Goal: Task Accomplishment & Management: Complete application form

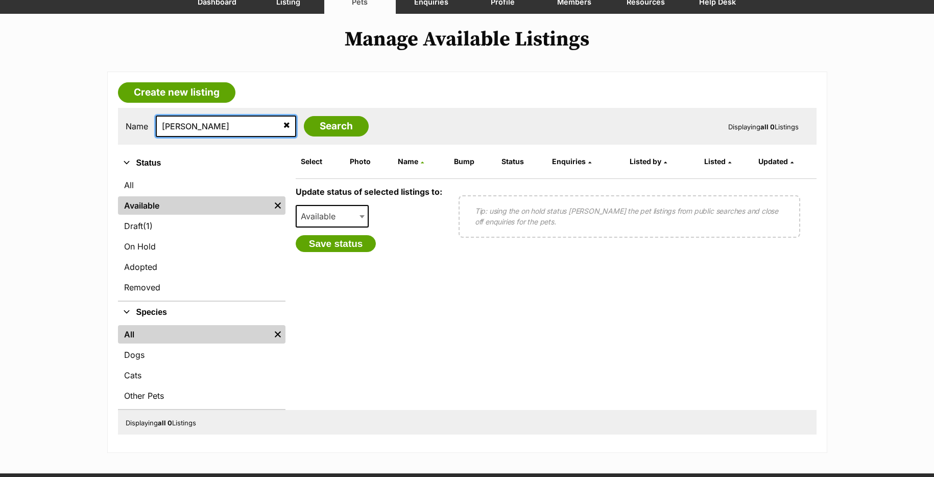
click at [178, 125] on input "ariana" at bounding box center [226, 125] width 140 height 21
type input "arianna"
click at [304, 116] on input "Search" at bounding box center [336, 126] width 65 height 20
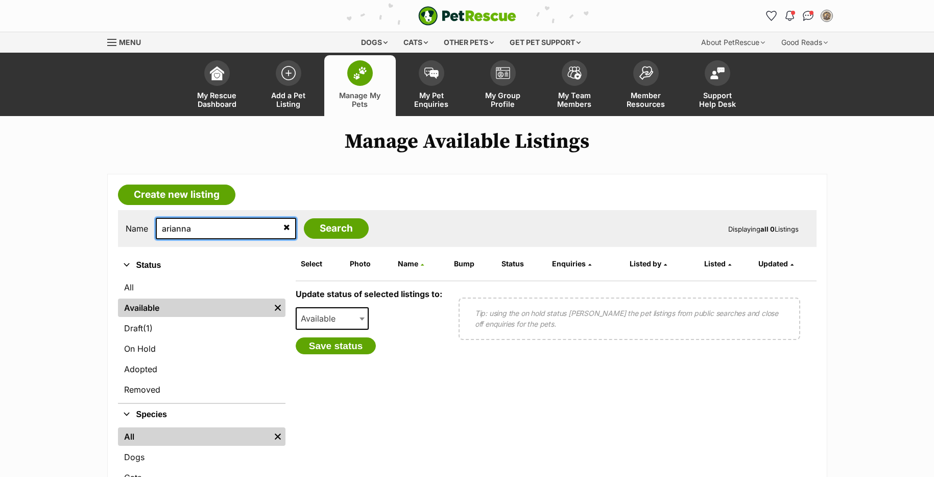
drag, startPoint x: 168, startPoint y: 233, endPoint x: 67, endPoint y: 231, distance: 100.7
click at [68, 231] on main "Manage Available Listings Create new listing Name arianna Search Displaying all…" at bounding box center [467, 343] width 934 height 426
type input "matt"
click at [304, 218] on input "Search" at bounding box center [336, 228] width 65 height 20
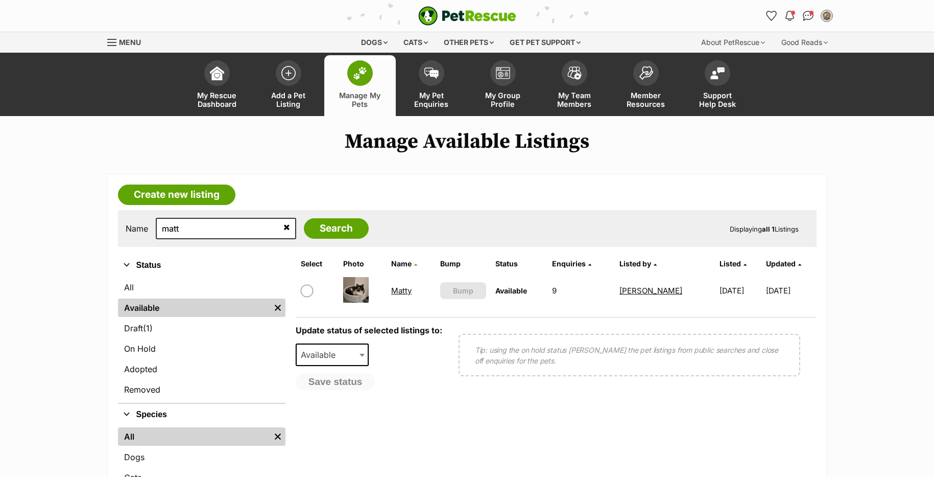
drag, startPoint x: 0, startPoint y: 0, endPoint x: 344, endPoint y: 279, distance: 442.8
click at [399, 288] on link "Matty" at bounding box center [401, 291] width 20 height 10
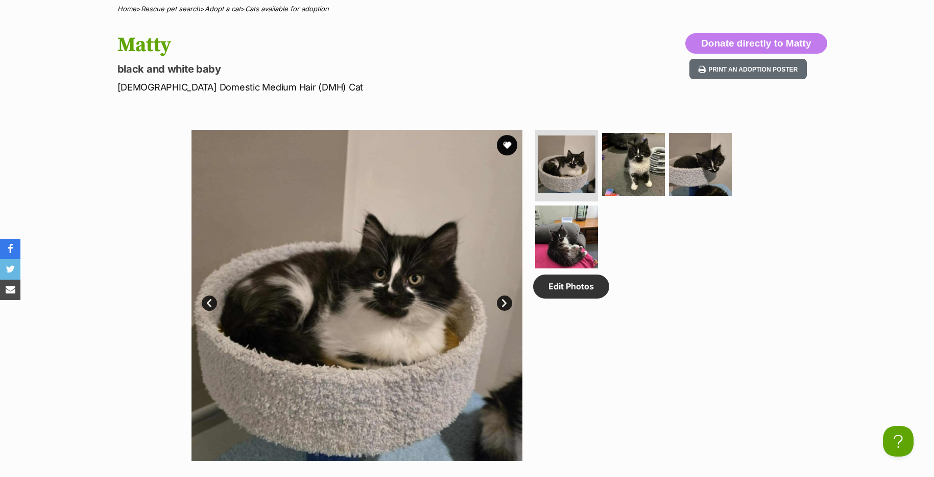
click at [493, 90] on p "Male Domestic Medium Hair (DMH) Cat" at bounding box center [334, 87] width 432 height 14
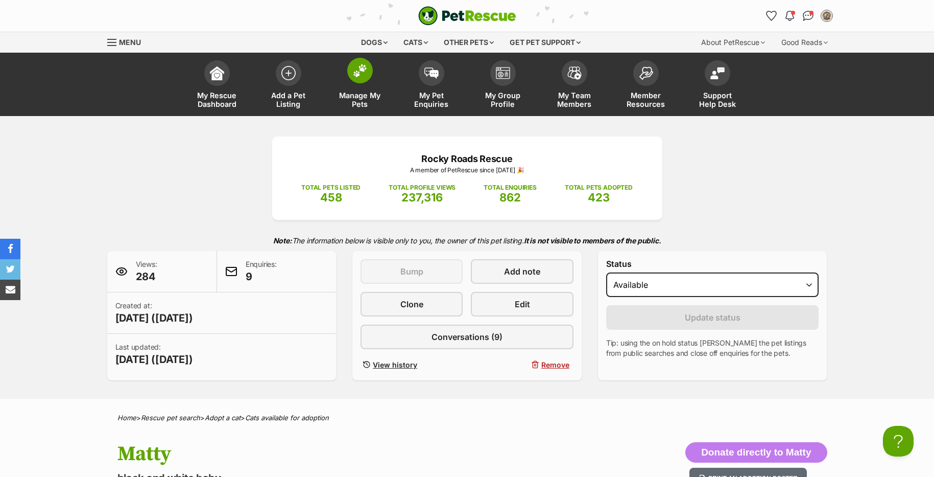
drag, startPoint x: 361, startPoint y: 79, endPoint x: 345, endPoint y: 80, distance: 15.8
click at [361, 79] on span at bounding box center [360, 71] width 26 height 26
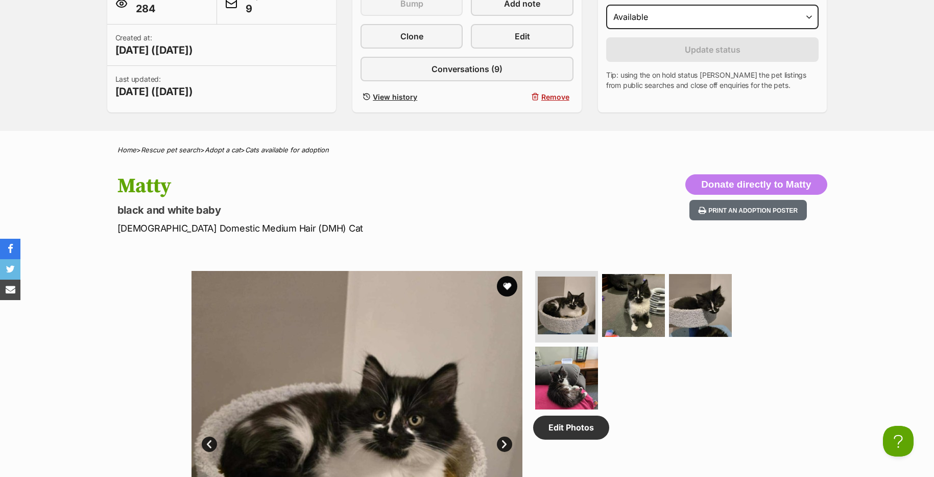
scroll to position [409, 0]
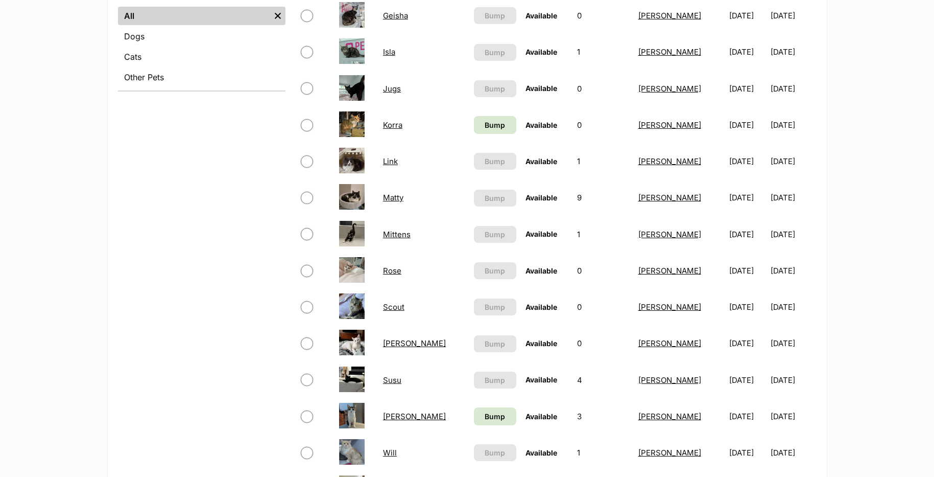
scroll to position [358, 0]
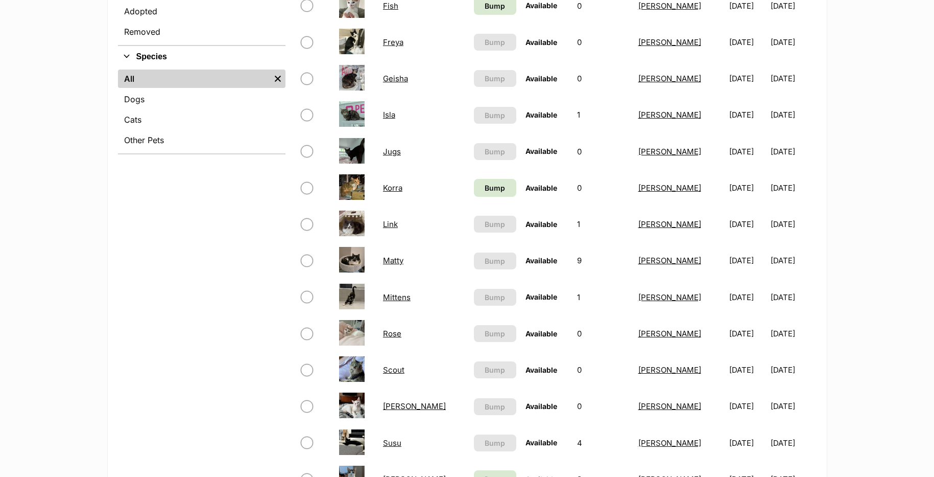
click at [394, 263] on link "Matty" at bounding box center [393, 260] width 20 height 10
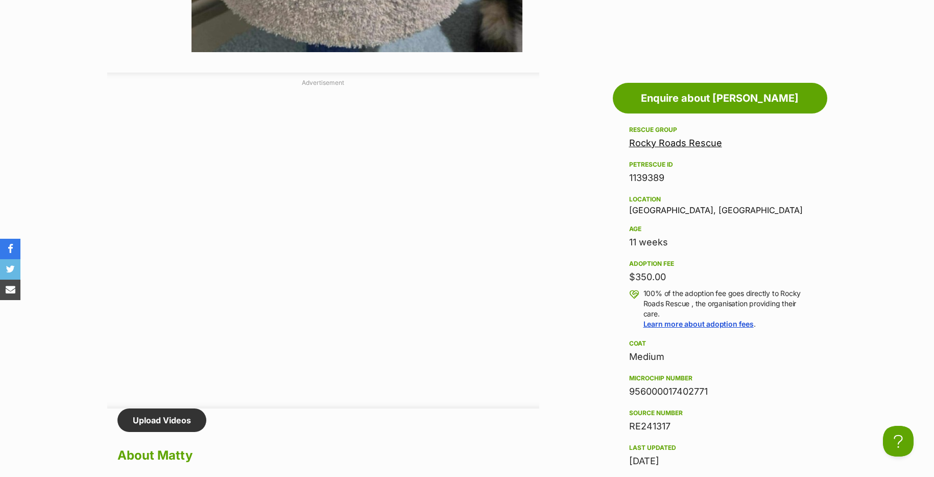
drag, startPoint x: 447, startPoint y: 182, endPoint x: 419, endPoint y: 182, distance: 28.1
click at [419, 182] on div at bounding box center [323, 244] width 432 height 307
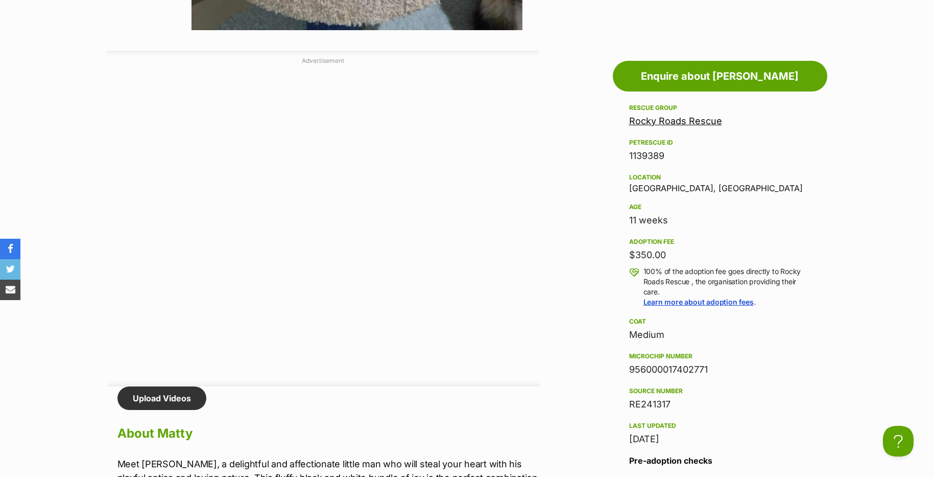
scroll to position [1175, 0]
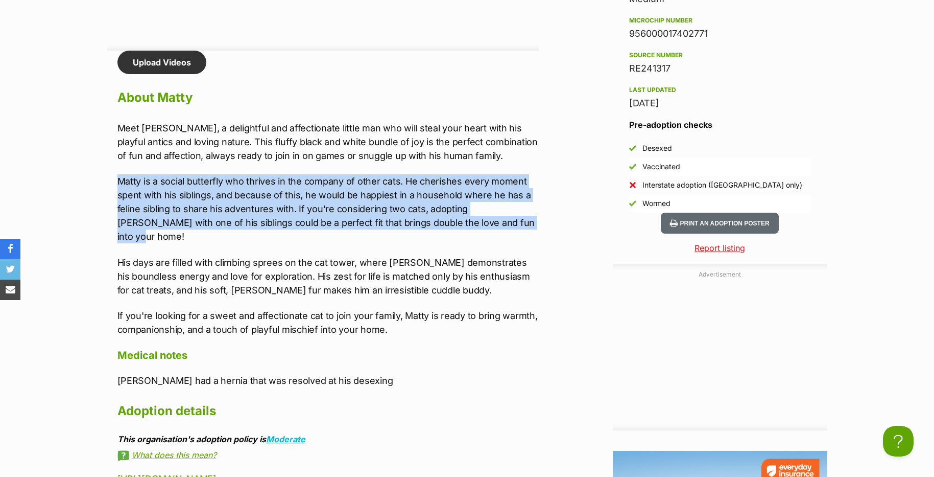
drag, startPoint x: 160, startPoint y: 186, endPoint x: 492, endPoint y: 222, distance: 333.5
click at [492, 222] on div "Upload Videos About Matty Meet Matty, a delightful and affectionate little man …" at bounding box center [323, 417] width 432 height 733
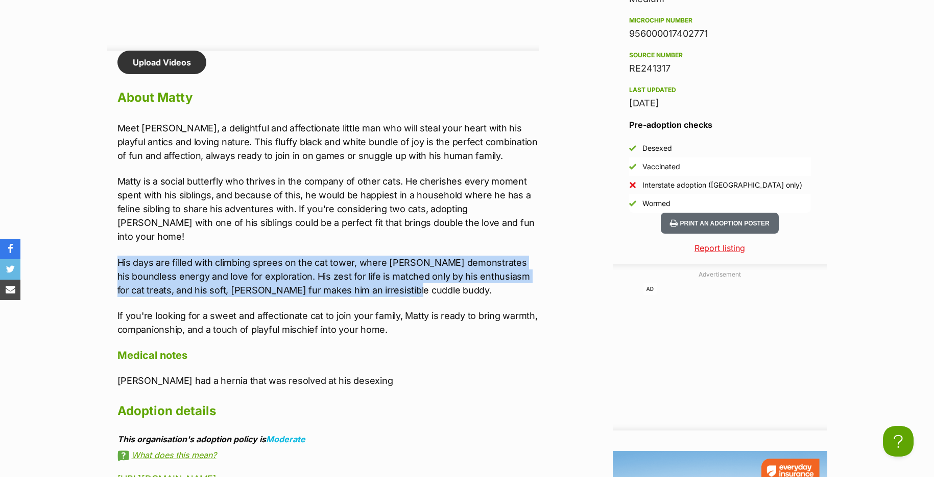
drag, startPoint x: 390, startPoint y: 279, endPoint x: 107, endPoint y: 249, distance: 284.6
click at [107, 249] on div "Upload Videos About Matty Meet Matty, a delightful and affectionate little man …" at bounding box center [323, 417] width 432 height 733
copy p "His days are filled with climbing sprees on the cat tower, where Matty demonstr…"
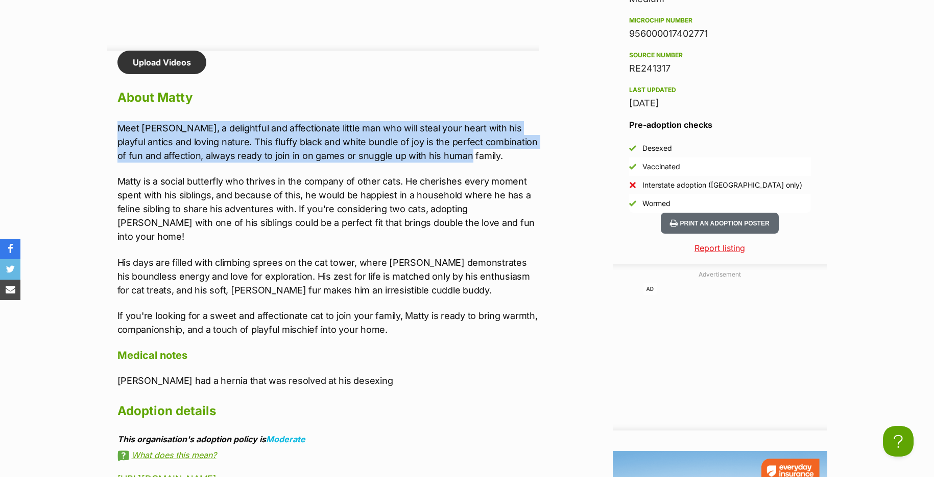
drag, startPoint x: 460, startPoint y: 156, endPoint x: 99, endPoint y: 128, distance: 362.3
click at [99, 128] on div "Donate to Matty Donate to Matty at Rocky Roads Rescue via Shout Advertisement A…" at bounding box center [467, 392] width 751 height 1355
copy p "Meet Matty, a delightful and affectionate little man who will steal your heart …"
click at [210, 127] on p "Meet Matty, a delightful and affectionate little man who will steal your heart …" at bounding box center [329, 141] width 422 height 41
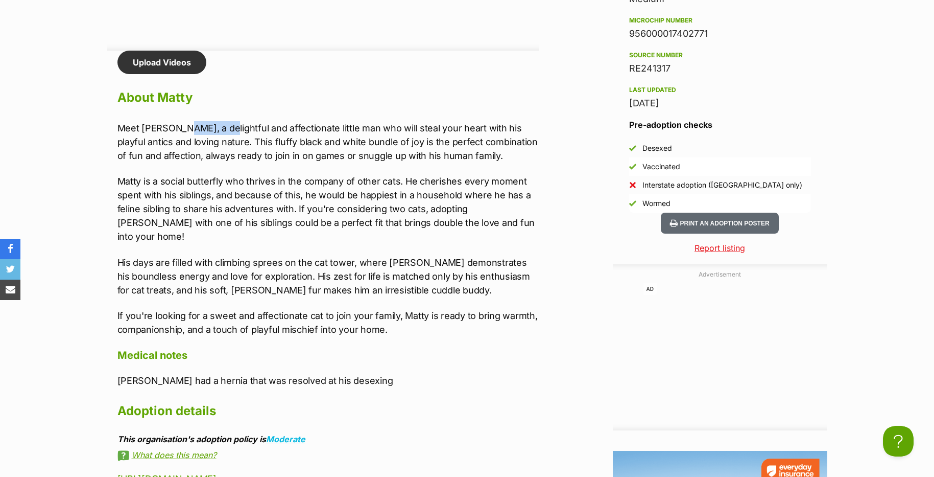
click at [210, 127] on p "Meet Matty, a delightful and affectionate little man who will steal your heart …" at bounding box center [329, 141] width 422 height 41
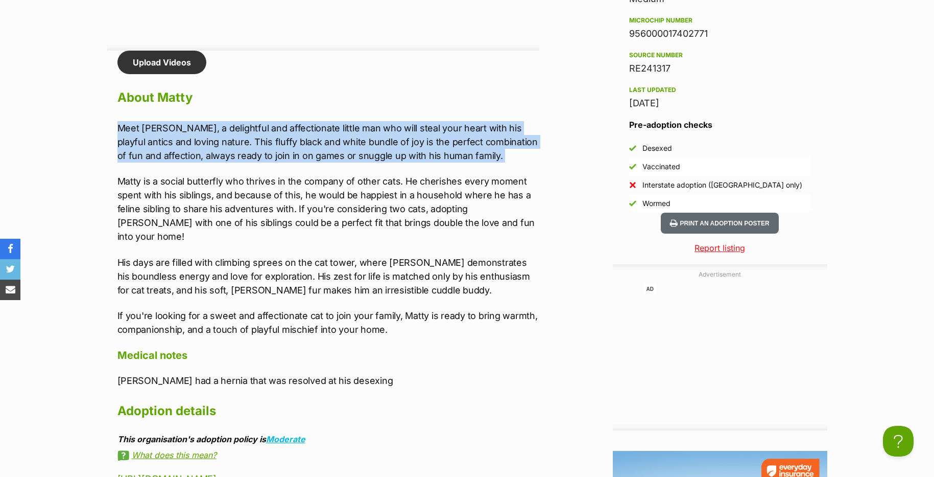
click at [210, 127] on p "Meet Matty, a delightful and affectionate little man who will steal your heart …" at bounding box center [329, 141] width 422 height 41
copy div "Meet Matty, a delightful and affectionate little man who will steal your heart …"
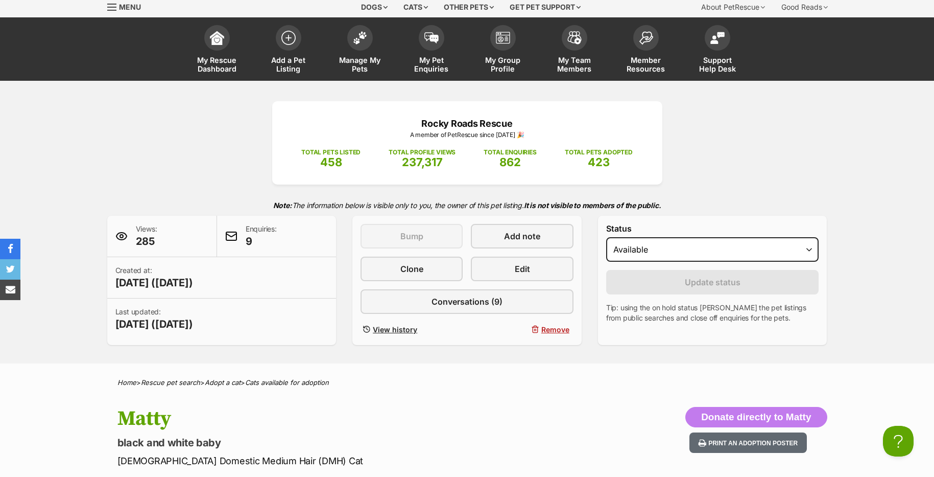
scroll to position [0, 0]
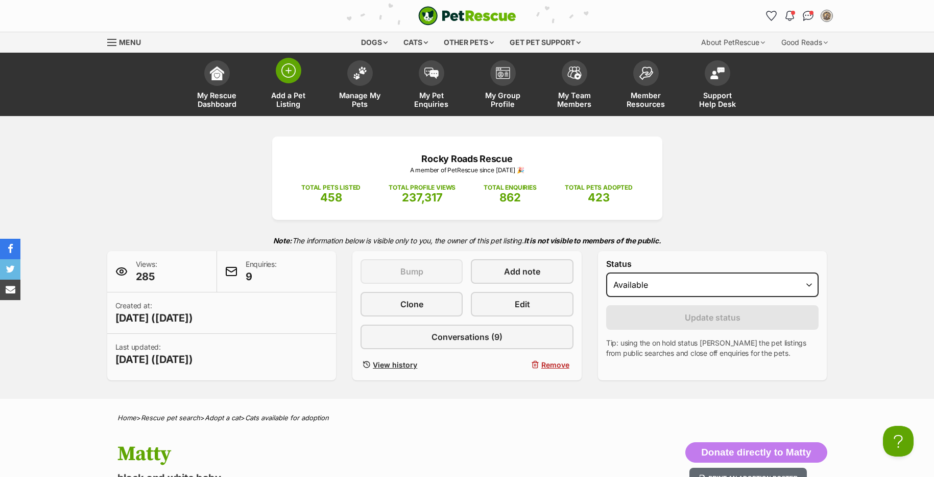
click at [285, 72] on img at bounding box center [289, 70] width 14 height 14
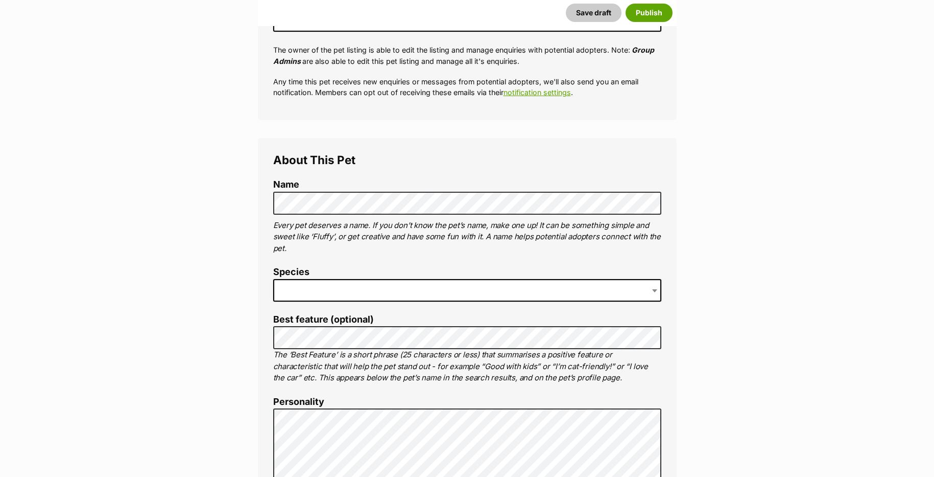
scroll to position [307, 0]
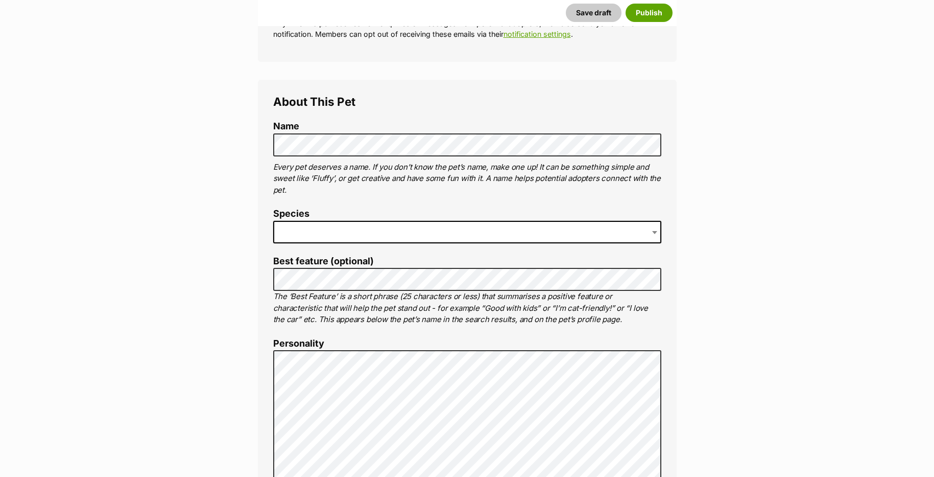
click at [312, 227] on span at bounding box center [467, 232] width 388 height 22
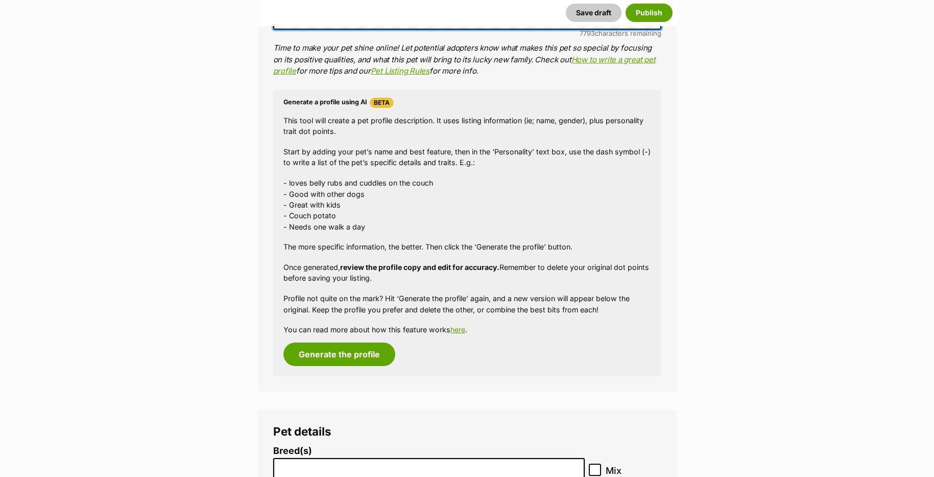
scroll to position [971, 0]
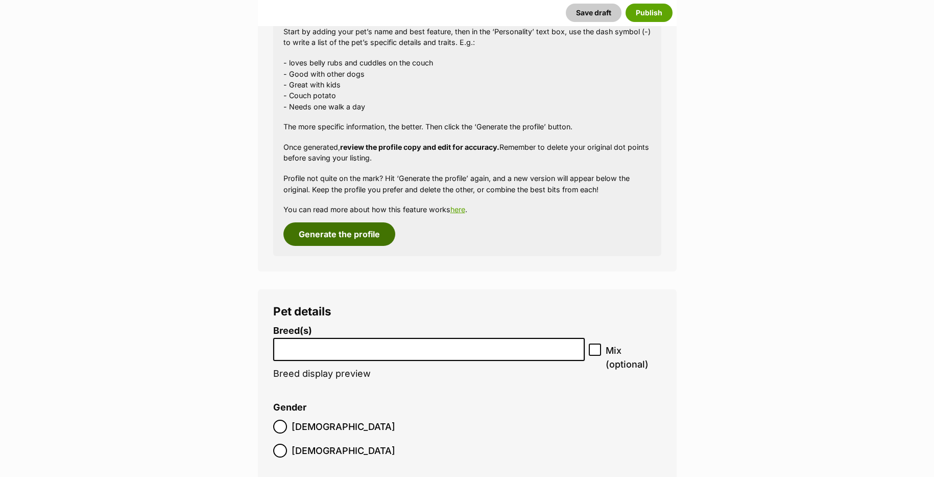
click at [341, 236] on button "Generate the profile" at bounding box center [340, 234] width 112 height 24
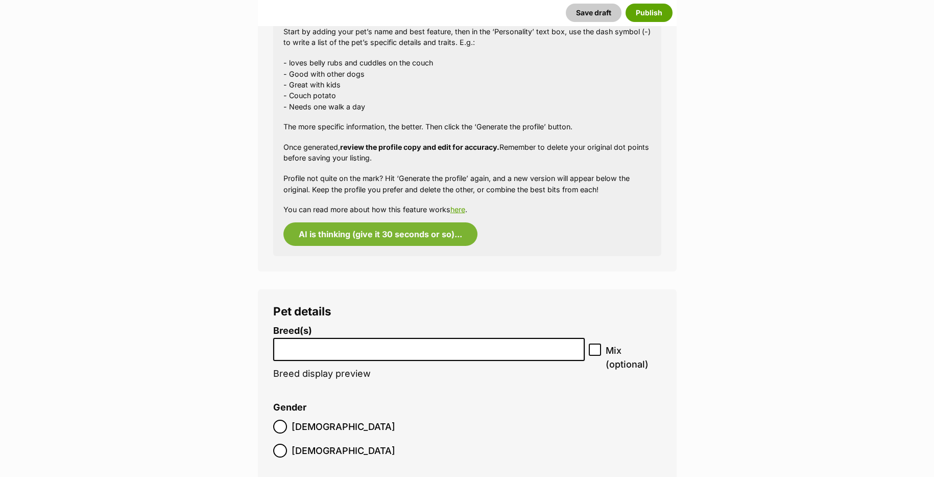
drag, startPoint x: 322, startPoint y: 356, endPoint x: 323, endPoint y: 349, distance: 7.2
click at [323, 356] on li at bounding box center [429, 349] width 305 height 21
type input "d"
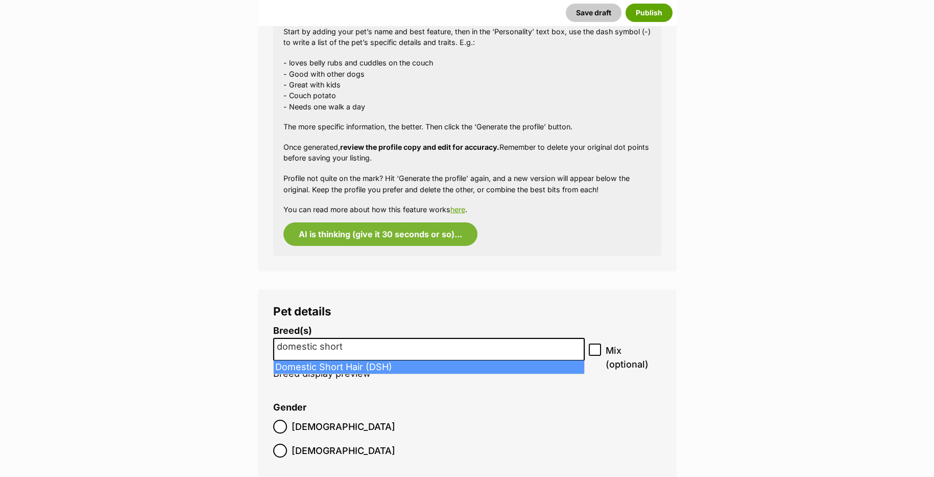
type input "domestic short"
select select "252102"
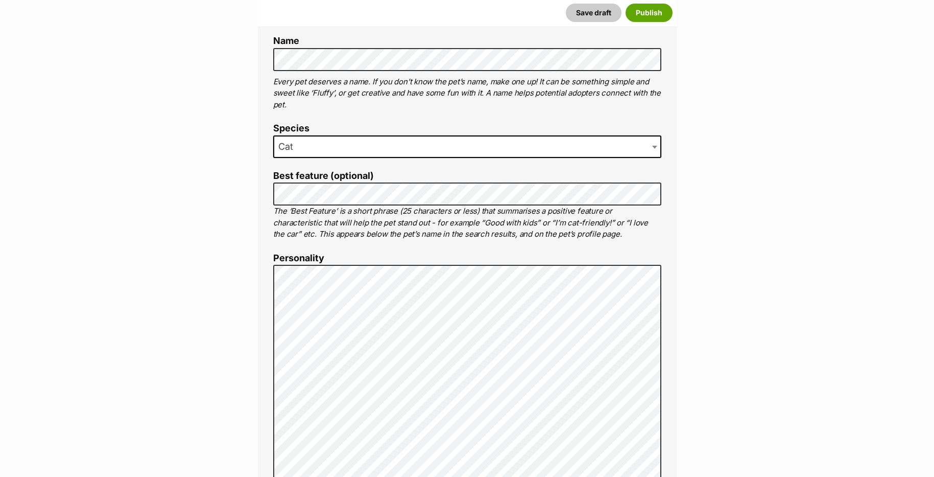
scroll to position [377, 0]
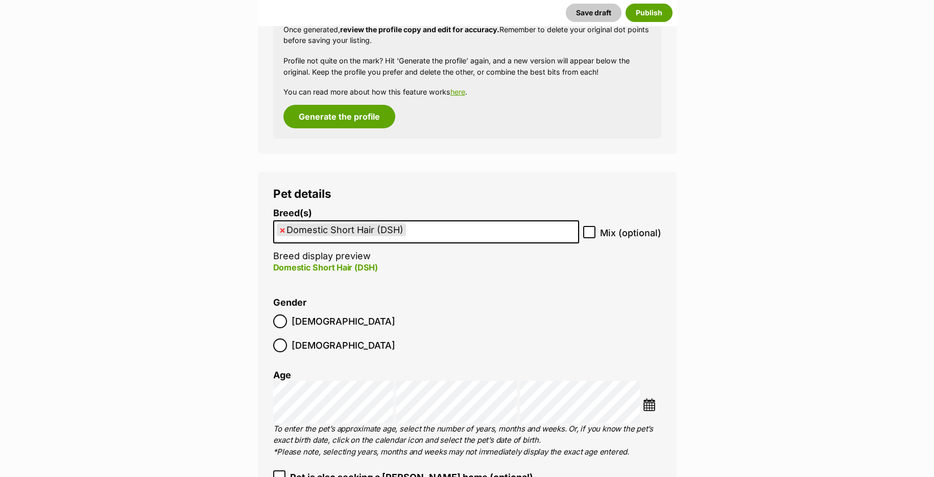
scroll to position [1194, 0]
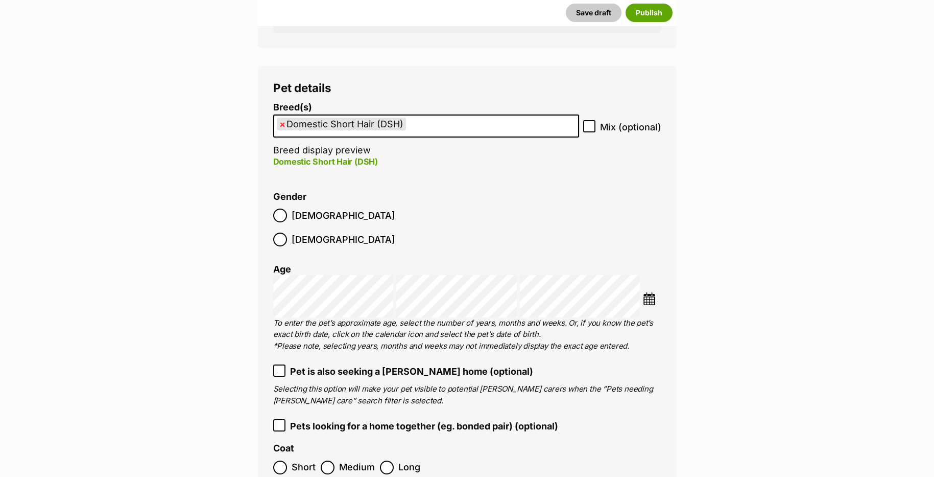
click at [642, 280] on div "Choose Date" at bounding box center [467, 296] width 388 height 42
click at [647, 292] on img at bounding box center [649, 298] width 13 height 13
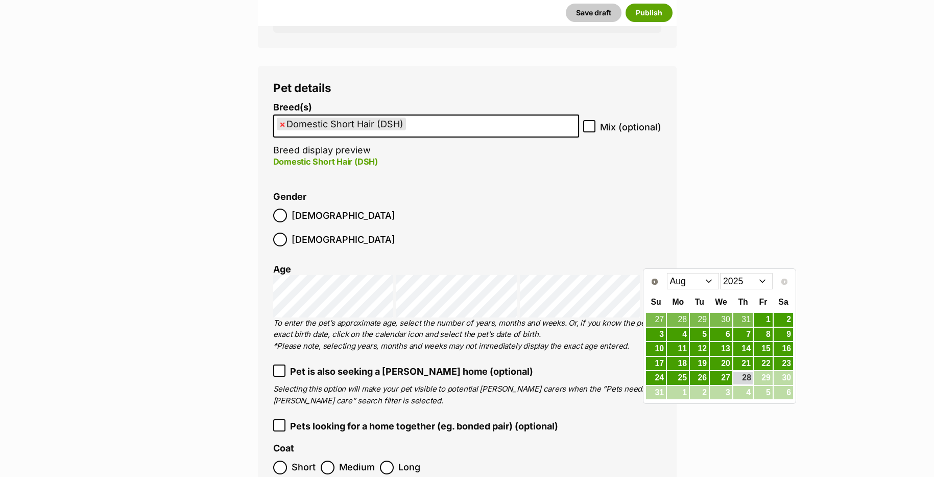
click at [647, 280] on div "Prev Next Jan Feb Mar Apr May Jun Jul Aug 2015 2016 2017 2018 2019 2020 2021 20…" at bounding box center [720, 280] width 148 height 21
click at [650, 280] on span "Prev" at bounding box center [654, 281] width 8 height 8
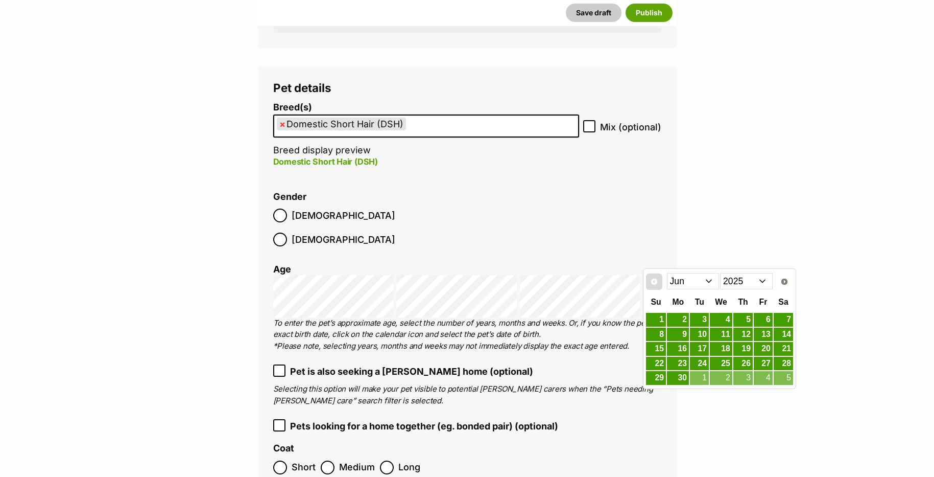
click at [650, 280] on span "Prev" at bounding box center [654, 281] width 8 height 8
click at [785, 277] on link "Next" at bounding box center [785, 281] width 16 height 16
click at [662, 319] on link "1" at bounding box center [656, 319] width 20 height 13
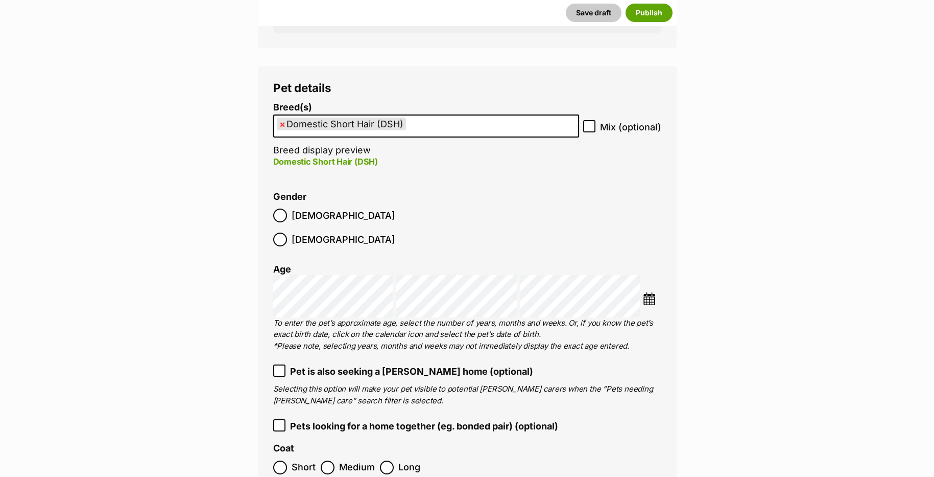
click at [498, 220] on li "Gender Male Female" at bounding box center [467, 222] width 388 height 60
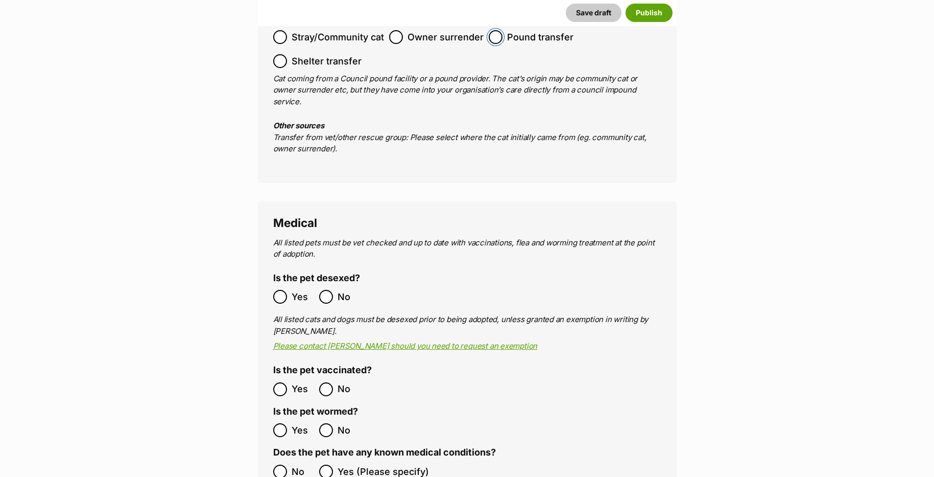
scroll to position [1756, 0]
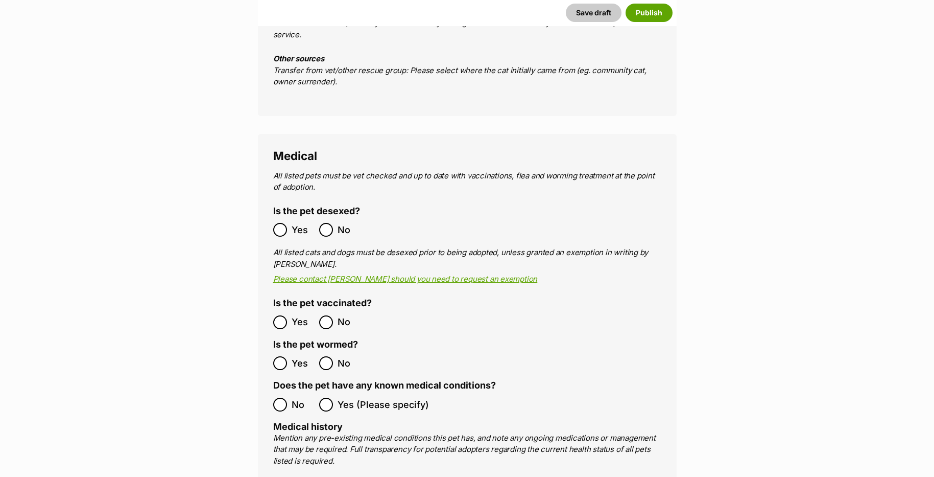
click at [276, 287] on div "Medical All listed pets must be vet checked and up to date with vaccinations, f…" at bounding box center [467, 432] width 419 height 597
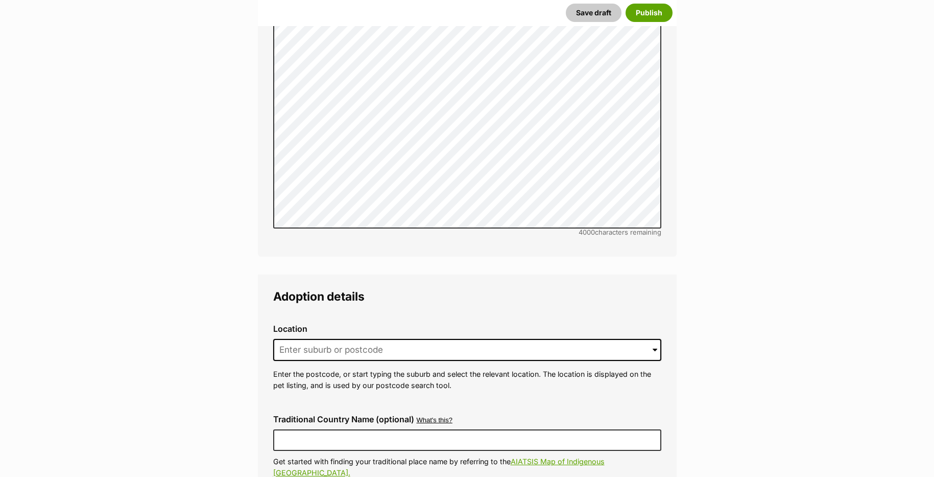
scroll to position [2318, 0]
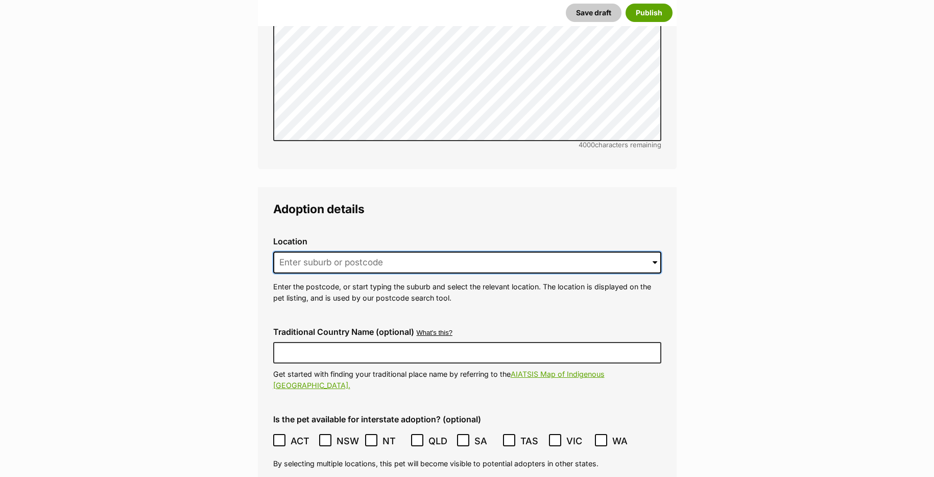
click at [294, 251] on input at bounding box center [467, 262] width 388 height 22
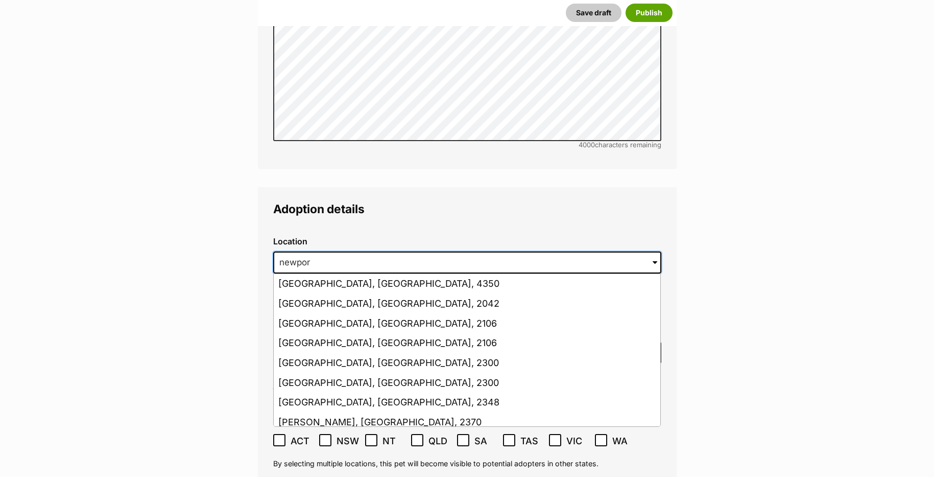
type input "newport"
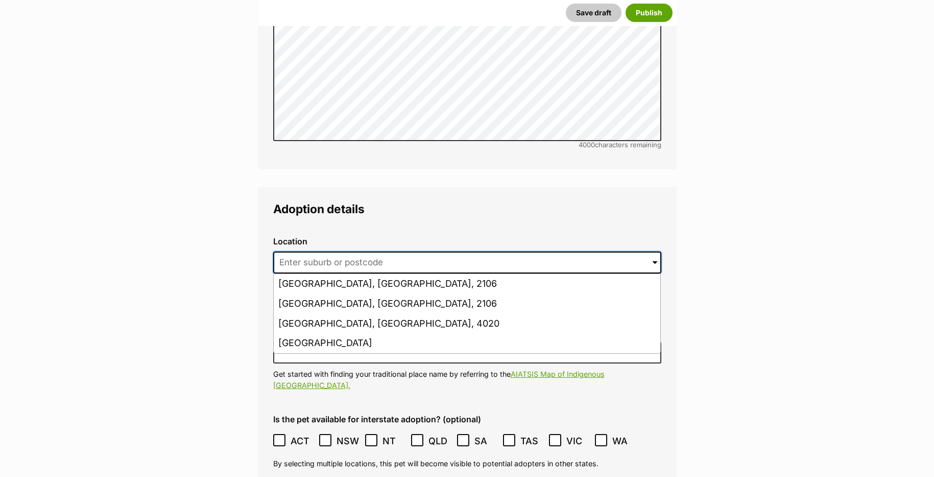
type input "f"
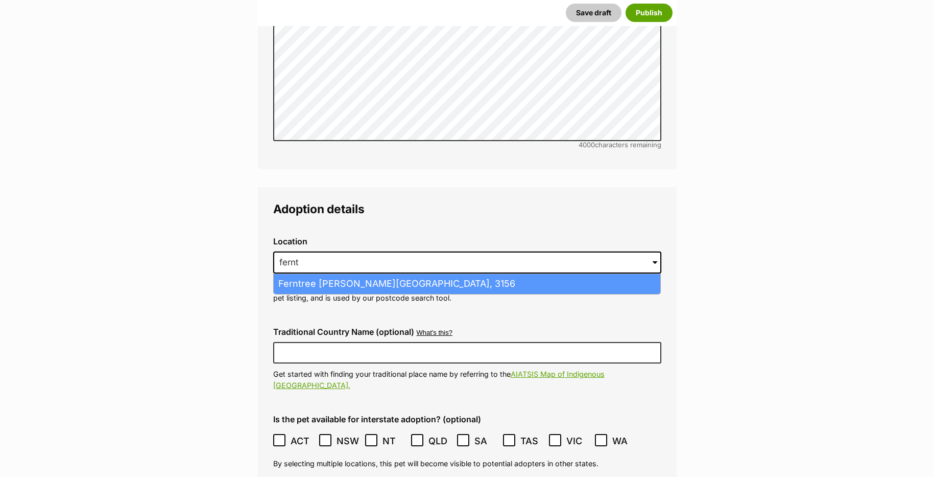
click at [318, 274] on li "Ferntree Gully, Victoria, 3156" at bounding box center [467, 284] width 387 height 20
type input "Ferntree Gully, Victoria, 3156"
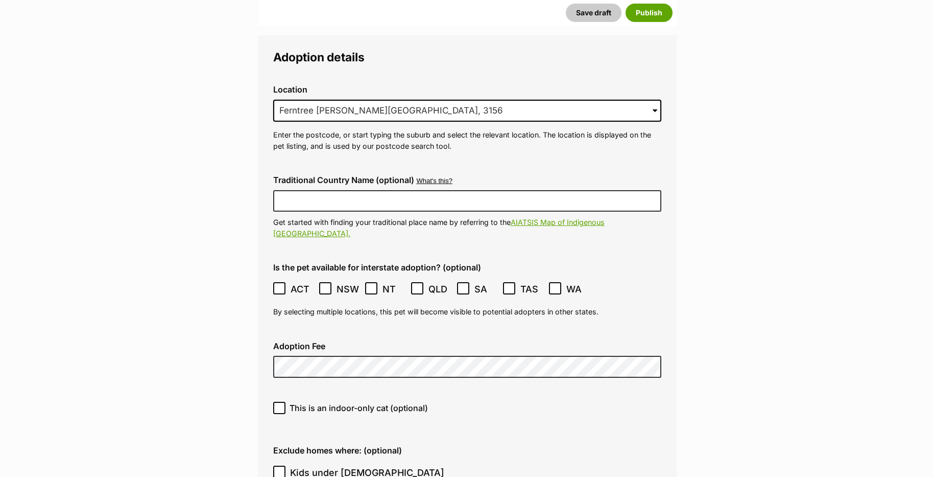
scroll to position [2471, 0]
click at [362, 392] on div "This is an indoor-only cat (optional)" at bounding box center [467, 410] width 405 height 36
click at [361, 400] on span "This is an indoor-only cat (optional)" at bounding box center [359, 406] width 138 height 12
click at [286, 400] on input "This is an indoor-only cat (optional)" at bounding box center [279, 406] width 12 height 12
checkbox input "true"
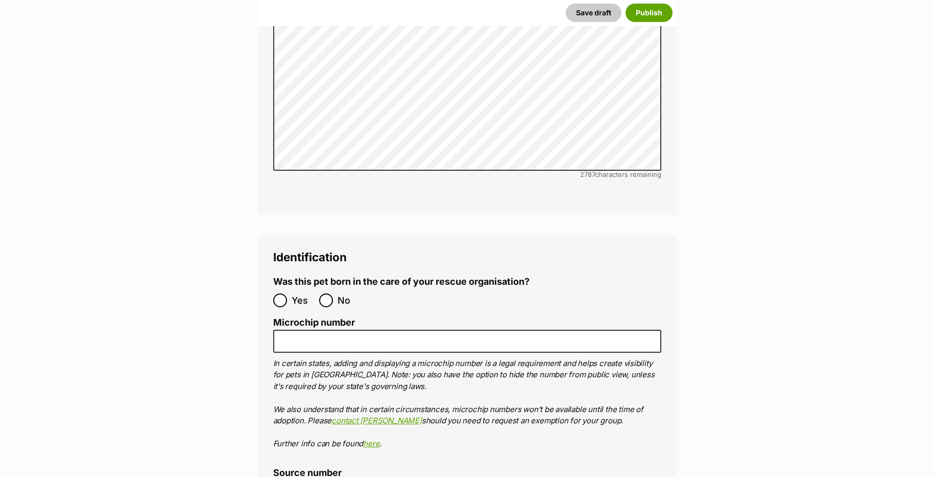
scroll to position [3289, 0]
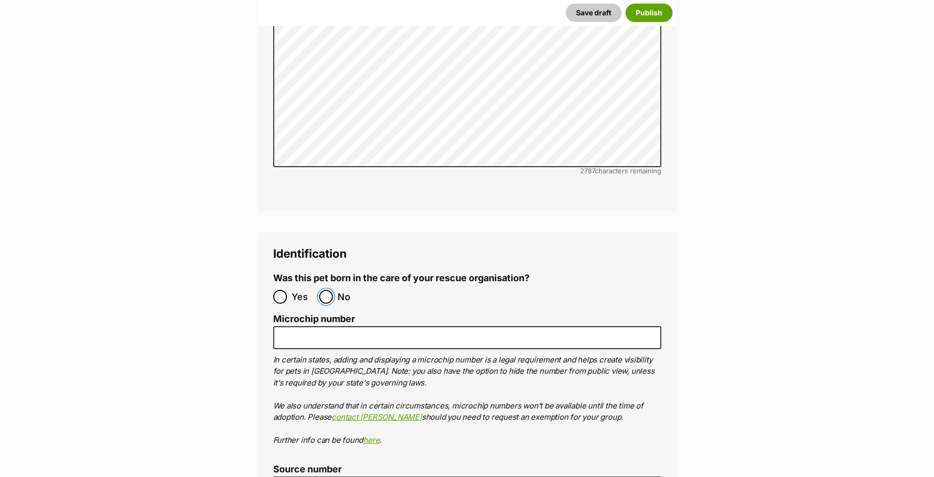
click at [329, 290] on input "No" at bounding box center [326, 297] width 14 height 14
radio input "true"
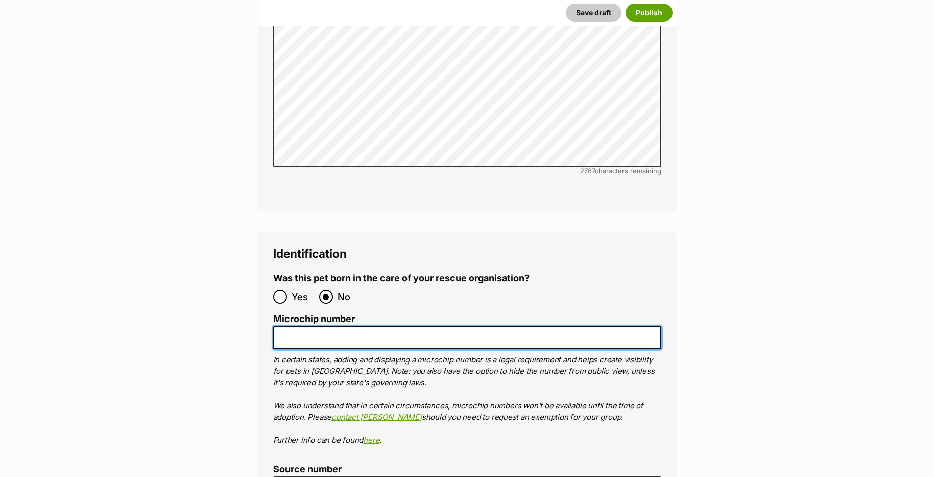
click at [325, 326] on input "Microchip number" at bounding box center [467, 337] width 388 height 23
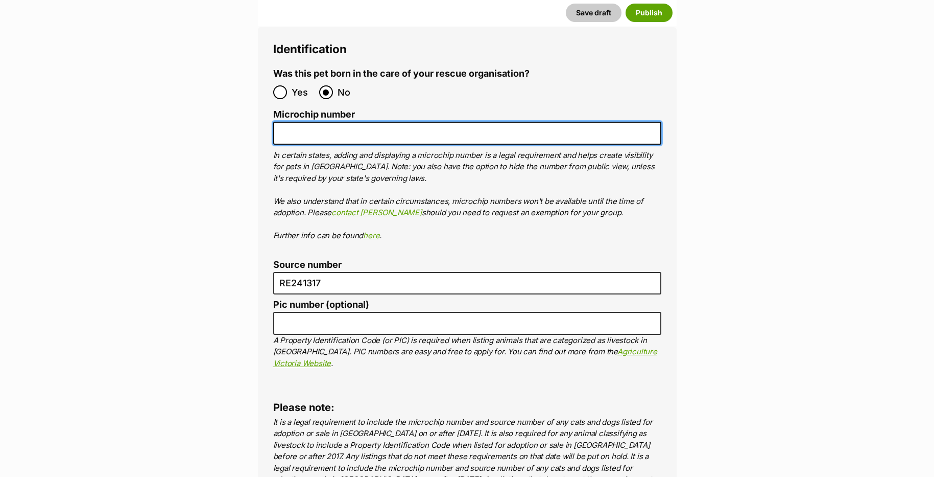
click at [298, 122] on input "Microchip number" at bounding box center [467, 133] width 388 height 23
paste input "956000017403259"
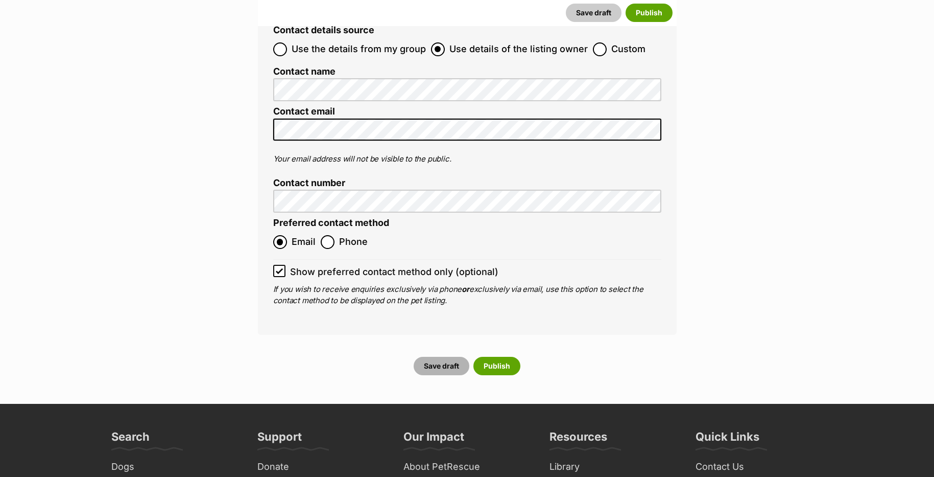
scroll to position [4055, 0]
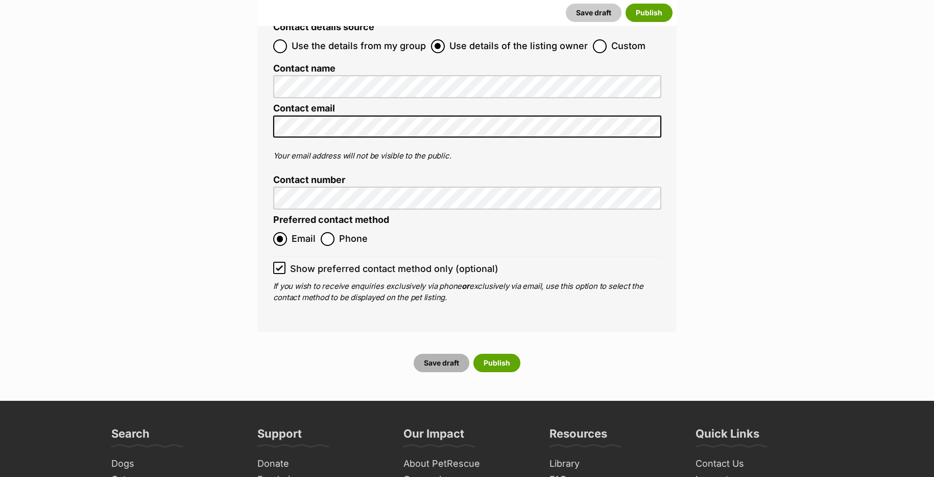
type input "956000017403259"
click at [438, 354] on button "Save draft" at bounding box center [442, 363] width 56 height 18
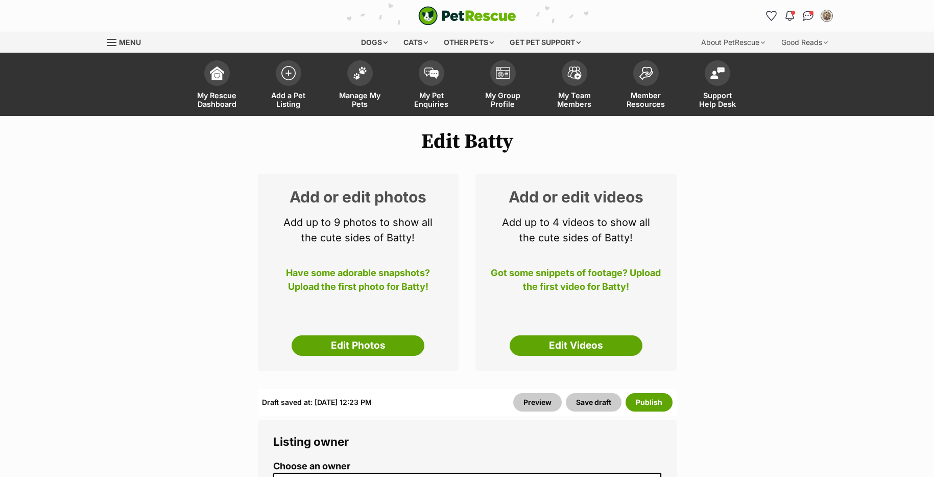
scroll to position [51, 0]
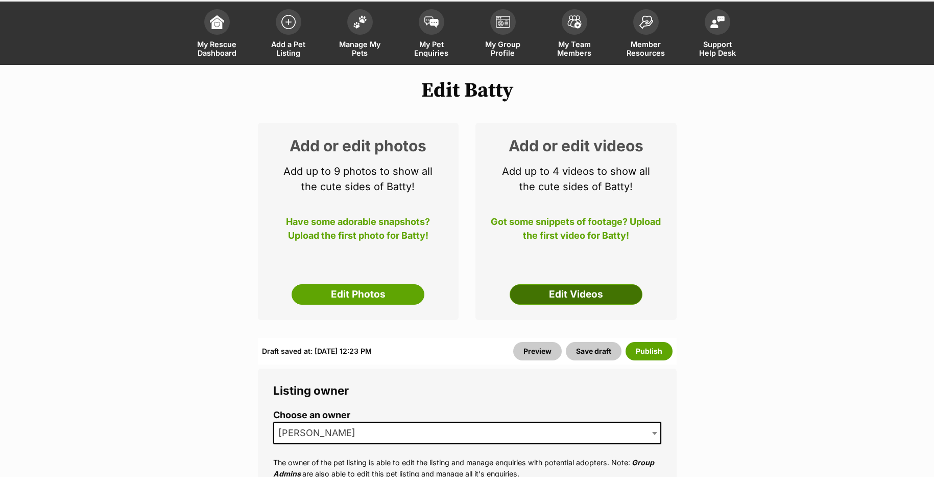
click at [558, 286] on link "Edit Videos" at bounding box center [576, 294] width 133 height 20
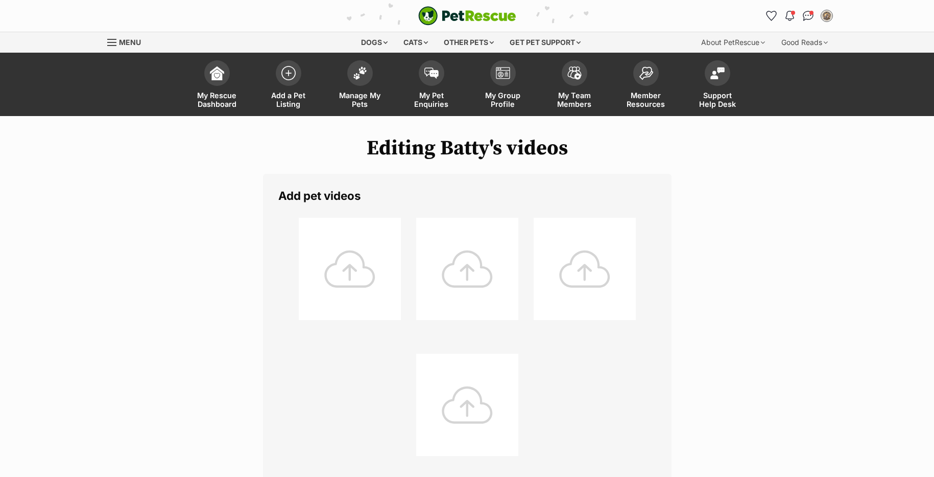
click at [364, 274] on div at bounding box center [350, 269] width 102 height 102
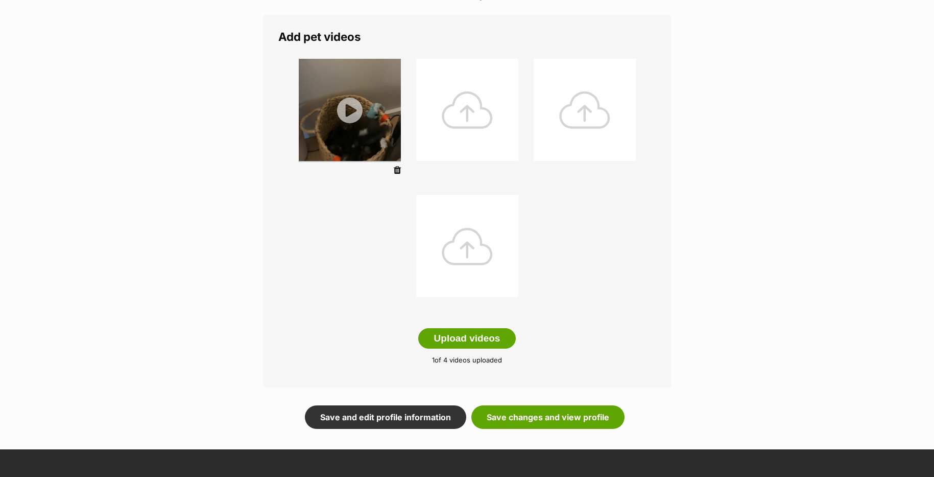
scroll to position [204, 0]
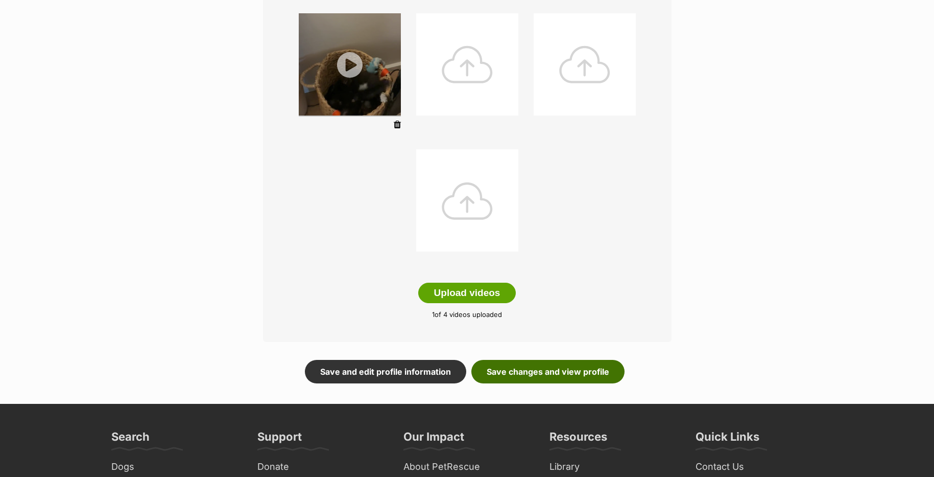
click at [521, 370] on link "Save changes and view profile" at bounding box center [548, 372] width 153 height 24
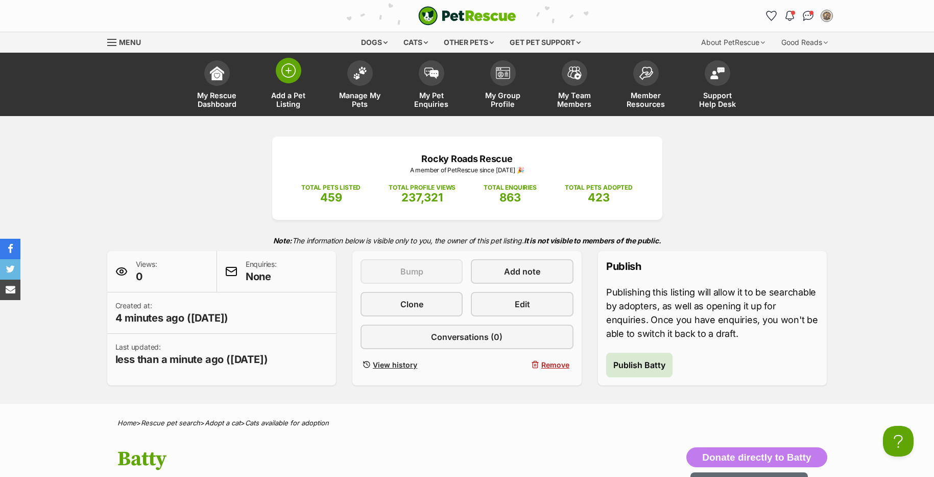
click at [294, 70] on img at bounding box center [289, 70] width 14 height 14
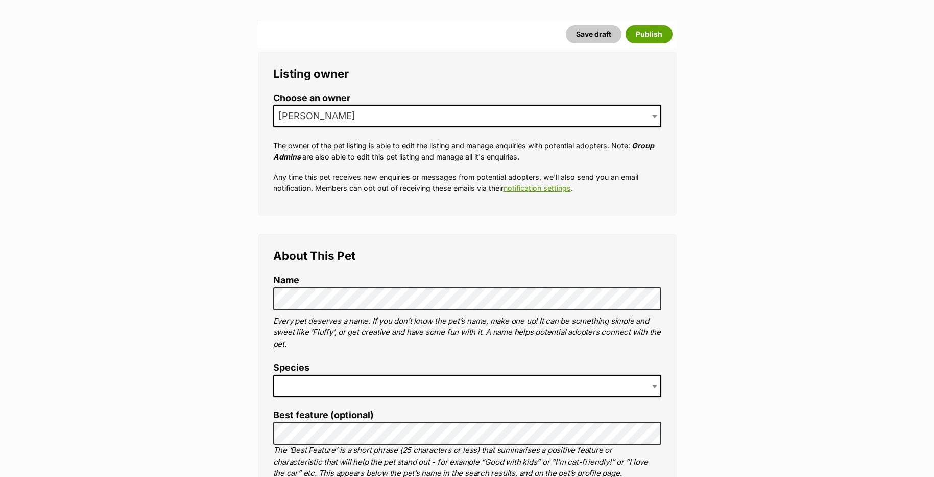
scroll to position [153, 0]
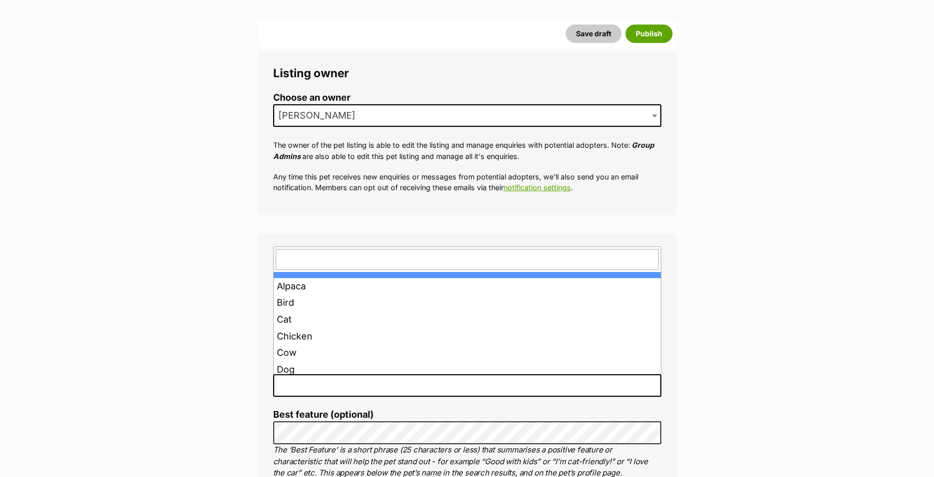
click at [296, 388] on span at bounding box center [467, 385] width 388 height 22
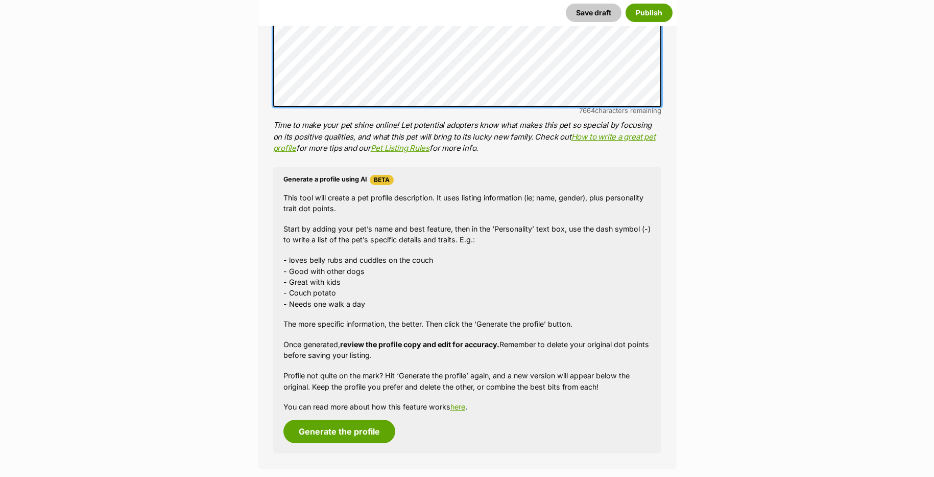
scroll to position [869, 0]
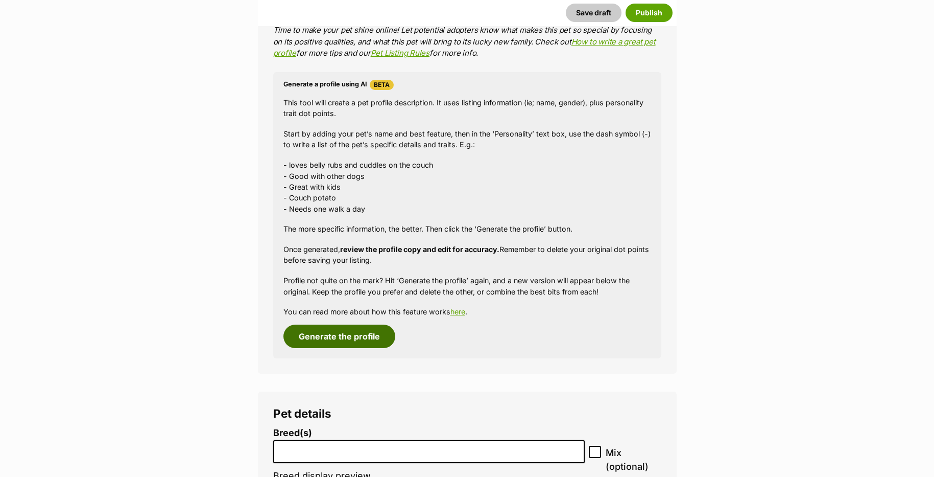
click at [342, 333] on button "Generate the profile" at bounding box center [340, 336] width 112 height 24
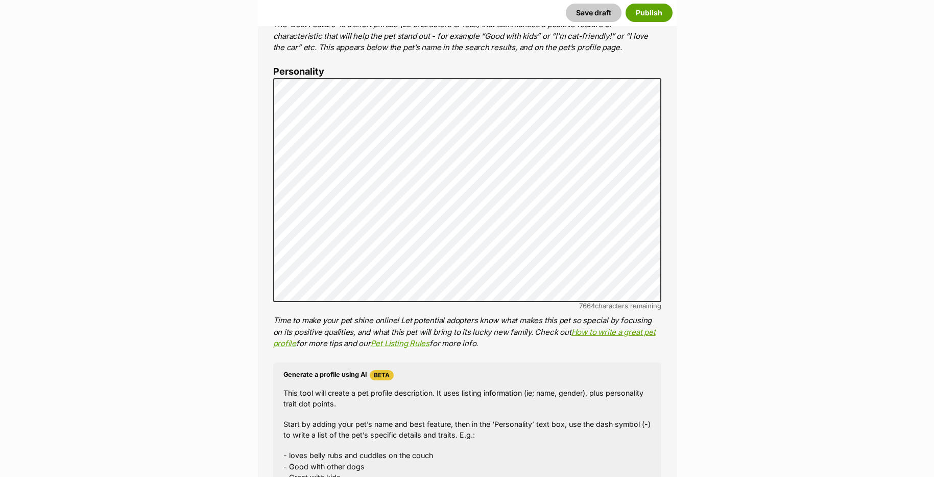
scroll to position [530, 0]
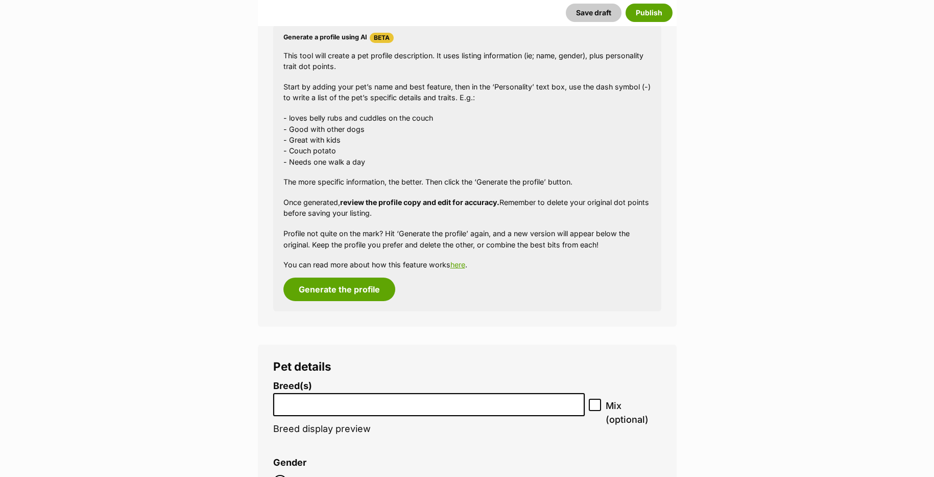
scroll to position [1041, 0]
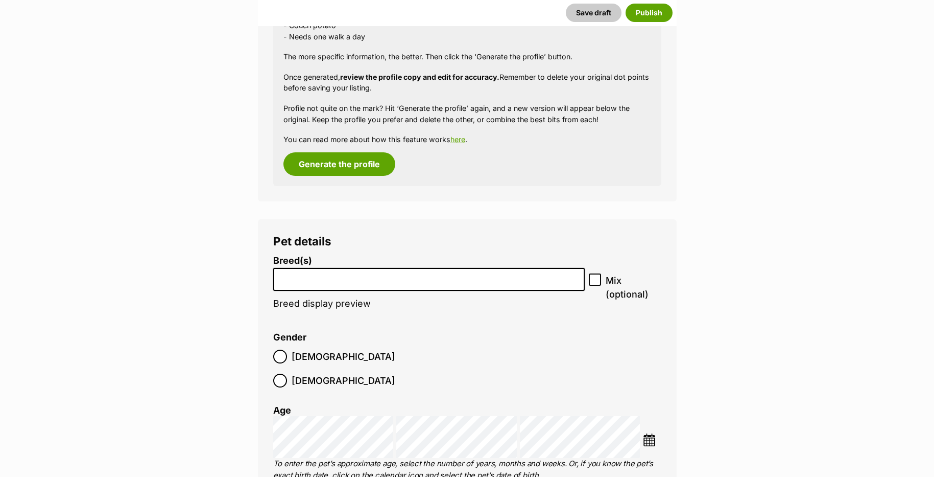
click at [321, 277] on input "search" at bounding box center [429, 276] width 305 height 11
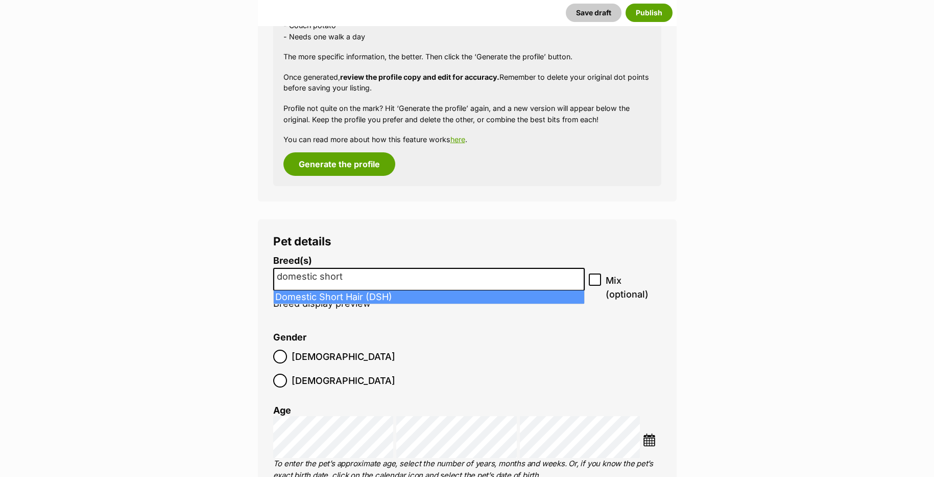
type input "domestic short"
select select "252102"
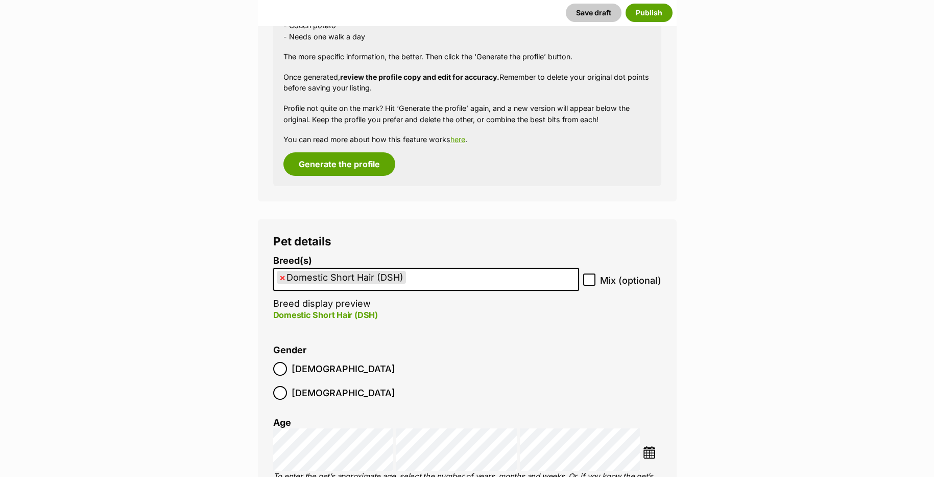
click at [647, 446] on img at bounding box center [649, 452] width 13 height 13
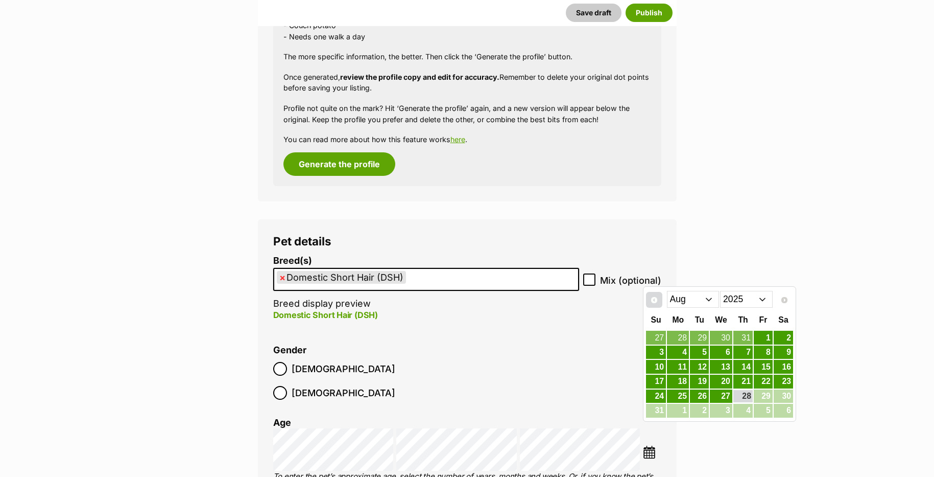
click at [654, 307] on link "Prev" at bounding box center [654, 300] width 16 height 16
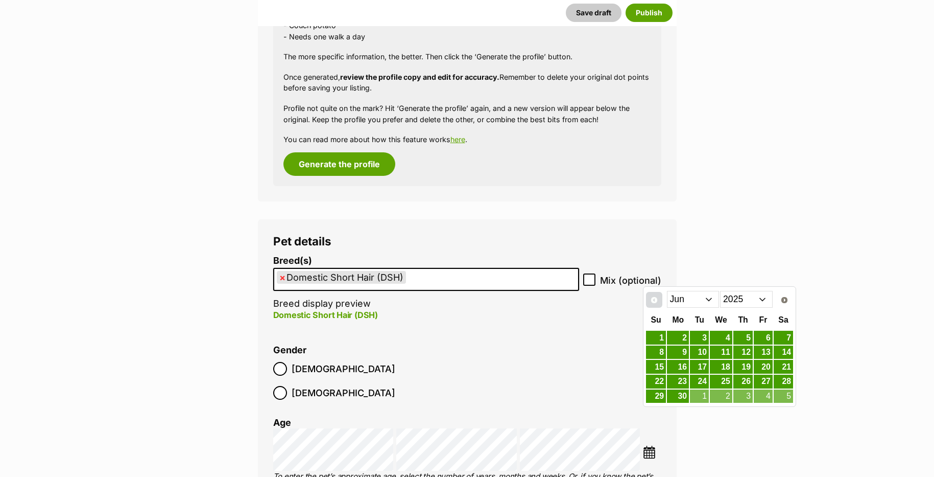
click at [654, 303] on span "Prev" at bounding box center [654, 300] width 8 height 8
click at [781, 298] on link "Next" at bounding box center [785, 300] width 16 height 16
click at [659, 336] on link "1" at bounding box center [656, 337] width 20 height 13
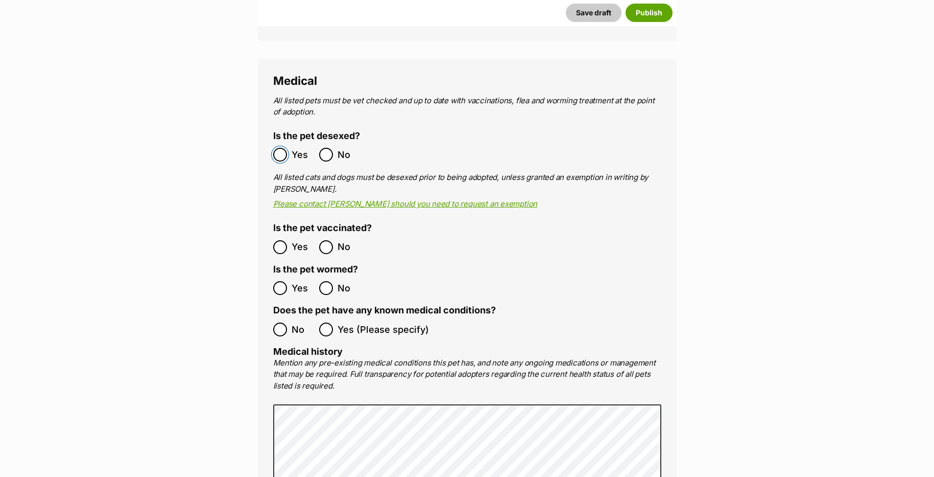
scroll to position [1858, 0]
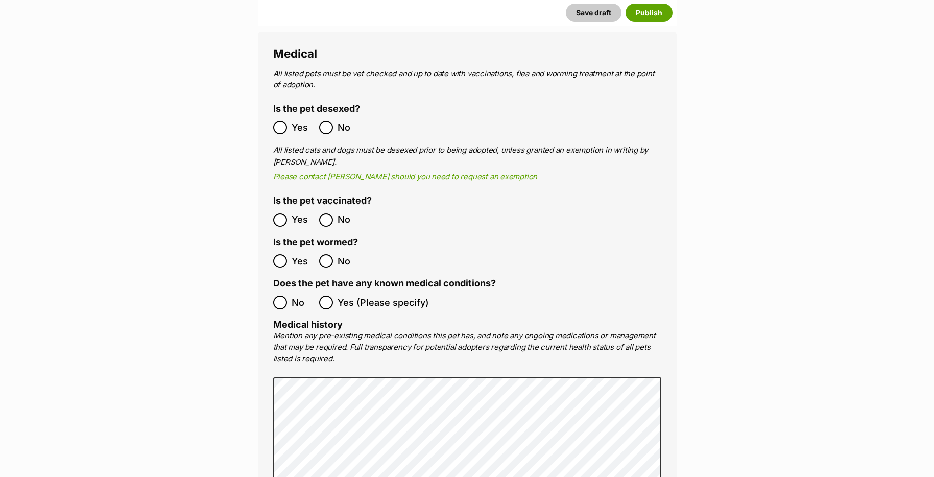
click at [281, 249] on ol "Yes No" at bounding box center [370, 261] width 194 height 24
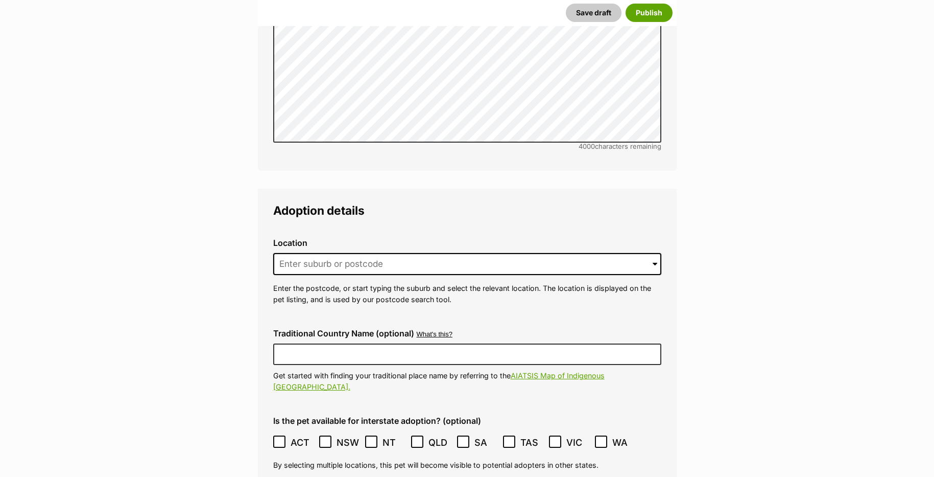
scroll to position [2318, 0]
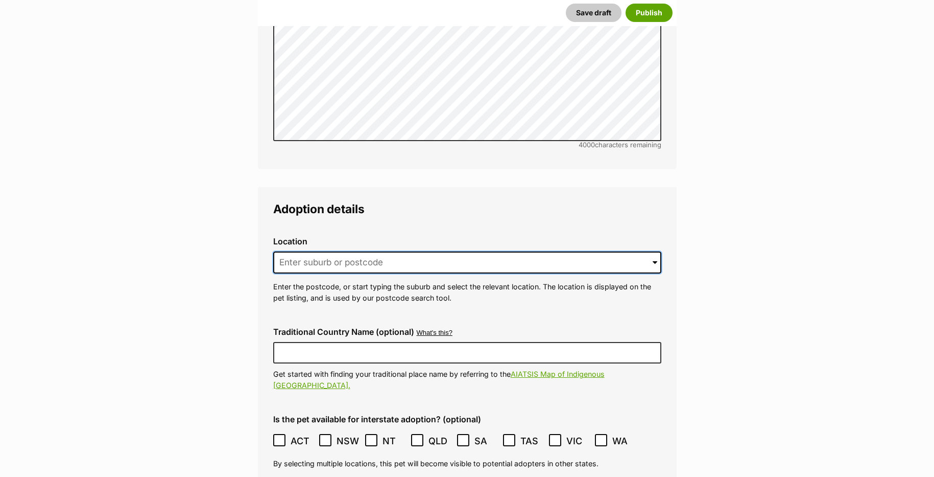
click at [325, 251] on input at bounding box center [467, 262] width 388 height 22
type input "f"
type input "t"
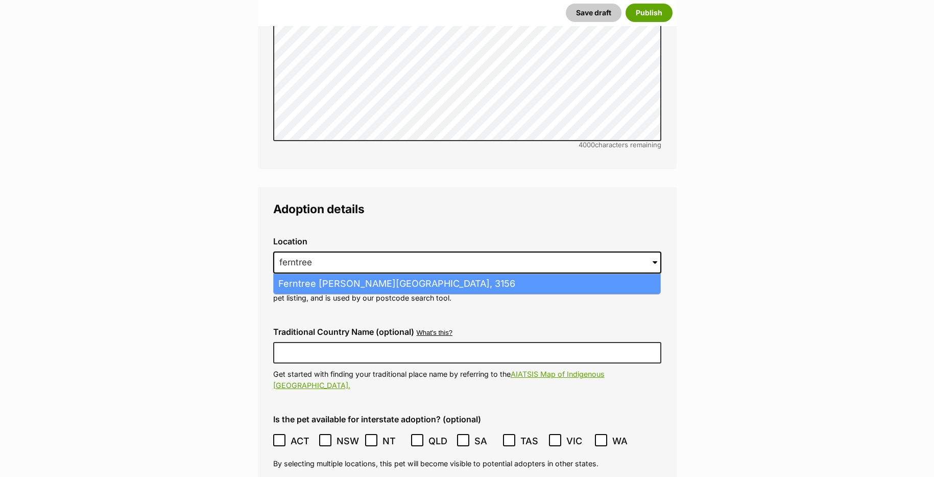
click at [312, 274] on li "Ferntree Gully, Victoria, 3156" at bounding box center [467, 284] width 387 height 20
type input "Ferntree Gully, Victoria, 3156"
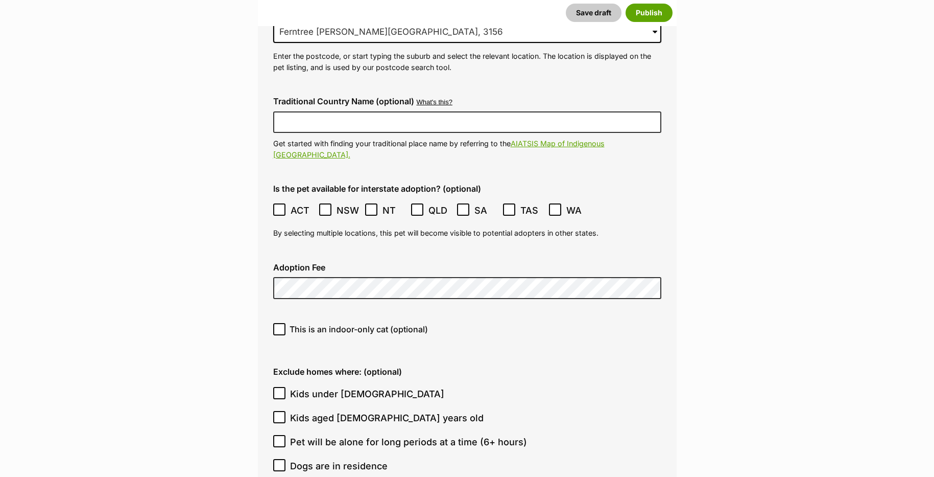
scroll to position [2625, 0]
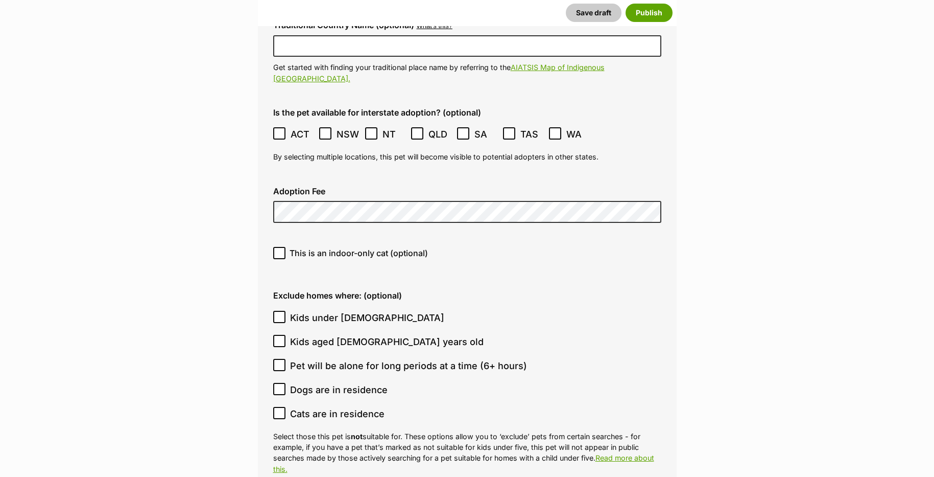
click at [350, 247] on span "This is an indoor-only cat (optional)" at bounding box center [359, 253] width 138 height 12
click at [286, 247] on input "This is an indoor-only cat (optional)" at bounding box center [279, 253] width 12 height 12
checkbox input "true"
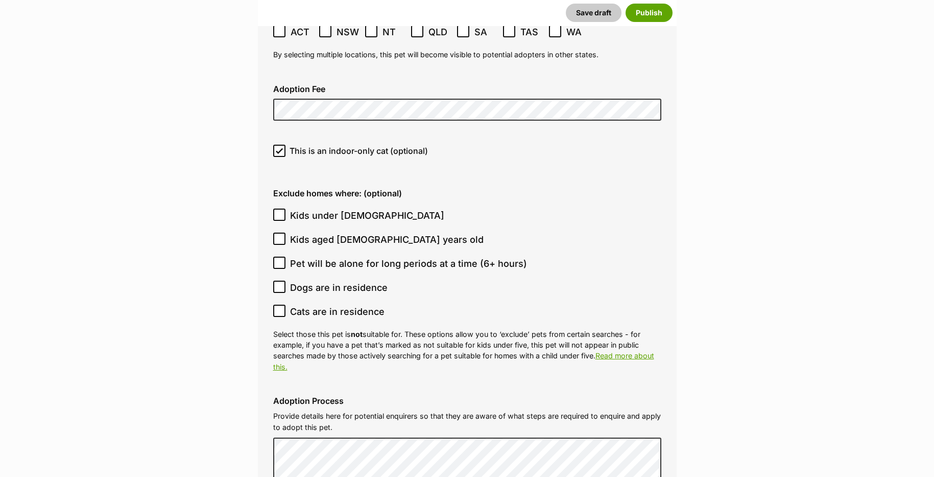
click at [340, 256] on span "Pet will be alone for long periods at a time (6+ hours)" at bounding box center [408, 263] width 237 height 14
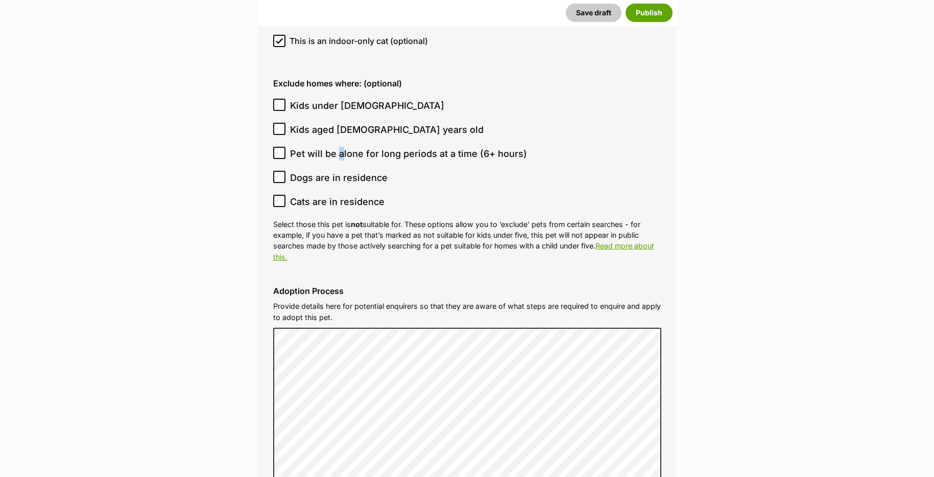
scroll to position [2829, 0]
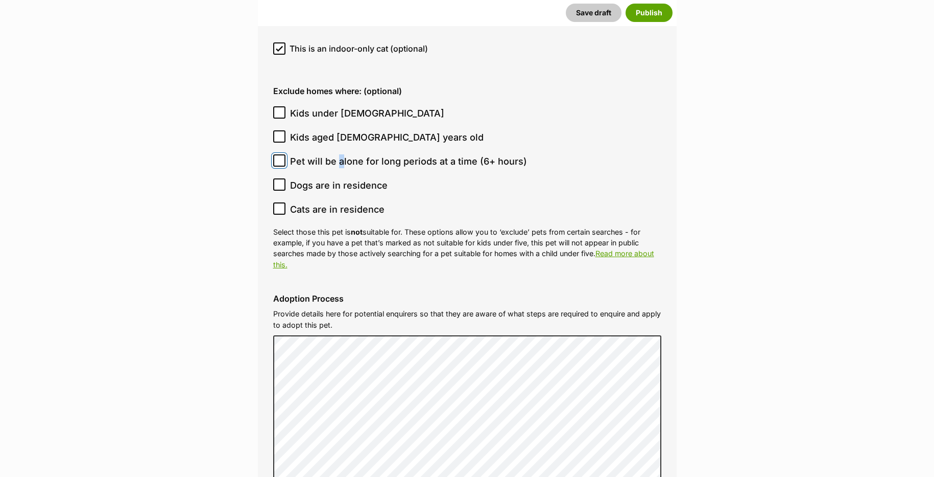
click at [279, 154] on input "Pet will be alone for long periods at a time (6+ hours)" at bounding box center [279, 160] width 12 height 12
click at [282, 157] on icon at bounding box center [279, 160] width 7 height 7
click at [282, 154] on input "Pet will be alone for long periods at a time (6+ hours)" at bounding box center [279, 160] width 12 height 12
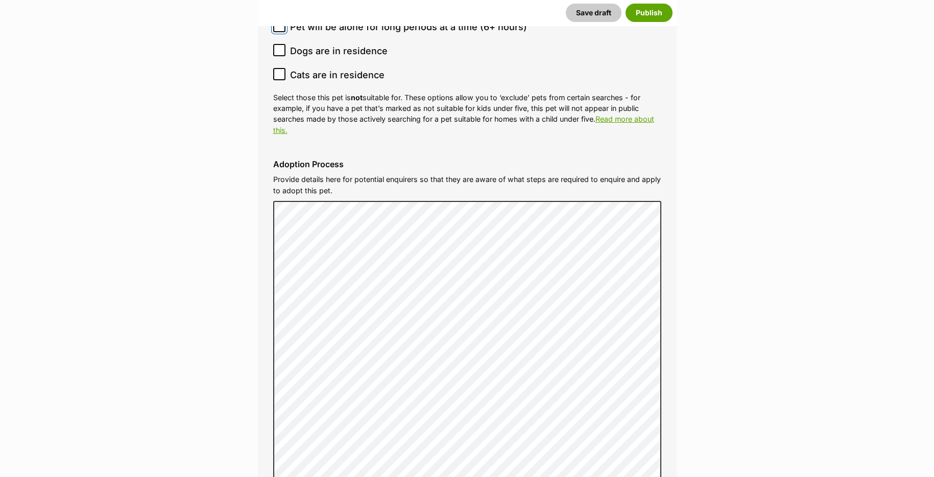
scroll to position [2880, 0]
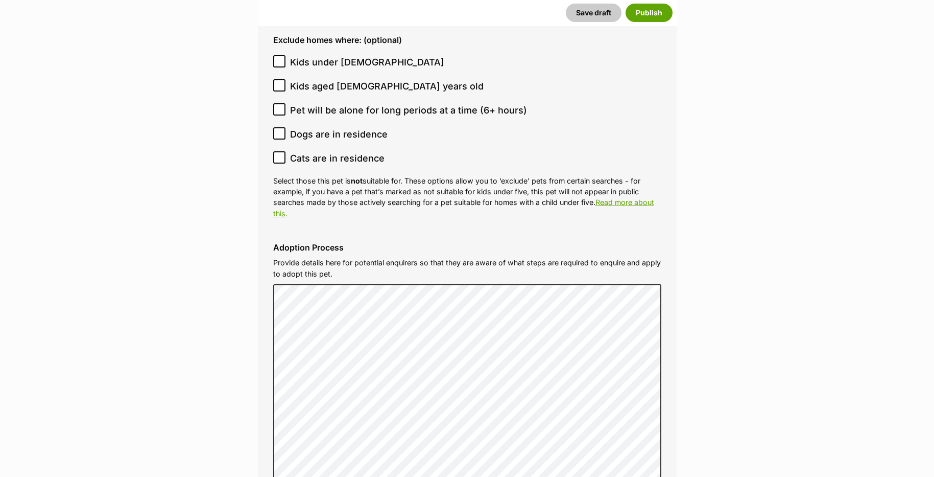
click at [272, 56] on div "Exclude homes where: (optional) Kids under 5 years old Kids aged 6-12 years old…" at bounding box center [467, 127] width 405 height 200
click at [276, 106] on icon at bounding box center [279, 109] width 7 height 7
click at [276, 103] on input "Pet will be alone for long periods at a time (6+ hours)" at bounding box center [279, 109] width 12 height 12
checkbox input "true"
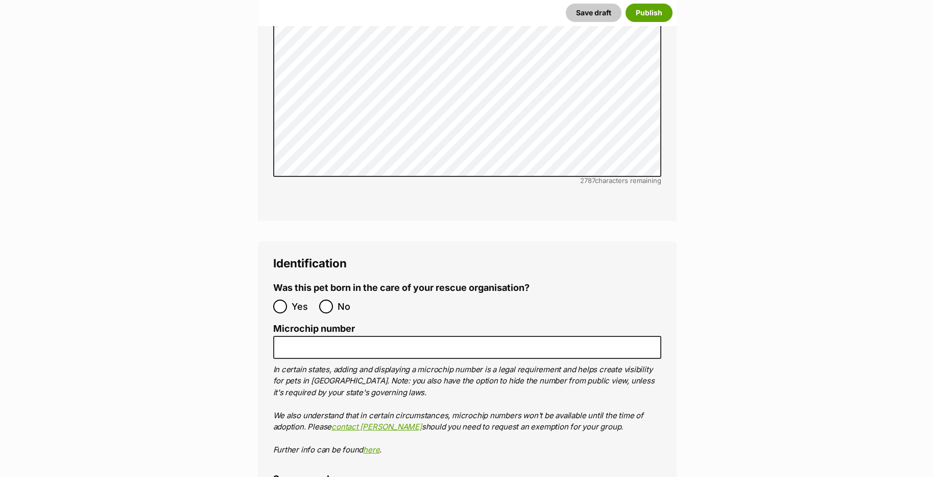
scroll to position [3289, 0]
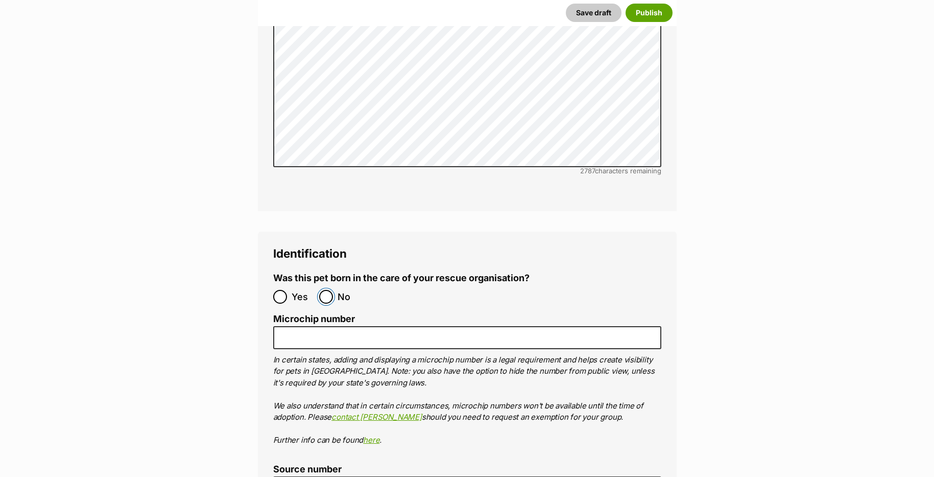
click at [325, 290] on input "No" at bounding box center [326, 297] width 14 height 14
radio input "true"
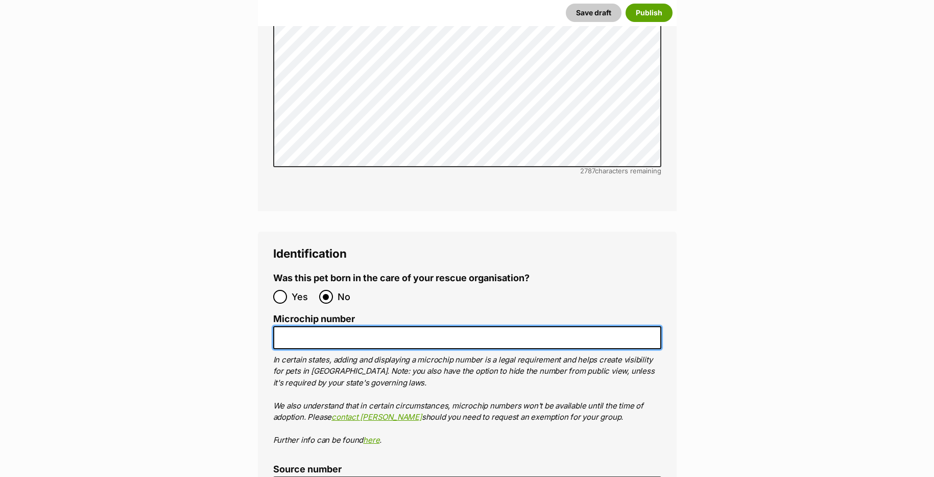
click at [318, 326] on input "Microchip number" at bounding box center [467, 337] width 388 height 23
click at [317, 326] on input "Microchip number" at bounding box center [467, 337] width 388 height 23
paste input "956000017398662"
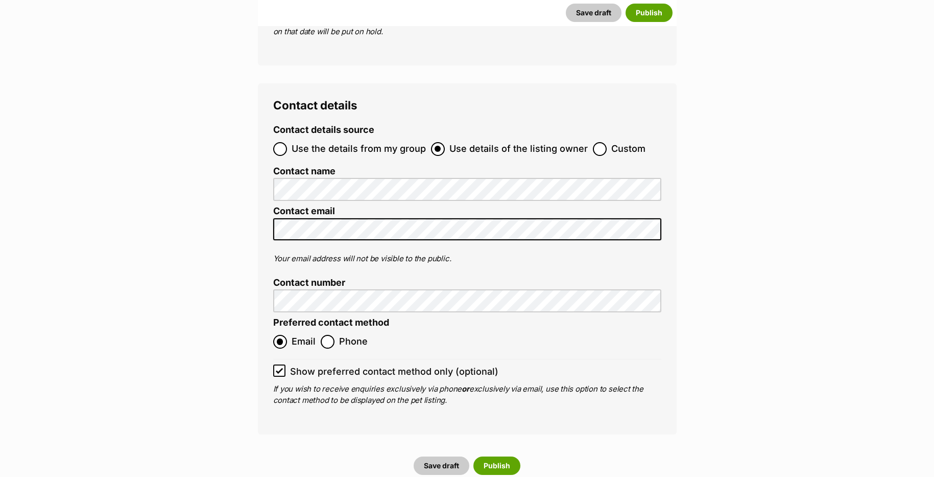
scroll to position [3953, 0]
type input "956000017398662"
click at [496, 456] on button "Publish" at bounding box center [497, 465] width 47 height 18
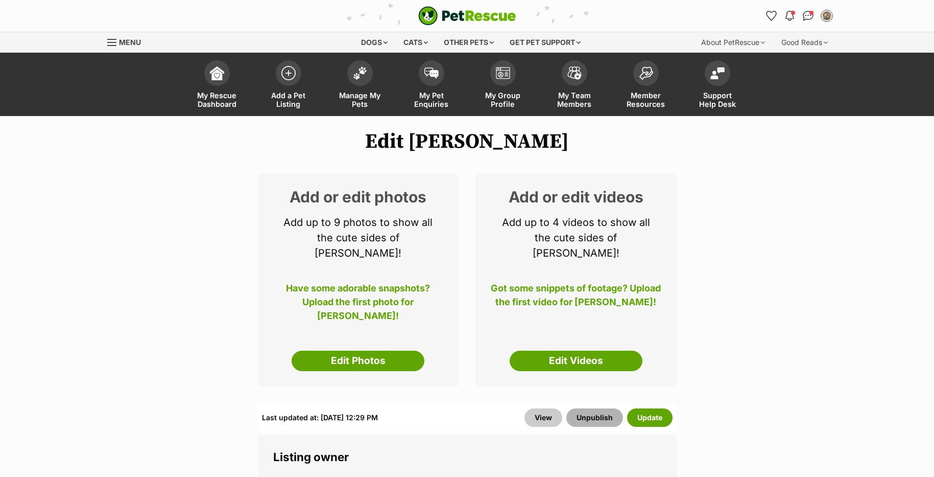
click at [600, 408] on button "Unpublish" at bounding box center [595, 417] width 57 height 18
click at [573, 350] on link "Edit Videos" at bounding box center [576, 360] width 133 height 20
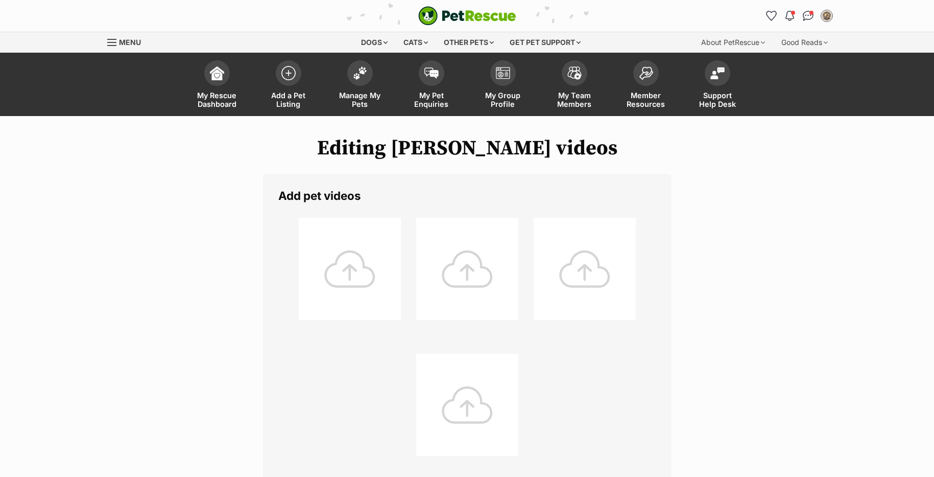
click at [336, 262] on div at bounding box center [350, 269] width 102 height 102
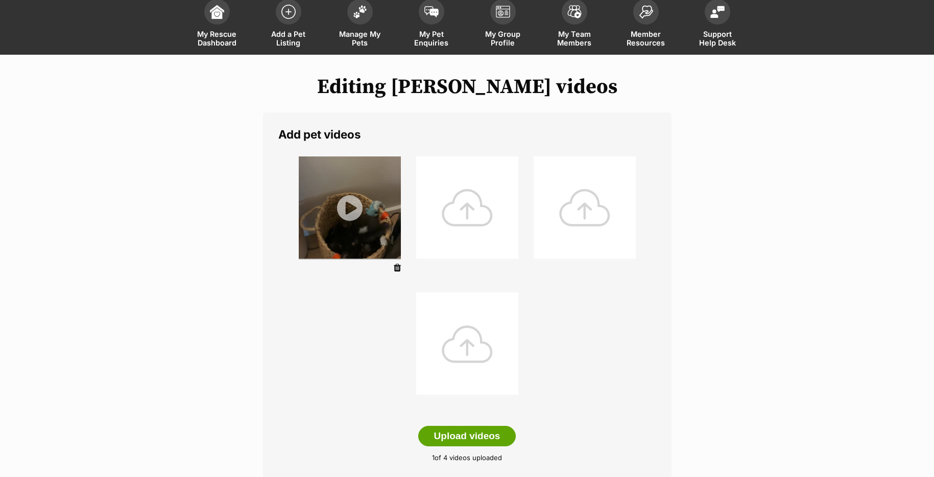
scroll to position [153, 0]
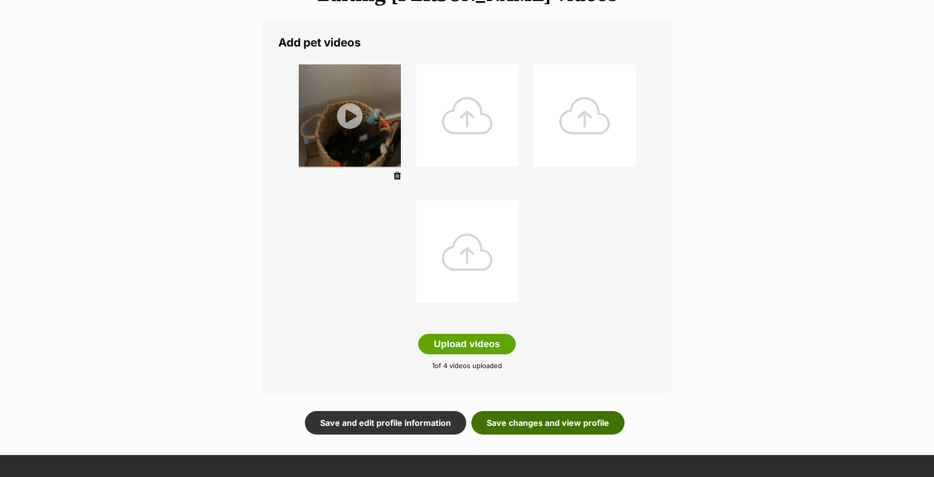
click at [520, 428] on link "Save changes and view profile" at bounding box center [548, 423] width 153 height 24
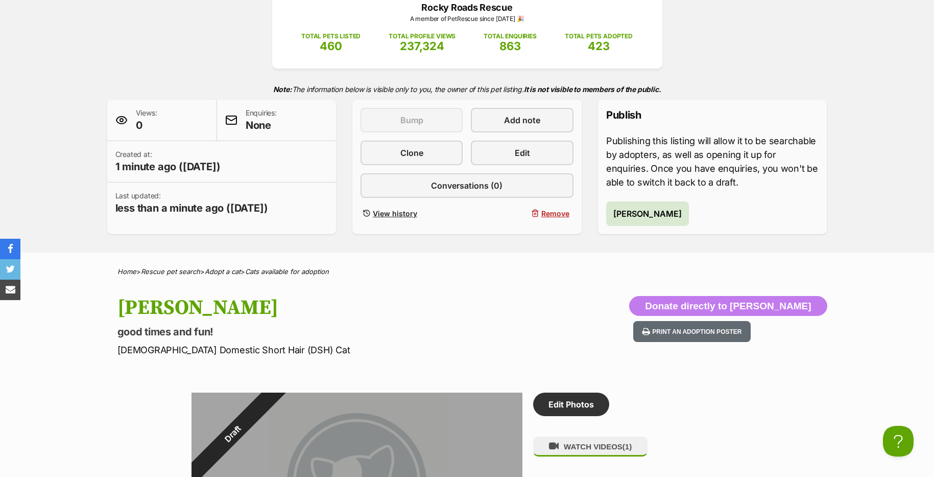
scroll to position [51, 0]
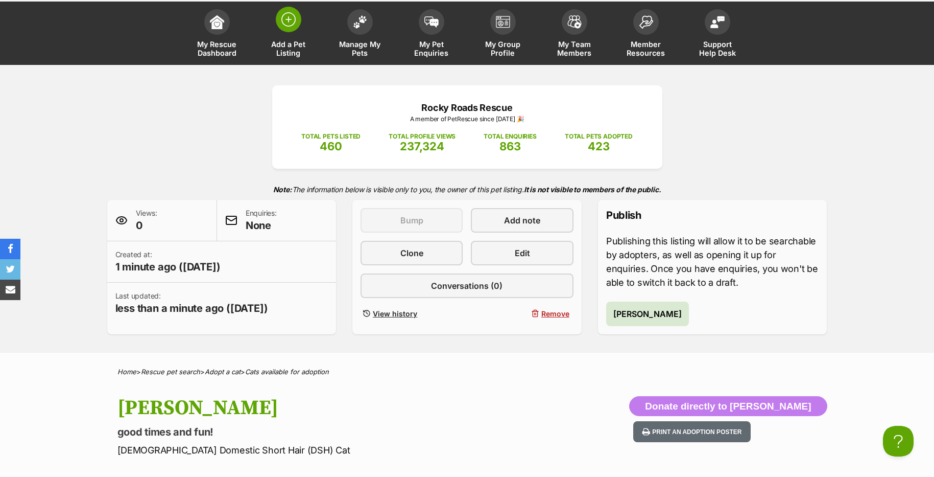
click at [295, 20] on span at bounding box center [289, 20] width 26 height 26
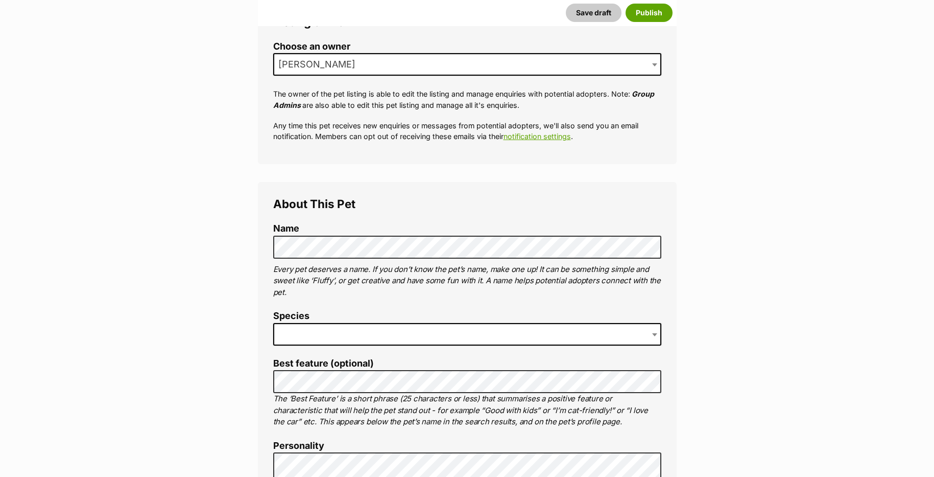
click at [333, 326] on span at bounding box center [467, 334] width 388 height 22
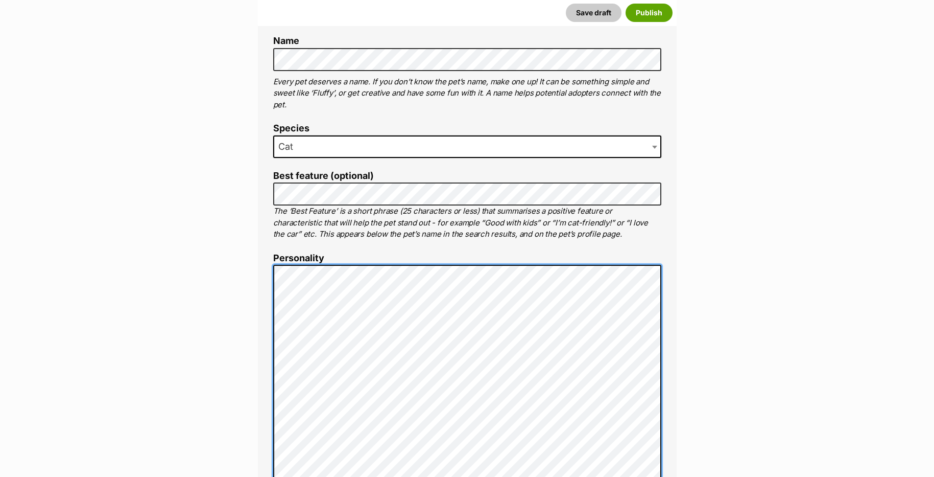
scroll to position [413, 0]
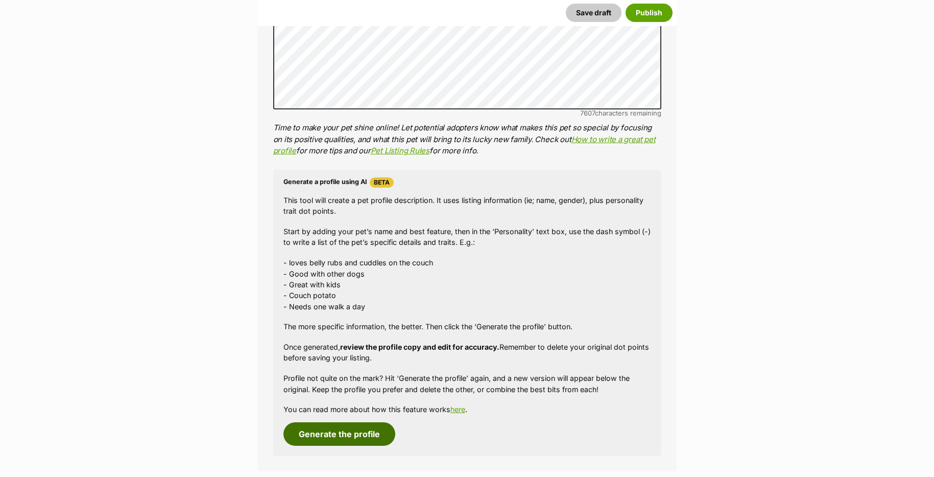
click at [355, 436] on button "Generate the profile" at bounding box center [340, 434] width 112 height 24
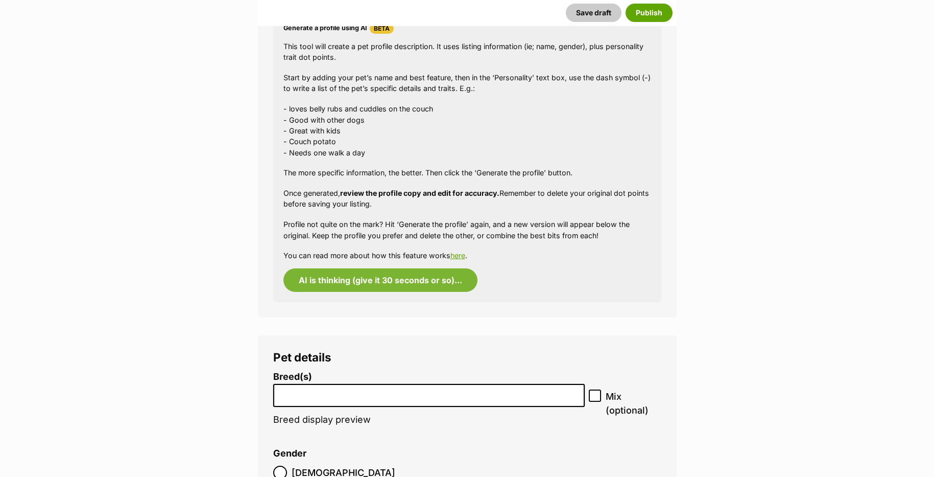
scroll to position [1180, 0]
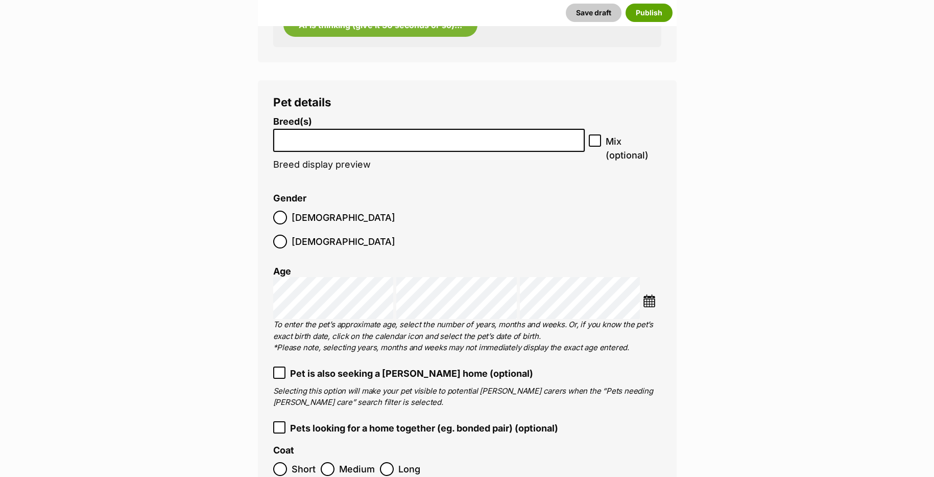
click at [320, 149] on li at bounding box center [429, 140] width 305 height 21
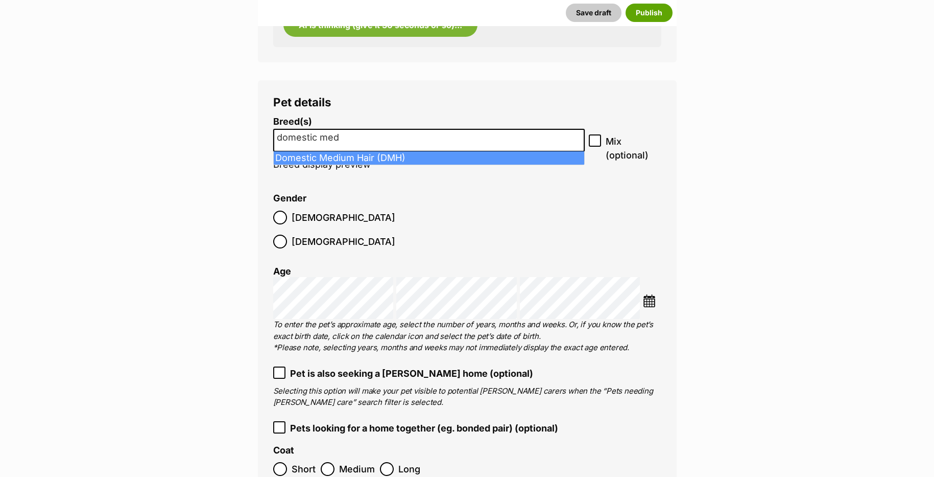
type input "domestic med"
select select "252101"
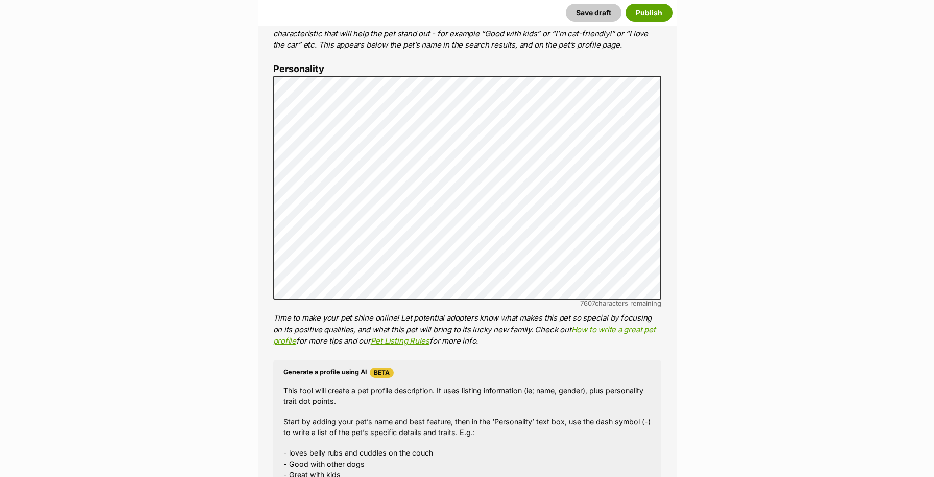
scroll to position [0, 0]
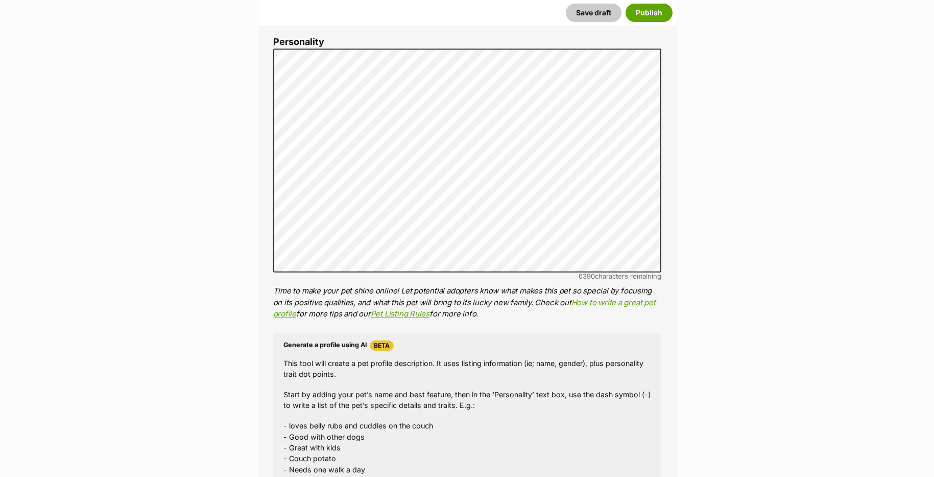
scroll to position [613, 0]
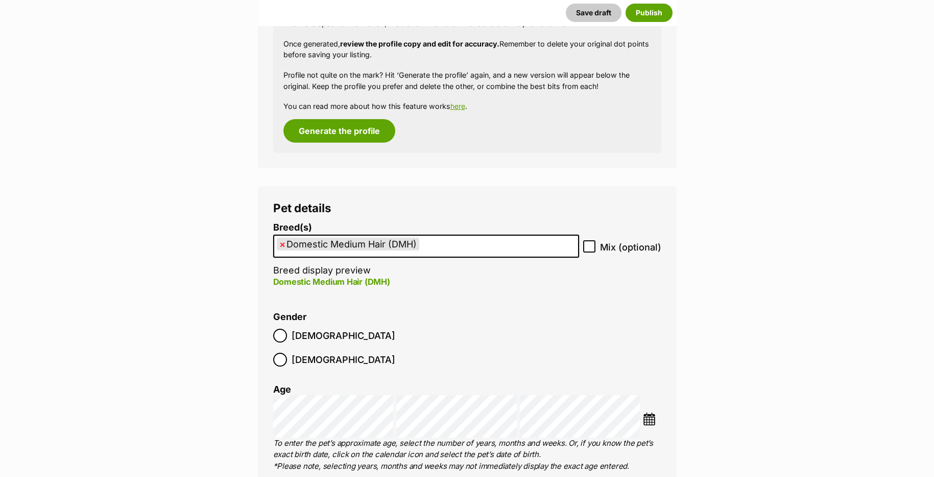
scroll to position [1175, 0]
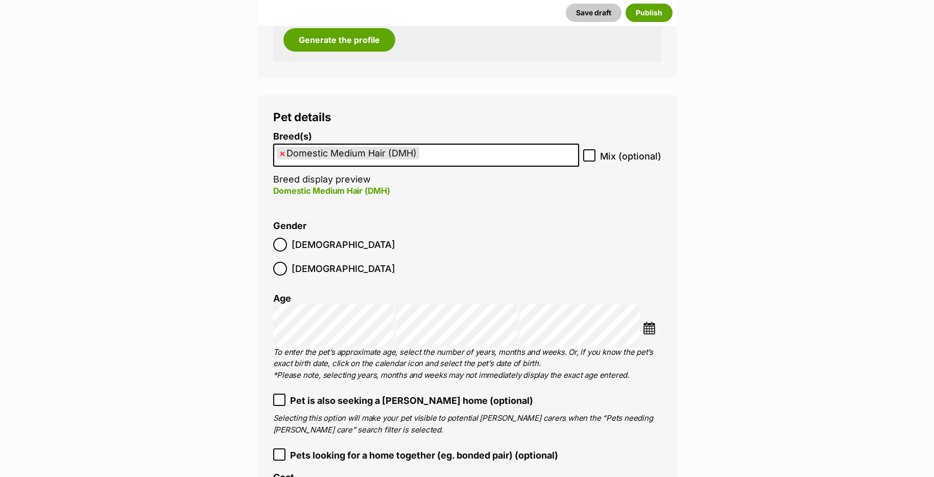
click at [646, 321] on img at bounding box center [649, 327] width 13 height 13
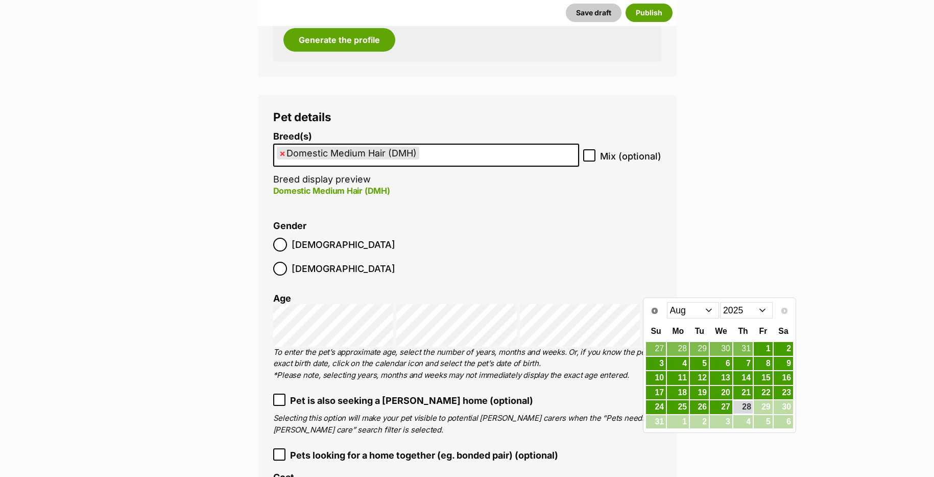
click at [651, 311] on span "Prev" at bounding box center [655, 311] width 8 height 8
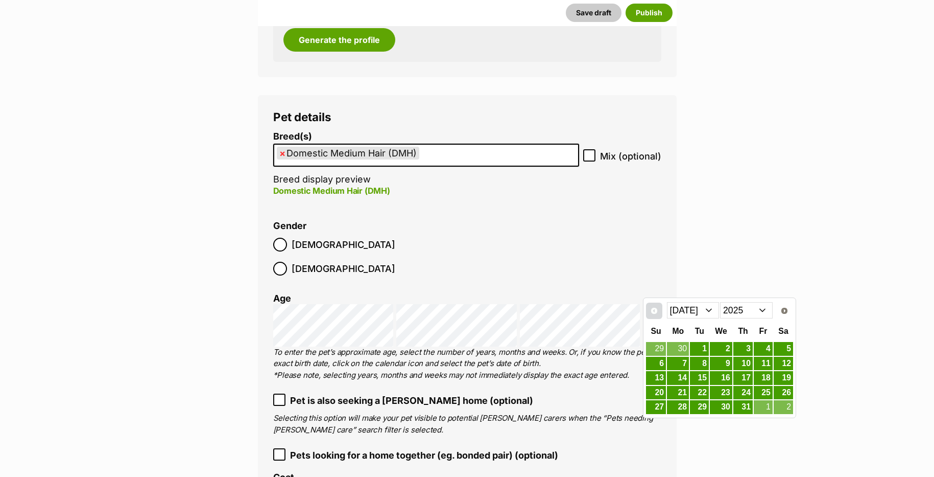
click at [650, 311] on span "Prev" at bounding box center [654, 311] width 8 height 8
click at [650, 310] on span "Prev" at bounding box center [654, 311] width 8 height 8
click at [783, 308] on span "Next" at bounding box center [785, 311] width 8 height 8
click at [785, 379] on link "21" at bounding box center [783, 377] width 19 height 13
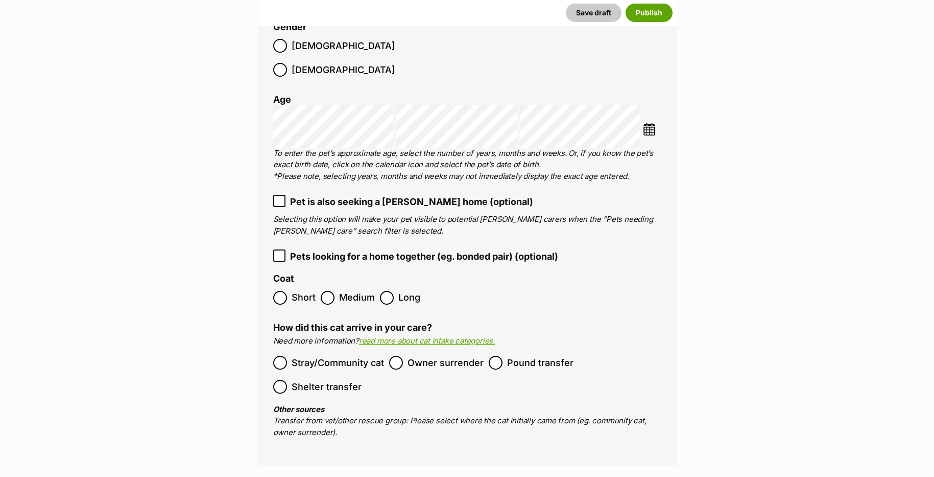
scroll to position [1379, 0]
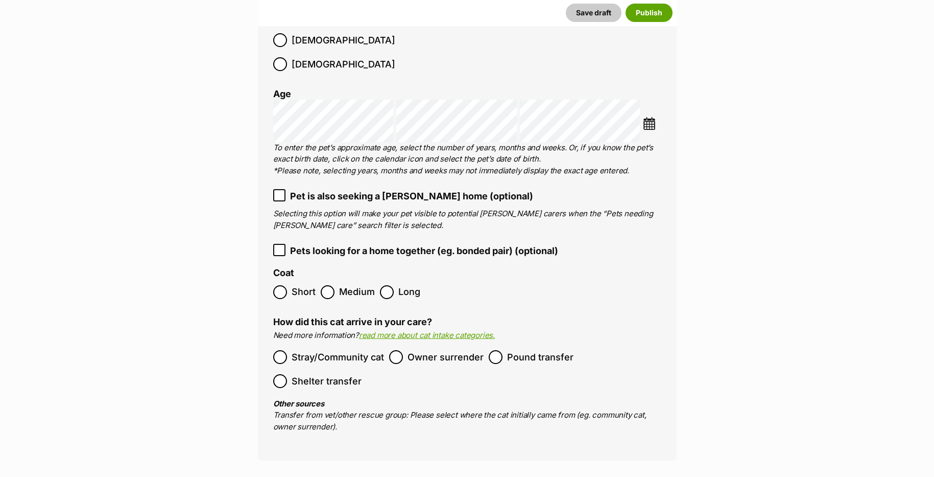
click at [356, 285] on span "Medium" at bounding box center [357, 292] width 36 height 14
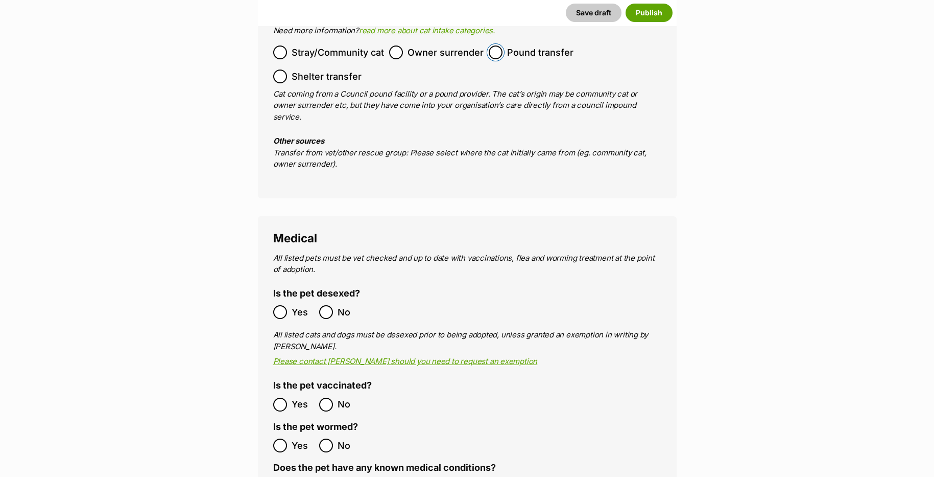
scroll to position [1737, 0]
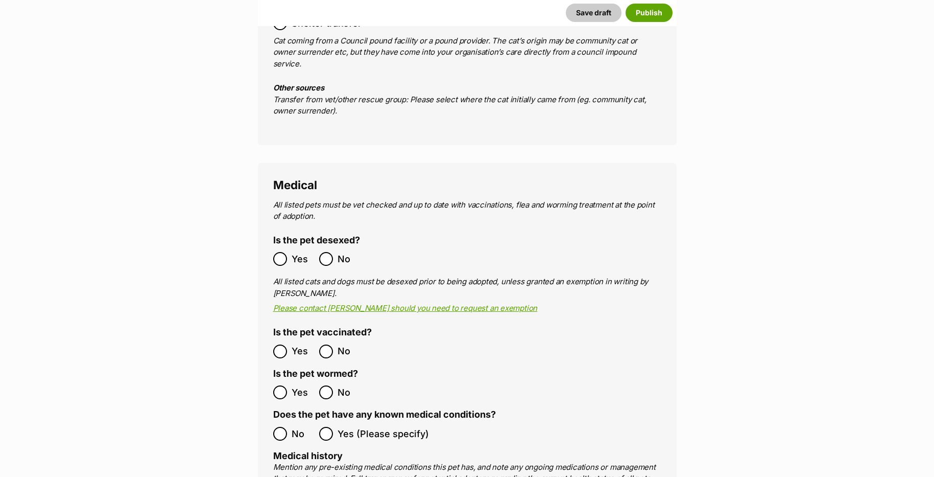
click at [280, 339] on ol "Yes No" at bounding box center [370, 351] width 194 height 24
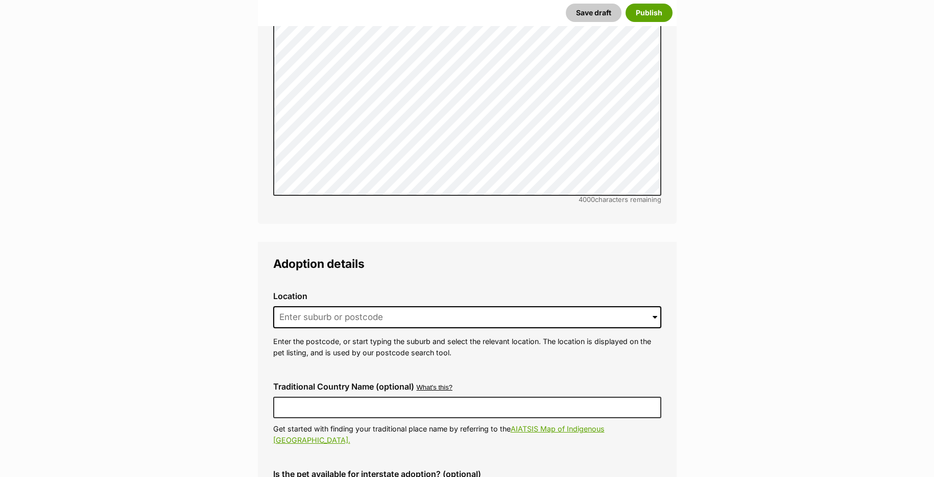
scroll to position [2350, 0]
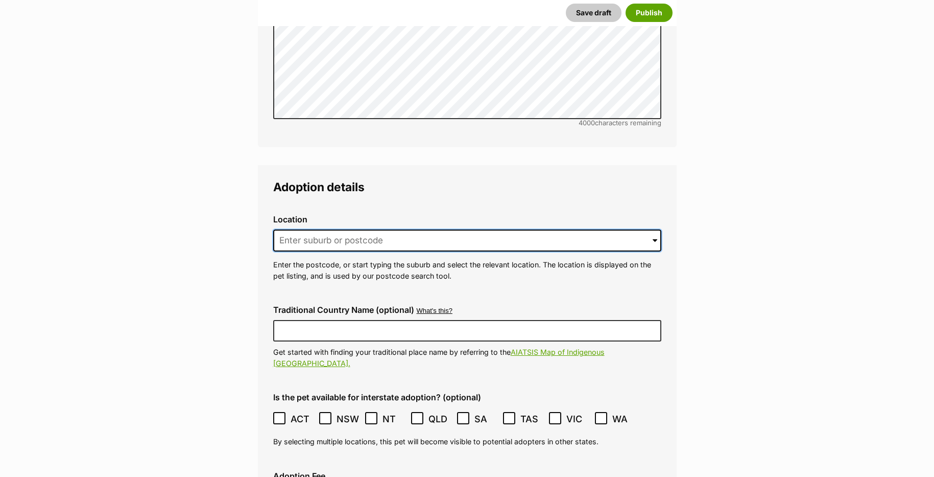
click at [309, 229] on input at bounding box center [467, 240] width 388 height 22
click at [331, 229] on input at bounding box center [467, 240] width 388 height 22
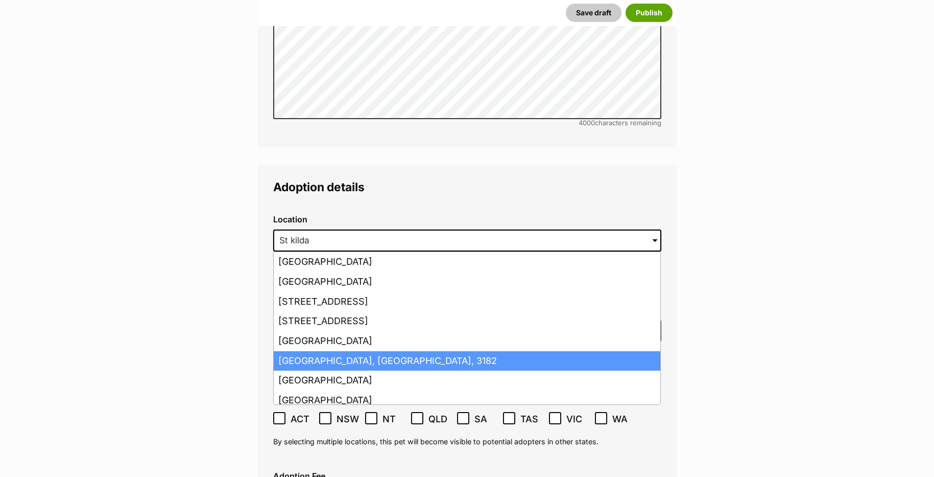
click at [341, 351] on li "St Kilda, Victoria, 3182" at bounding box center [467, 361] width 387 height 20
type input "St Kilda, Victoria, 3182"
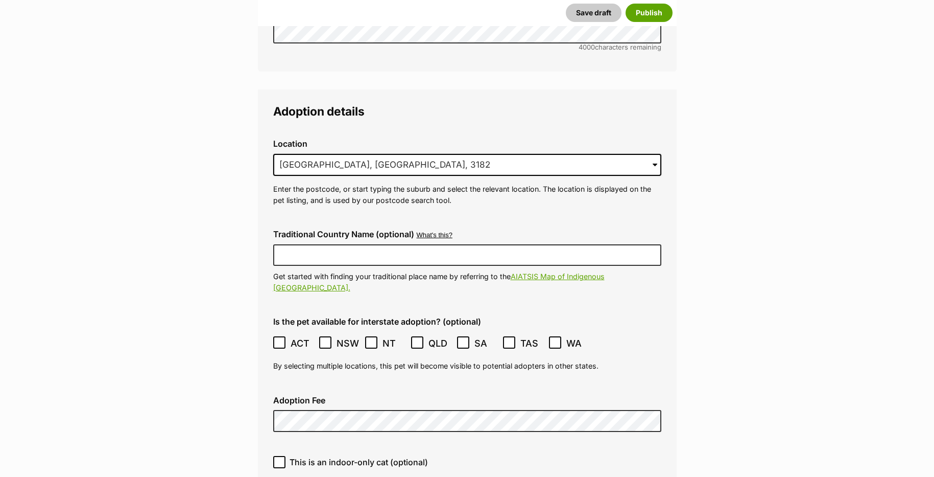
scroll to position [2503, 0]
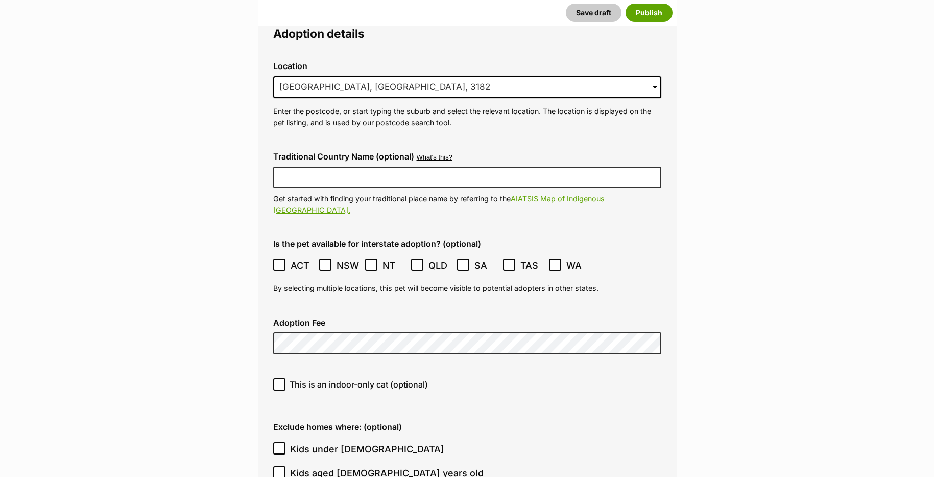
click at [342, 378] on span "This is an indoor-only cat (optional)" at bounding box center [359, 384] width 138 height 12
click at [286, 378] on input "This is an indoor-only cat (optional)" at bounding box center [279, 384] width 12 height 12
checkbox input "true"
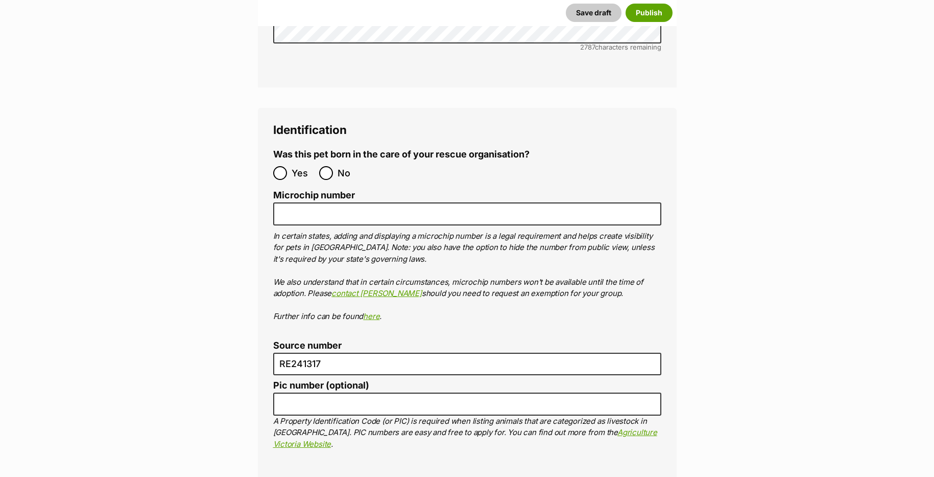
scroll to position [3423, 0]
click at [323, 166] on input "No" at bounding box center [326, 173] width 14 height 14
radio input "true"
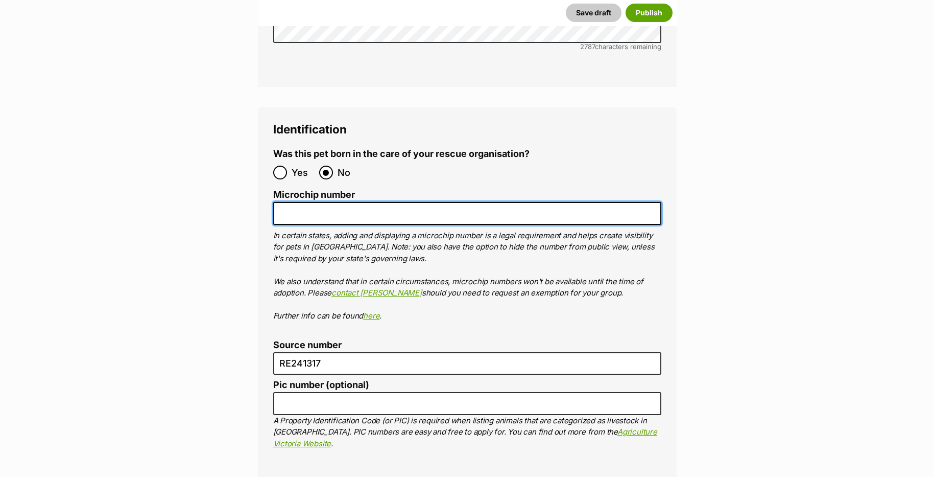
click at [301, 202] on input "Microchip number" at bounding box center [467, 213] width 388 height 23
paste input "956000018439897"
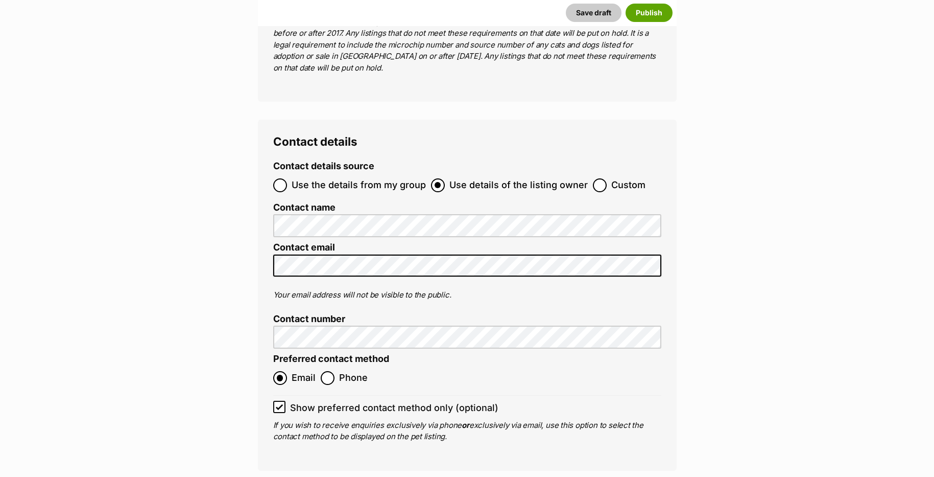
scroll to position [3985, 0]
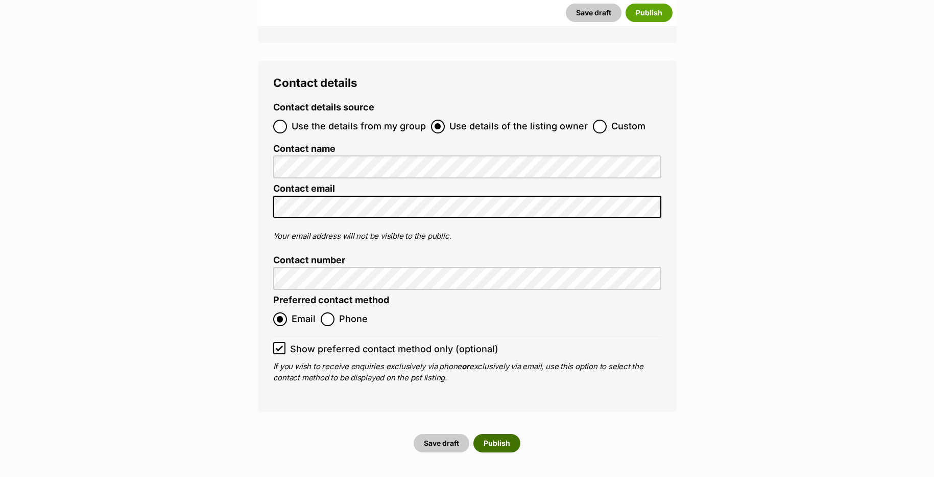
type input "956000018439897"
click at [508, 434] on button "Publish" at bounding box center [497, 443] width 47 height 18
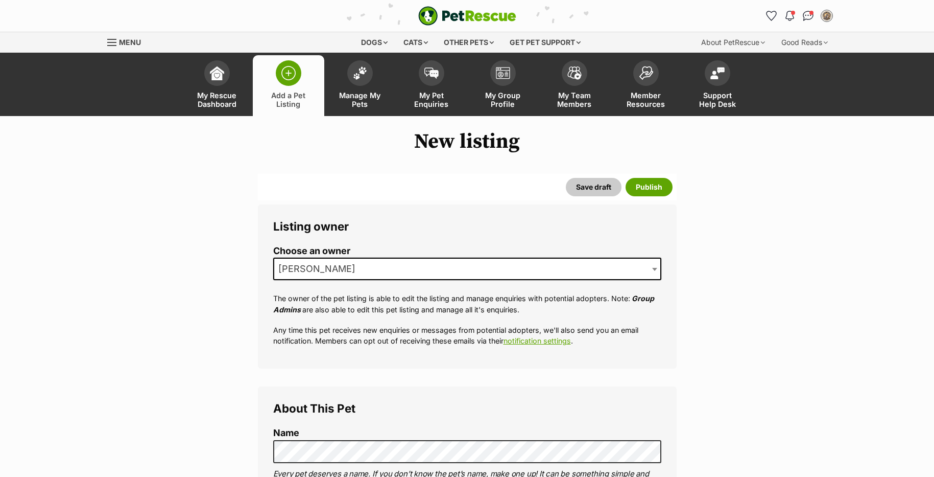
scroll to position [358, 0]
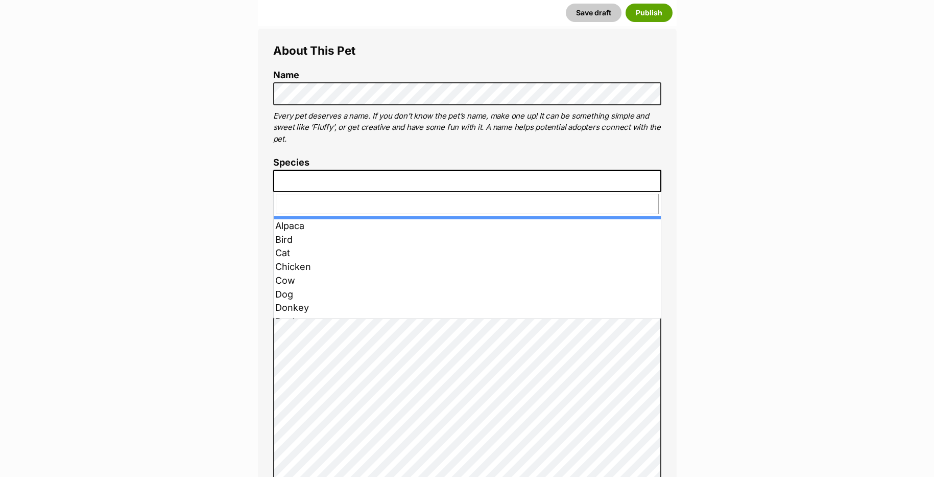
click at [318, 180] on span at bounding box center [467, 181] width 388 height 22
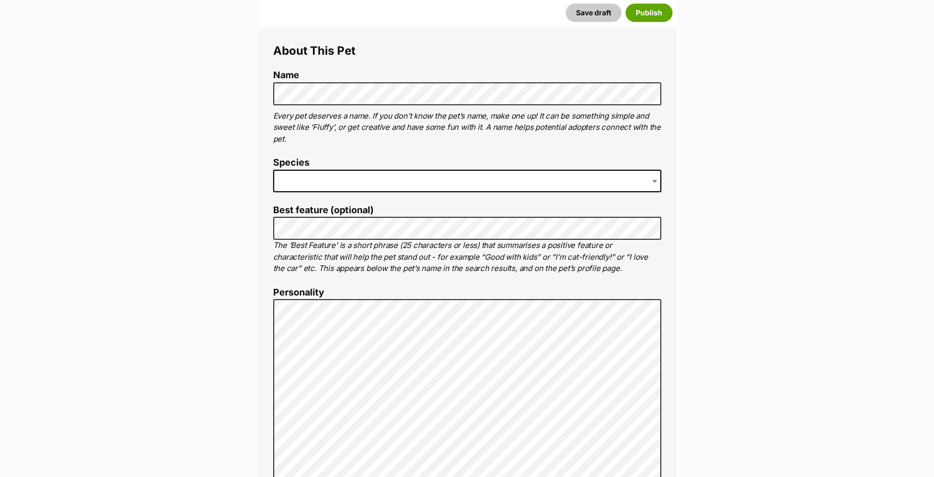
click at [322, 180] on span at bounding box center [467, 181] width 388 height 22
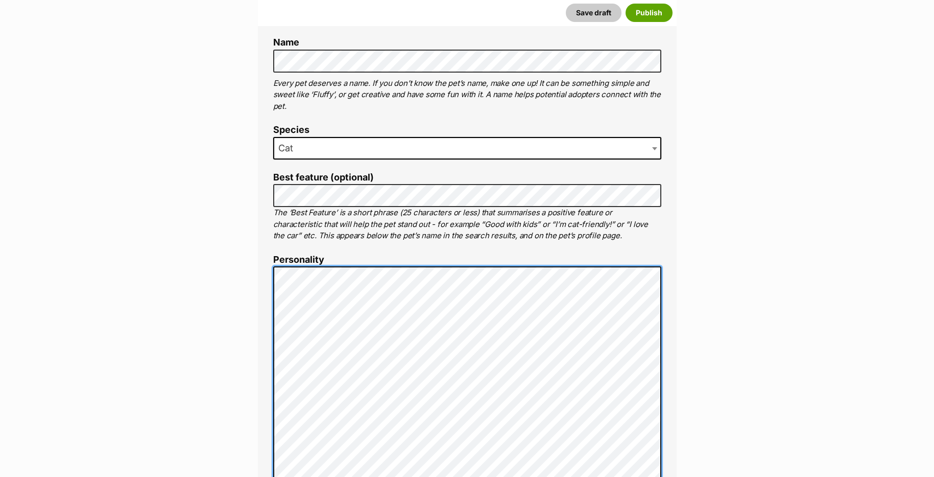
scroll to position [409, 0]
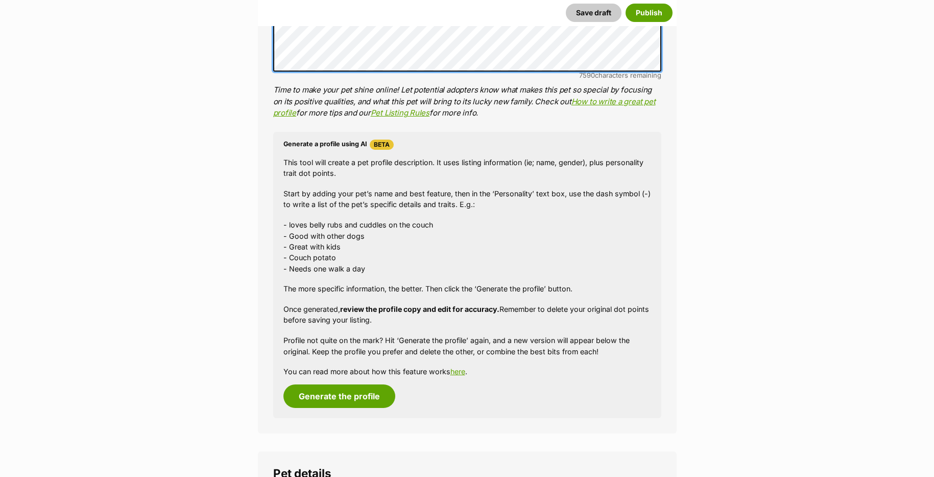
scroll to position [817, 0]
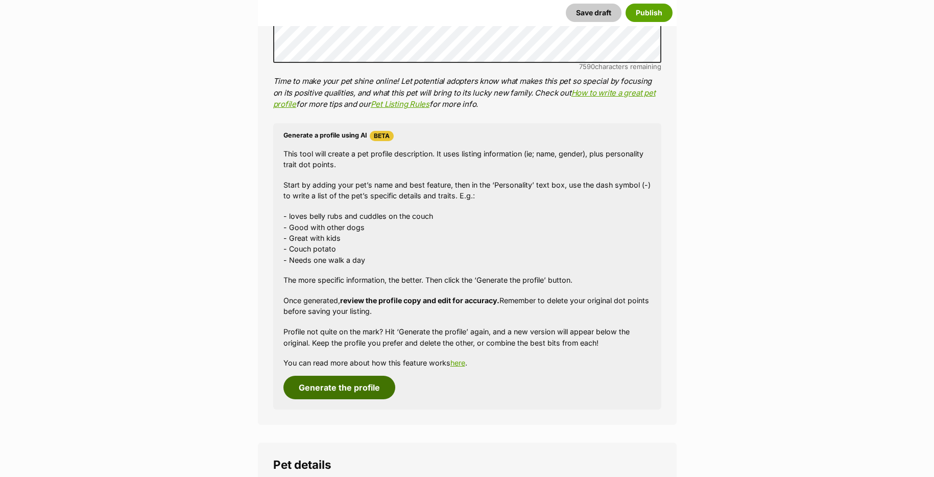
click at [331, 386] on button "Generate the profile" at bounding box center [340, 388] width 112 height 24
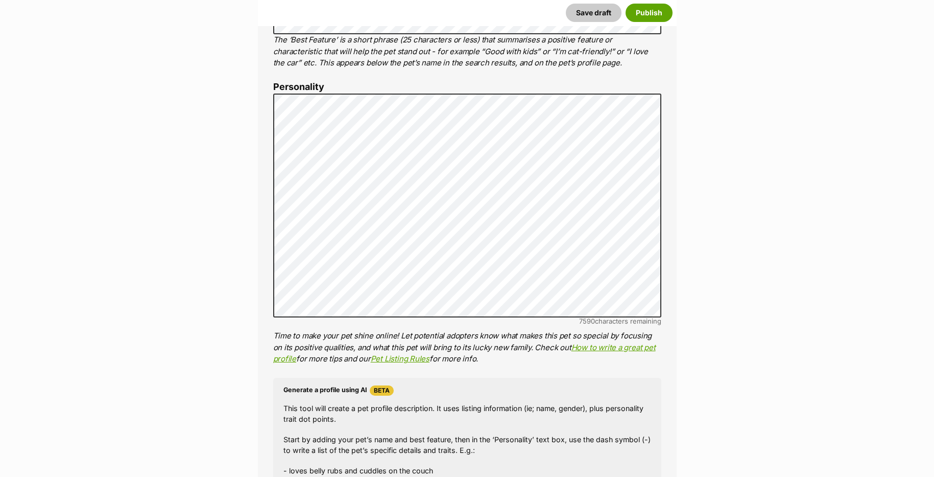
scroll to position [581, 0]
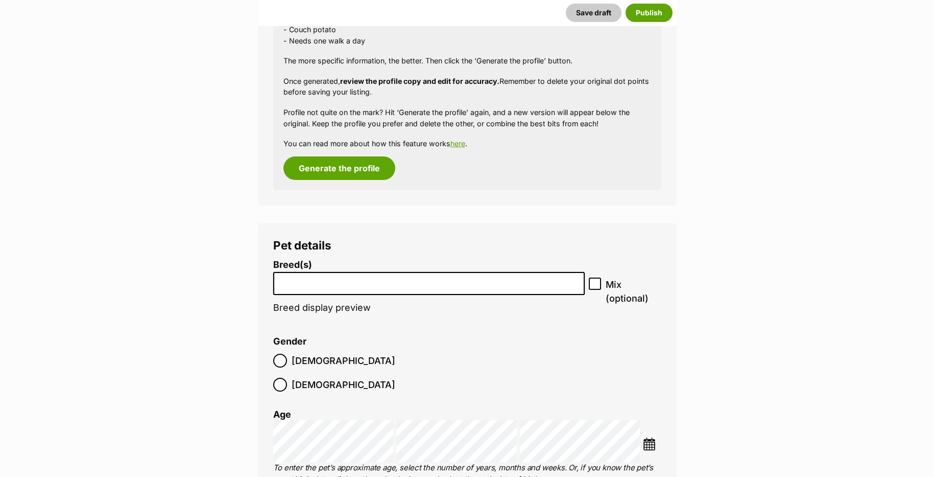
scroll to position [1041, 0]
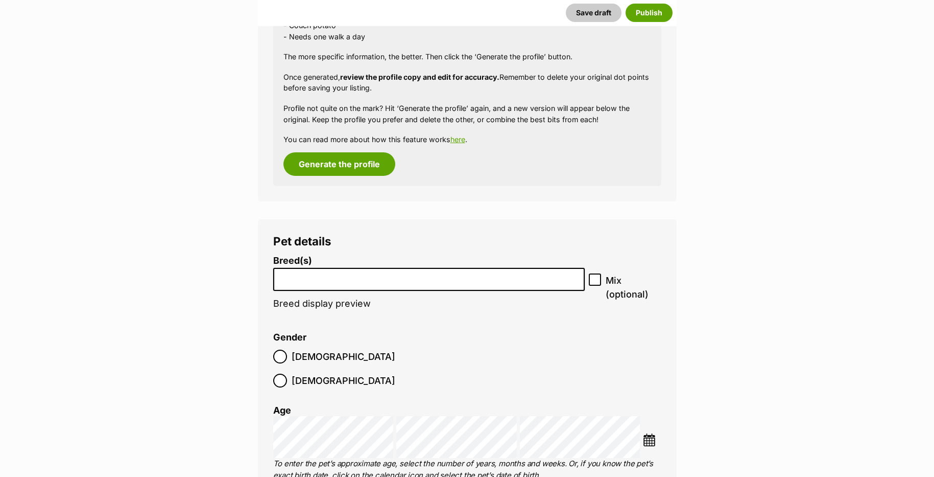
click at [320, 285] on li at bounding box center [429, 279] width 305 height 21
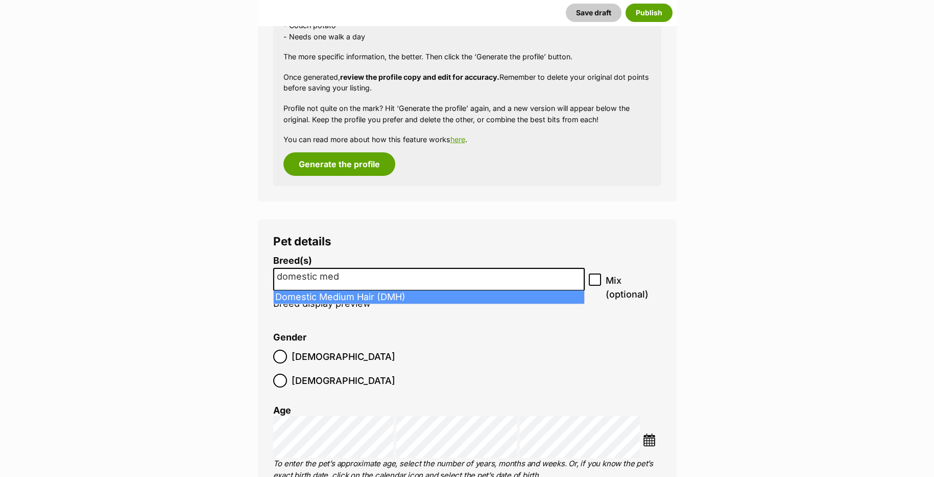
type input "domestic med"
select select "252101"
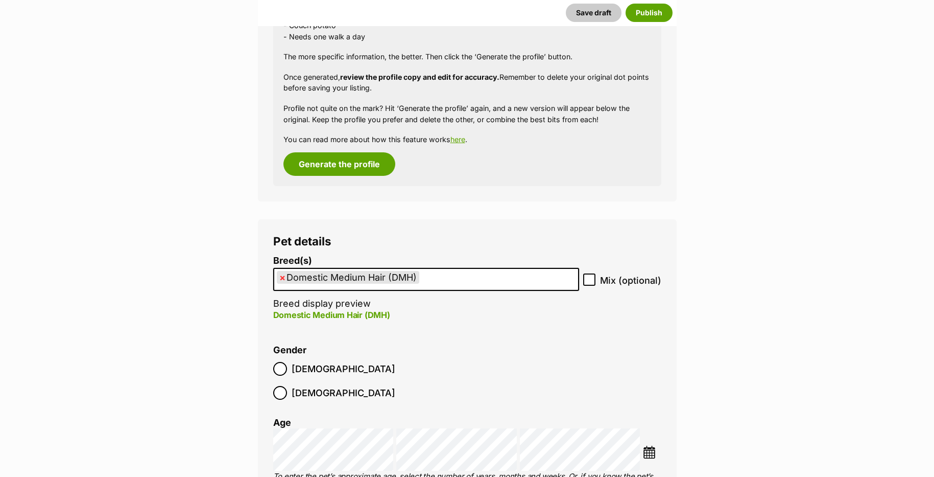
click at [289, 370] on label "Male" at bounding box center [334, 369] width 122 height 14
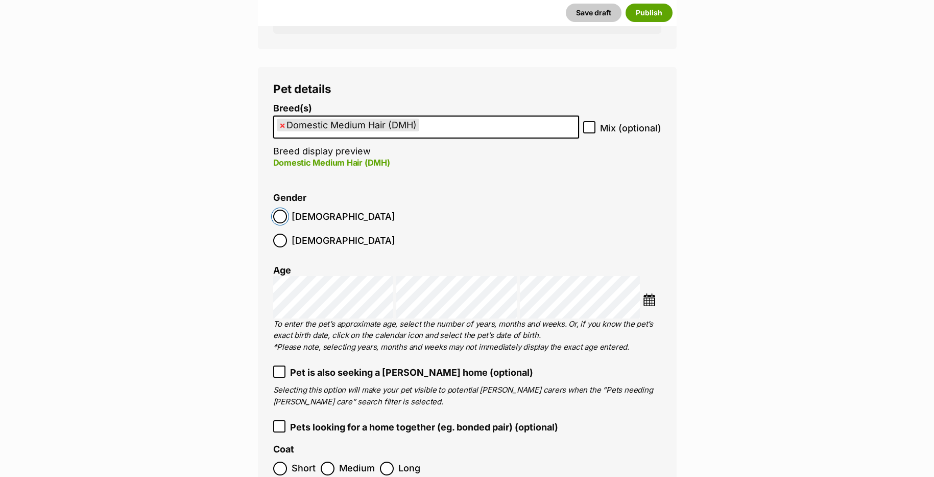
scroll to position [1194, 0]
click at [646, 292] on img at bounding box center [649, 298] width 13 height 13
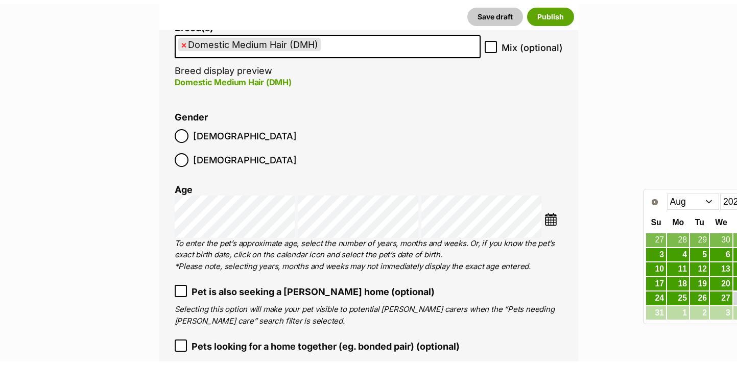
scroll to position [1328, 0]
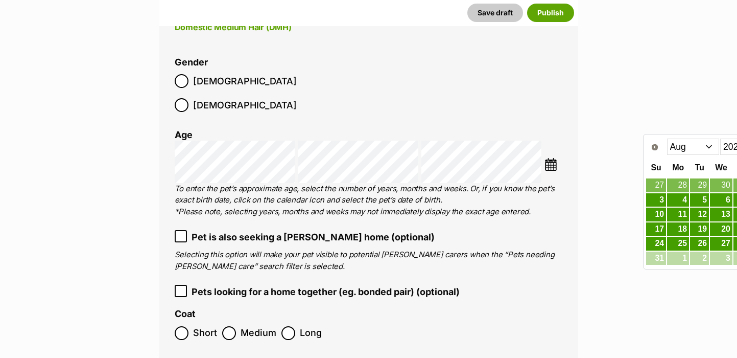
click at [559, 158] on li at bounding box center [554, 165] width 18 height 15
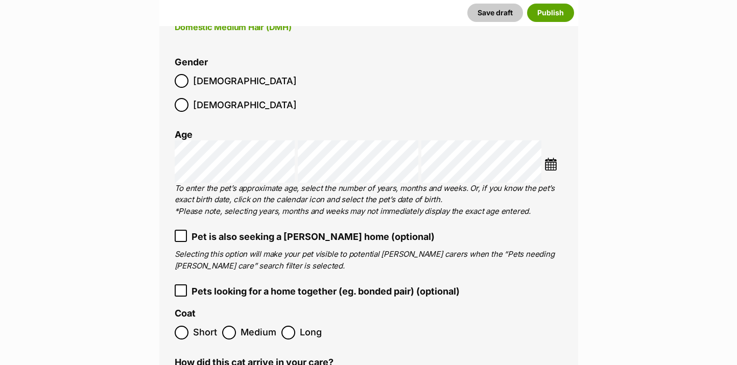
click at [0, 0] on link "Prev" at bounding box center [0, 0] width 0 height 0
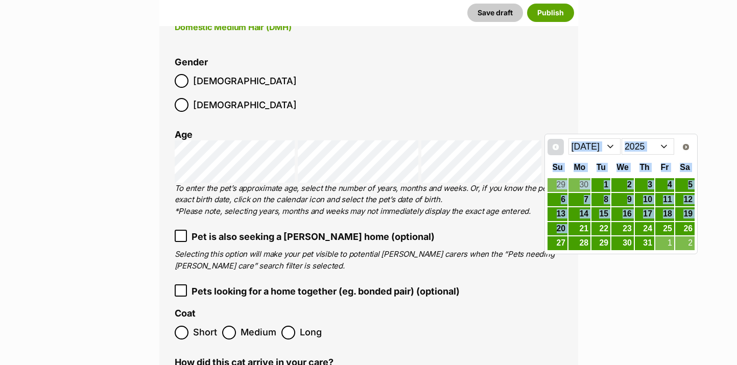
drag, startPoint x: 581, startPoint y: 227, endPoint x: 556, endPoint y: 144, distance: 86.6
click at [556, 143] on span "Prev" at bounding box center [556, 147] width 8 height 8
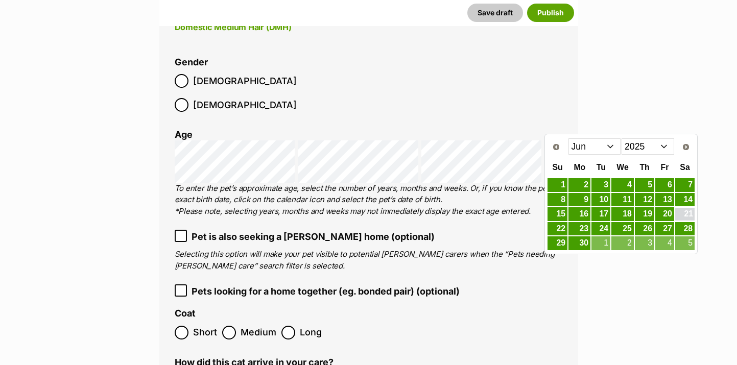
click at [680, 215] on link "21" at bounding box center [684, 214] width 19 height 13
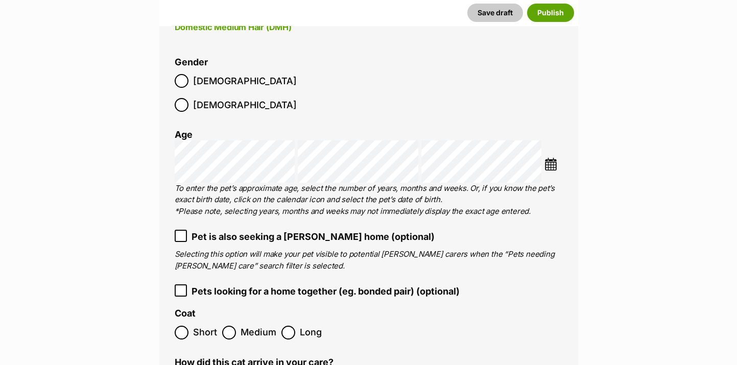
click at [550, 158] on img at bounding box center [551, 164] width 13 height 13
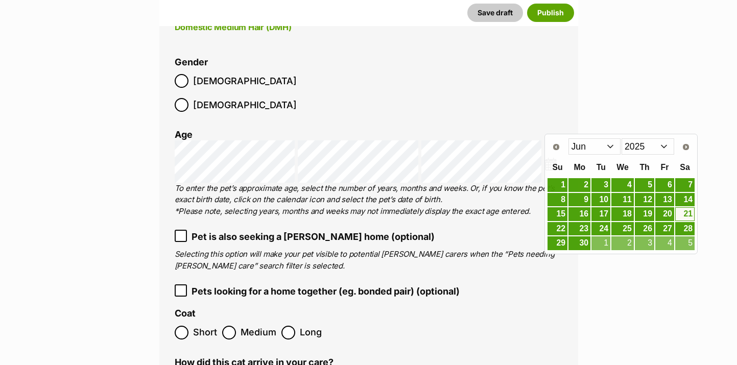
click at [516, 230] on label "Pet is also seeking a foster home (optional)" at bounding box center [369, 237] width 388 height 14
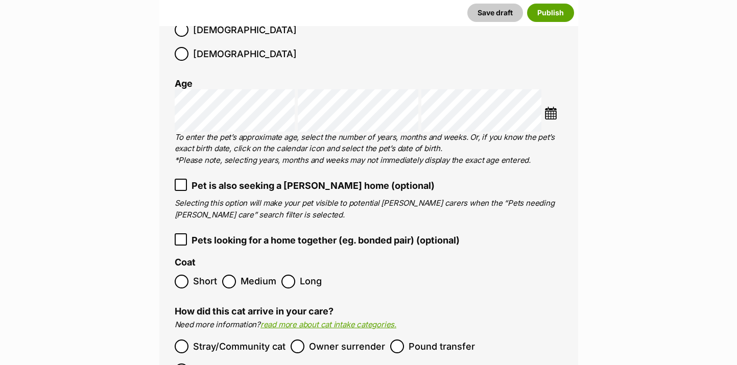
click at [263, 179] on span "Pet is also seeking a foster home (optional)" at bounding box center [313, 186] width 243 height 14
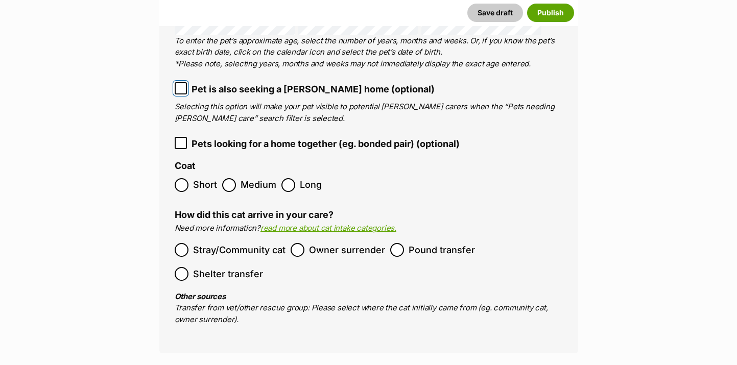
scroll to position [1482, 0]
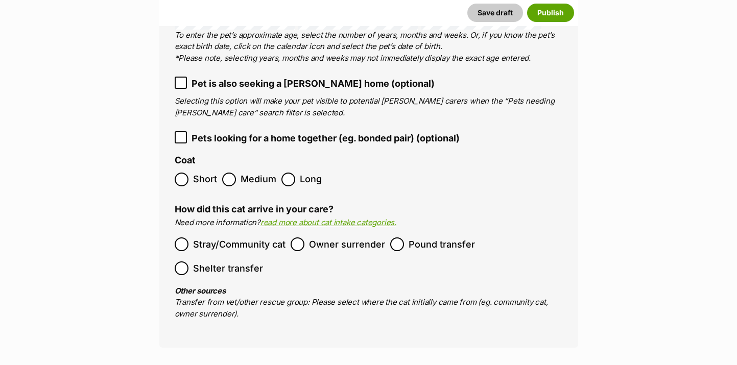
click at [249, 173] on span "Medium" at bounding box center [259, 180] width 36 height 14
click at [427, 238] on span "Pound transfer" at bounding box center [442, 245] width 66 height 14
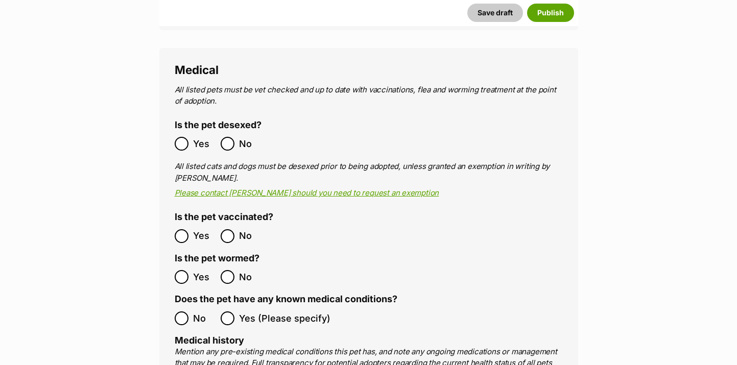
scroll to position [1890, 0]
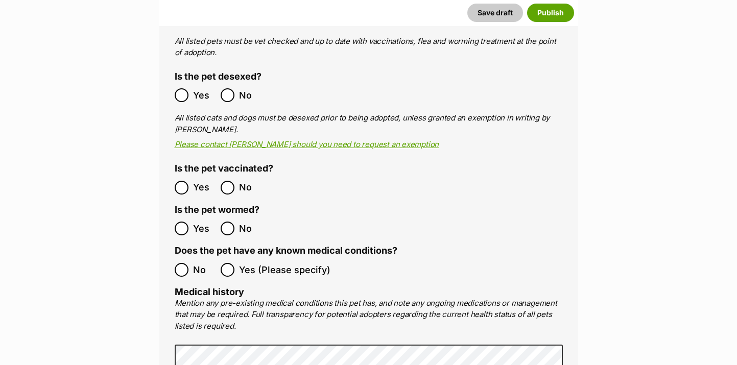
click at [176, 176] on ol "Yes No" at bounding box center [272, 188] width 194 height 24
click at [185, 217] on ol "Yes No" at bounding box center [272, 229] width 194 height 24
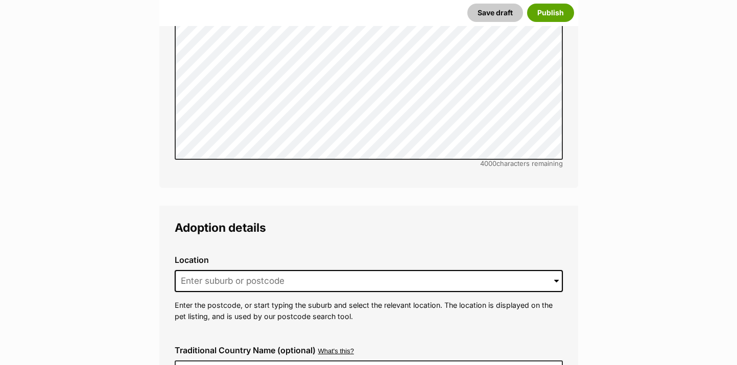
scroll to position [2350, 0]
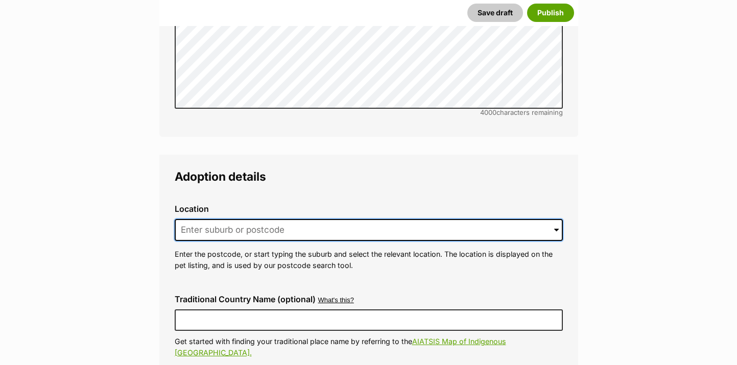
click at [224, 219] on input at bounding box center [369, 230] width 388 height 22
type input "s"
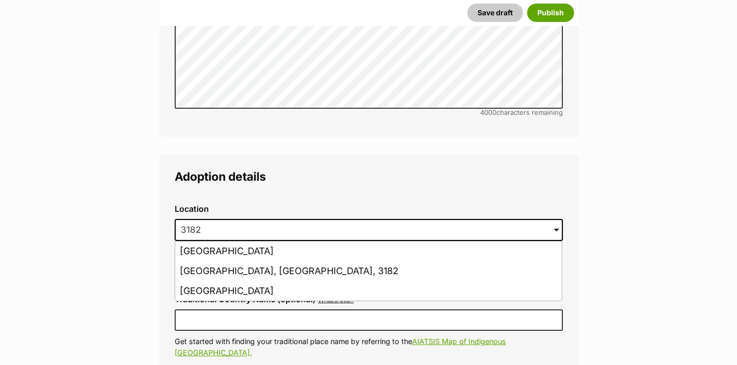
click at [240, 262] on li "St Kilda, Victoria, 3182" at bounding box center [368, 272] width 387 height 20
type input "St Kilda, Victoria, 3182"
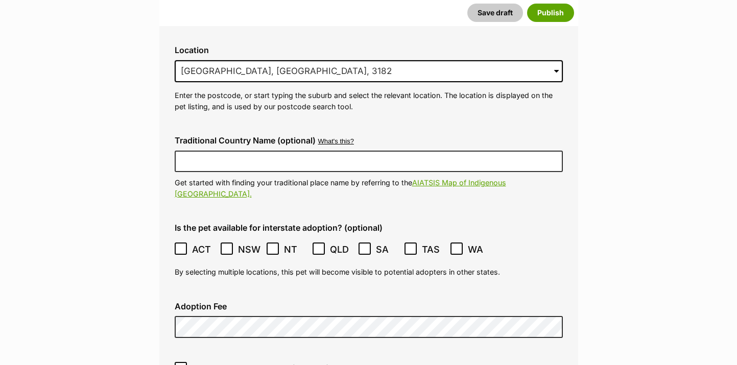
scroll to position [2555, 0]
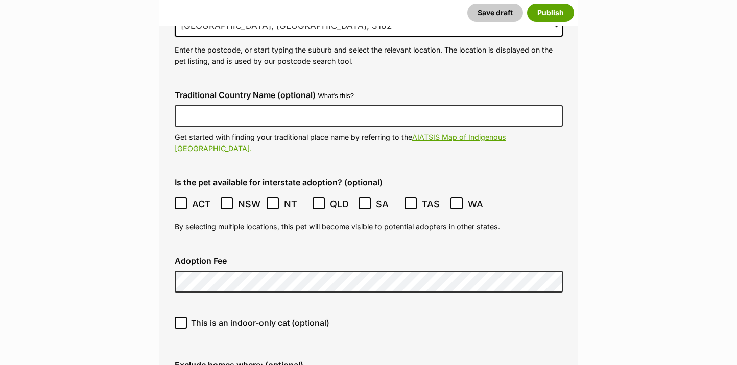
click at [265, 317] on span "This is an indoor-only cat (optional)" at bounding box center [260, 323] width 138 height 12
click at [187, 317] on input "This is an indoor-only cat (optional)" at bounding box center [181, 323] width 12 height 12
checkbox input "true"
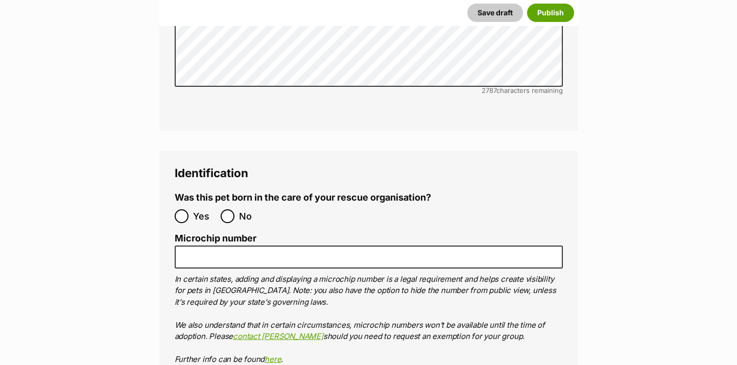
scroll to position [3372, 0]
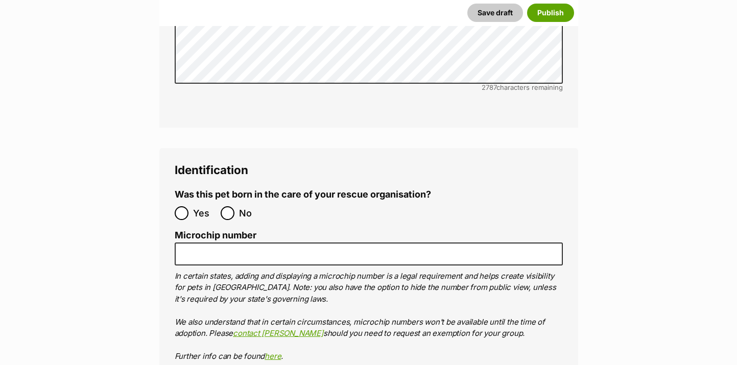
click at [219, 201] on ol "Yes No" at bounding box center [272, 213] width 194 height 24
click at [232, 206] on input "No" at bounding box center [228, 213] width 14 height 14
radio input "true"
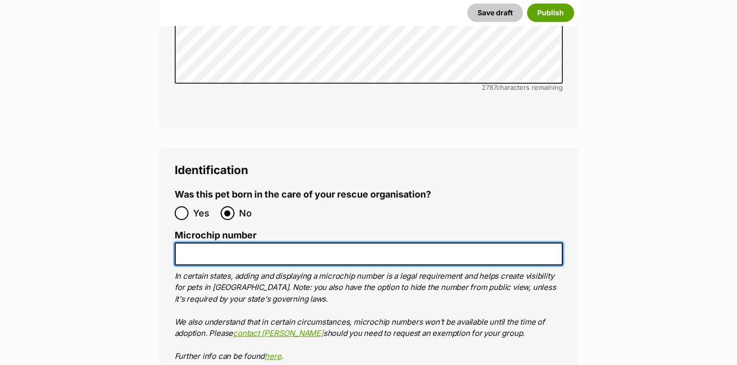
click at [332, 243] on input "Microchip number" at bounding box center [369, 254] width 388 height 23
paste input "956000017400663"
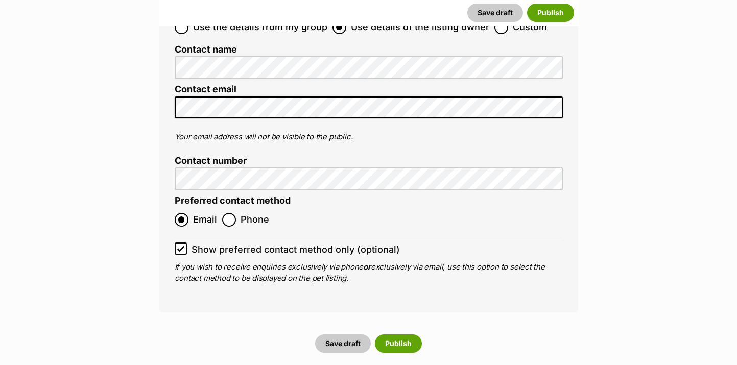
scroll to position [4087, 0]
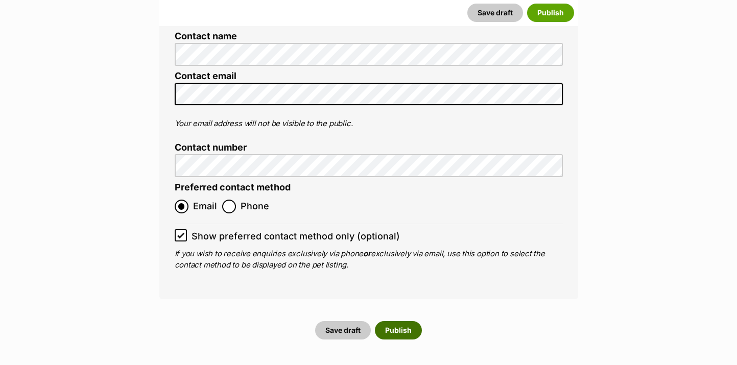
type input "956000017400663"
drag, startPoint x: 405, startPoint y: 261, endPoint x: 350, endPoint y: 270, distance: 55.4
click at [350, 321] on div "Save draft Publish" at bounding box center [368, 330] width 411 height 18
click at [359, 321] on button "Save draft" at bounding box center [343, 330] width 56 height 18
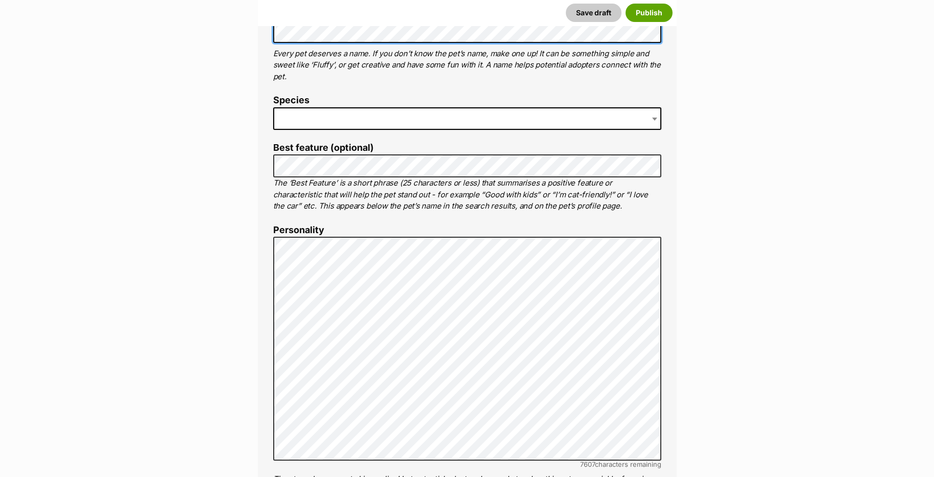
scroll to position [460, 0]
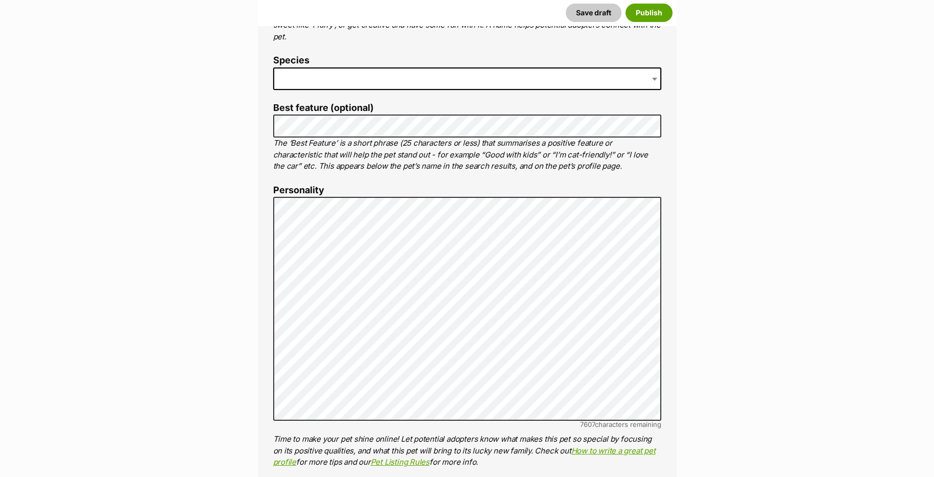
click at [291, 84] on span at bounding box center [467, 78] width 388 height 22
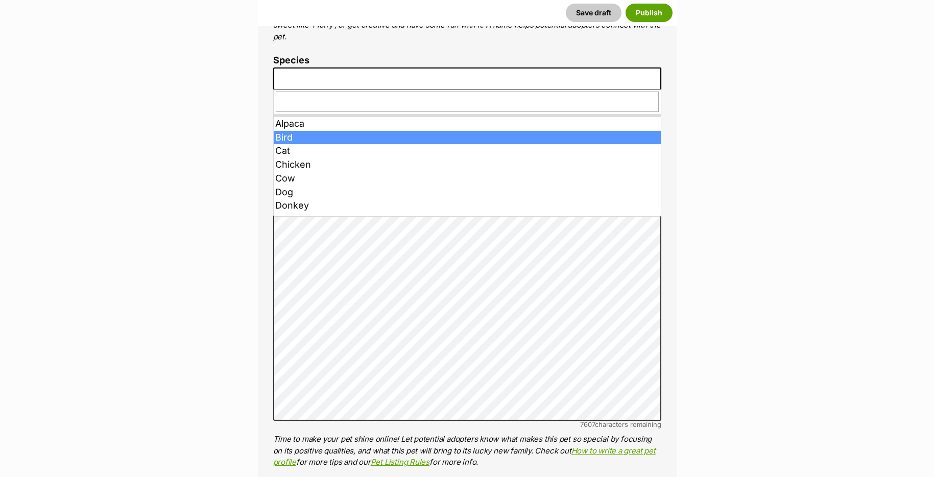
drag, startPoint x: 310, startPoint y: 130, endPoint x: 309, endPoint y: 145, distance: 14.9
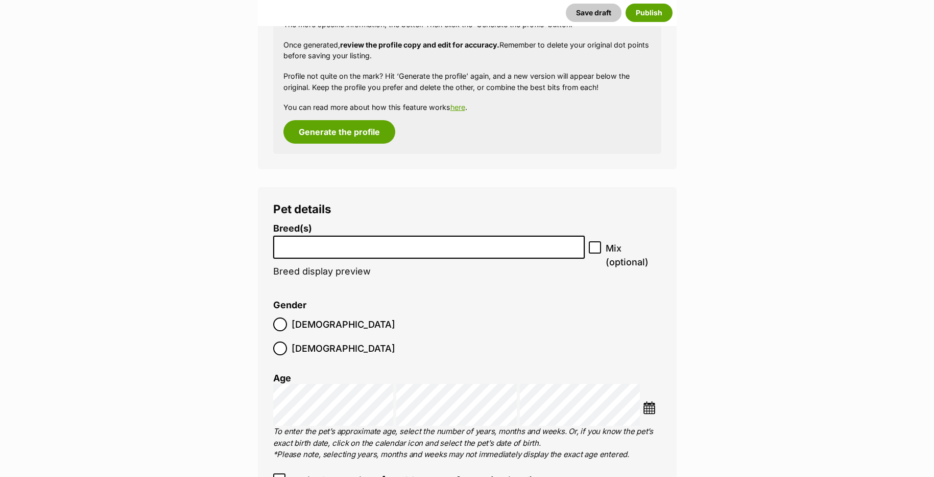
click at [349, 146] on div "Generate a profile using AI Beta This tool will create a pet profile descriptio…" at bounding box center [467, 11] width 388 height 287
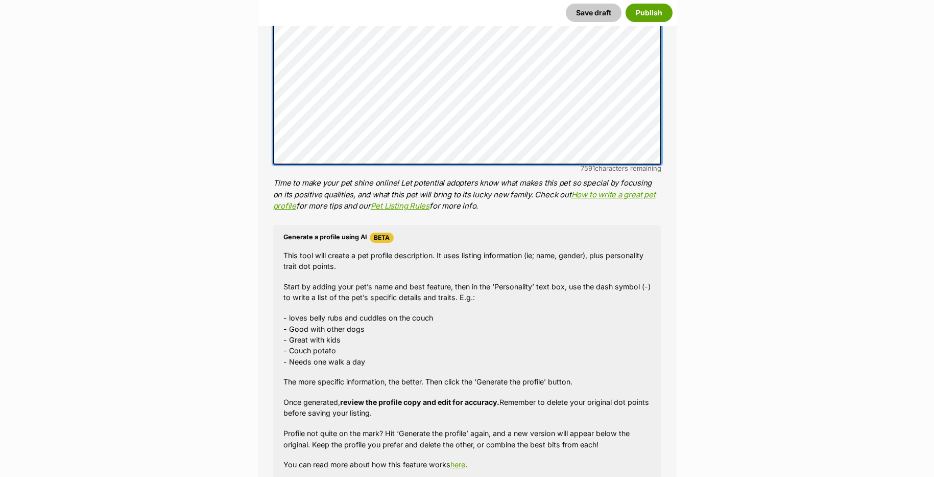
scroll to position [920, 0]
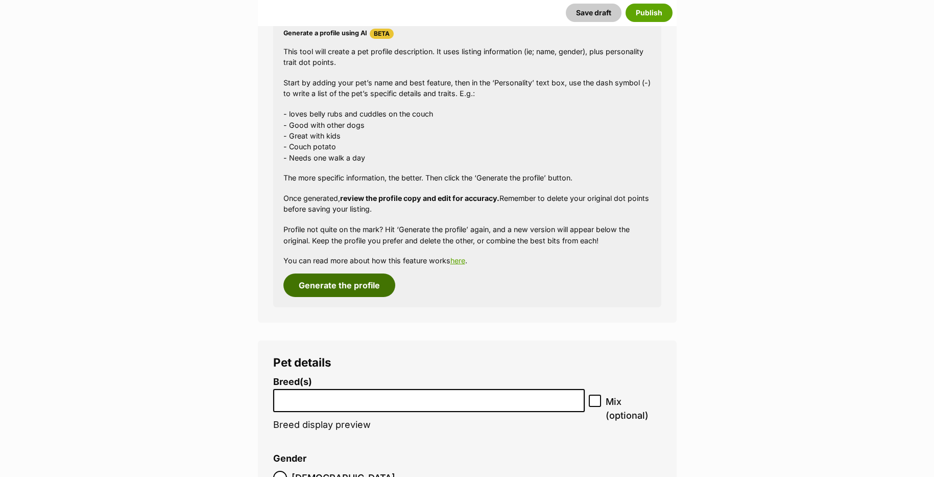
click at [349, 274] on button "Generate the profile" at bounding box center [340, 285] width 112 height 24
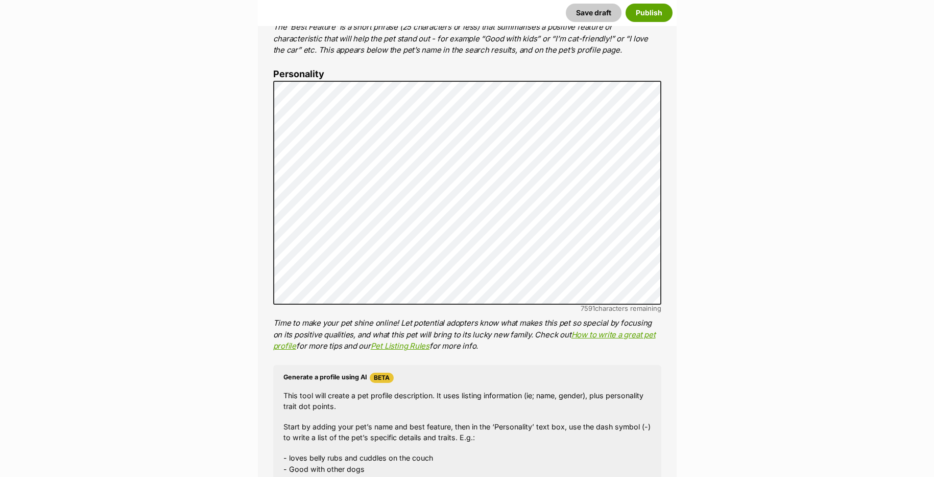
scroll to position [530, 0]
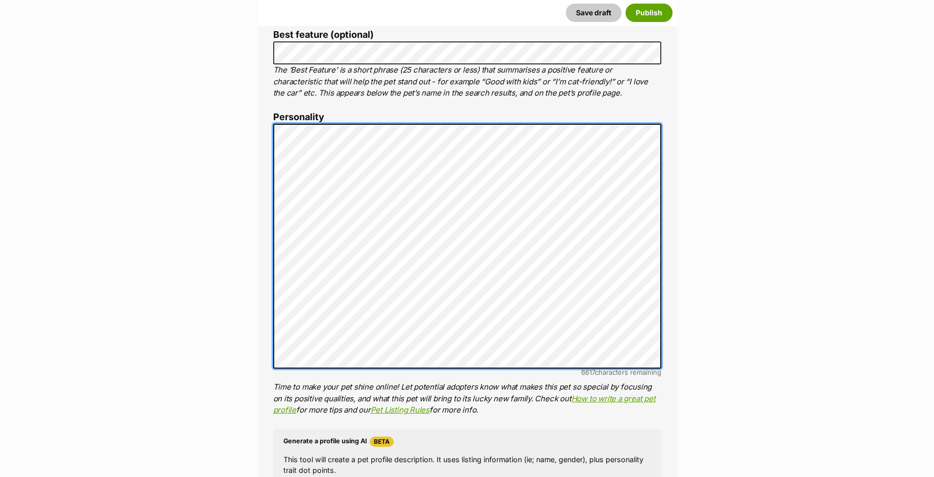
scroll to position [511, 0]
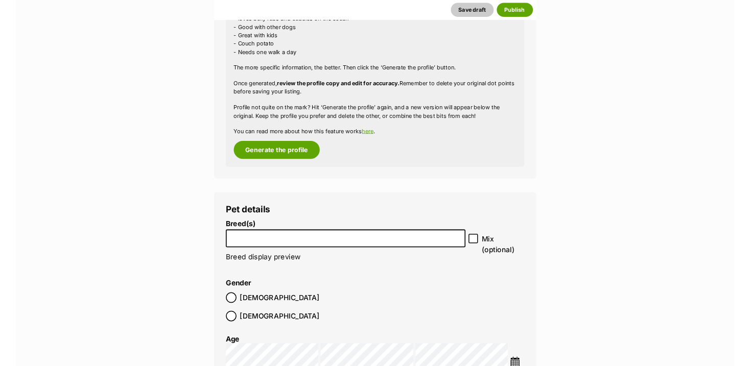
scroll to position [1124, 0]
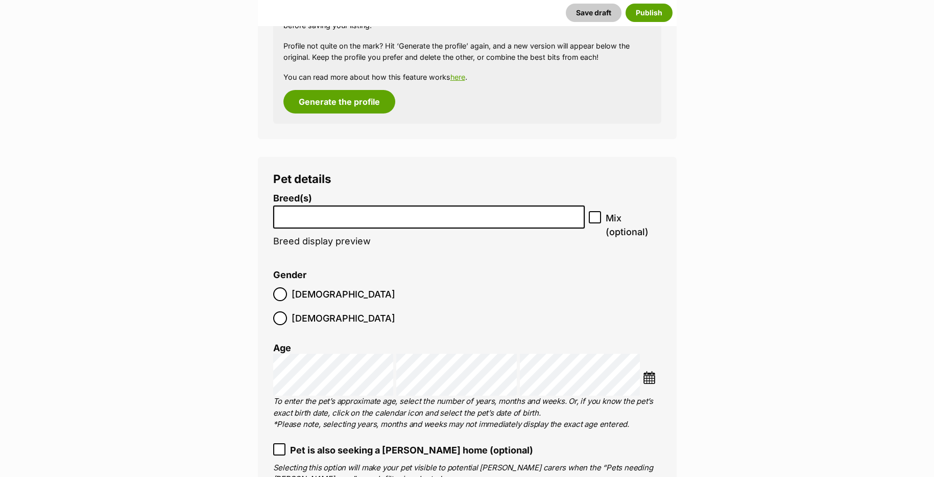
click at [294, 218] on input "search" at bounding box center [429, 214] width 305 height 11
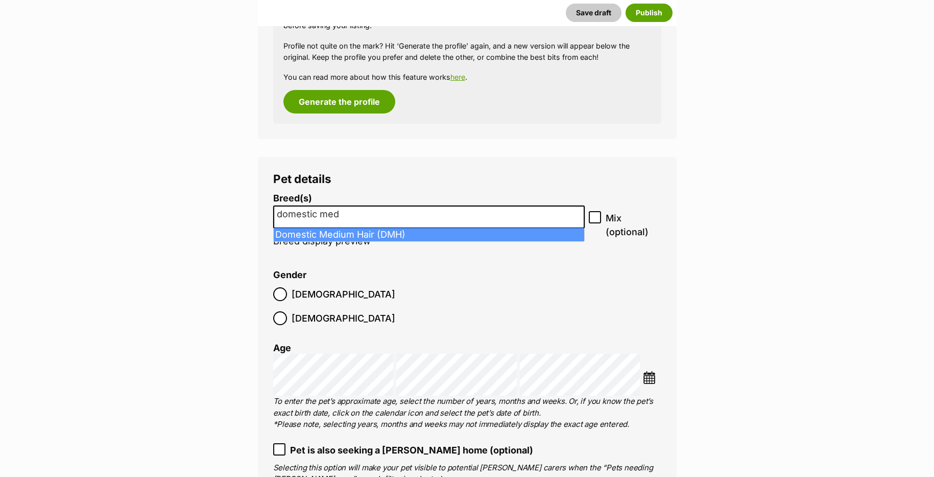
type input "domestic med"
select select "252101"
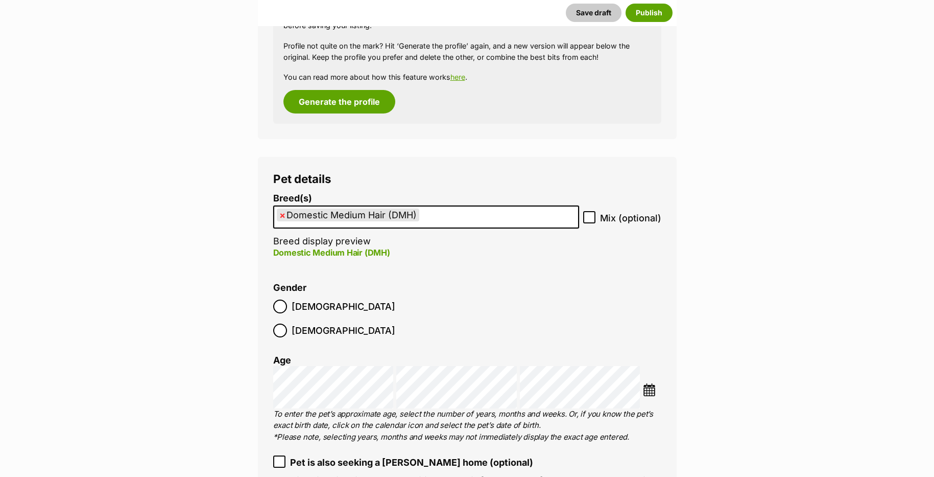
click at [650, 383] on img at bounding box center [649, 389] width 13 height 13
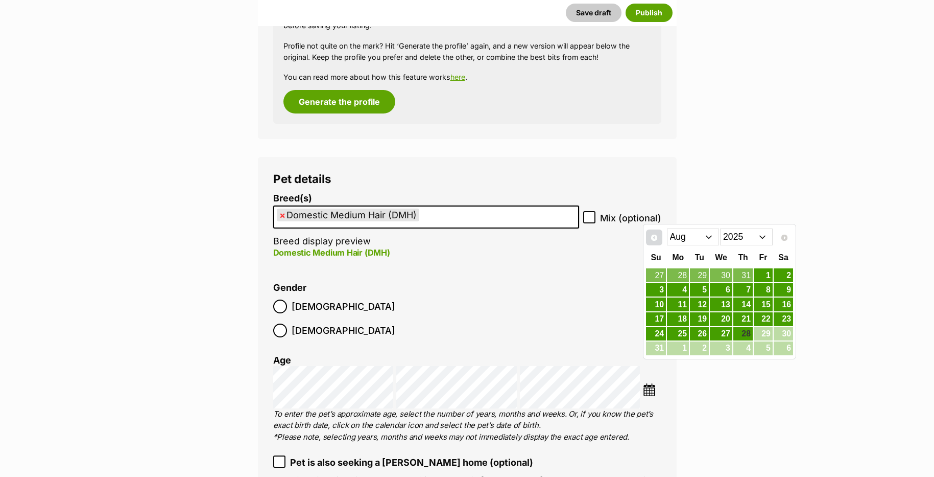
click at [655, 236] on span "Prev" at bounding box center [654, 237] width 8 height 8
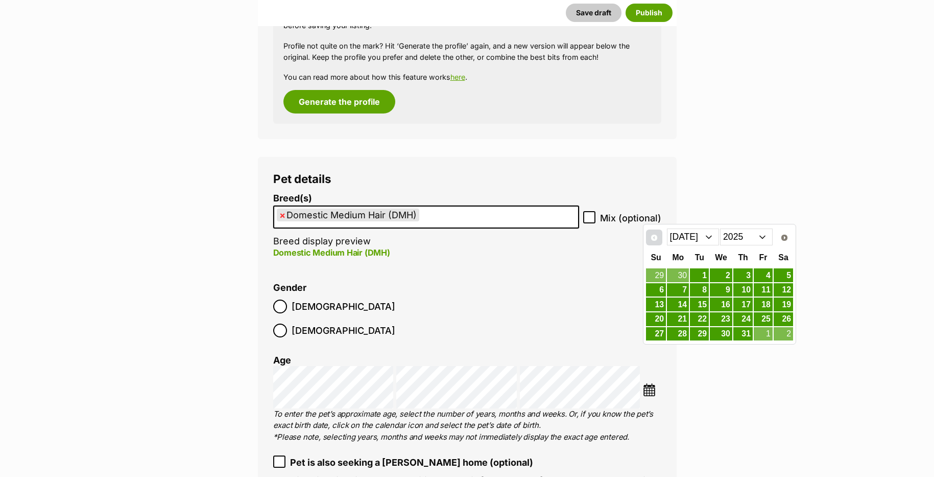
click at [655, 236] on span "Prev" at bounding box center [654, 237] width 8 height 8
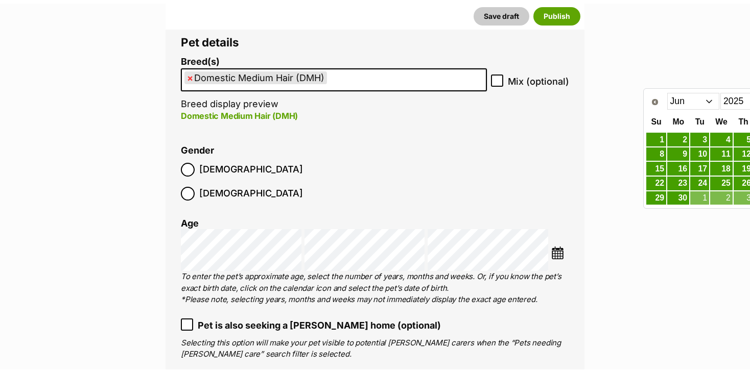
scroll to position [1328, 0]
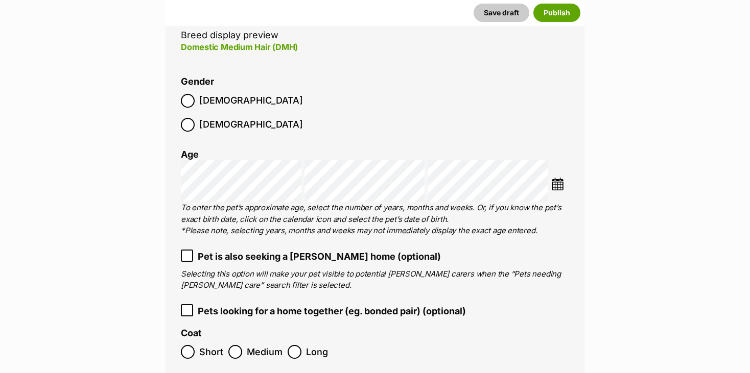
click at [552, 178] on img at bounding box center [557, 184] width 13 height 13
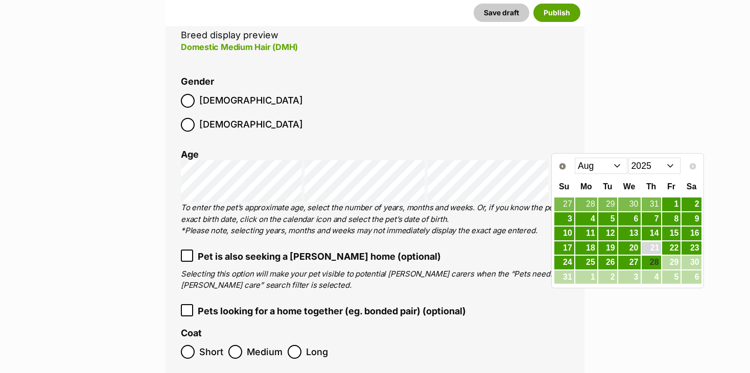
click at [650, 243] on link "21" at bounding box center [651, 248] width 19 height 13
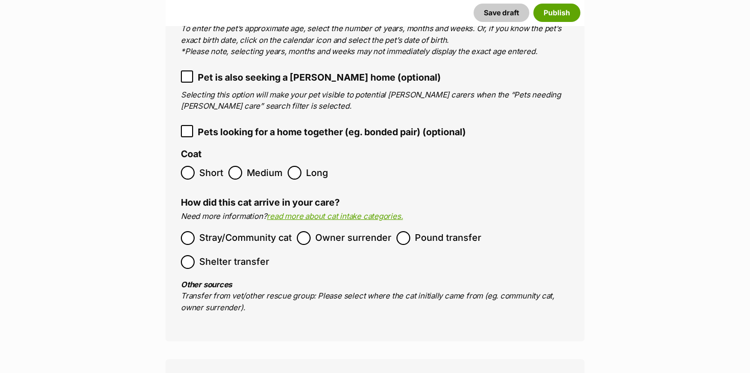
scroll to position [1533, 0]
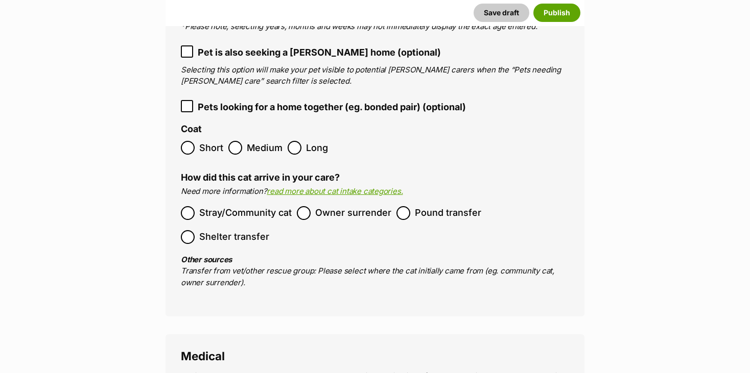
click at [245, 141] on label "Medium" at bounding box center [255, 148] width 54 height 14
click at [410, 206] on label "Pound transfer" at bounding box center [438, 213] width 85 height 14
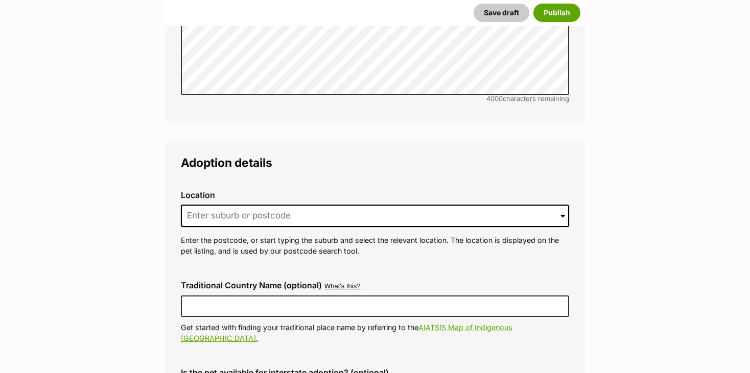
scroll to position [2401, 0]
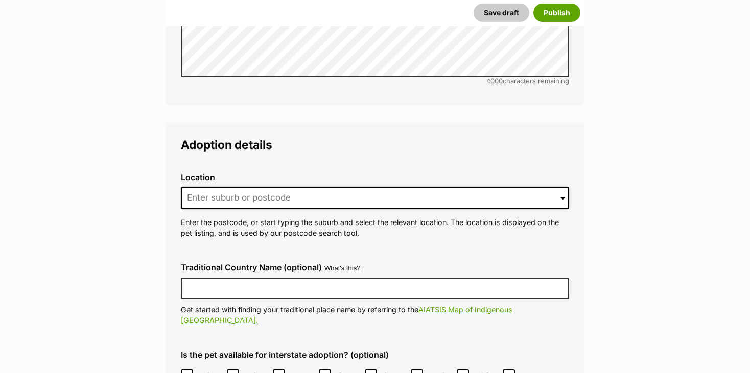
click at [248, 174] on div "Location 0 options available. Arrow down to browse or start typing to filter. E…" at bounding box center [375, 206] width 405 height 83
click at [247, 187] on input at bounding box center [375, 198] width 388 height 22
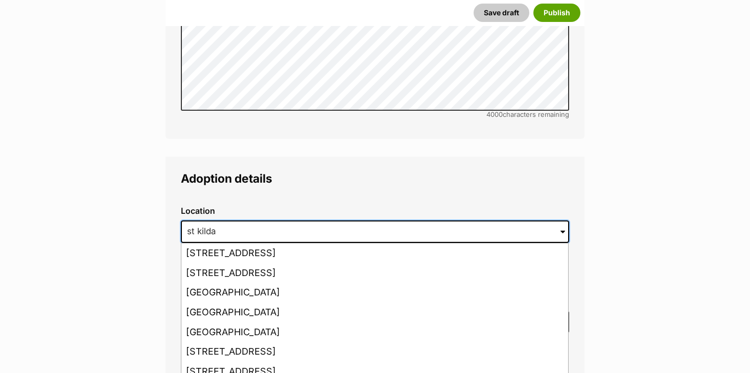
scroll to position [2350, 0]
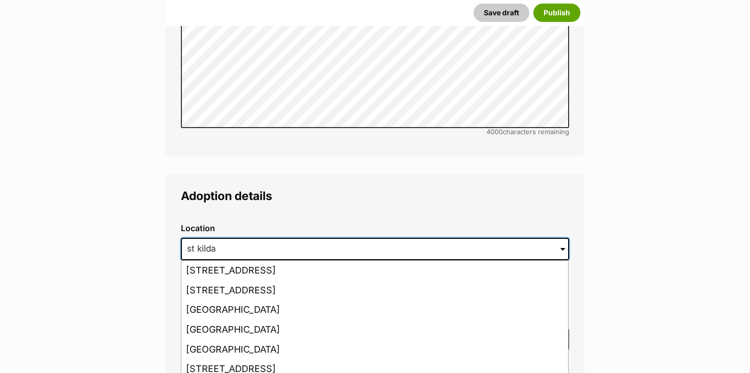
drag, startPoint x: 185, startPoint y: 213, endPoint x: 130, endPoint y: 211, distance: 55.2
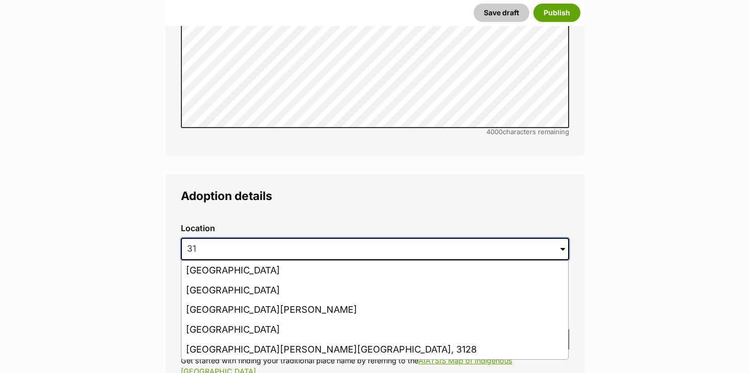
type input "3"
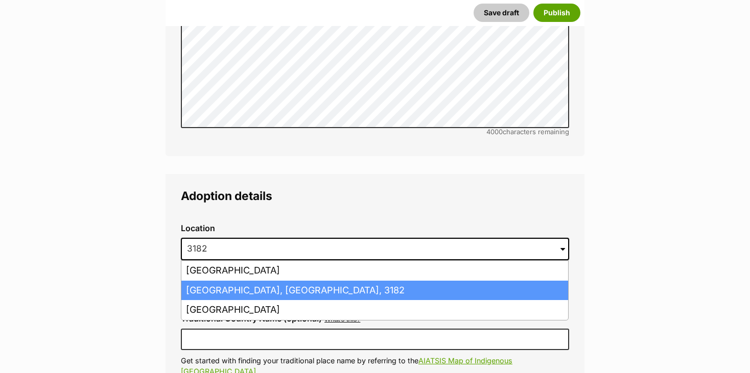
click at [230, 281] on li "St Kilda, Victoria, 3182" at bounding box center [374, 291] width 387 height 20
type input "St Kilda, Victoria, 3182"
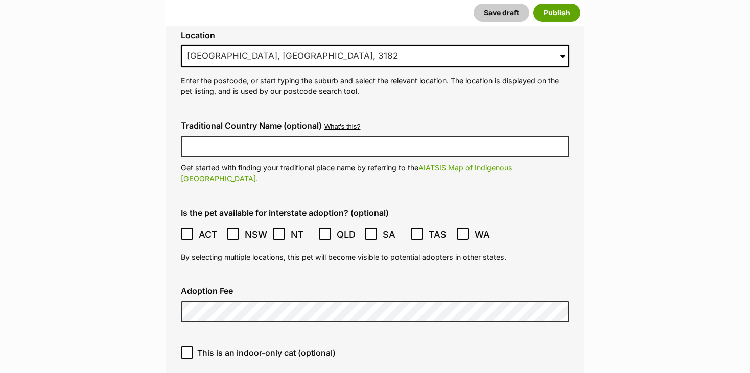
scroll to position [2555, 0]
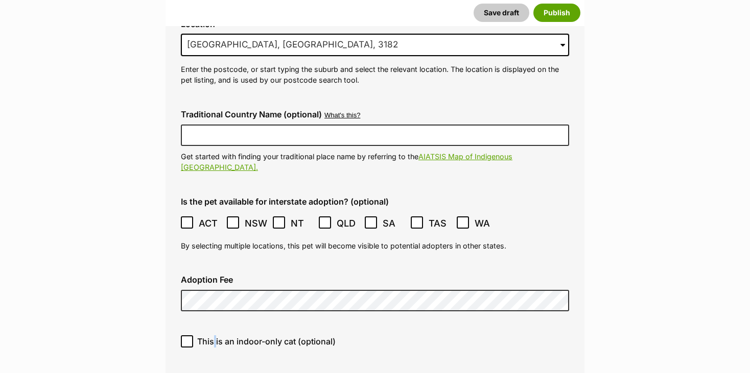
click at [216, 336] on span "This is an indoor-only cat (optional)" at bounding box center [266, 342] width 138 height 12
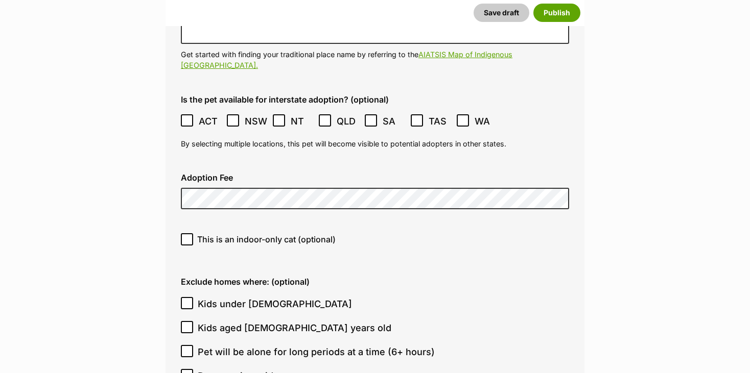
click at [188, 236] on icon at bounding box center [186, 239] width 7 height 7
click at [188, 233] on input "This is an indoor-only cat (optional)" at bounding box center [187, 239] width 12 height 12
checkbox input "true"
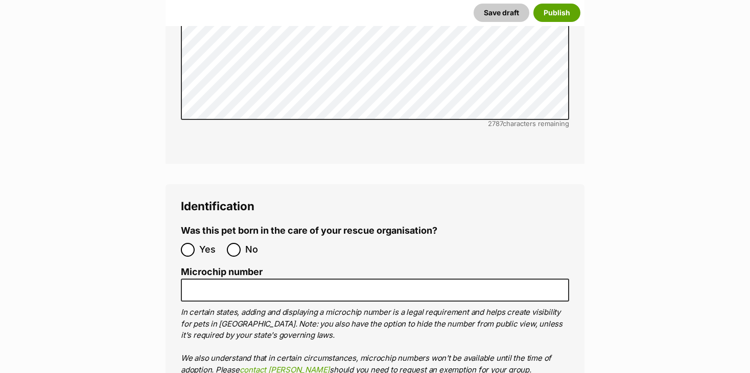
scroll to position [3372, 0]
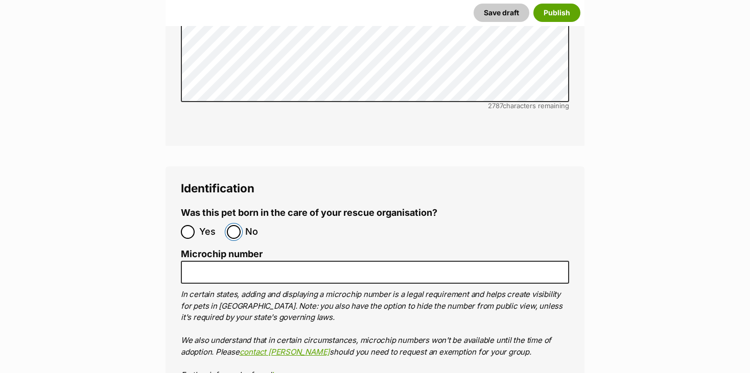
click at [237, 225] on input "No" at bounding box center [234, 232] width 14 height 14
radio input "true"
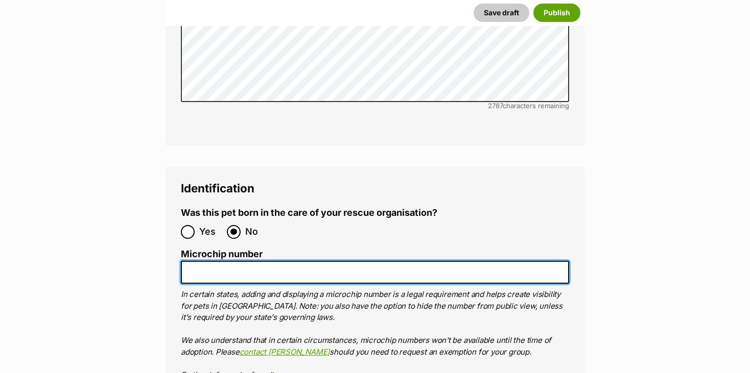
click at [231, 261] on input "Microchip number" at bounding box center [375, 272] width 388 height 23
paste input "956000017399041"
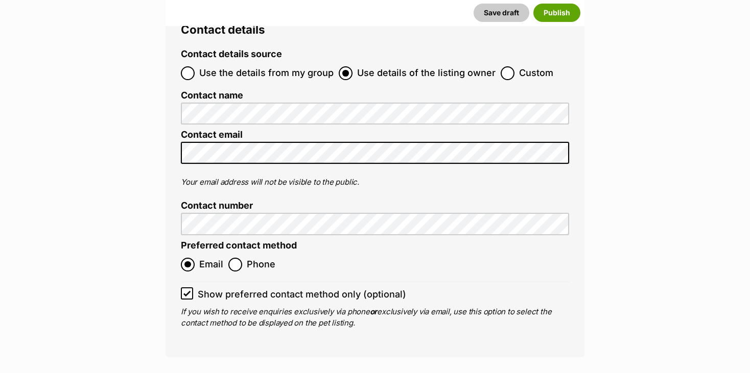
scroll to position [4087, 0]
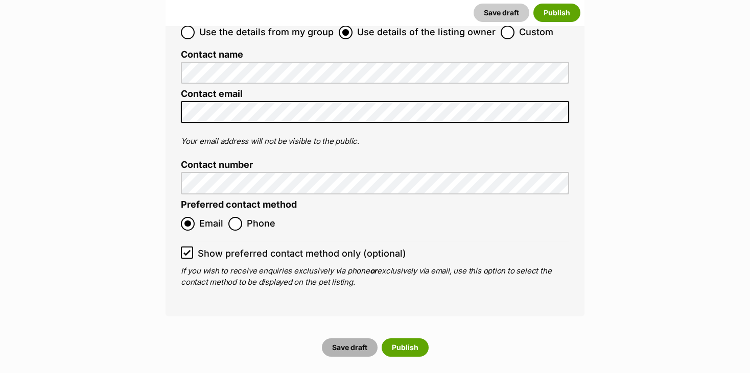
type input "956000017399041"
click at [346, 339] on button "Save draft" at bounding box center [350, 348] width 56 height 18
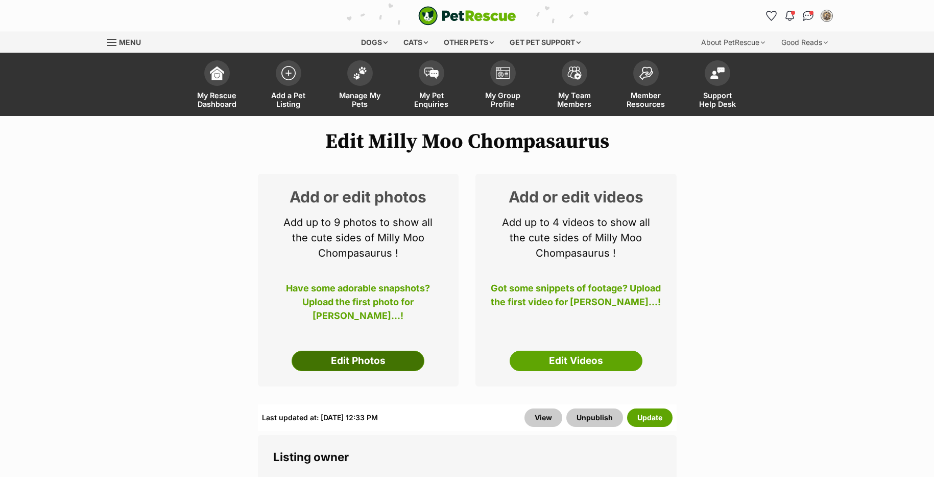
click at [372, 359] on link "Edit Photos" at bounding box center [358, 360] width 133 height 20
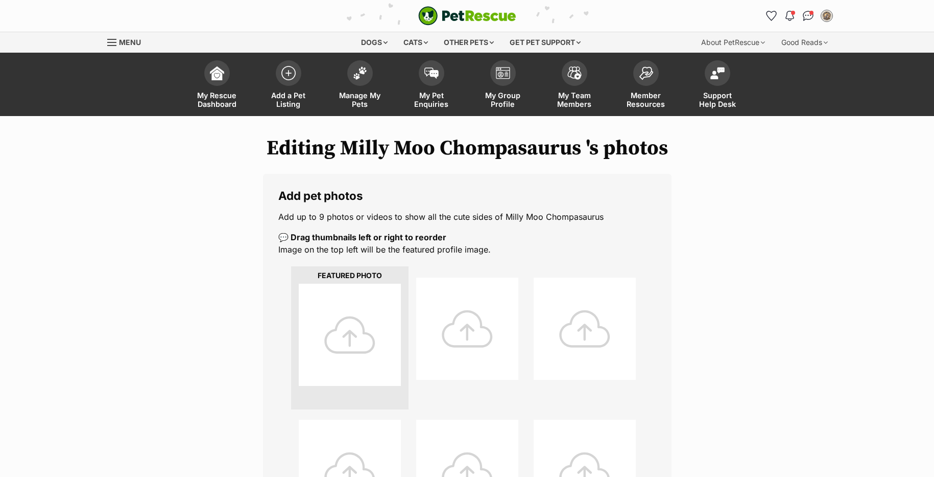
drag, startPoint x: 236, startPoint y: 179, endPoint x: 257, endPoint y: 207, distance: 35.5
click at [236, 179] on div "Editing Milly Moo Chompasaurus 's photos Add pet photos Add up to 9 photos or v…" at bounding box center [467, 462] width 751 height 652
click at [370, 347] on div at bounding box center [350, 335] width 102 height 102
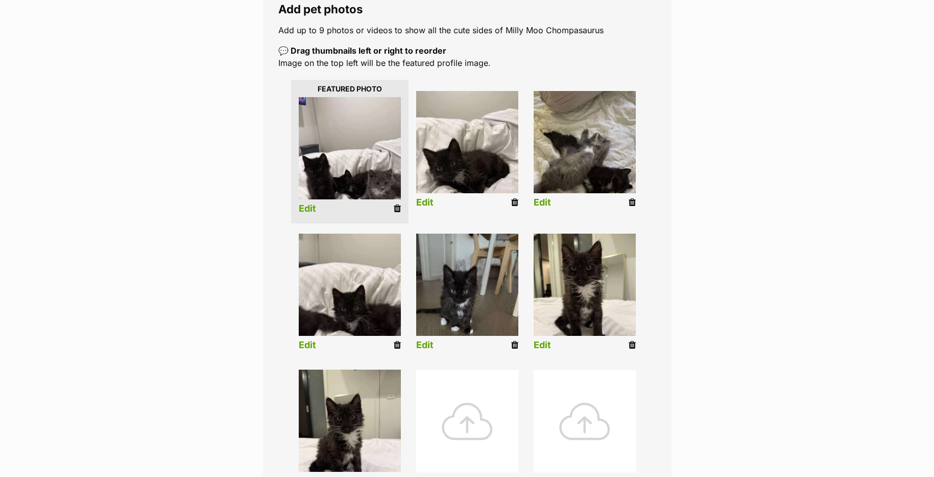
scroll to position [204, 0]
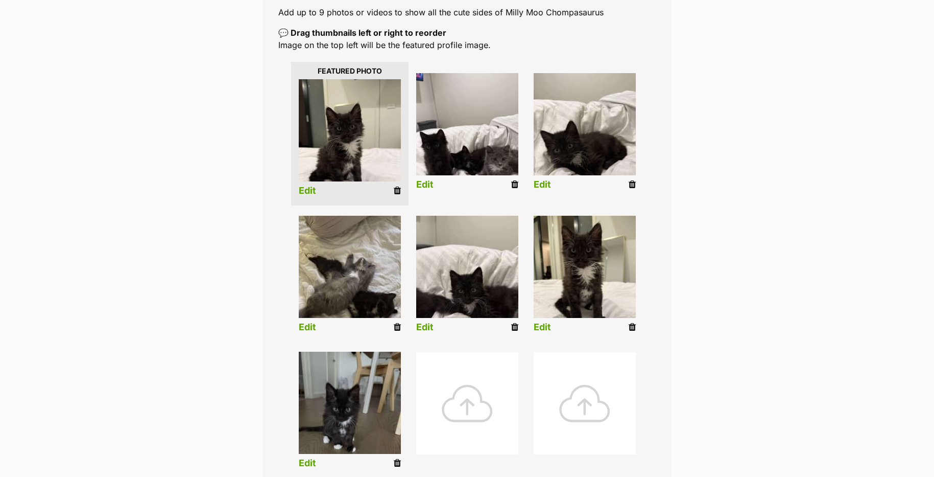
click at [310, 193] on link "Edit" at bounding box center [307, 190] width 17 height 11
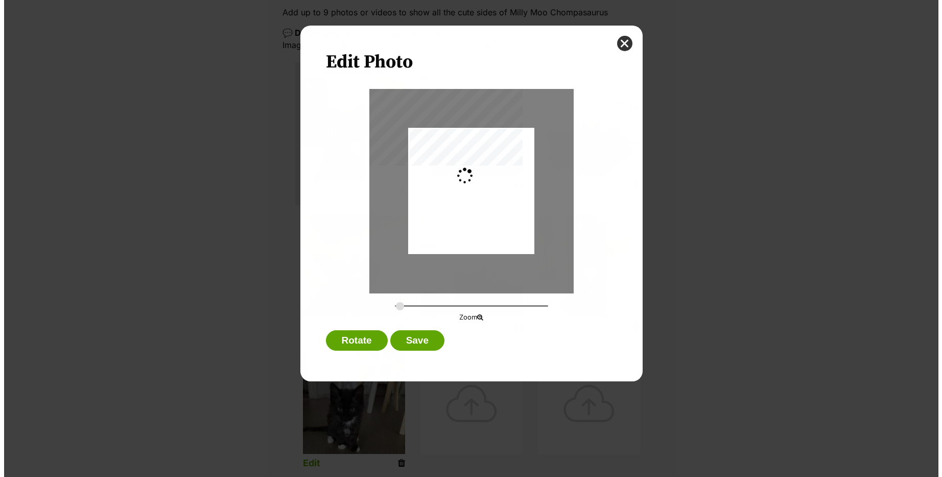
scroll to position [0, 0]
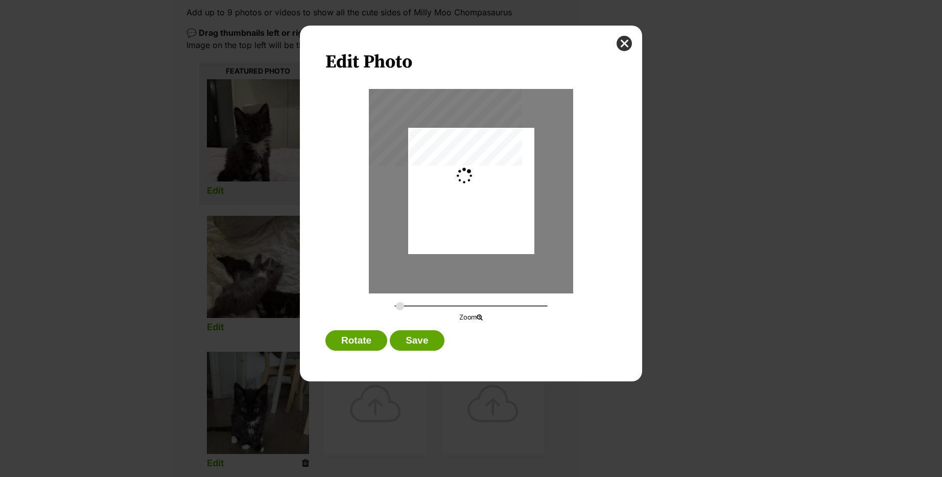
type input "0.2744"
drag, startPoint x: 455, startPoint y: 171, endPoint x: 455, endPoint y: 165, distance: 6.1
click at [455, 165] on div "Dialog Window - Close (Press escape to close)" at bounding box center [471, 181] width 126 height 168
click at [454, 180] on div "Dialog Window - Close (Press escape to close)" at bounding box center [471, 186] width 126 height 168
click at [417, 348] on button "Save" at bounding box center [417, 340] width 54 height 20
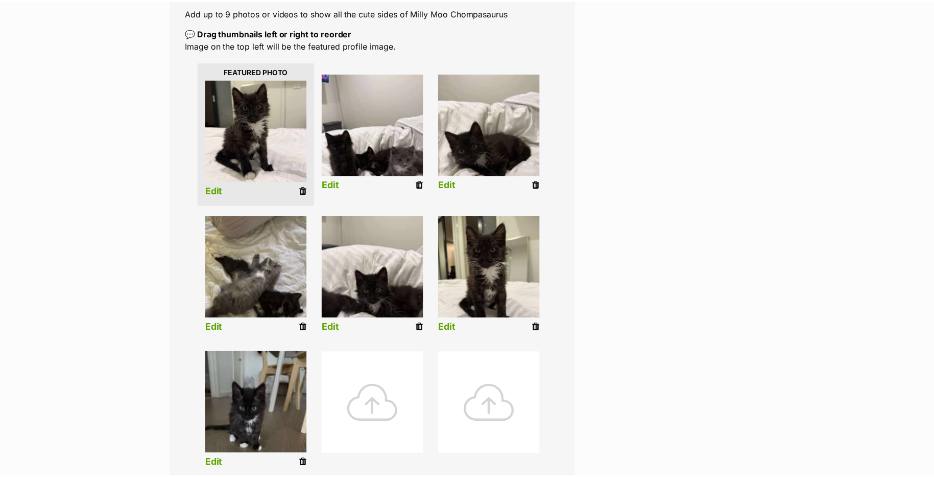
scroll to position [204, 0]
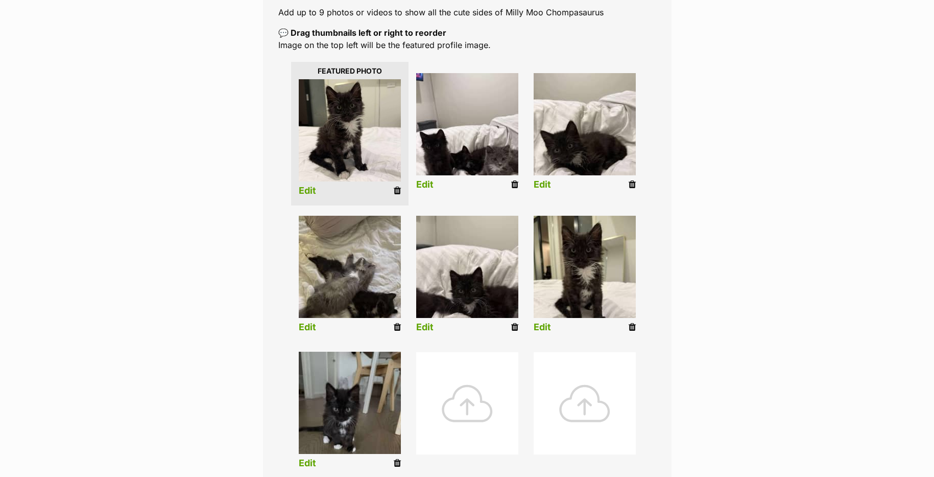
click at [425, 182] on link "Edit" at bounding box center [424, 184] width 17 height 11
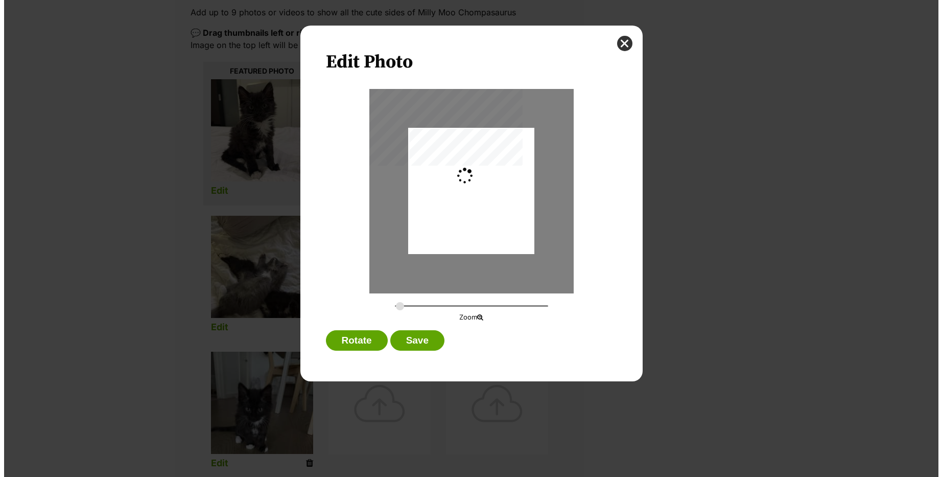
scroll to position [0, 0]
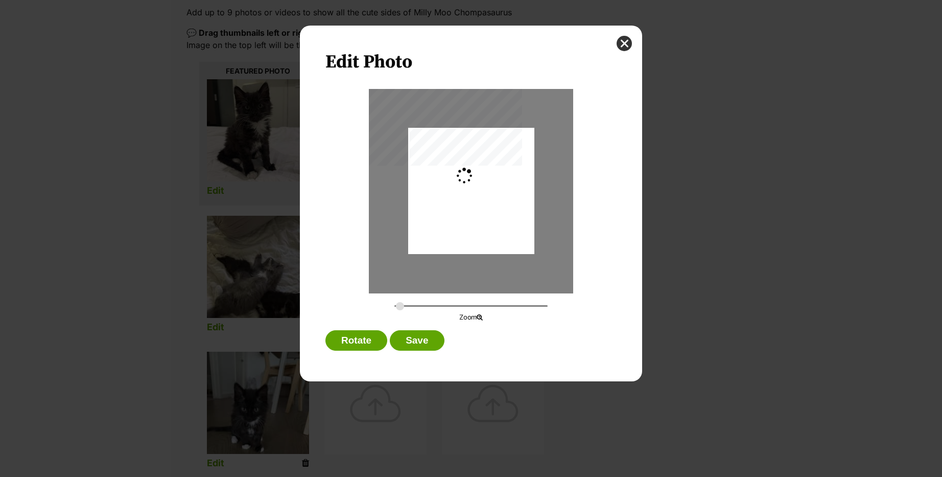
type input "0.2744"
drag, startPoint x: 459, startPoint y: 195, endPoint x: 463, endPoint y: 184, distance: 11.3
click at [463, 179] on div "Dialog Window - Close (Press escape to close)" at bounding box center [471, 174] width 126 height 168
click at [424, 340] on button "Save" at bounding box center [417, 340] width 54 height 20
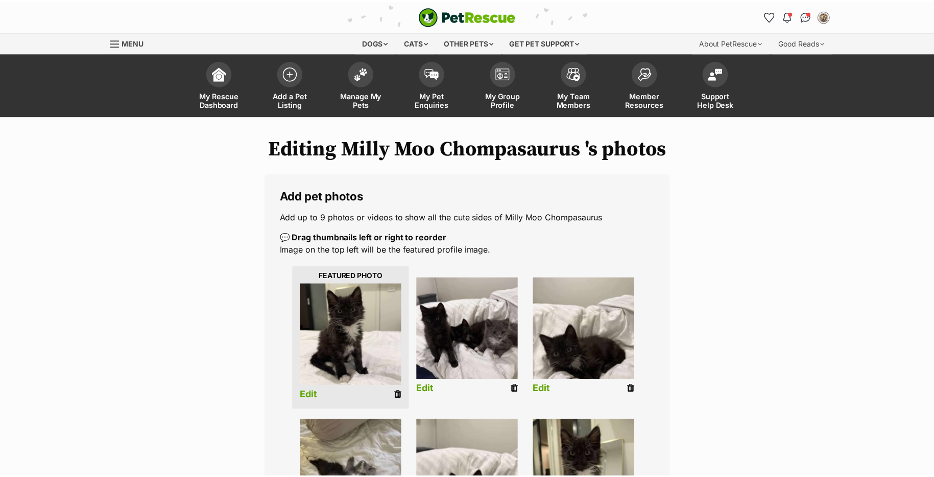
scroll to position [204, 0]
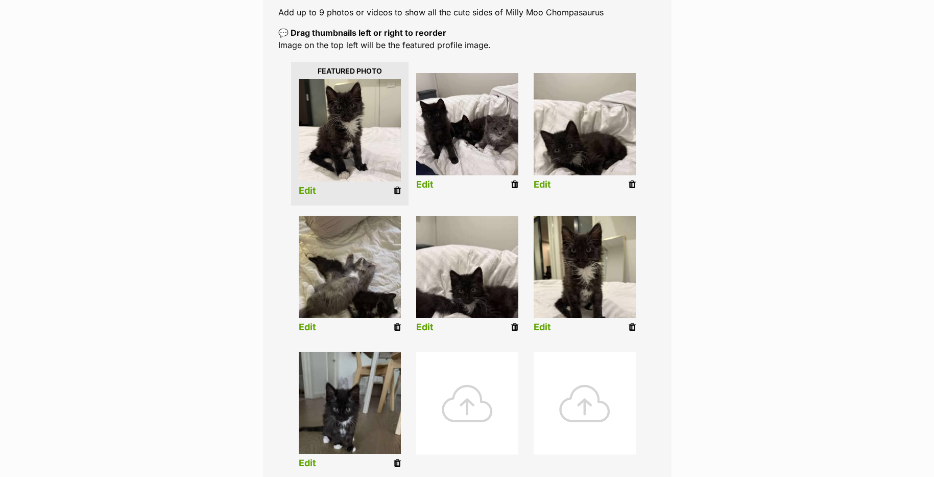
click at [544, 182] on link "Edit" at bounding box center [542, 184] width 17 height 11
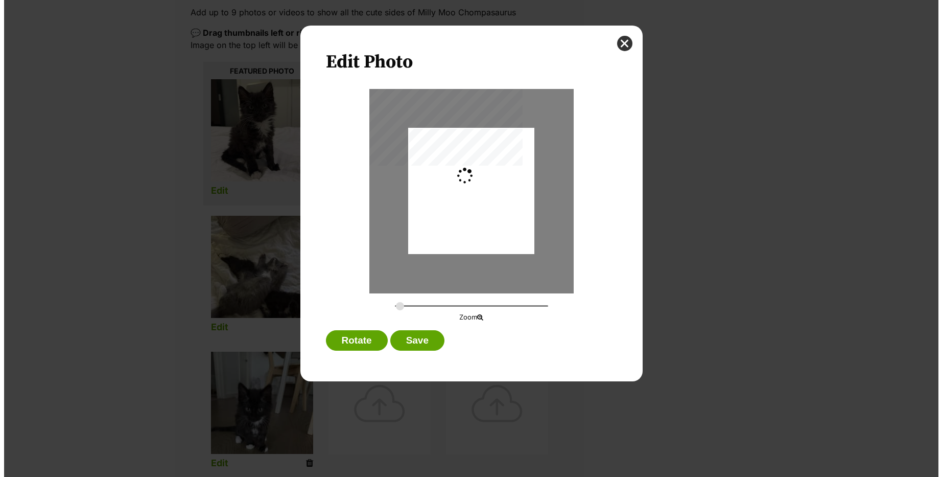
scroll to position [0, 0]
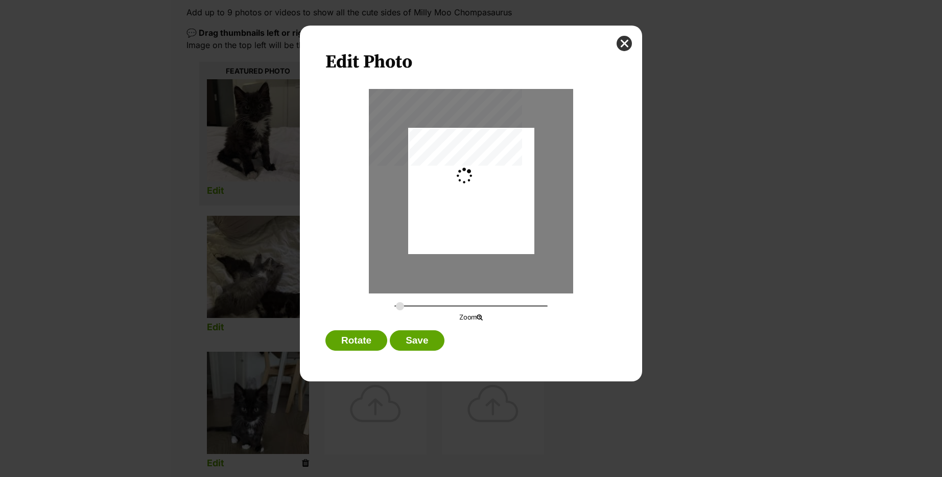
type input "0.2744"
drag, startPoint x: 488, startPoint y: 209, endPoint x: 491, endPoint y: 190, distance: 19.7
click at [491, 190] on div "Dialog Window - Close (Press escape to close)" at bounding box center [471, 180] width 126 height 168
click at [424, 335] on button "Save" at bounding box center [417, 340] width 54 height 20
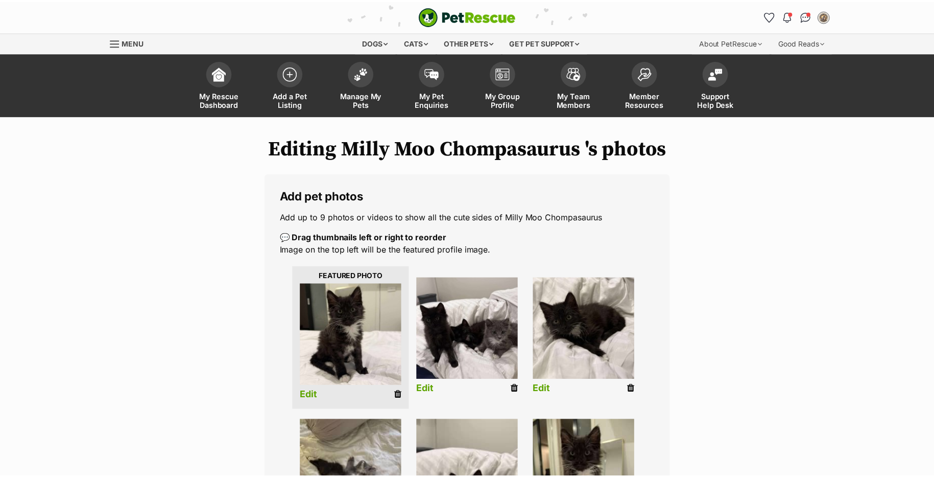
scroll to position [204, 0]
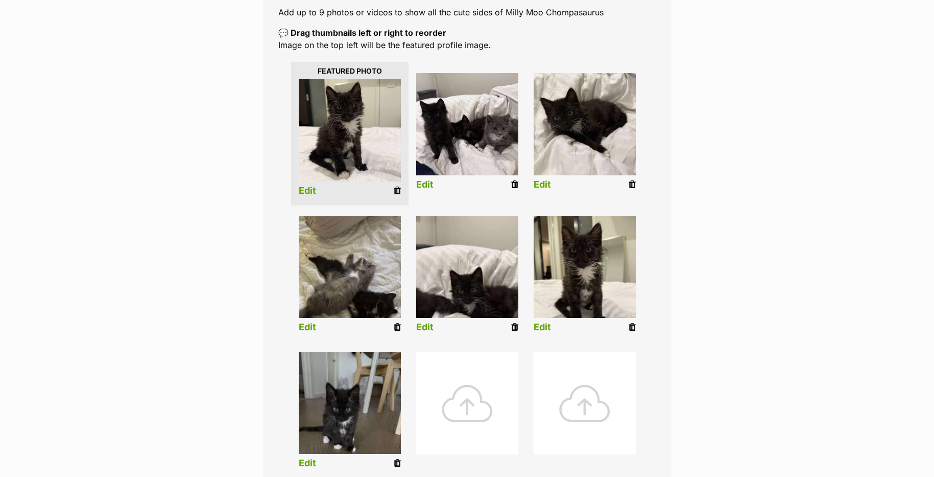
click at [305, 322] on link "Edit" at bounding box center [307, 327] width 17 height 11
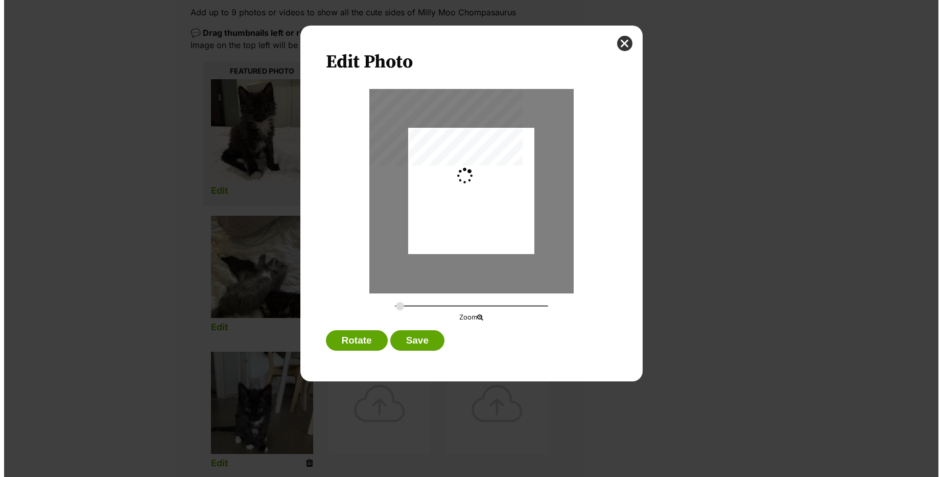
scroll to position [0, 0]
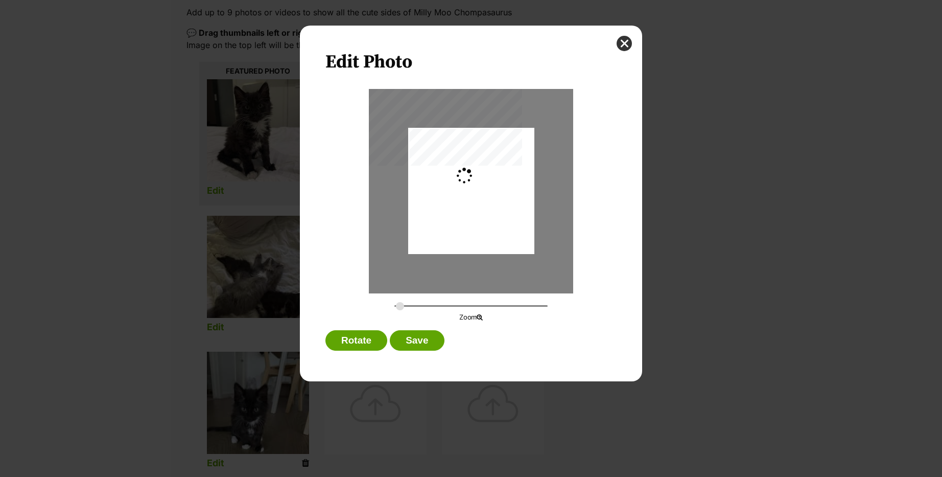
type input "0.2744"
drag, startPoint x: 460, startPoint y: 236, endPoint x: 462, endPoint y: 221, distance: 15.0
click at [462, 221] on div "Dialog Window - Close (Press escape to close)" at bounding box center [471, 174] width 126 height 168
click at [414, 341] on button "Save" at bounding box center [417, 340] width 54 height 20
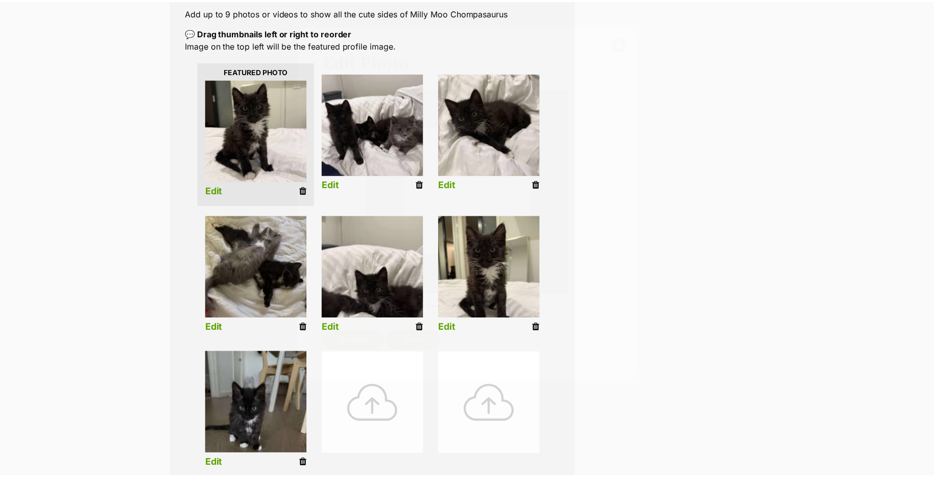
scroll to position [204, 0]
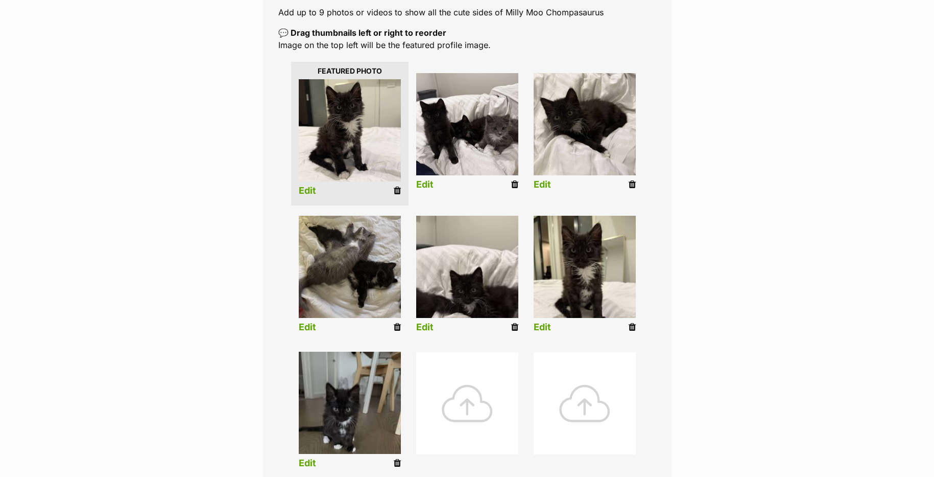
click at [423, 326] on link "Edit" at bounding box center [424, 327] width 17 height 11
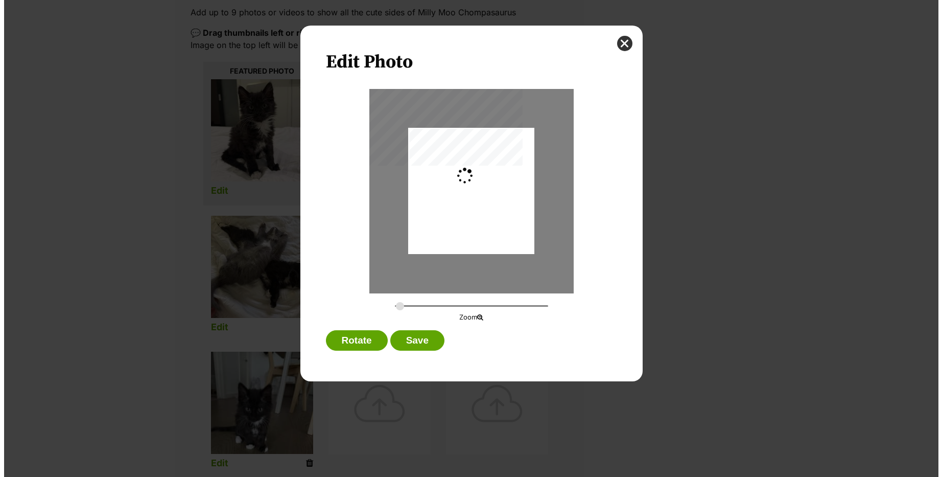
scroll to position [0, 0]
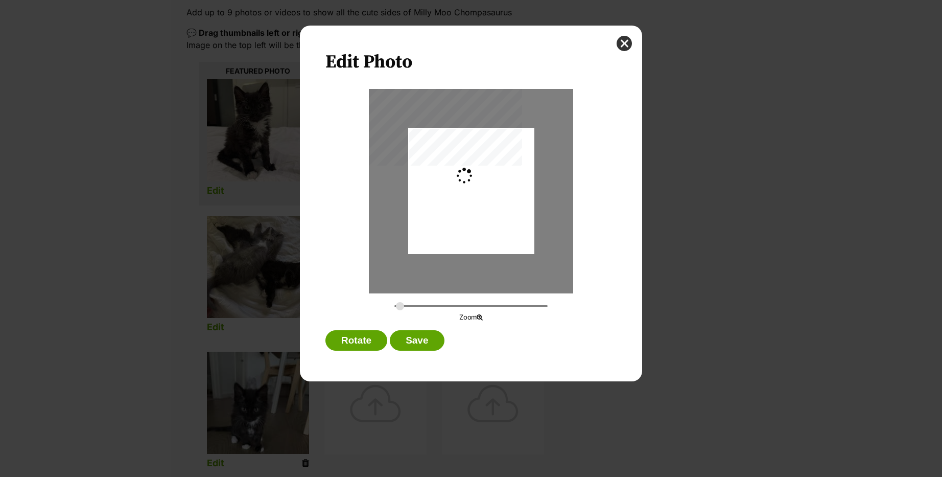
type input "0.2744"
drag, startPoint x: 450, startPoint y: 246, endPoint x: 451, endPoint y: 240, distance: 6.2
click at [451, 240] on div "Dialog Window - Close (Press escape to close)" at bounding box center [471, 191] width 204 height 204
drag, startPoint x: 457, startPoint y: 225, endPoint x: 458, endPoint y: 205, distance: 20.4
click at [458, 205] on div "Dialog Window - Close (Press escape to close)" at bounding box center [471, 170] width 126 height 168
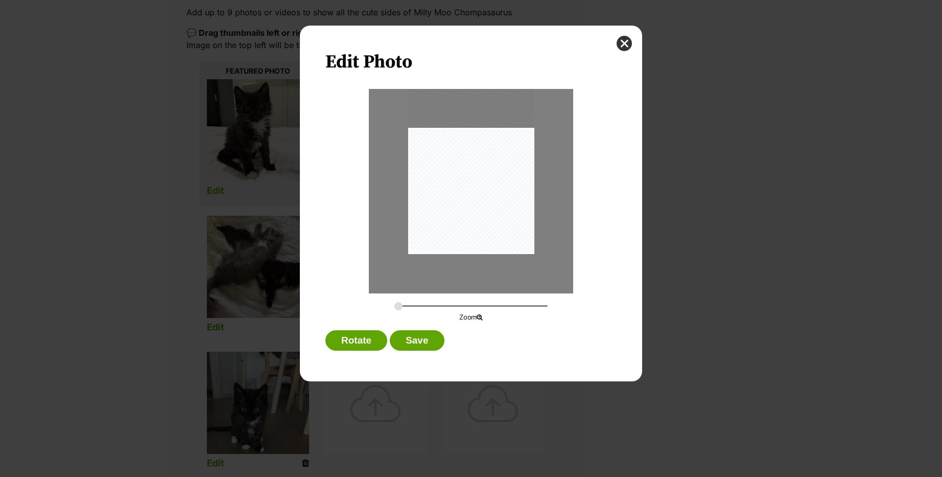
drag, startPoint x: 420, startPoint y: 341, endPoint x: 438, endPoint y: 325, distance: 23.9
click at [420, 341] on button "Save" at bounding box center [417, 340] width 54 height 20
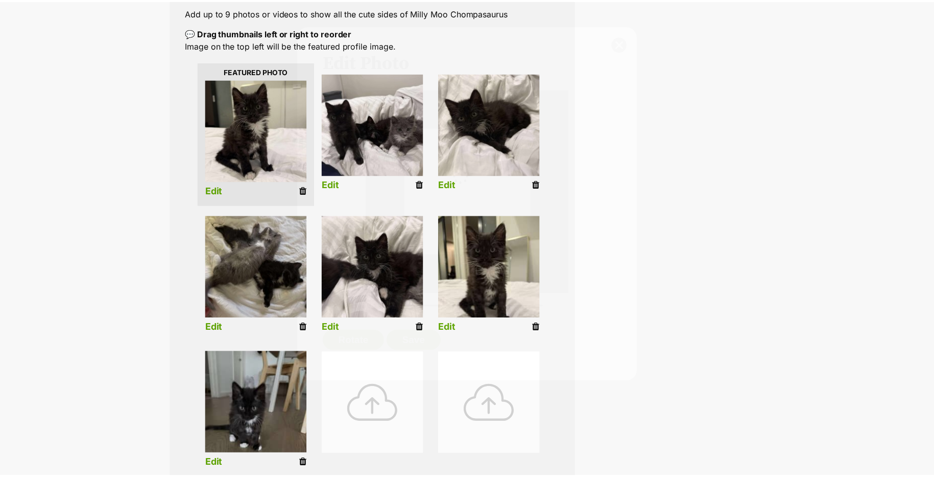
scroll to position [204, 0]
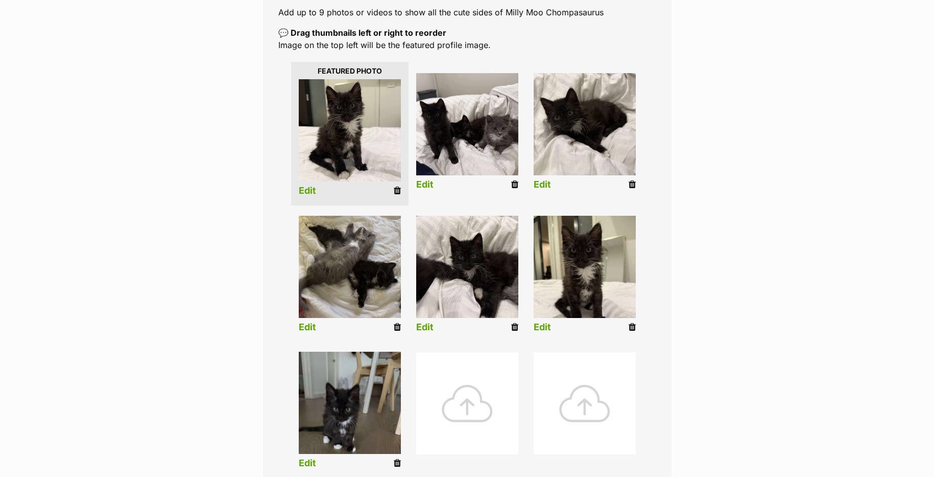
click at [543, 329] on link "Edit" at bounding box center [542, 327] width 17 height 11
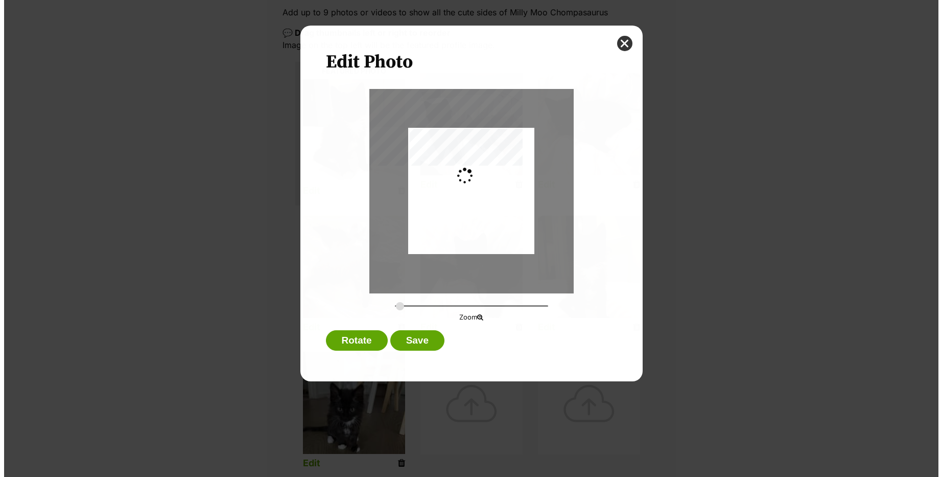
scroll to position [0, 0]
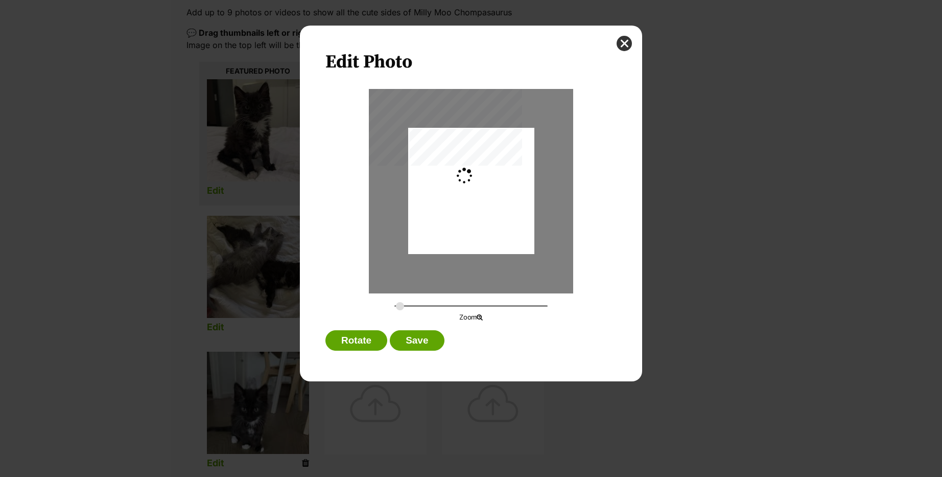
type input "0.2744"
drag, startPoint x: 497, startPoint y: 231, endPoint x: 498, endPoint y: 238, distance: 7.2
click at [498, 238] on div "Dialog Window - Close (Press escape to close)" at bounding box center [471, 207] width 126 height 168
click at [421, 340] on button "Save" at bounding box center [417, 340] width 54 height 20
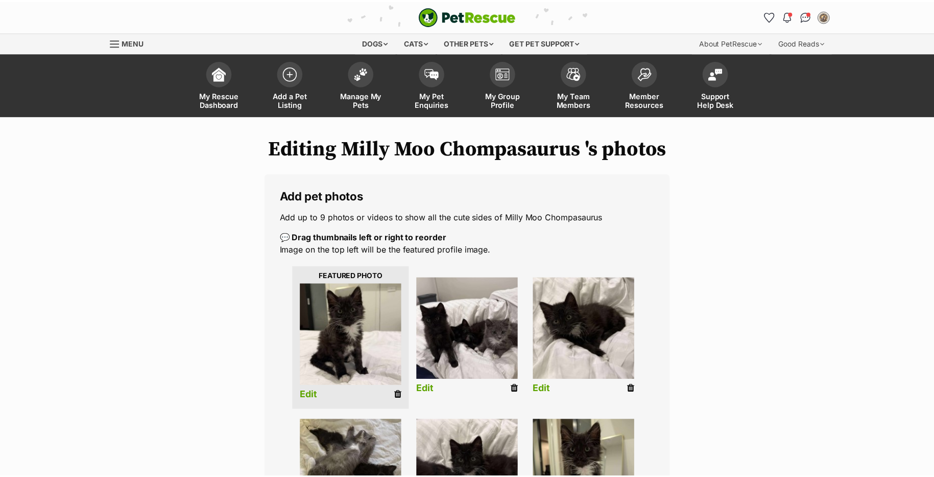
scroll to position [204, 0]
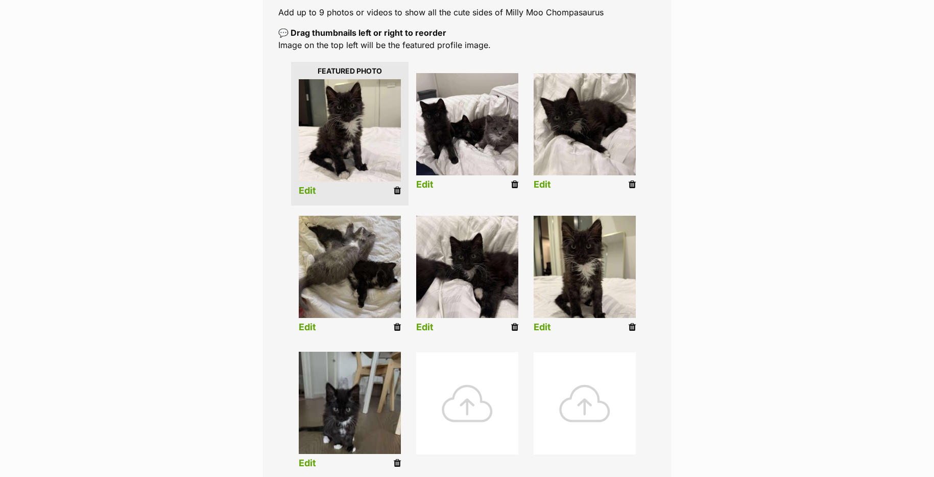
click at [310, 458] on link "Edit" at bounding box center [307, 463] width 17 height 11
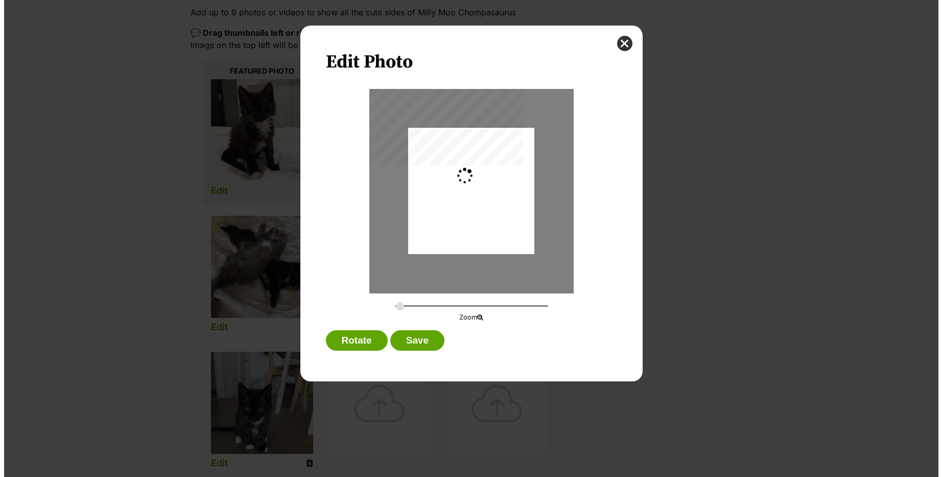
scroll to position [0, 0]
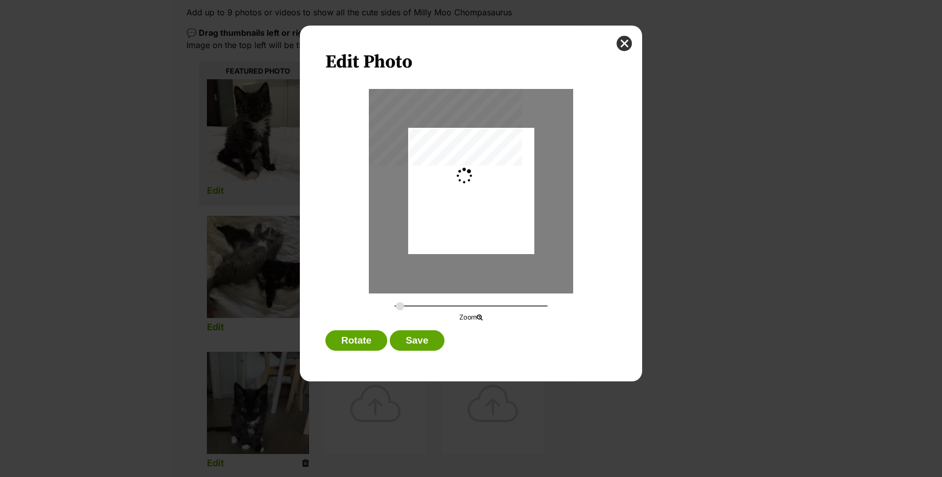
type input "0.2744"
drag, startPoint x: 441, startPoint y: 243, endPoint x: 442, endPoint y: 249, distance: 6.2
click at [442, 249] on div "Dialog Window - Close (Press escape to close)" at bounding box center [471, 197] width 126 height 168
click at [421, 344] on button "Save" at bounding box center [417, 340] width 54 height 20
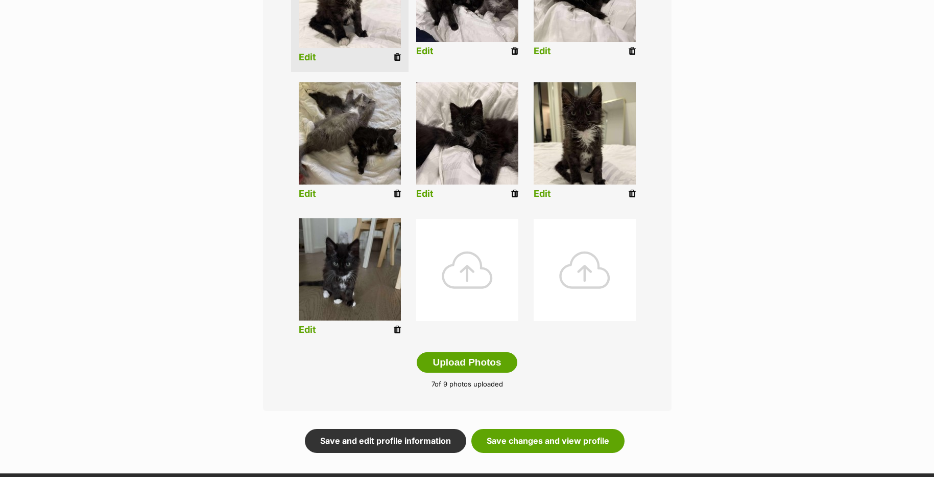
scroll to position [358, 0]
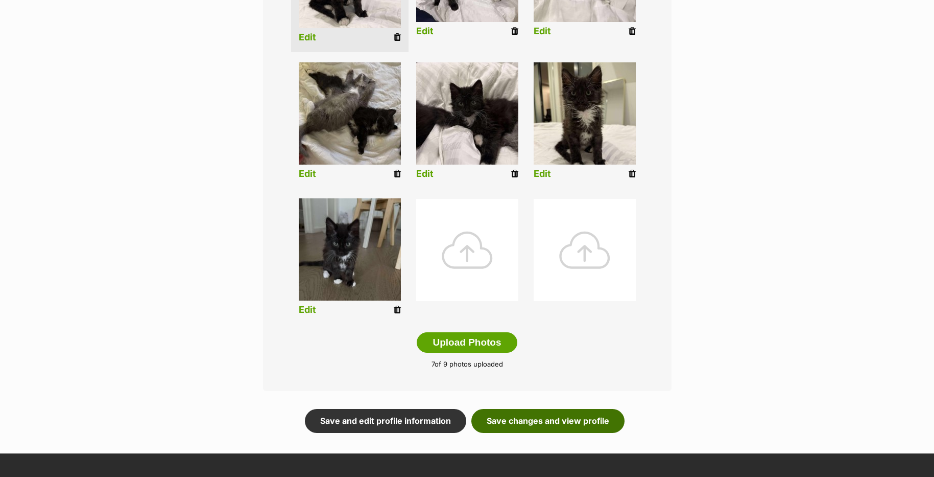
click at [534, 418] on link "Save changes and view profile" at bounding box center [548, 421] width 153 height 24
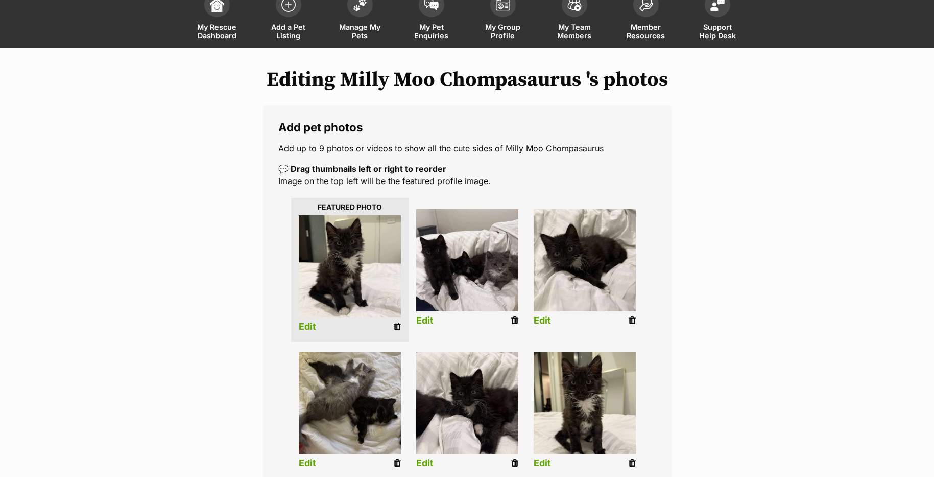
scroll to position [51, 0]
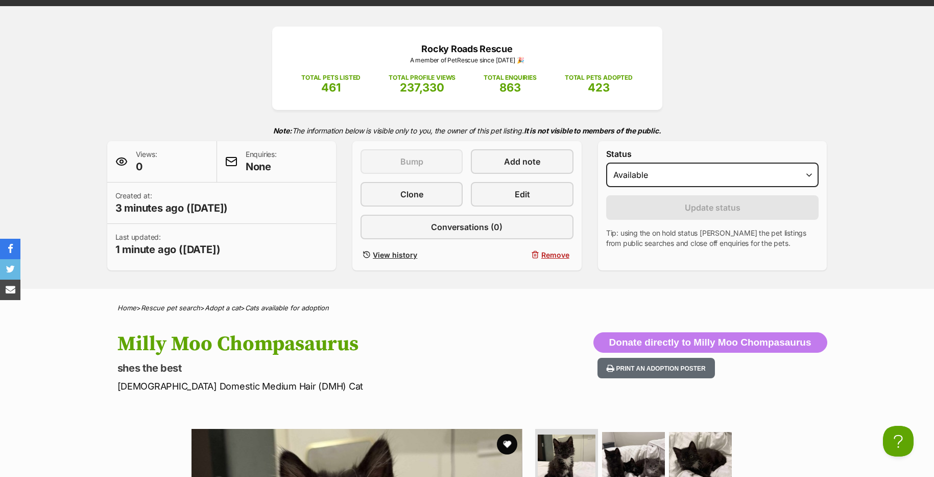
scroll to position [51, 0]
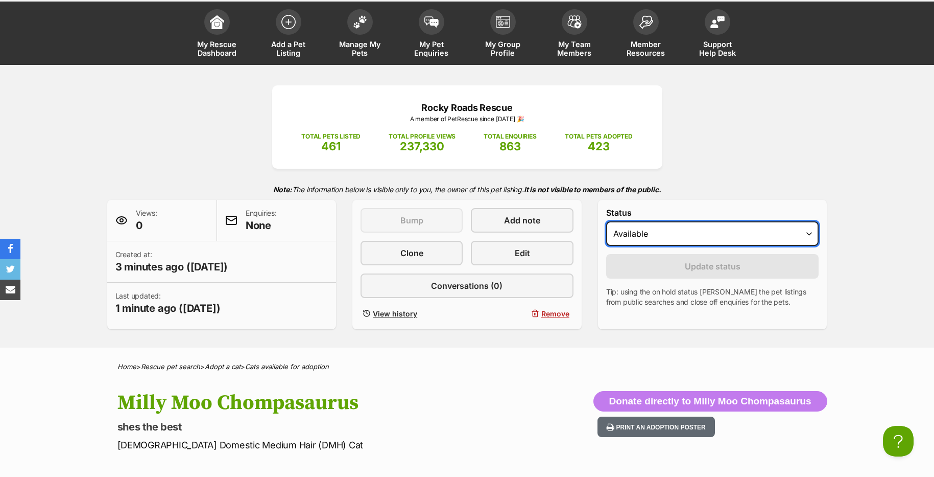
click at [621, 231] on select "Draft Available On hold Adopted" at bounding box center [712, 233] width 213 height 25
select select "draft"
click at [606, 221] on select "Draft Available On hold Adopted" at bounding box center [712, 233] width 213 height 25
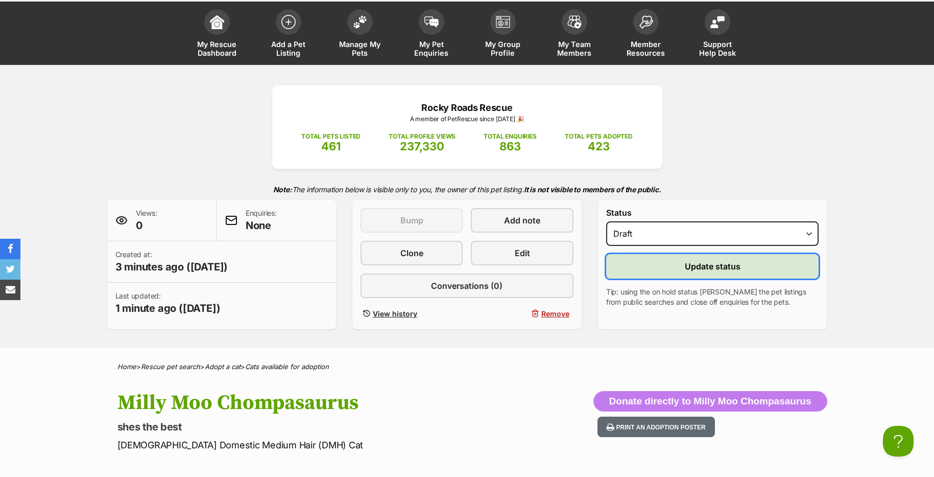
click at [646, 267] on button "Update status" at bounding box center [712, 266] width 213 height 25
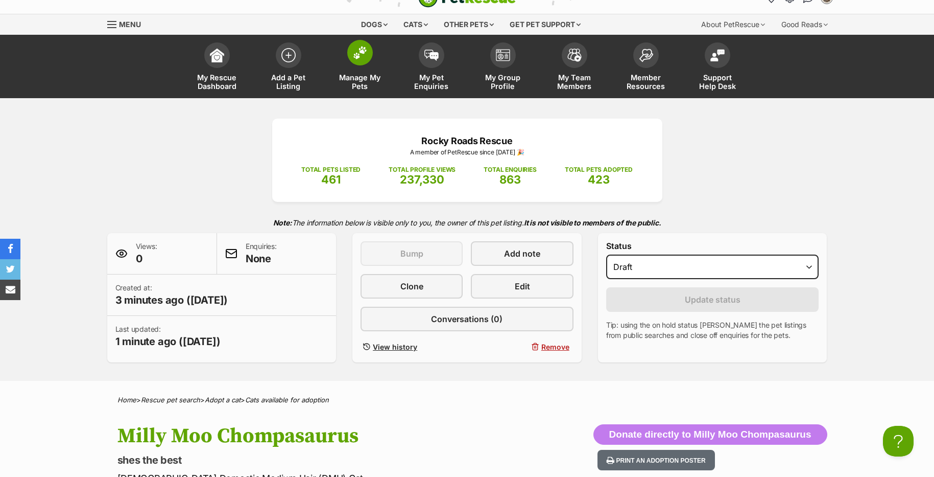
scroll to position [0, 0]
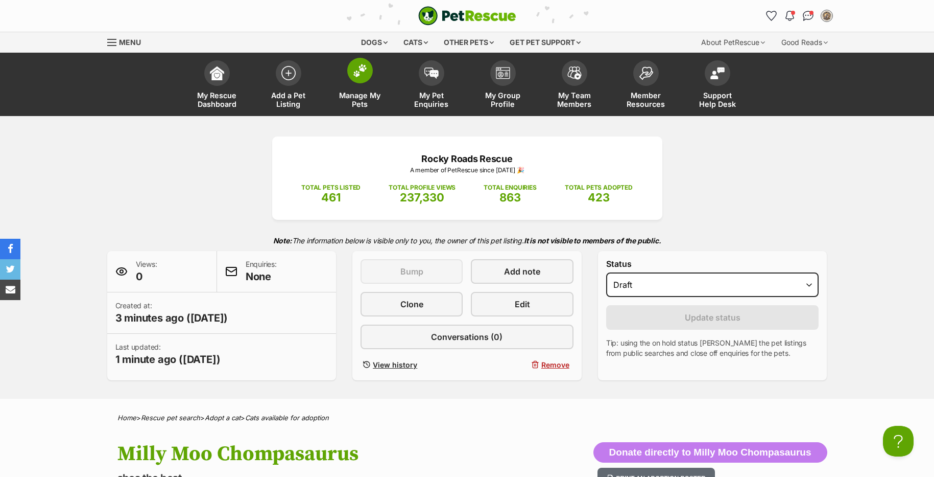
click at [362, 72] on img at bounding box center [360, 70] width 14 height 13
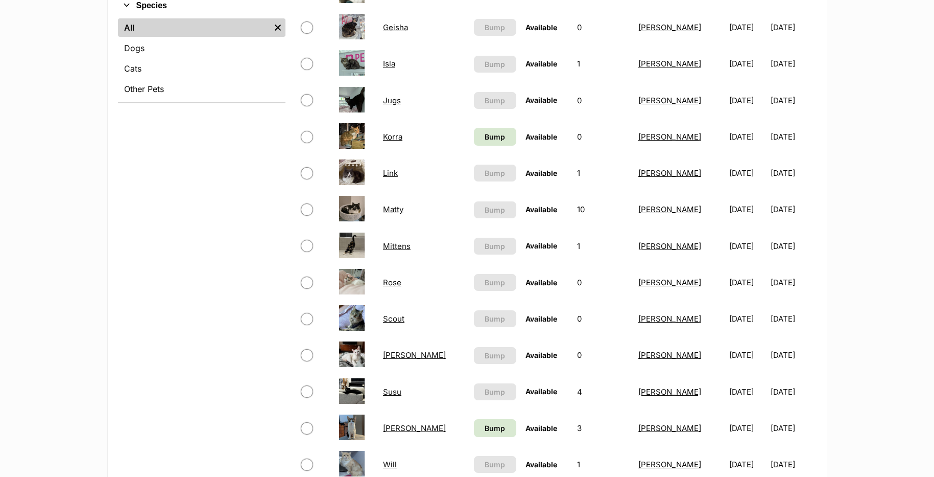
click at [311, 210] on input "checkbox" at bounding box center [307, 209] width 12 height 12
checkbox input "true"
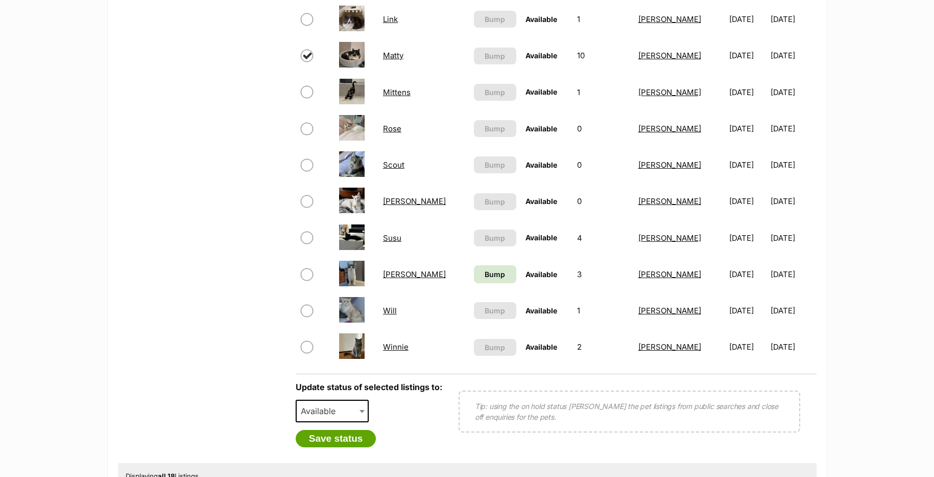
scroll to position [869, 0]
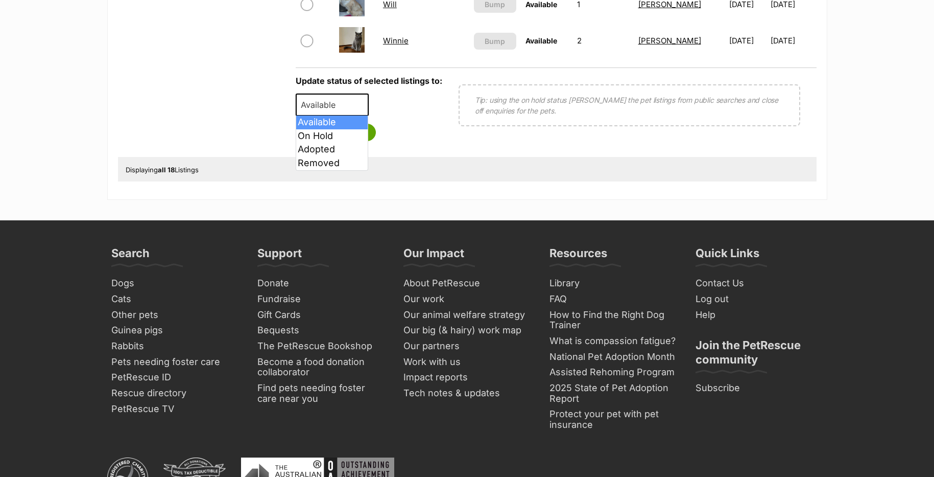
click at [333, 104] on span "Available" at bounding box center [321, 105] width 49 height 14
select select "on_hold"
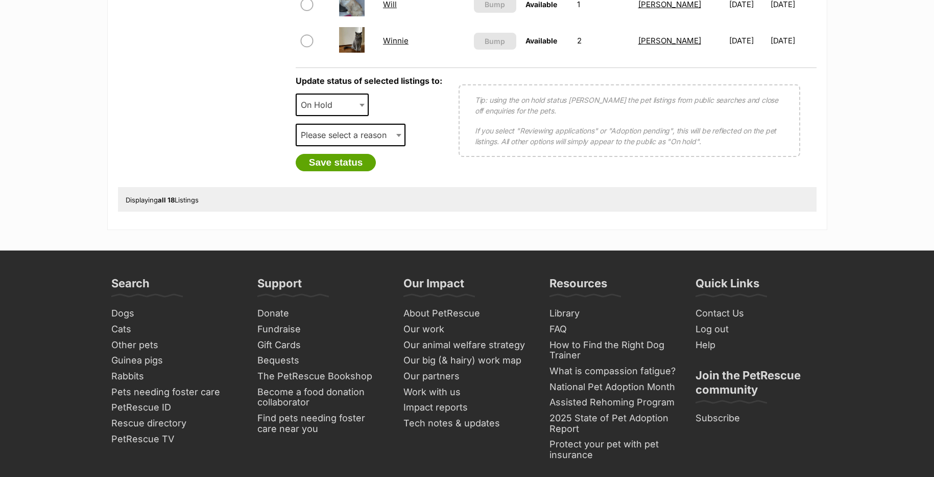
click at [333, 136] on span "Please select a reason" at bounding box center [347, 135] width 100 height 14
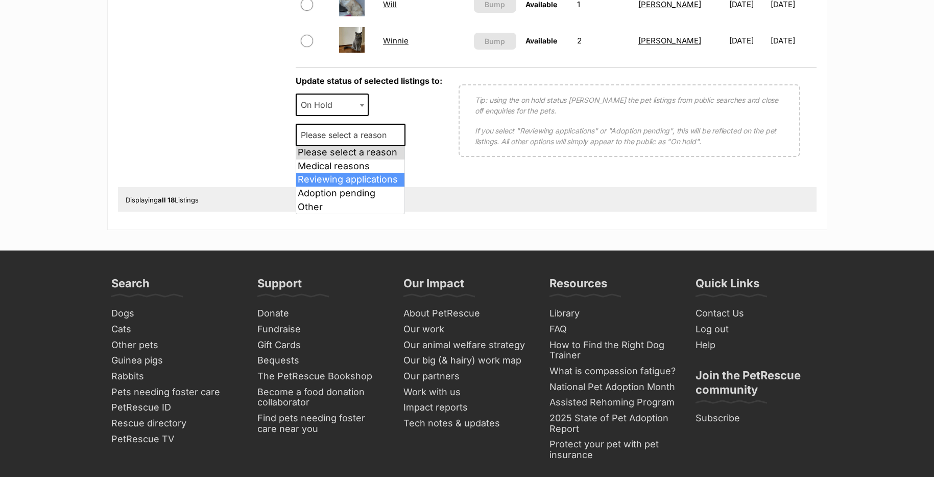
select select "reviewing_applications"
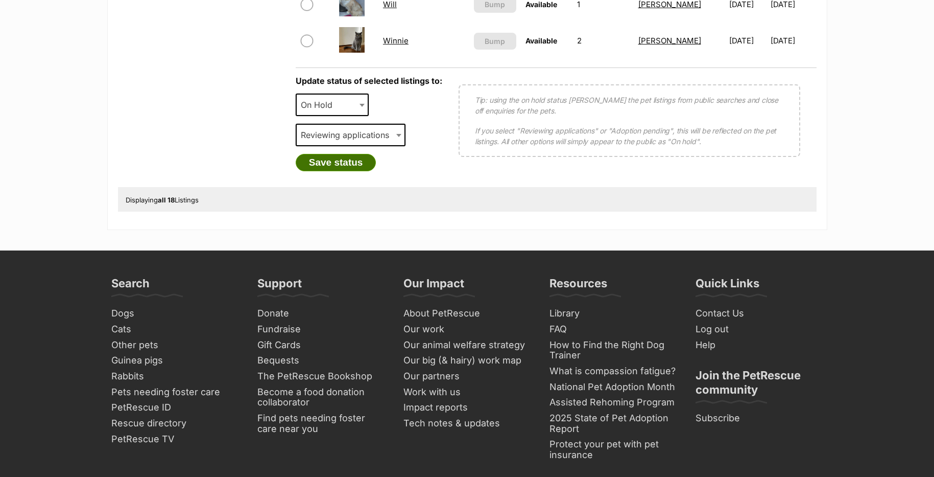
click at [339, 160] on button "Save status" at bounding box center [336, 162] width 81 height 17
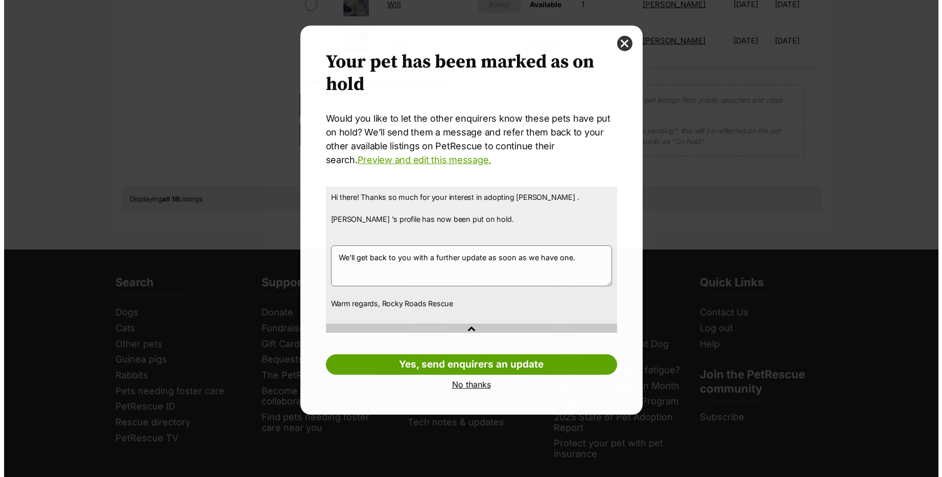
scroll to position [0, 0]
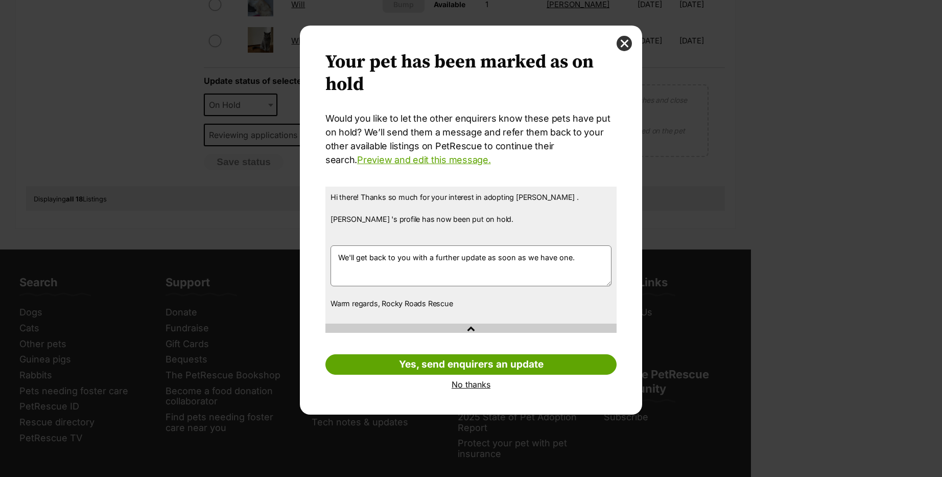
click at [471, 386] on link "No thanks" at bounding box center [470, 384] width 291 height 9
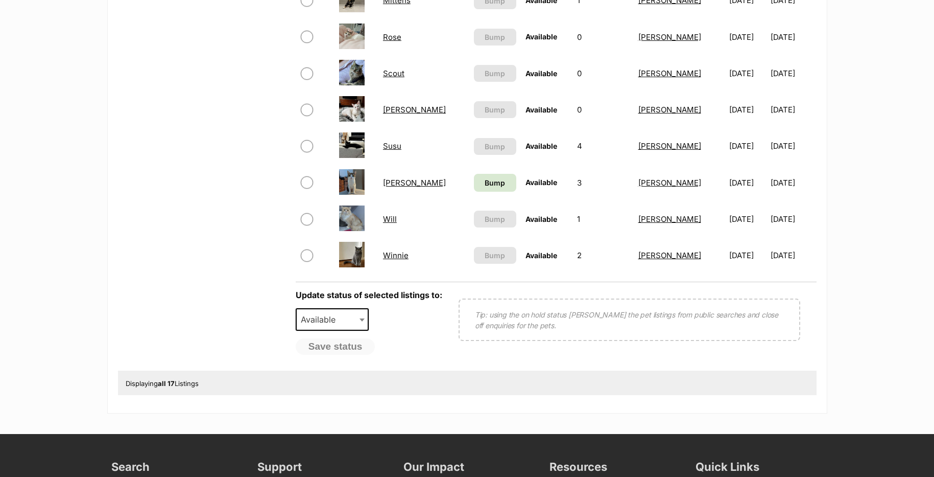
scroll to position [460, 0]
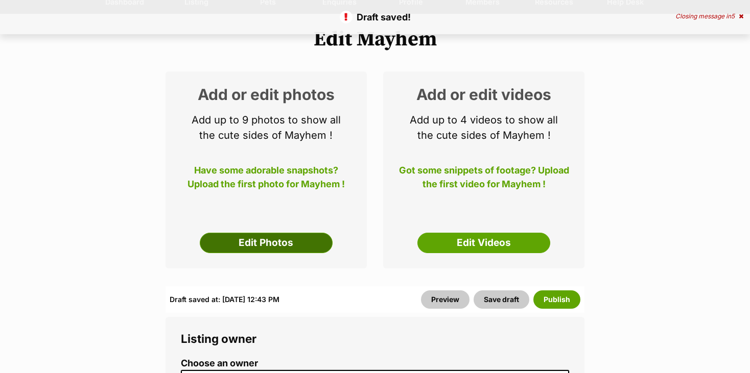
click at [270, 245] on link "Edit Photos" at bounding box center [266, 243] width 133 height 20
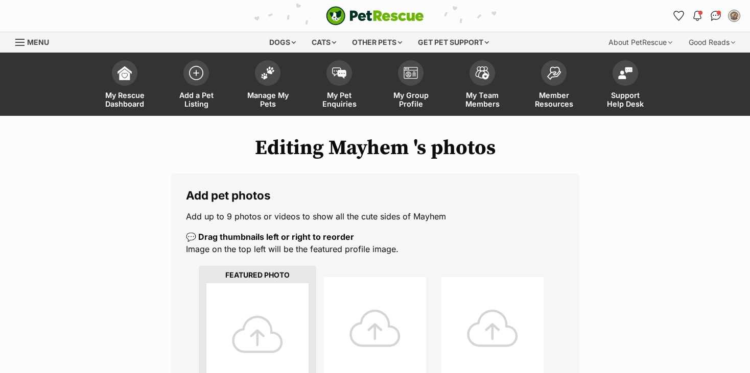
click at [235, 312] on div at bounding box center [257, 335] width 102 height 102
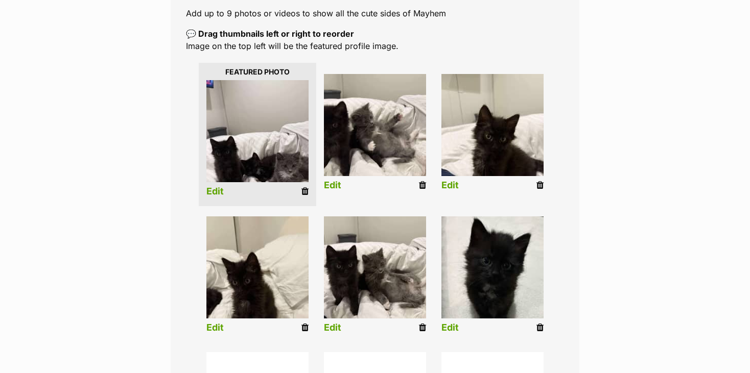
scroll to position [204, 0]
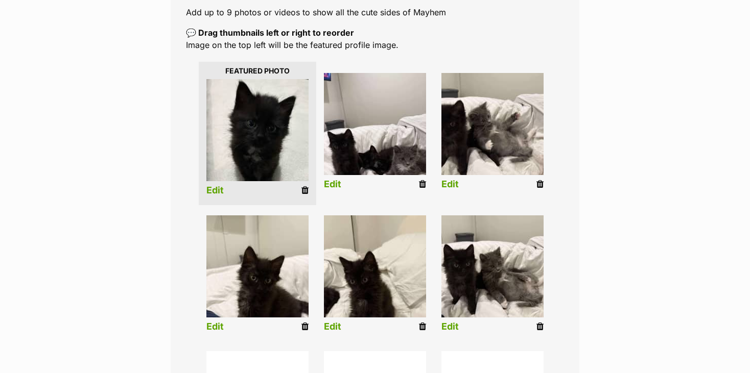
click at [216, 187] on link "Edit" at bounding box center [214, 190] width 17 height 11
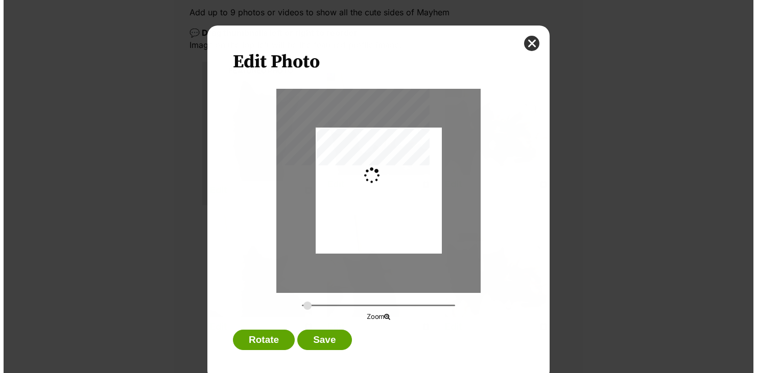
scroll to position [0, 0]
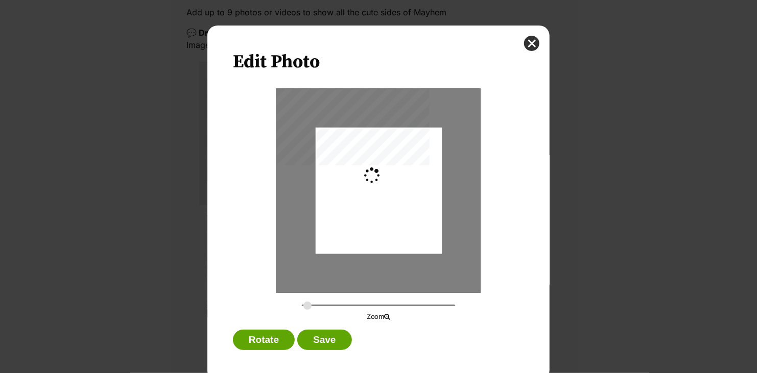
type input "0.2744"
click at [392, 206] on div "Dialog Window - Close (Press escape to close)" at bounding box center [379, 194] width 126 height 157
click at [315, 339] on button "Save" at bounding box center [324, 340] width 54 height 20
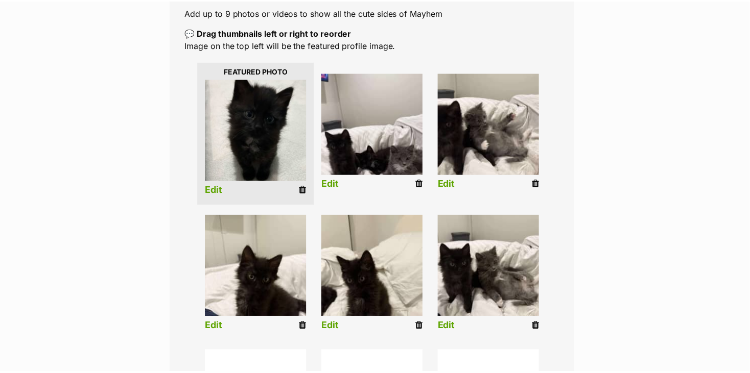
scroll to position [204, 0]
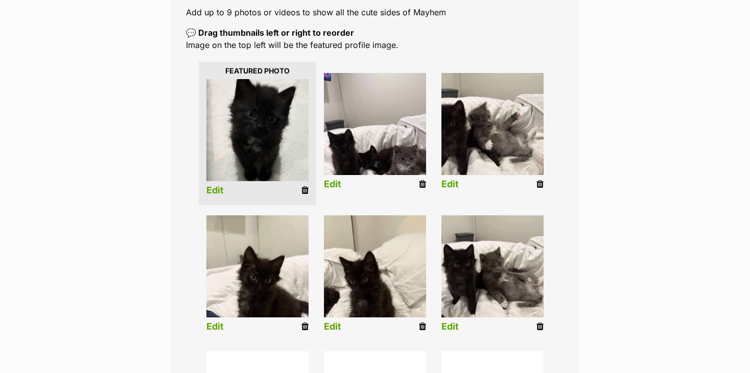
click at [333, 185] on link "Edit" at bounding box center [332, 184] width 17 height 11
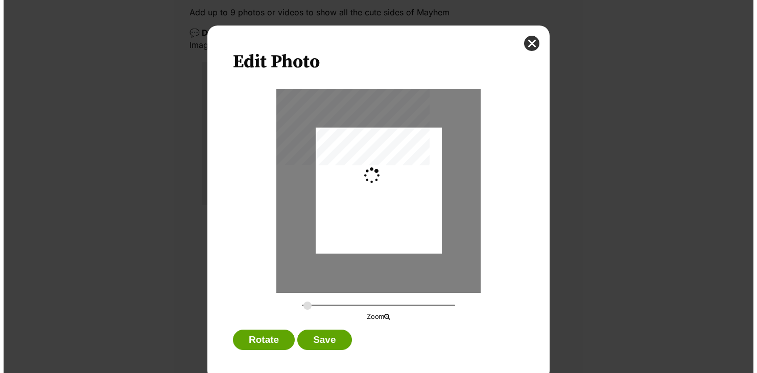
scroll to position [0, 0]
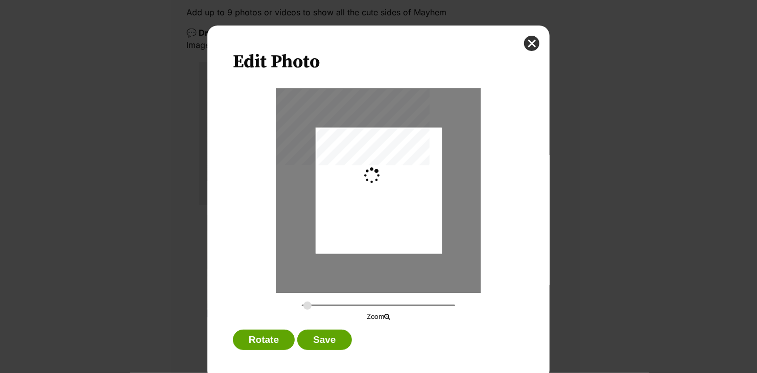
type input "0.2744"
drag, startPoint x: 360, startPoint y: 229, endPoint x: 361, endPoint y: 202, distance: 26.6
click at [361, 202] on div "Dialog Window - Close (Press escape to close)" at bounding box center [379, 170] width 126 height 168
click at [315, 340] on button "Save" at bounding box center [324, 340] width 54 height 20
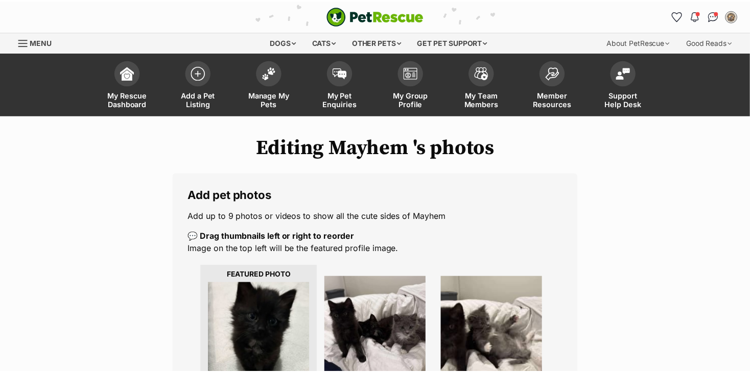
scroll to position [204, 0]
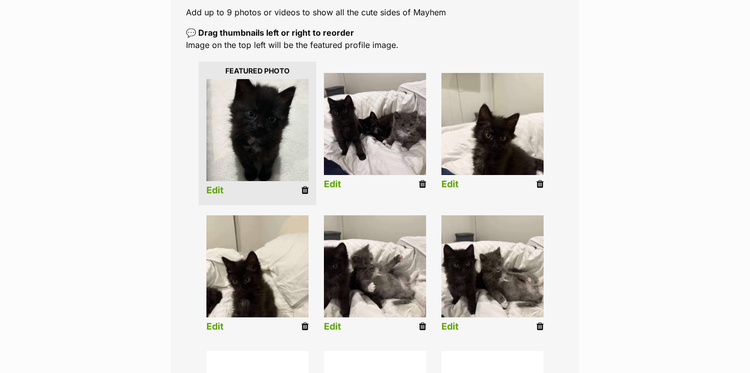
click at [450, 179] on link "Edit" at bounding box center [449, 184] width 17 height 11
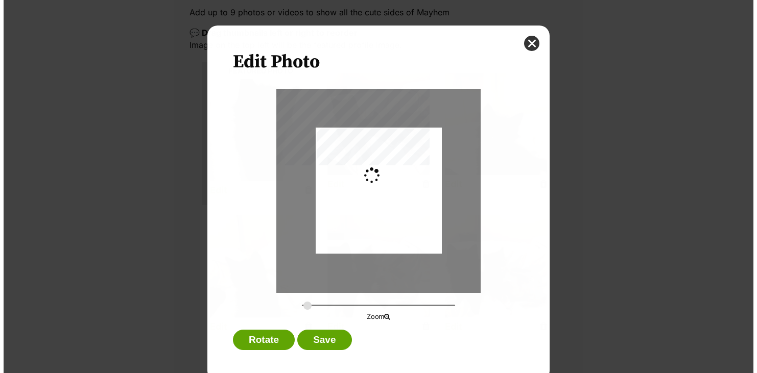
scroll to position [0, 0]
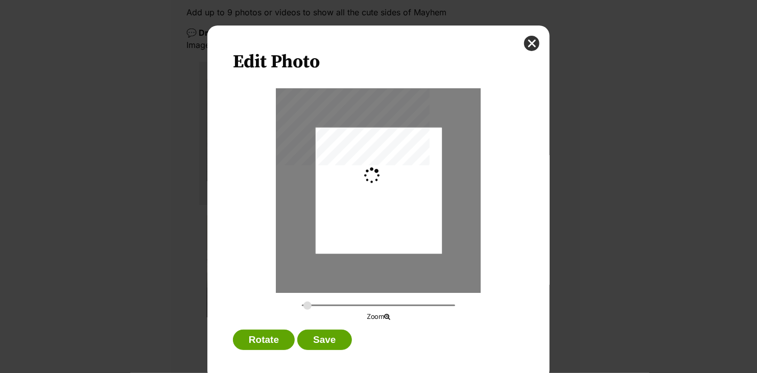
type input "0.2744"
drag, startPoint x: 386, startPoint y: 215, endPoint x: 387, endPoint y: 196, distance: 18.4
click at [387, 196] on div "Dialog Window - Close (Press escape to close)" at bounding box center [379, 170] width 126 height 168
click at [313, 346] on button "Save" at bounding box center [324, 340] width 54 height 20
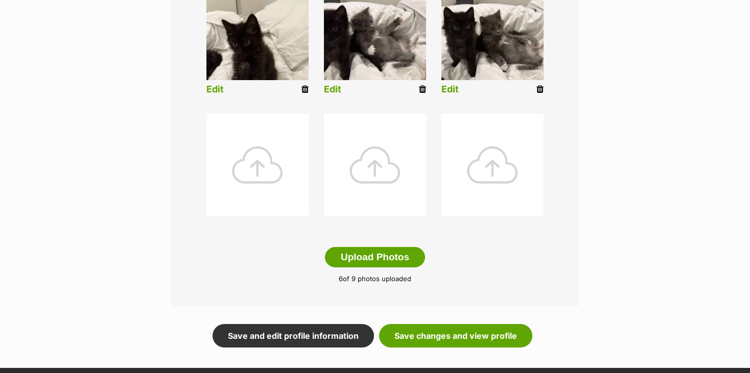
scroll to position [460, 0]
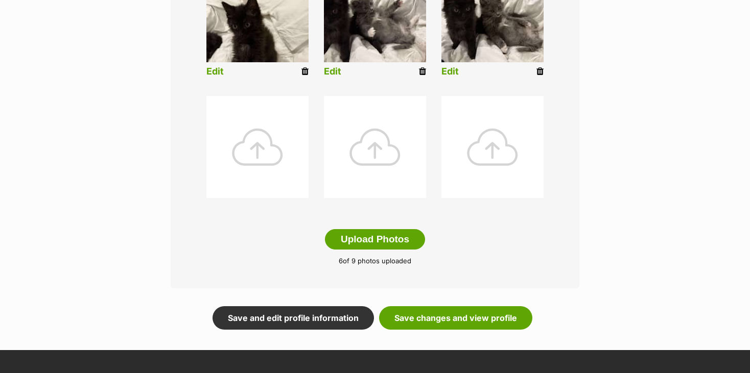
click at [332, 67] on link "Edit" at bounding box center [332, 71] width 17 height 11
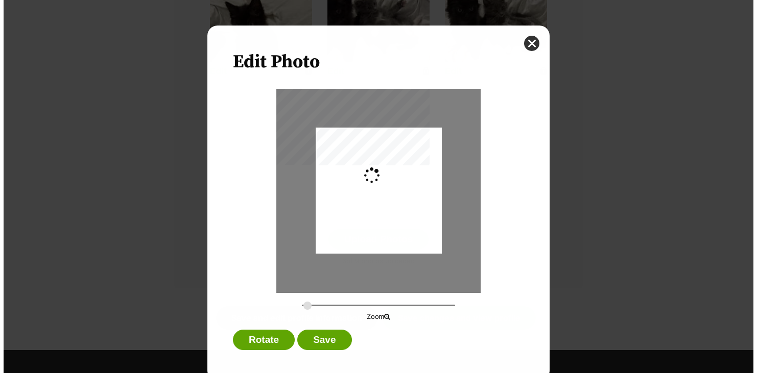
scroll to position [0, 0]
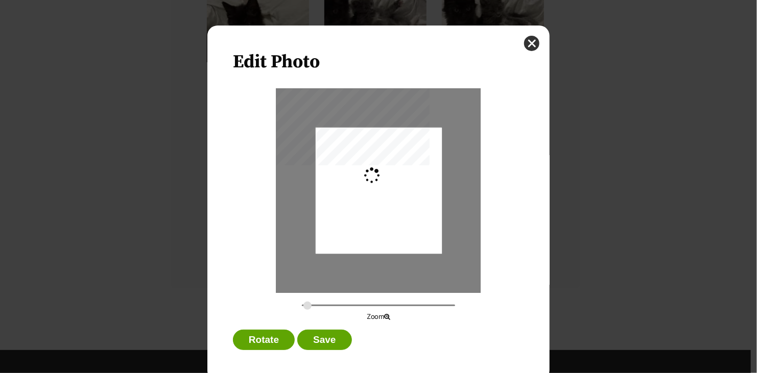
type input "0.3659"
drag, startPoint x: 357, startPoint y: 217, endPoint x: 429, endPoint y: 215, distance: 71.6
click at [429, 215] on div "Dialog Window - Close (Press escape to close)" at bounding box center [378, 191] width 168 height 126
click at [320, 334] on button "Save" at bounding box center [324, 340] width 54 height 20
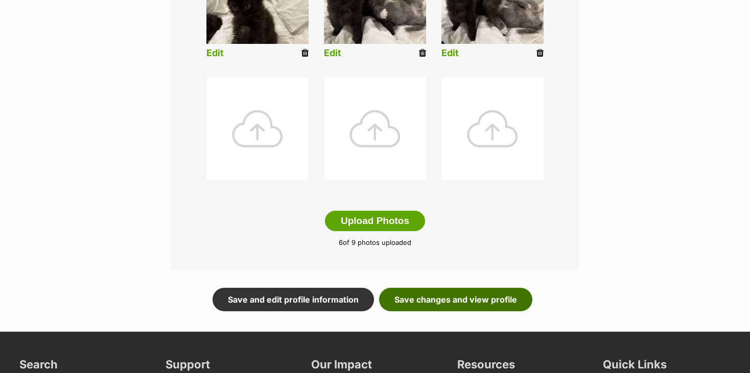
scroll to position [511, 0]
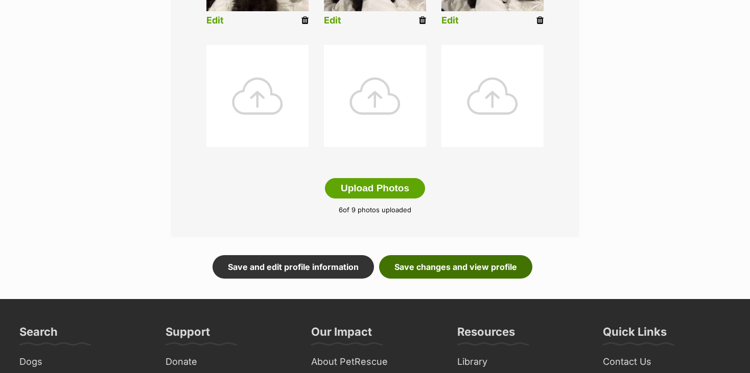
click at [452, 268] on link "Save changes and view profile" at bounding box center [455, 267] width 153 height 24
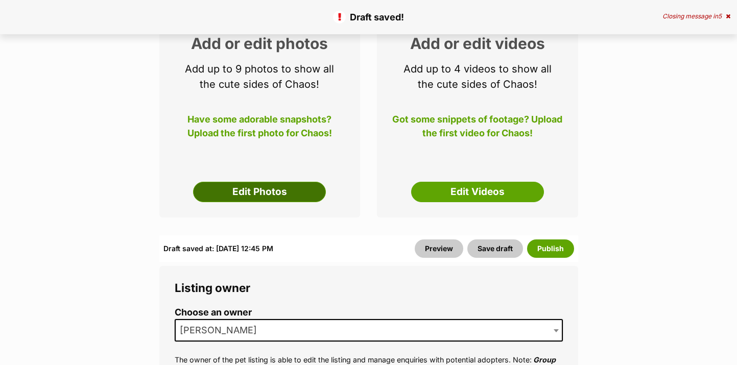
click at [263, 190] on link "Edit Photos" at bounding box center [259, 192] width 133 height 20
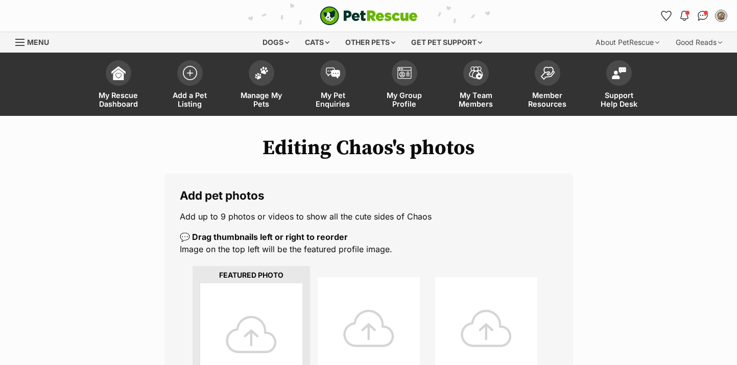
click at [261, 304] on div at bounding box center [251, 335] width 102 height 102
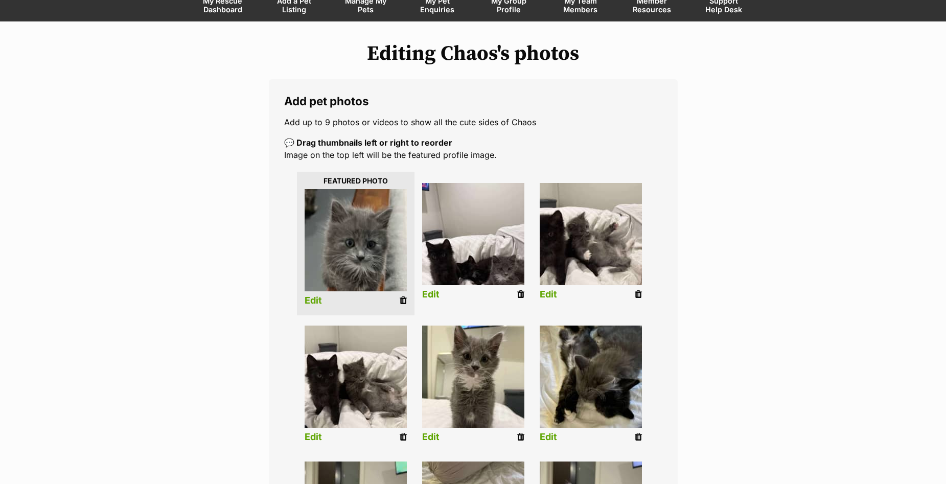
scroll to position [102, 0]
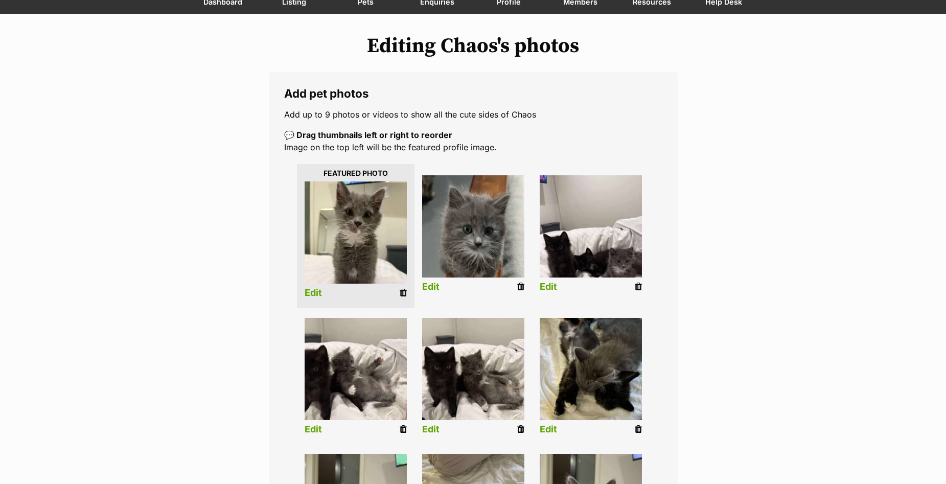
click at [543, 289] on link "Edit" at bounding box center [548, 287] width 17 height 11
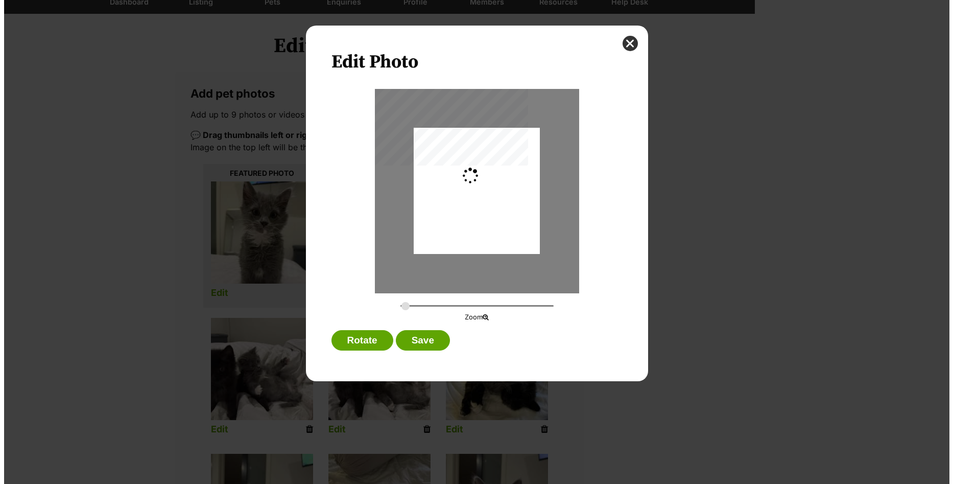
scroll to position [0, 0]
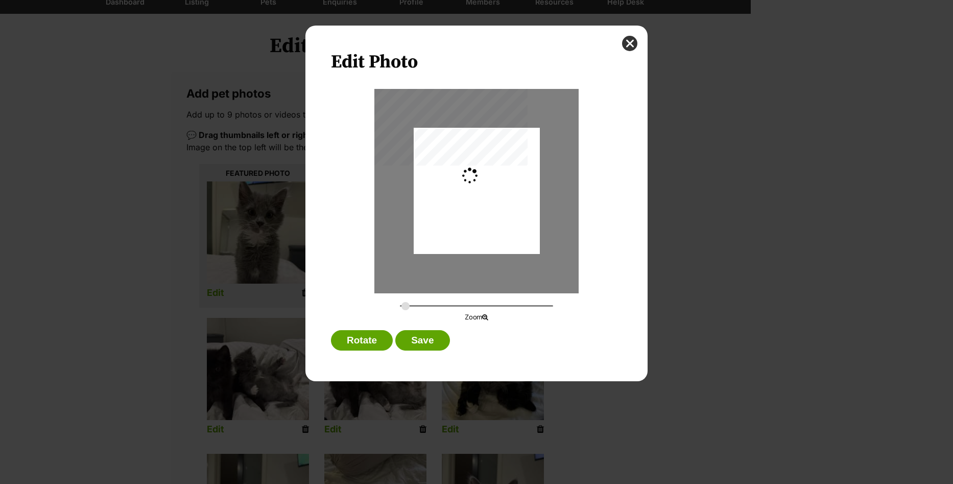
type input "0.2744"
drag, startPoint x: 465, startPoint y: 208, endPoint x: 479, endPoint y: 175, distance: 36.2
click at [479, 175] on div "Dialog Window - Close (Press escape to close)" at bounding box center [477, 171] width 126 height 168
click at [412, 344] on button "Save" at bounding box center [422, 340] width 54 height 20
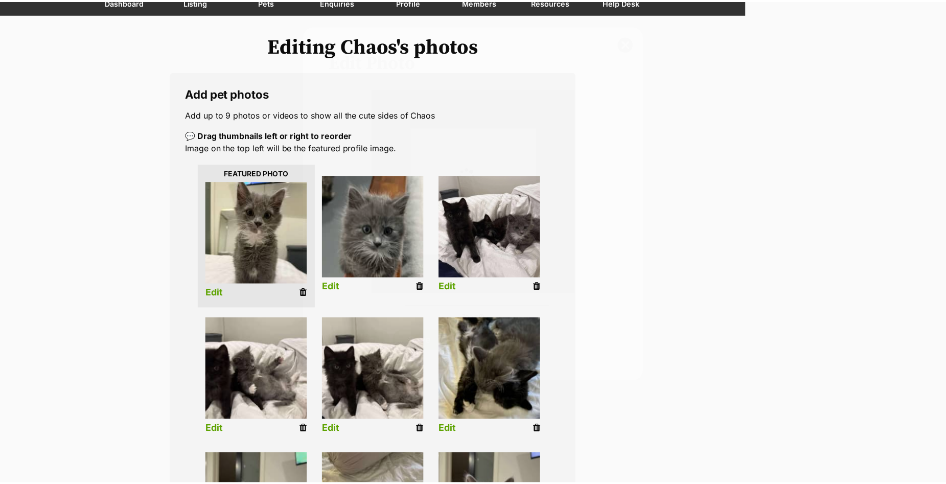
scroll to position [102, 0]
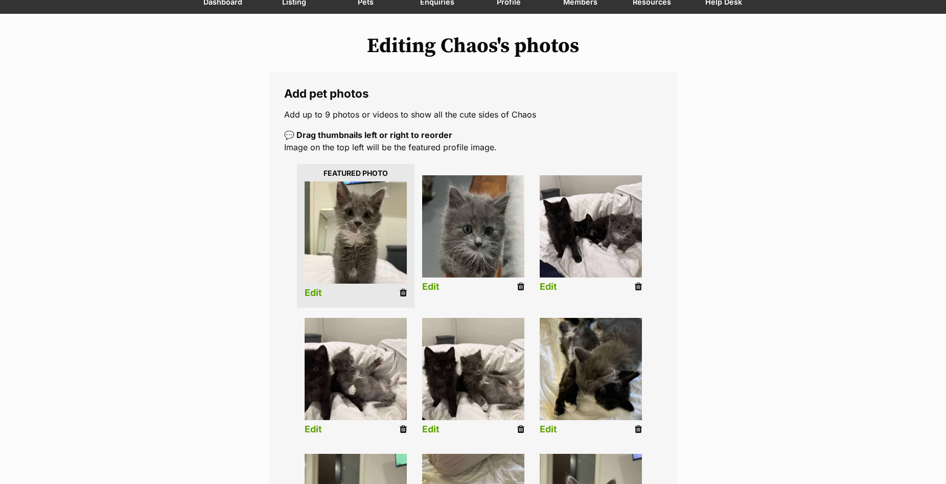
click at [320, 365] on link "Edit" at bounding box center [312, 429] width 17 height 11
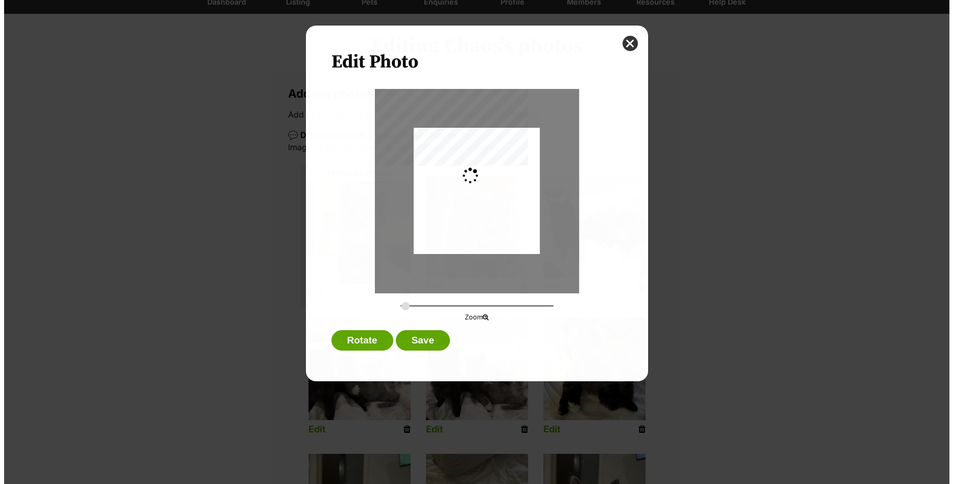
scroll to position [0, 0]
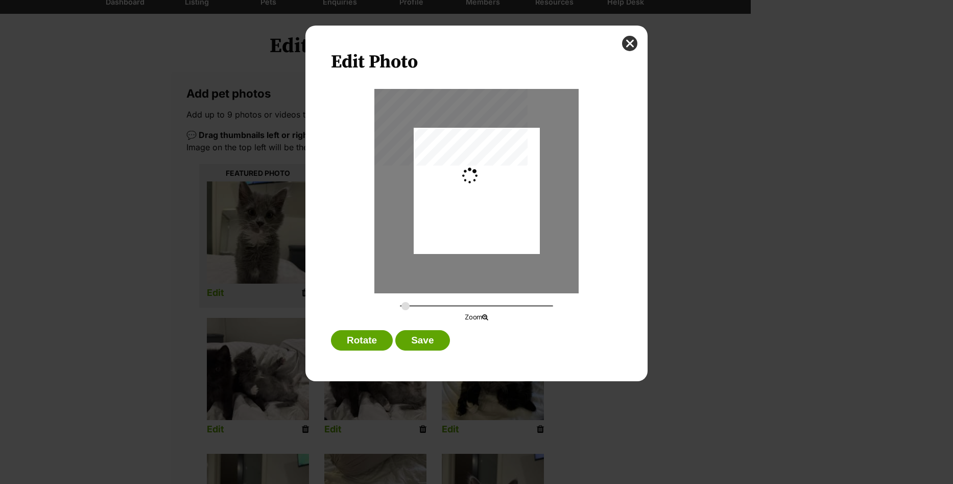
type input "0.3659"
drag, startPoint x: 498, startPoint y: 240, endPoint x: 566, endPoint y: 234, distance: 67.7
click at [566, 234] on div "Dialog Window - Close (Press escape to close)" at bounding box center [496, 191] width 168 height 126
click at [447, 339] on button "Save" at bounding box center [422, 340] width 54 height 20
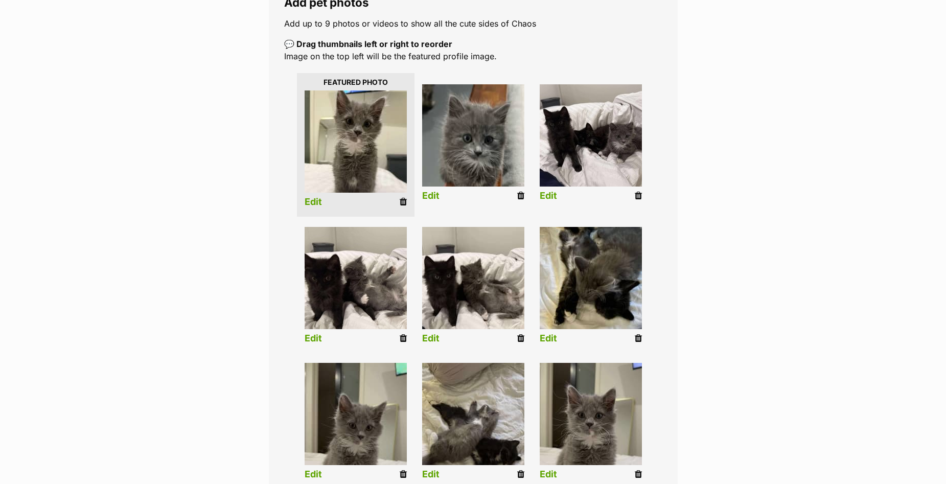
scroll to position [255, 0]
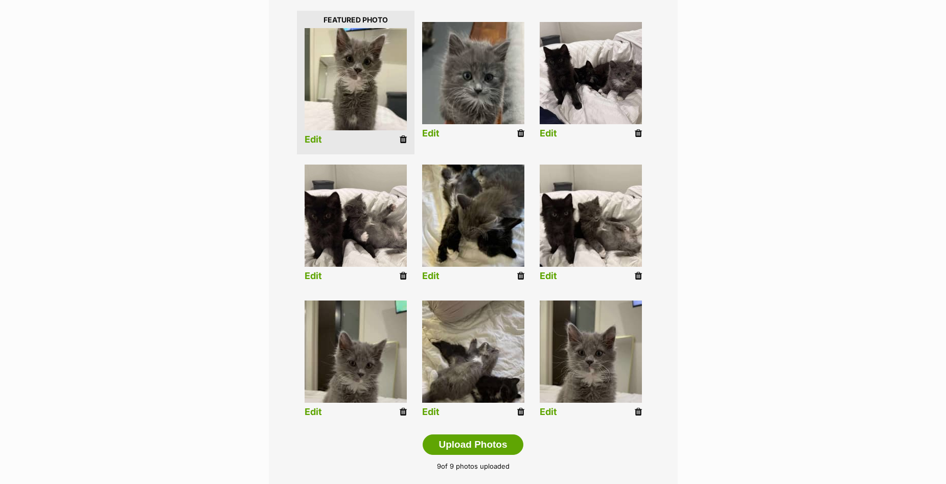
click at [312, 365] on li "Edit" at bounding box center [356, 360] width 118 height 131
click at [311, 365] on link "Edit" at bounding box center [312, 412] width 17 height 11
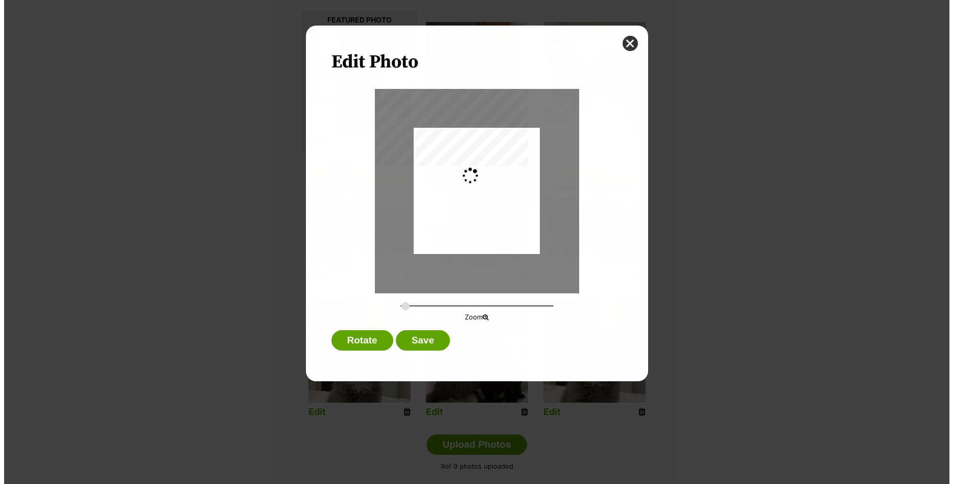
scroll to position [0, 0]
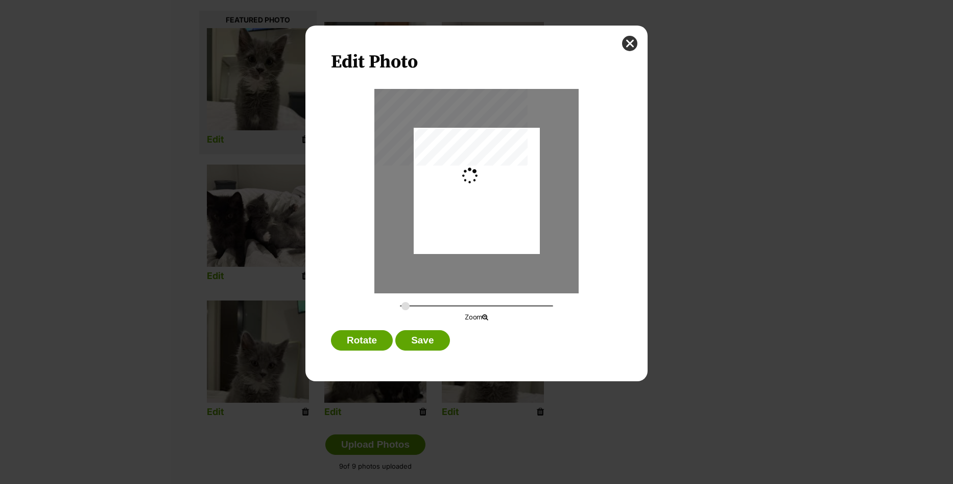
type input "0.2744"
drag, startPoint x: 507, startPoint y: 237, endPoint x: 509, endPoint y: 250, distance: 12.9
click at [509, 250] on div "Dialog Window - Close (Press escape to close)" at bounding box center [477, 201] width 126 height 224
click at [415, 342] on button "Save" at bounding box center [422, 340] width 54 height 20
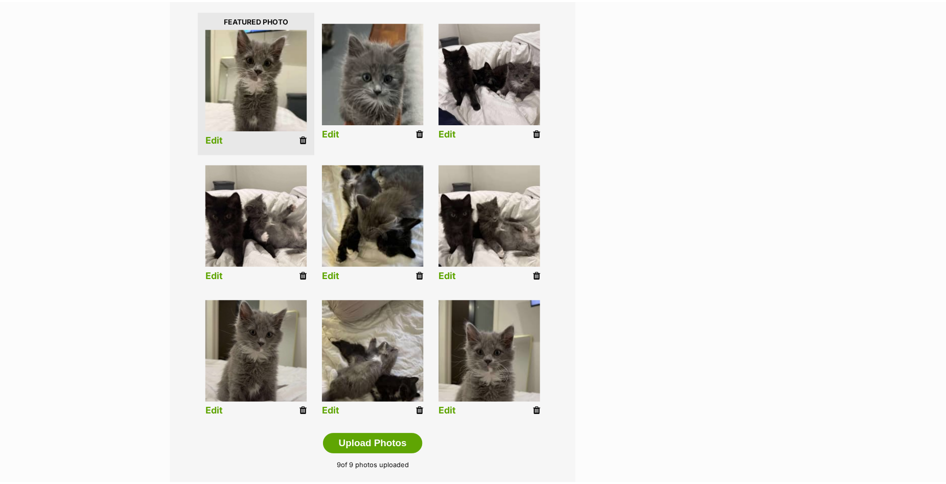
scroll to position [255, 0]
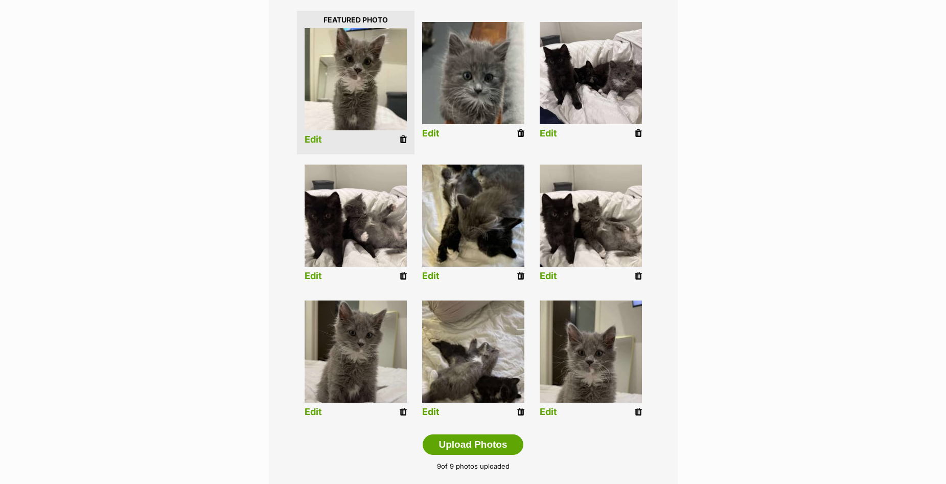
click at [432, 365] on link "Edit" at bounding box center [430, 412] width 17 height 11
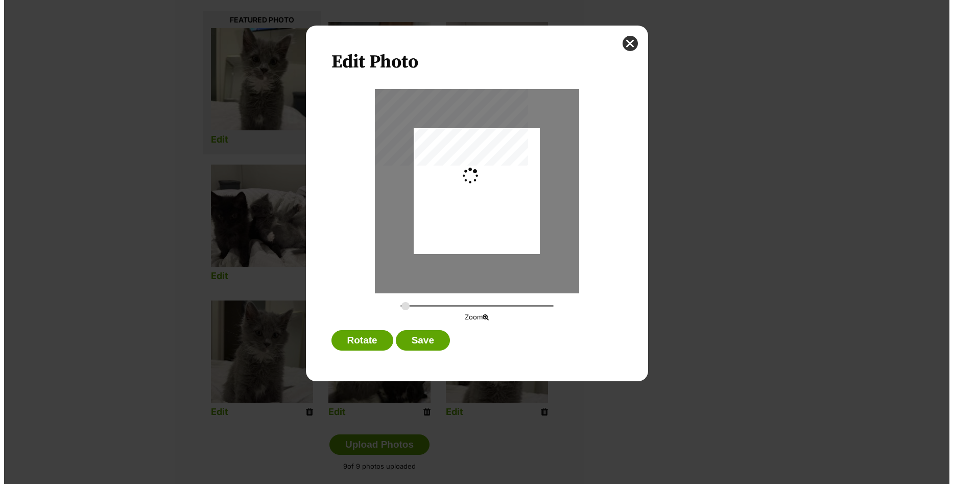
scroll to position [0, 0]
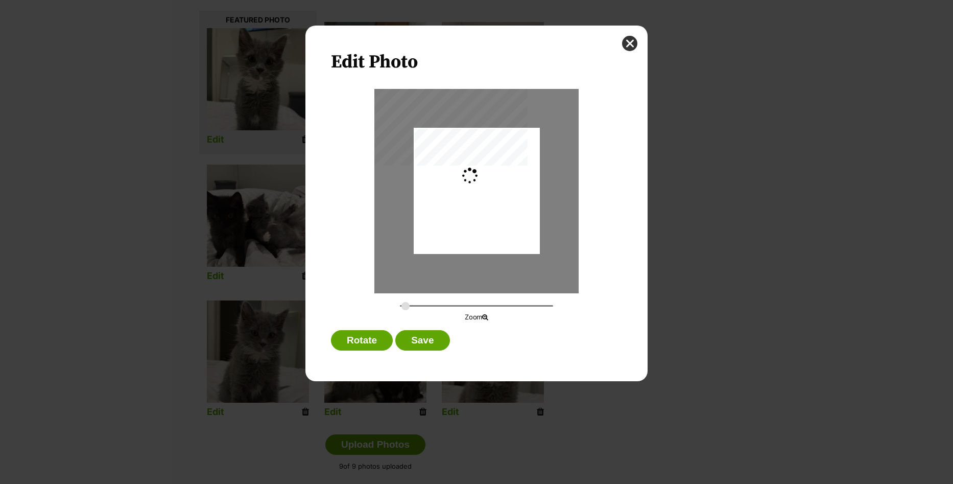
type input "0.2744"
drag, startPoint x: 511, startPoint y: 223, endPoint x: 511, endPoint y: 213, distance: 10.2
click at [511, 213] on div "Dialog Window - Close (Press escape to close)" at bounding box center [477, 184] width 126 height 168
click at [422, 341] on button "Save" at bounding box center [422, 340] width 54 height 20
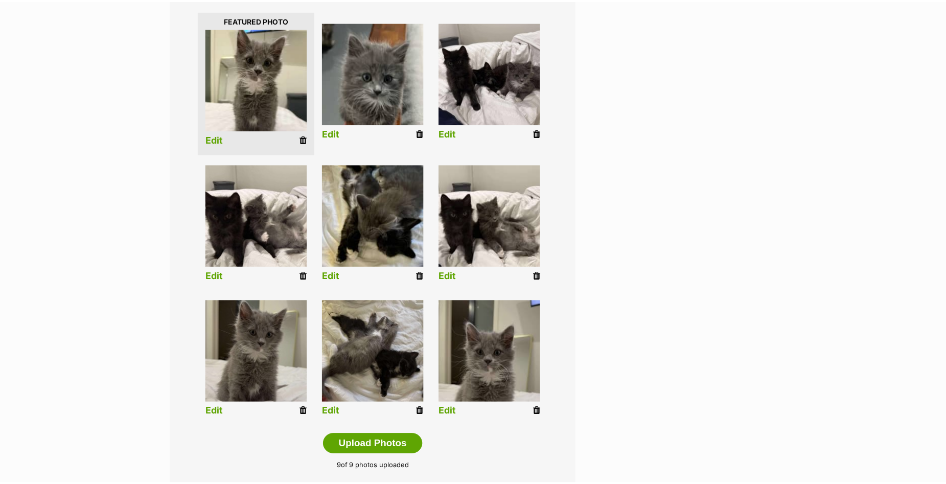
scroll to position [255, 0]
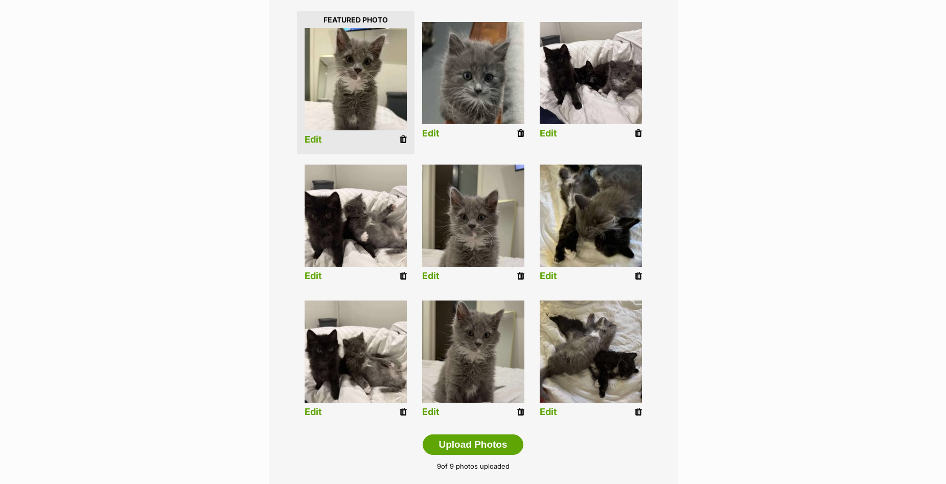
click at [442, 273] on li "Edit" at bounding box center [473, 224] width 118 height 131
click at [431, 276] on link "Edit" at bounding box center [430, 276] width 17 height 11
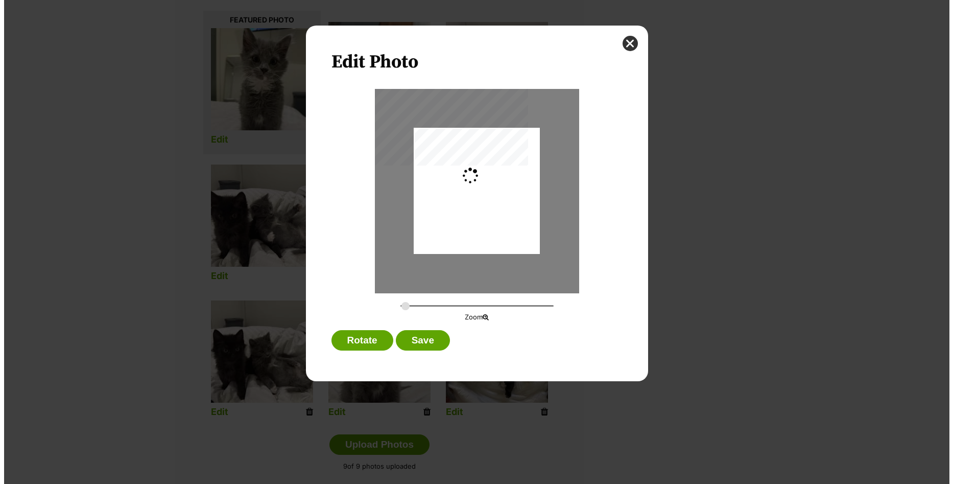
scroll to position [0, 0]
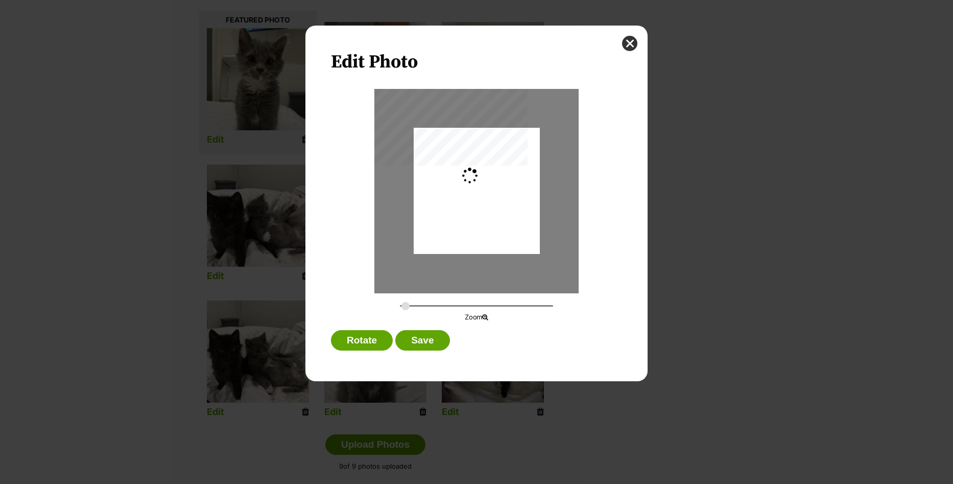
type input "0.2744"
drag, startPoint x: 509, startPoint y: 237, endPoint x: 515, endPoint y: 263, distance: 26.3
click at [515, 263] on div "Dialog Window - Close (Press escape to close)" at bounding box center [477, 216] width 126 height 224
click at [424, 350] on div "Rotate Save" at bounding box center [476, 343] width 291 height 26
click at [438, 340] on button "Save" at bounding box center [422, 340] width 54 height 20
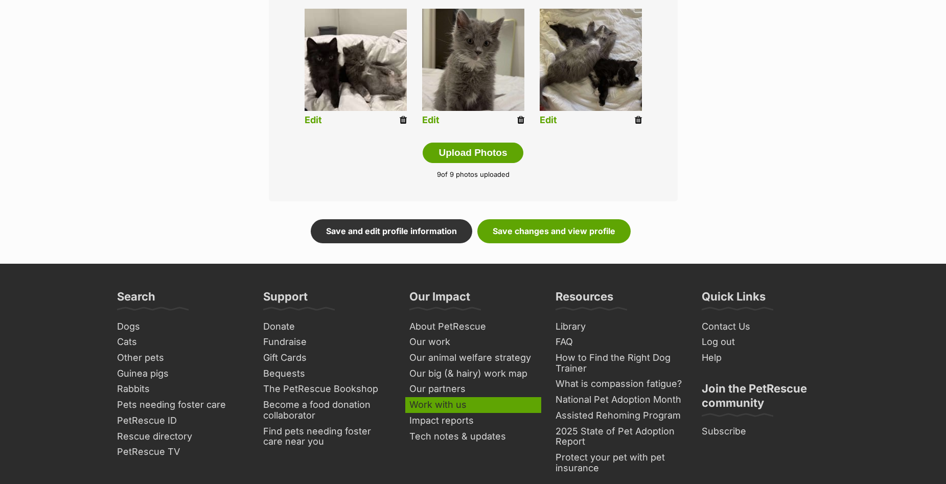
scroll to position [613, 0]
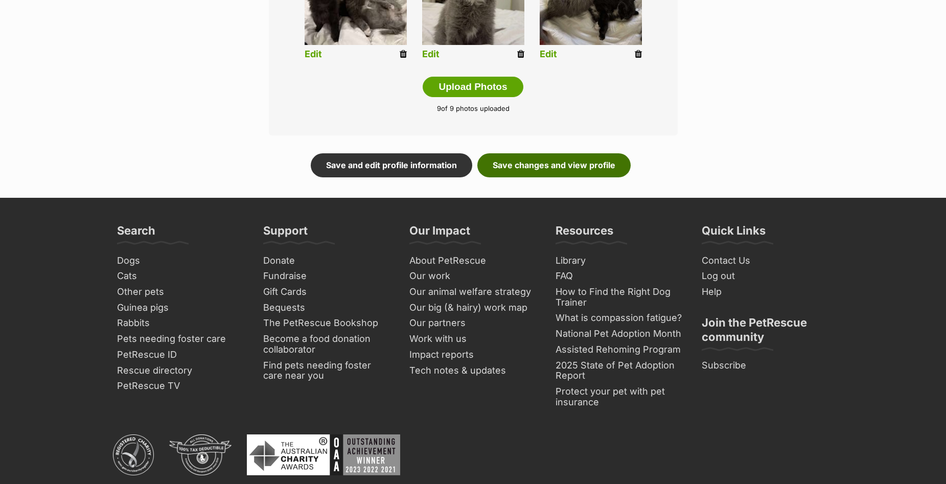
click at [525, 168] on link "Save changes and view profile" at bounding box center [553, 165] width 153 height 24
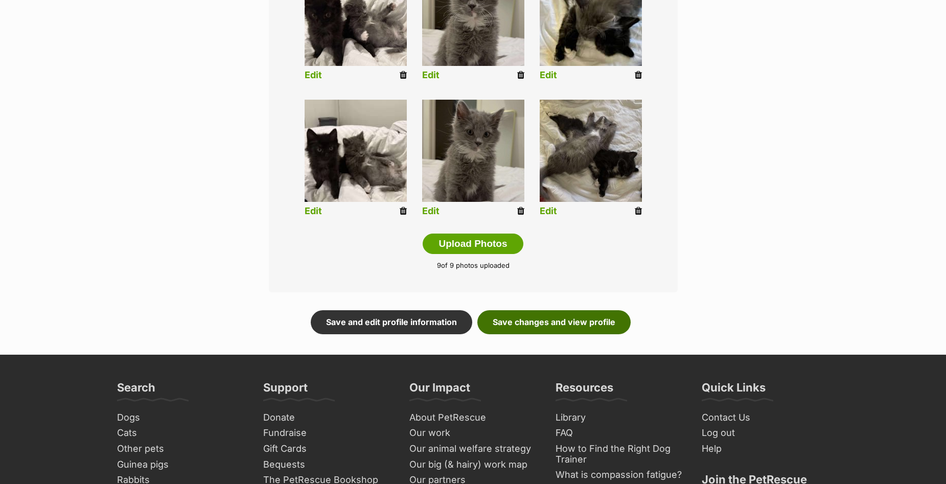
scroll to position [358, 0]
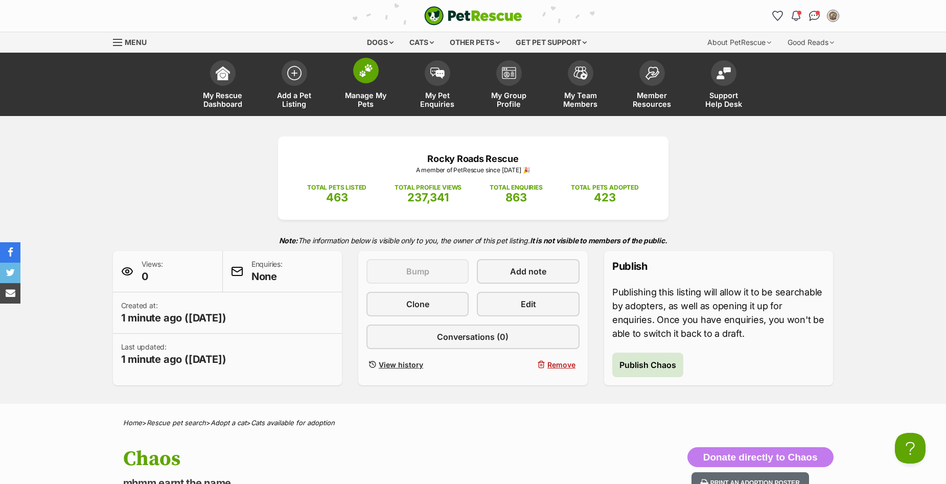
click at [367, 65] on span at bounding box center [366, 71] width 26 height 26
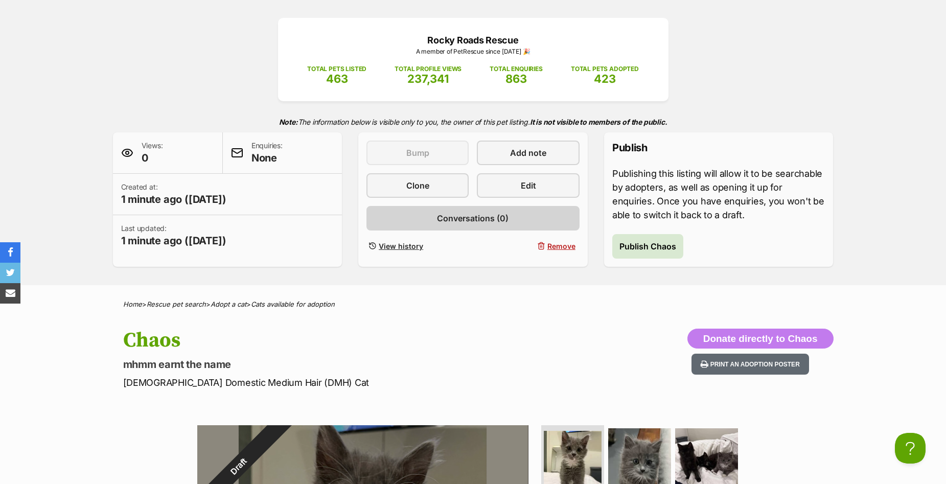
scroll to position [153, 0]
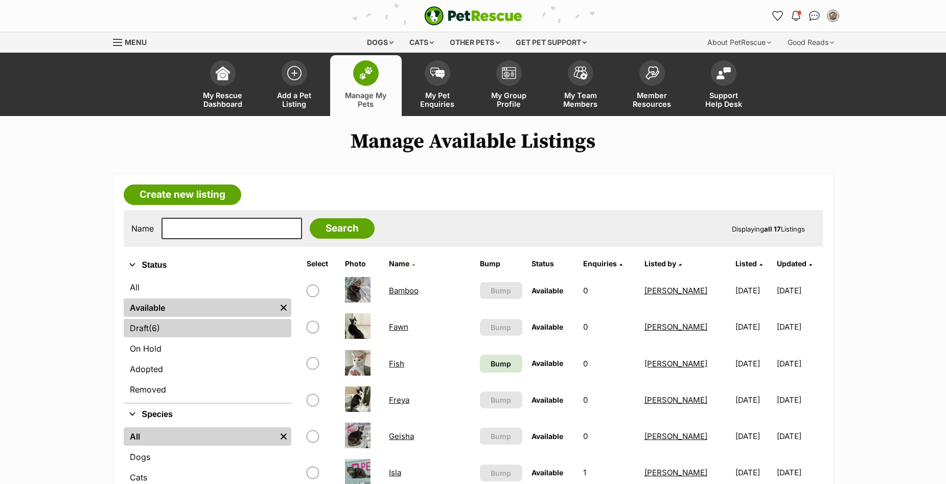
click at [167, 327] on link "Draft (6) Items" at bounding box center [208, 328] width 168 height 18
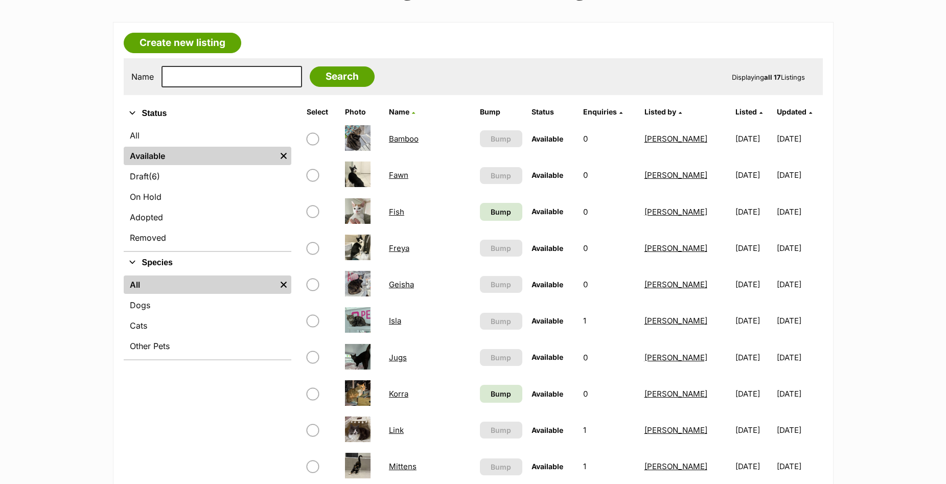
scroll to position [153, 0]
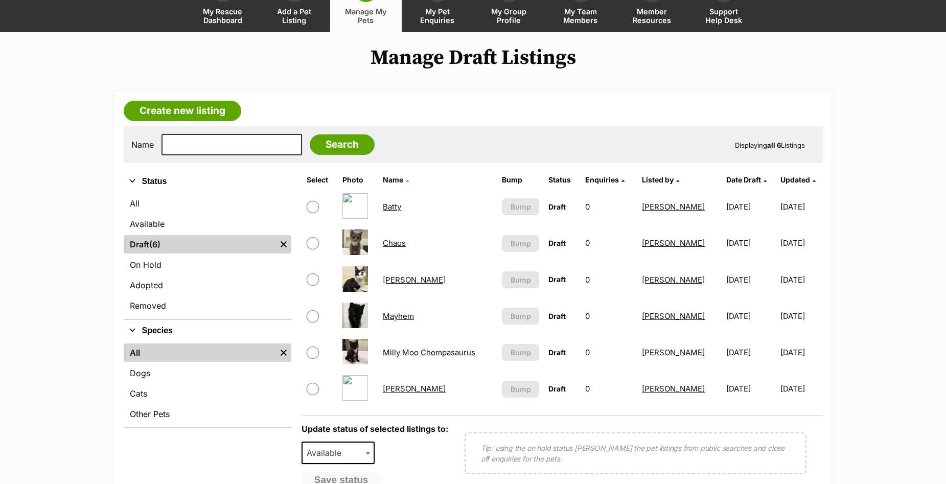
scroll to position [102, 0]
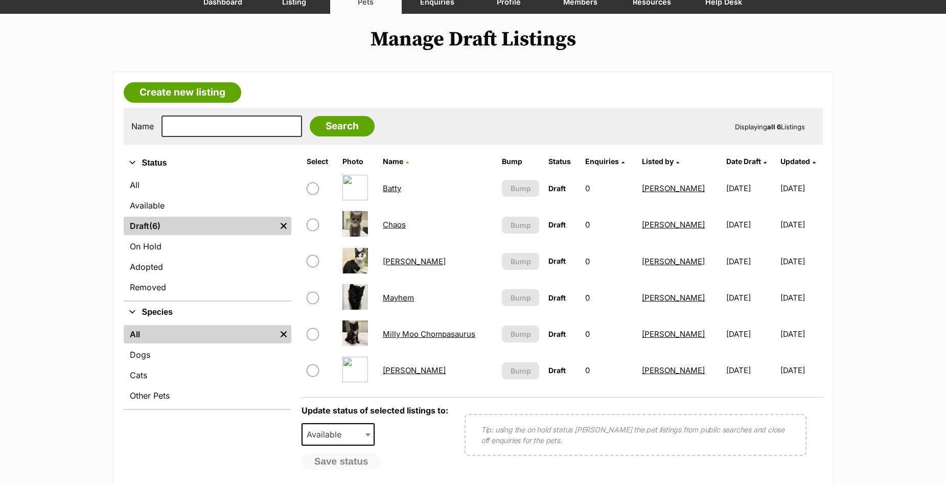
drag, startPoint x: 316, startPoint y: 263, endPoint x: 320, endPoint y: 316, distance: 53.3
click at [316, 263] on input "checkbox" at bounding box center [313, 261] width 12 height 12
checkbox input "true"
click at [338, 433] on span "Available" at bounding box center [326, 434] width 49 height 14
click at [352, 459] on button "Save status" at bounding box center [341, 461] width 81 height 17
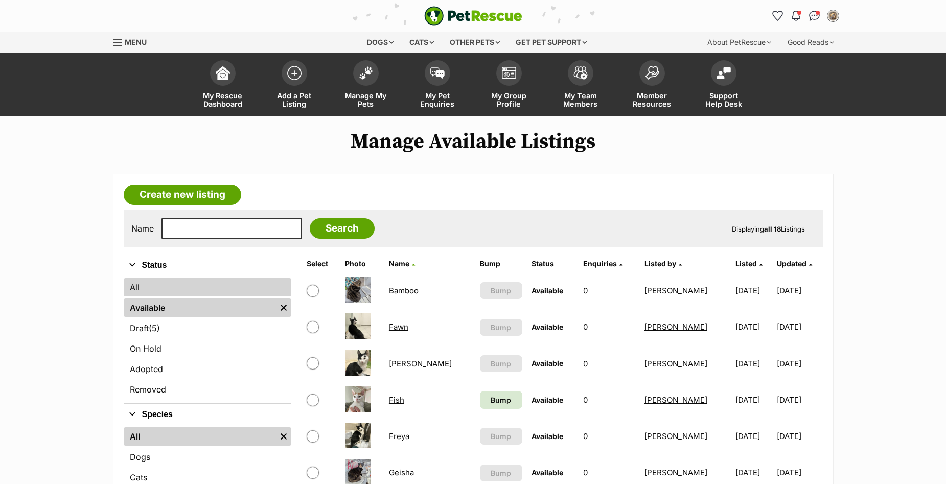
drag, startPoint x: 142, startPoint y: 333, endPoint x: 179, endPoint y: 279, distance: 65.0
click at [142, 333] on link "Draft (5) Items" at bounding box center [208, 328] width 168 height 18
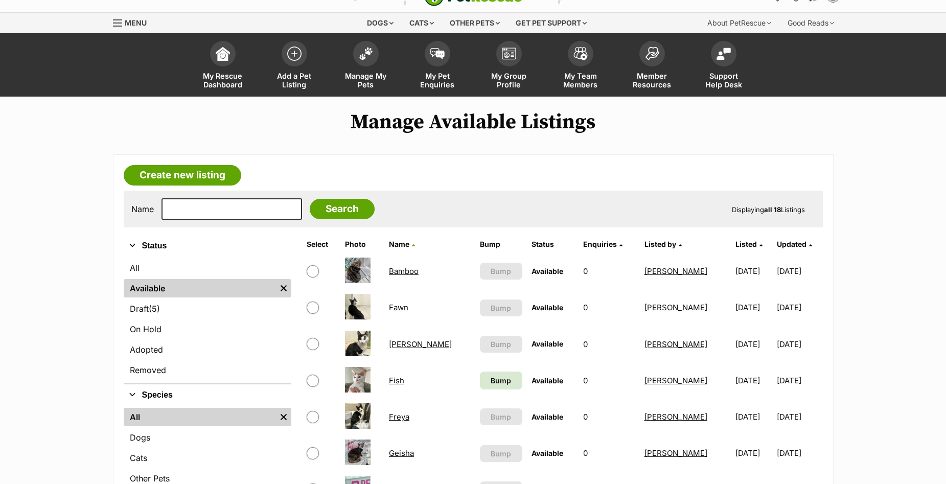
scroll to position [51, 0]
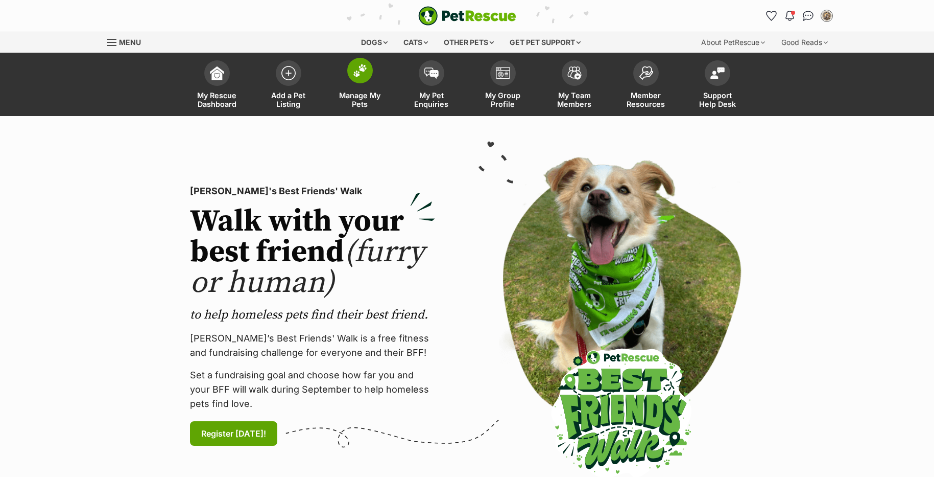
click at [361, 71] on img at bounding box center [360, 70] width 14 height 13
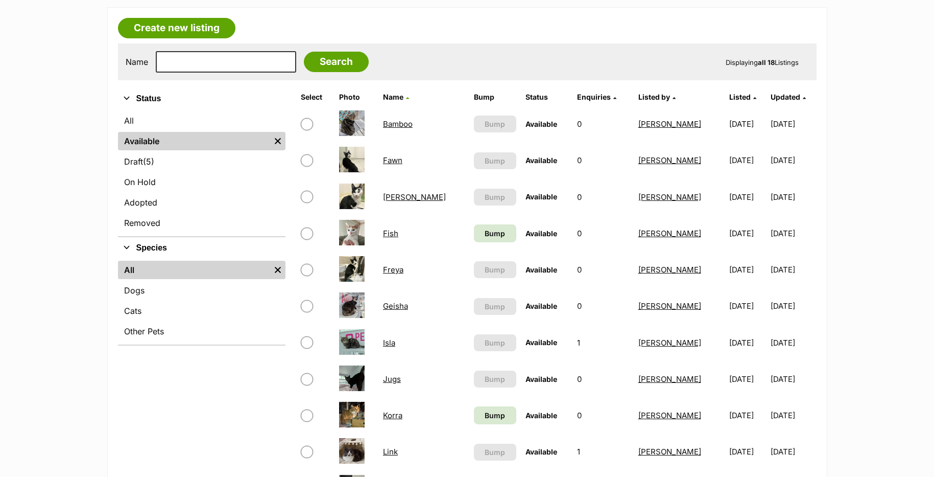
scroll to position [204, 0]
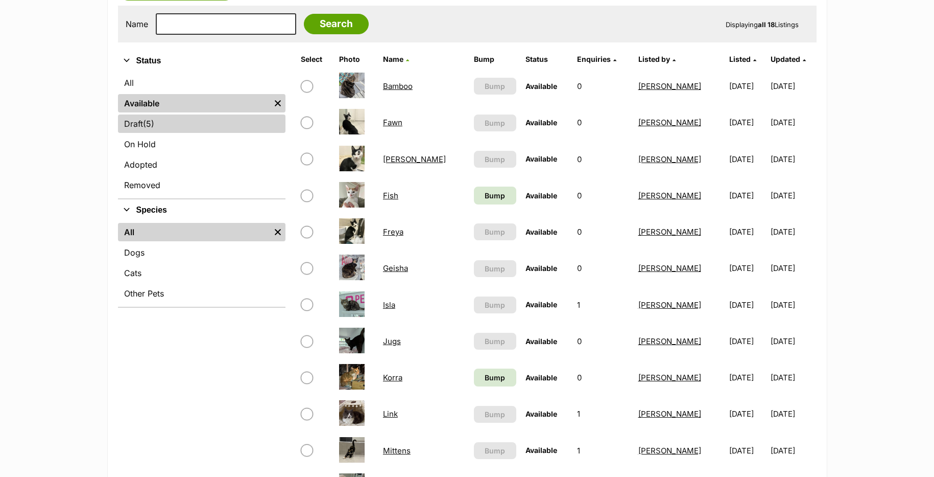
click at [186, 122] on link "Draft (5) Items" at bounding box center [202, 123] width 168 height 18
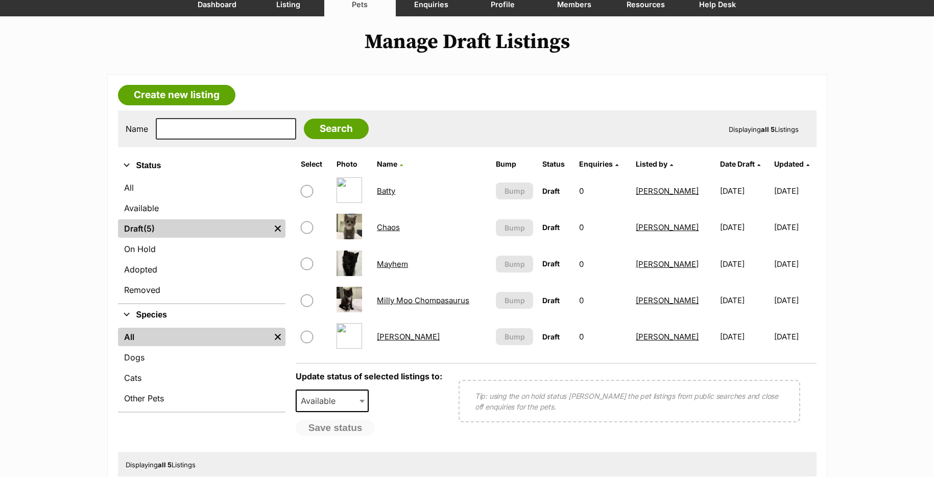
scroll to position [102, 0]
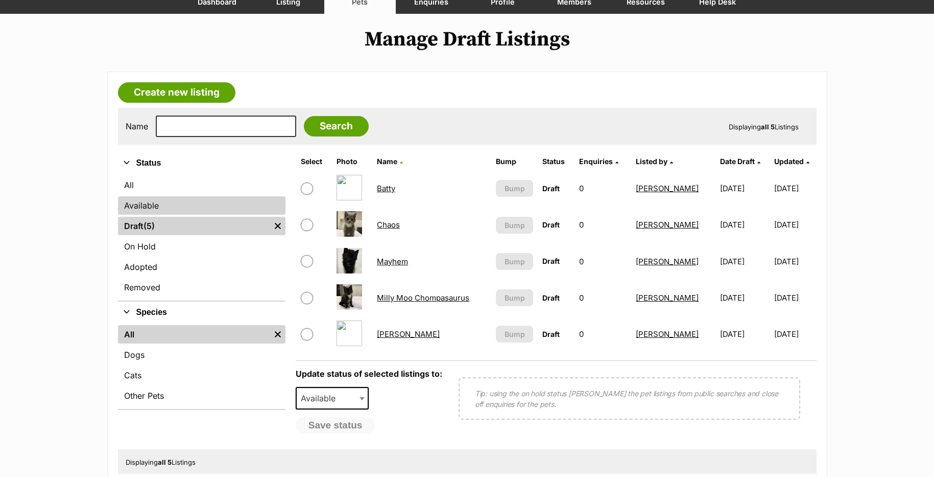
click at [184, 200] on link "Available" at bounding box center [202, 205] width 168 height 18
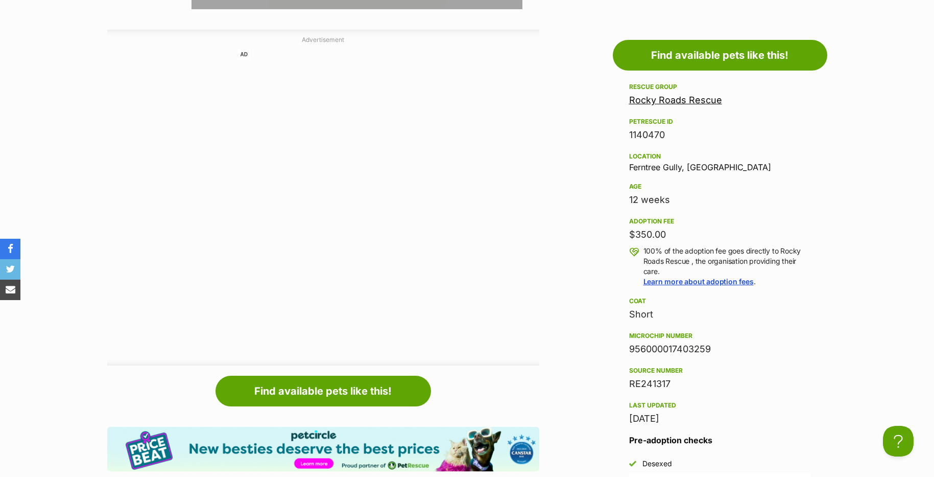
scroll to position [307, 0]
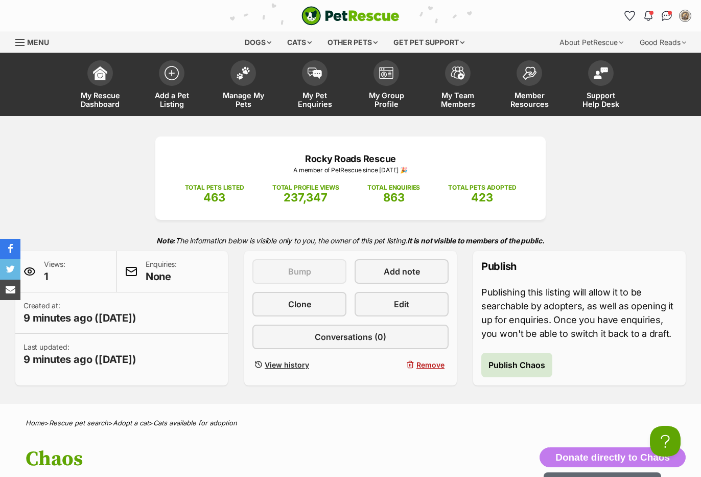
click at [65, 186] on div "Rocky Roads Rescue A member of PetRescue since 2024 🎉 TOTAL PETS LISTED 463 TOT…" at bounding box center [350, 260] width 701 height 248
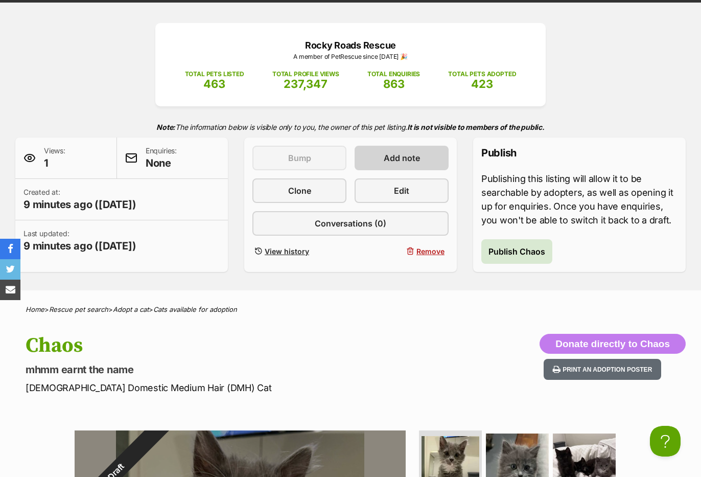
scroll to position [102, 0]
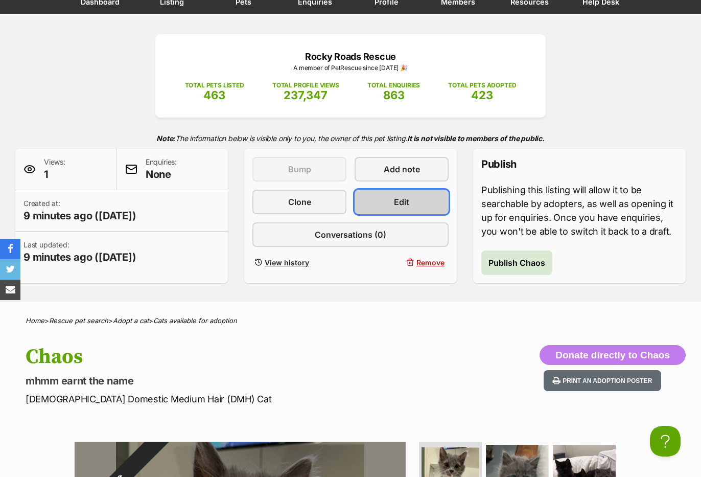
click at [395, 203] on span "Edit" at bounding box center [401, 202] width 15 height 12
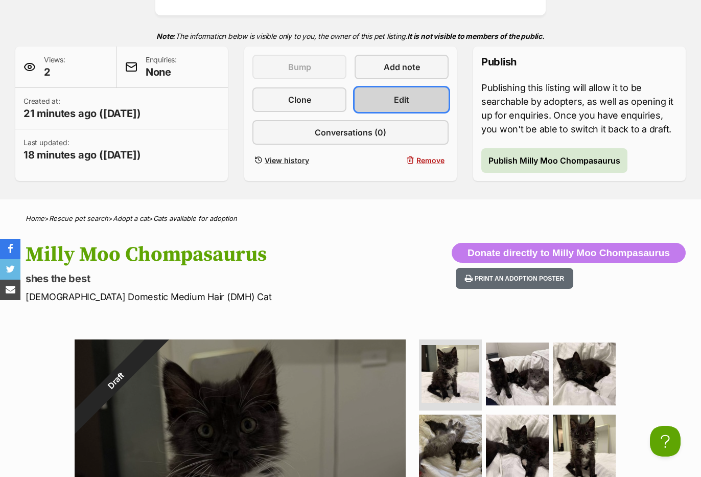
click at [388, 98] on link "Edit" at bounding box center [402, 99] width 94 height 25
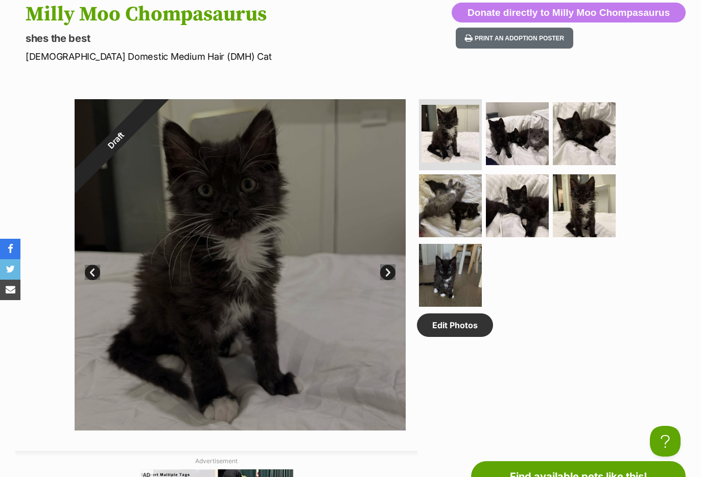
scroll to position [460, 0]
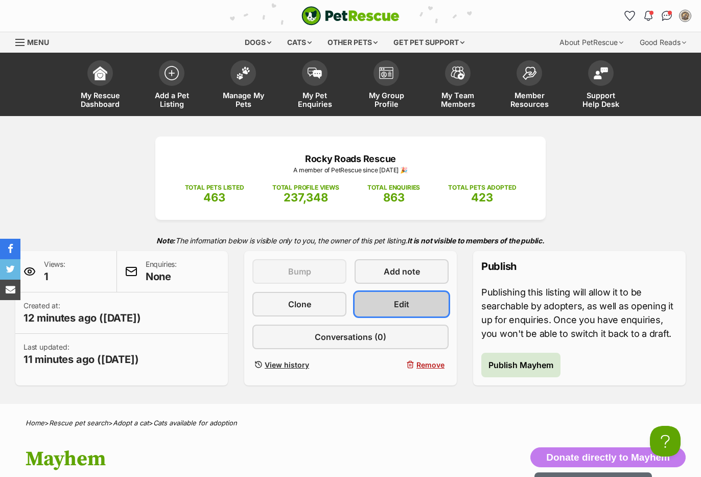
click at [381, 297] on link "Edit" at bounding box center [402, 304] width 94 height 25
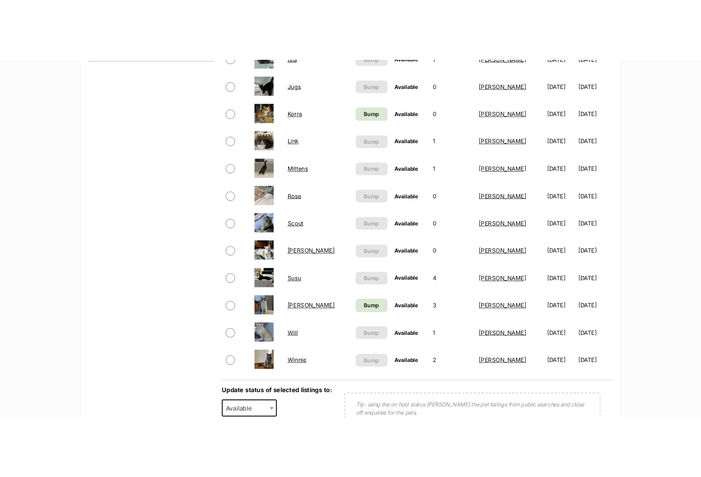
scroll to position [511, 0]
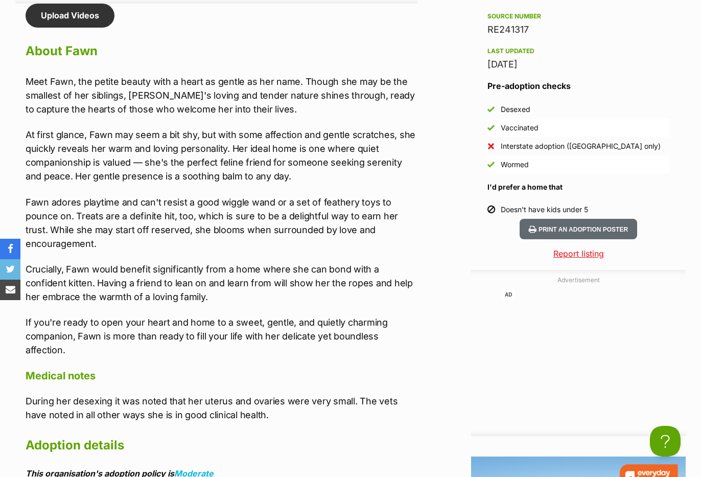
scroll to position [1226, 0]
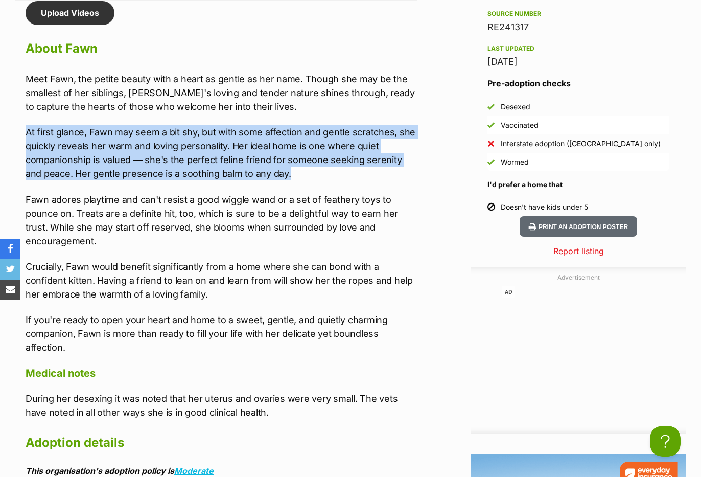
drag, startPoint x: 141, startPoint y: 152, endPoint x: 17, endPoint y: 135, distance: 125.4
click at [17, 135] on div "Upload Videos About Fawn Meet Fawn, the petite beauty with a heart as gentle as…" at bounding box center [216, 408] width 402 height 814
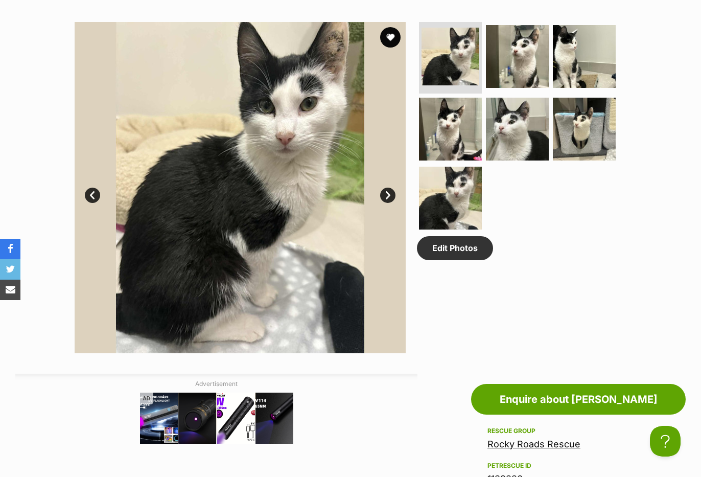
scroll to position [460, 0]
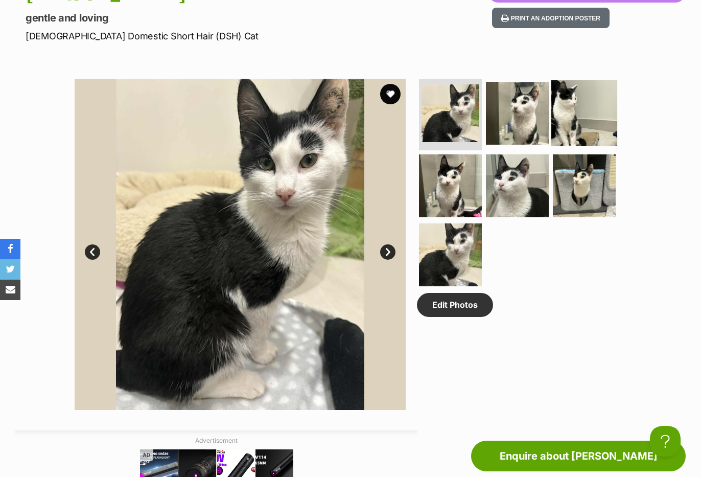
click at [578, 110] on img at bounding box center [584, 113] width 66 height 66
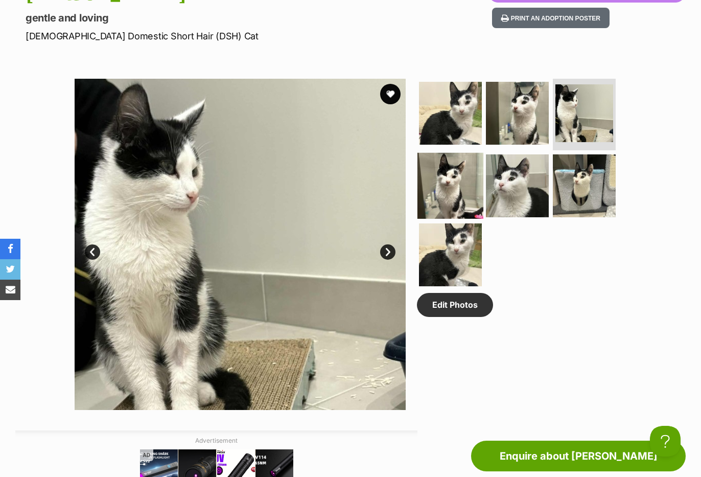
click at [438, 191] on img at bounding box center [450, 185] width 66 height 66
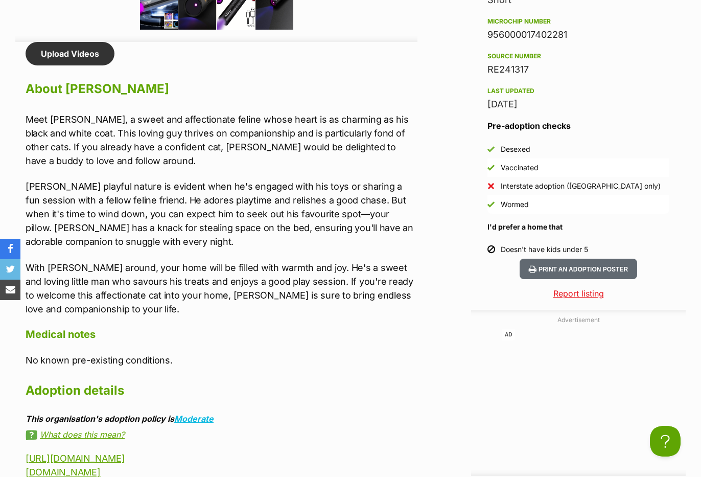
scroll to position [1226, 0]
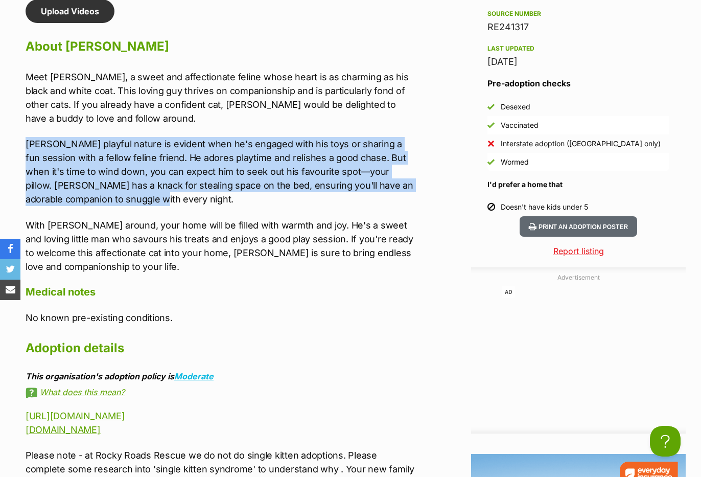
drag, startPoint x: 23, startPoint y: 139, endPoint x: 159, endPoint y: 196, distance: 147.5
click at [159, 196] on div "Upload Videos About Finn Meet Finn, a sweet and affectionate feline whose heart…" at bounding box center [216, 359] width 402 height 721
copy p "Finn's playful nature is evident when he's engaged with his toys or sharing a f…"
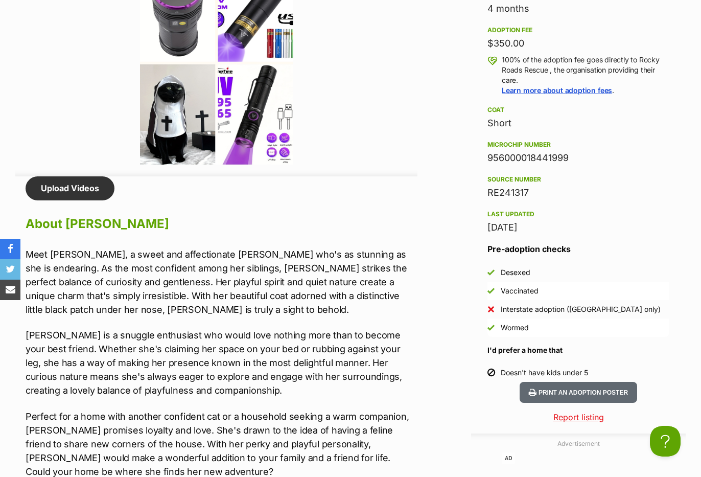
scroll to position [1226, 0]
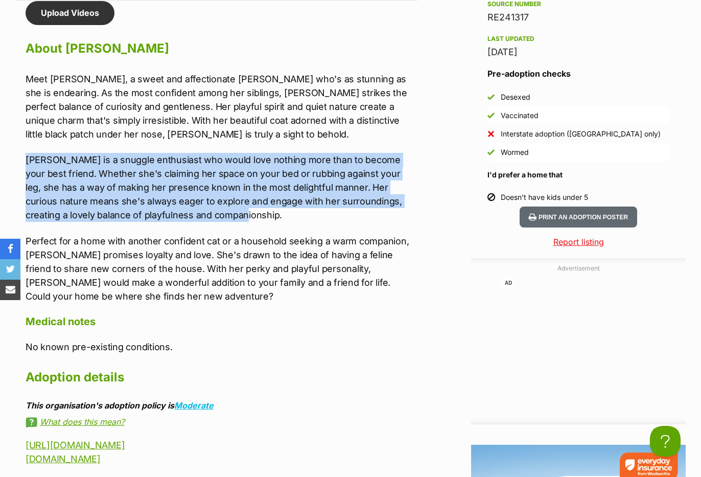
drag, startPoint x: 28, startPoint y: 163, endPoint x: 184, endPoint y: 213, distance: 163.5
click at [184, 213] on div "Donate to [PERSON_NAME] Donate to [PERSON_NAME] at [GEOGRAPHIC_DATA] Rescue via…" at bounding box center [350, 349] width 701 height 1371
copy p "[PERSON_NAME] is a snuggle enthusiast who would love nothing more than to becom…"
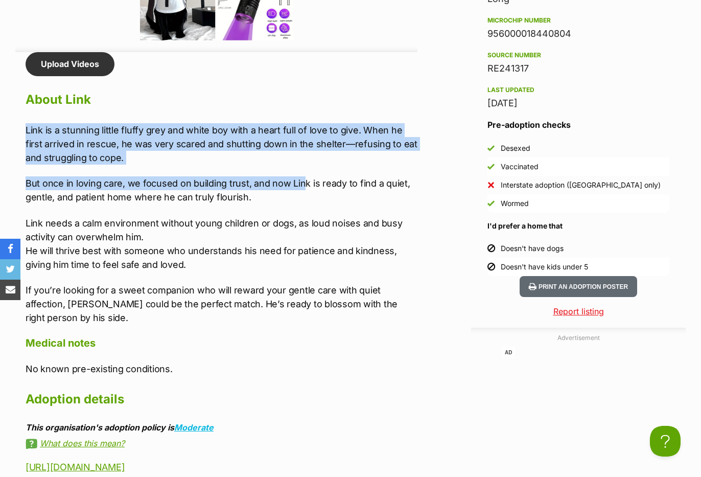
drag, startPoint x: 22, startPoint y: 125, endPoint x: 303, endPoint y: 181, distance: 287.1
click at [303, 181] on div "Upload Videos About Link Link is a stunning little fluffy grey and white boy wi…" at bounding box center [216, 411] width 402 height 719
click at [293, 165] on div "Link is a stunning little fluffy grey and white boy with a heart full of love t…" at bounding box center [222, 223] width 392 height 201
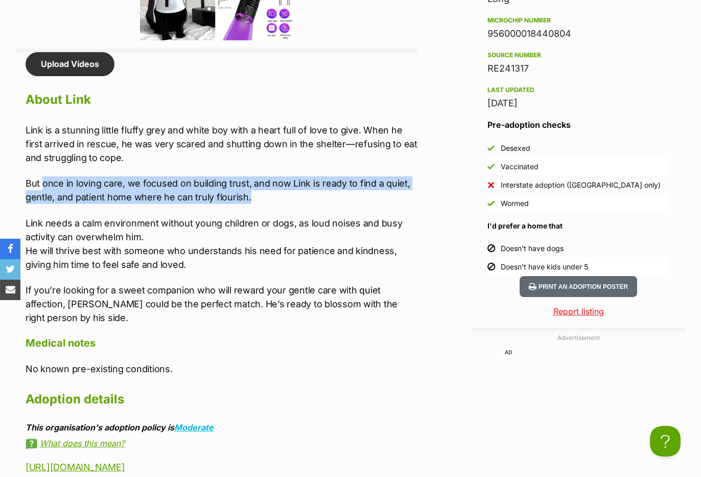
drag, startPoint x: 44, startPoint y: 183, endPoint x: 265, endPoint y: 202, distance: 221.0
click at [253, 192] on p "But once in loving care, we focused on building trust, and now Link is ready to…" at bounding box center [222, 190] width 392 height 28
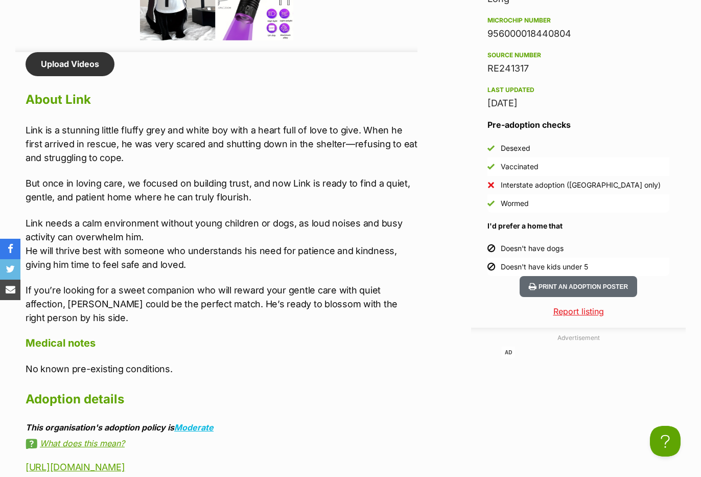
click at [276, 214] on div "Link is a stunning little fluffy grey and white boy with a heart full of love t…" at bounding box center [222, 223] width 392 height 201
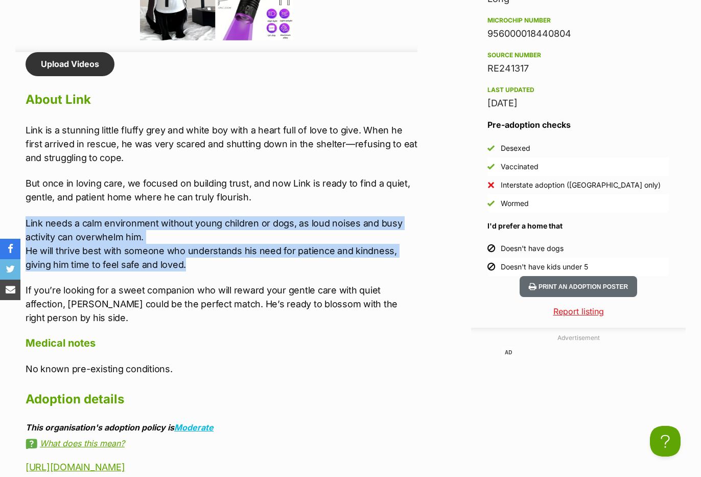
drag, startPoint x: 26, startPoint y: 223, endPoint x: 245, endPoint y: 262, distance: 222.2
click at [245, 262] on p "Link needs a calm environment without young children or dogs, as loud noises an…" at bounding box center [222, 243] width 392 height 55
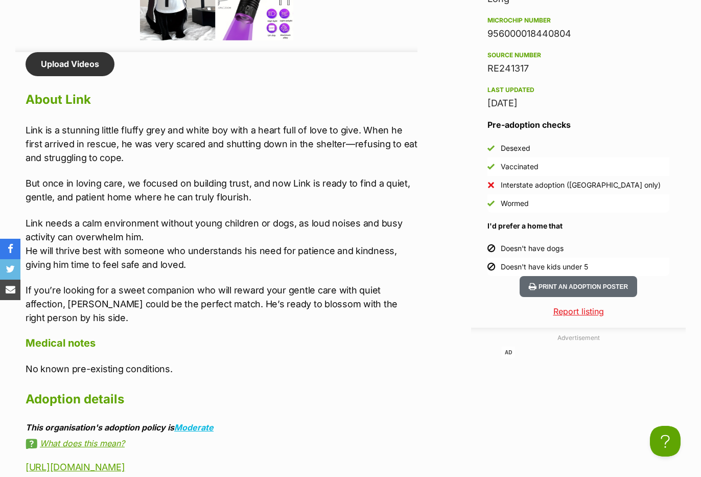
click at [171, 284] on p "If you’re looking for a sweet companion who will reward your gentle care with q…" at bounding box center [222, 303] width 392 height 41
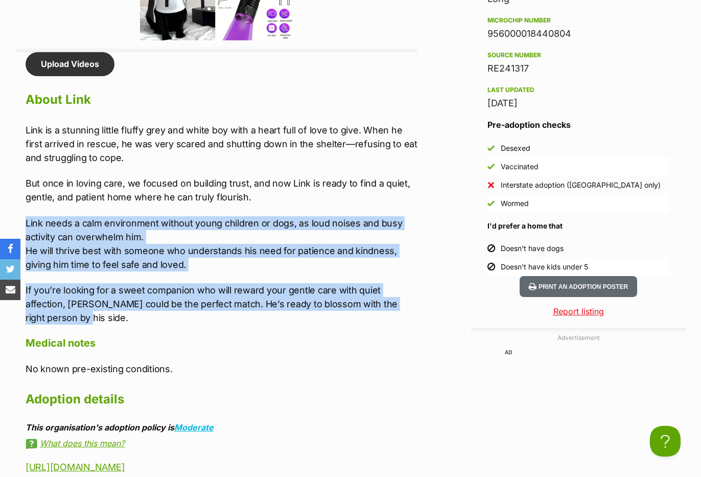
drag, startPoint x: 228, startPoint y: 271, endPoint x: 24, endPoint y: 219, distance: 210.9
click at [24, 219] on div "Upload Videos About Link Link is a stunning little fluffy grey and white boy wi…" at bounding box center [216, 411] width 402 height 719
copy div "Link needs a calm environment without young children or dogs, as loud noises an…"
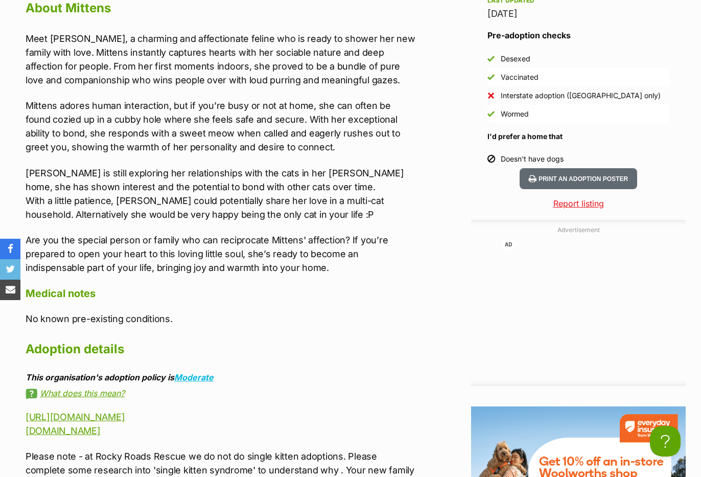
scroll to position [1175, 0]
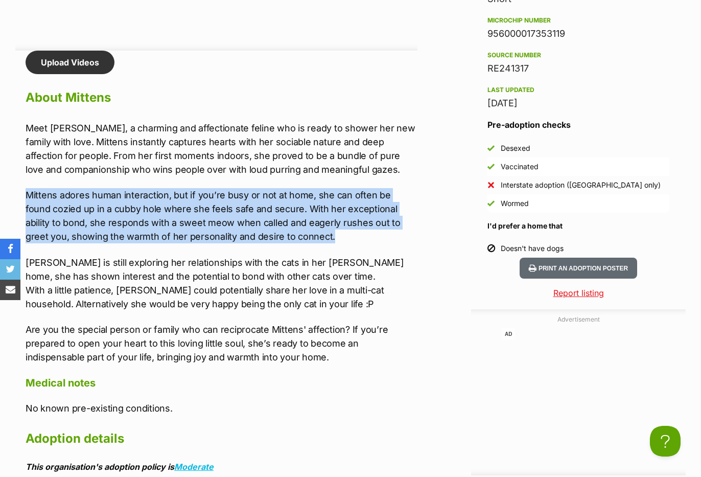
drag, startPoint x: 23, startPoint y: 191, endPoint x: 314, endPoint y: 240, distance: 295.4
click at [314, 240] on div "Upload Videos About Mittens Meet Mittens, a charming and affectionate feline wh…" at bounding box center [216, 431] width 402 height 761
copy p "Mittens adores human interaction, but if you’re busy or not at home, she can of…"
click at [126, 265] on p "Mittens is still exploring her relationships with the cats in her foster home, …" at bounding box center [222, 282] width 392 height 55
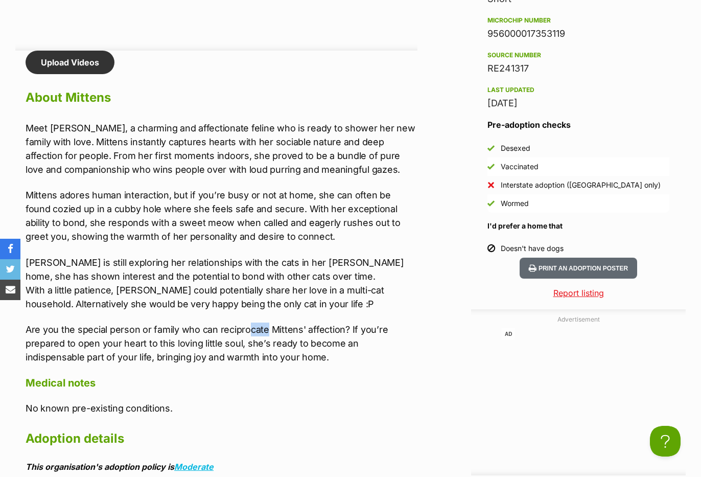
click at [265, 321] on div "Meet Mittens, a charming and affectionate feline who is ready to shower her new…" at bounding box center [222, 242] width 392 height 243
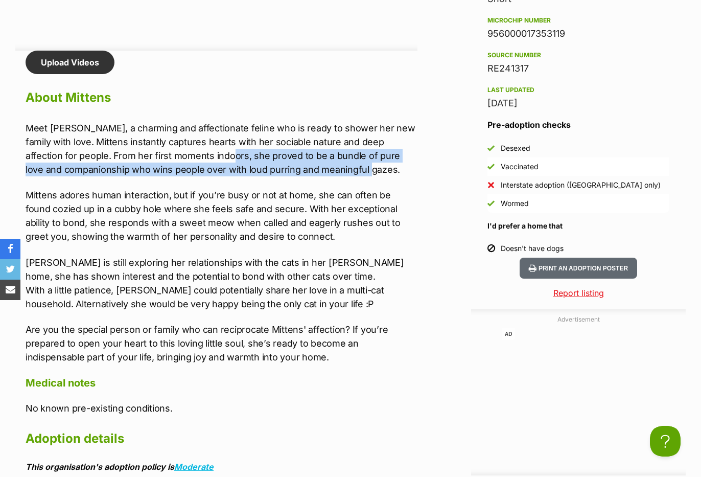
drag, startPoint x: 338, startPoint y: 171, endPoint x: 202, endPoint y: 156, distance: 137.2
click at [202, 156] on p "Meet Mittens, a charming and affectionate feline who is ready to shower her new…" at bounding box center [222, 148] width 392 height 55
copy p "he proved to be a bundle of pure love and companionship who wins people over wi…"
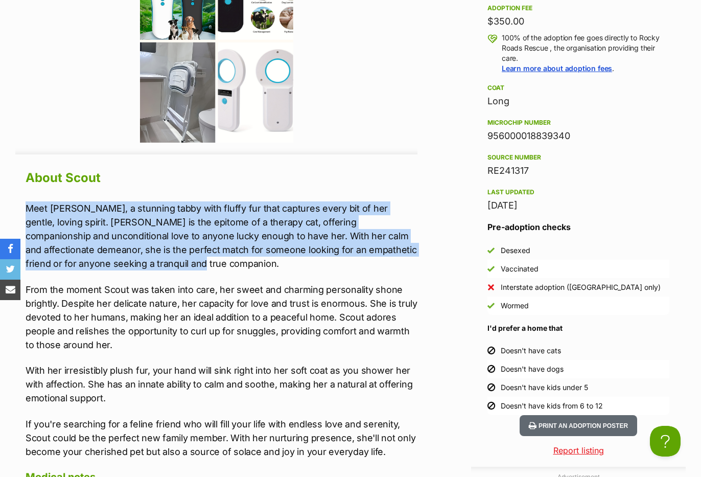
drag, startPoint x: 22, startPoint y: 206, endPoint x: 156, endPoint y: 263, distance: 145.4
copy p "Meet Scout, a stunning tabby with fluffy fur that captures every bit of her gen…"
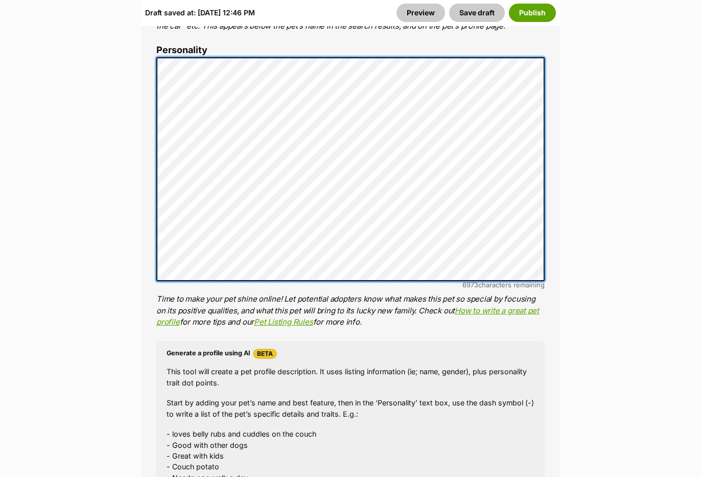
click at [557, 100] on div "About This Pet Name Henlo there, it looks like you might be using the pet name …" at bounding box center [350, 215] width 419 height 856
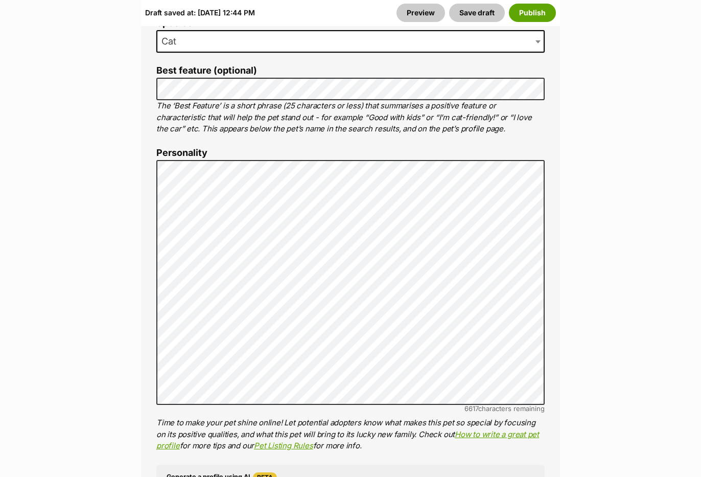
scroll to position [715, 0]
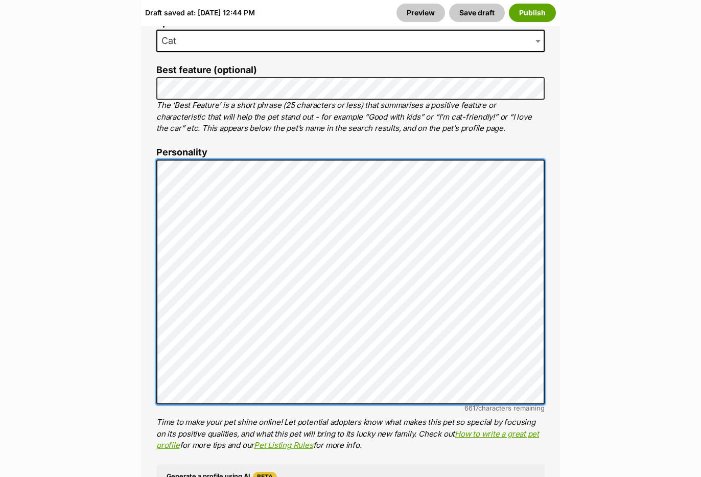
click at [150, 230] on div "About This Pet Name Henlo there, it looks like you might be using the pet name …" at bounding box center [350, 327] width 419 height 877
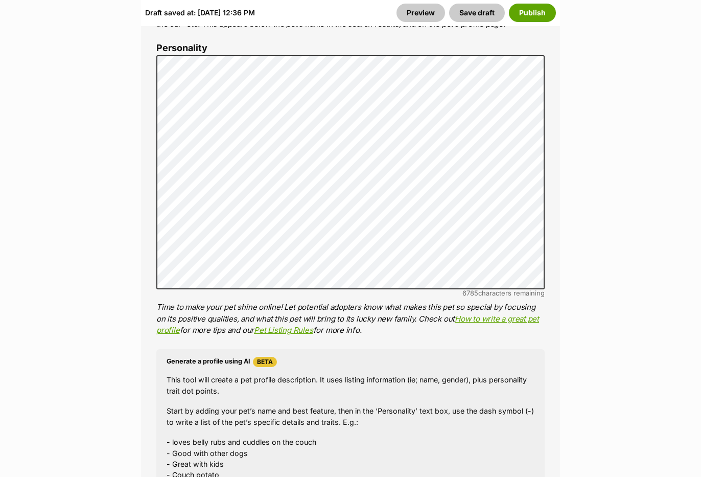
scroll to position [817, 0]
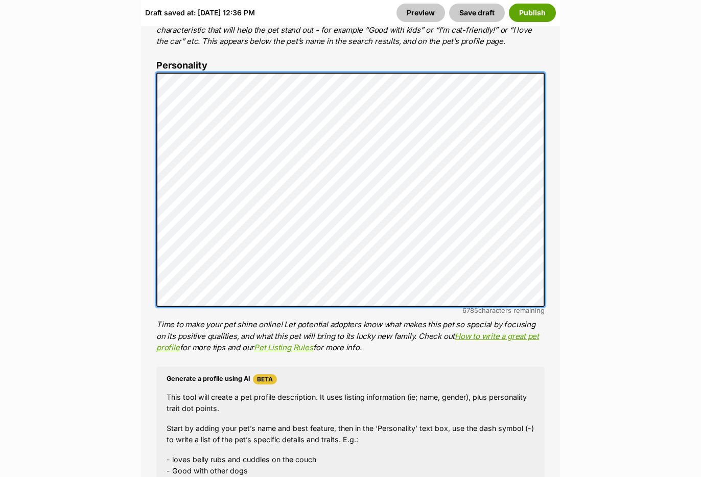
click at [143, 135] on div "About This Pet Name Henlo there, it looks like you might be using the pet name …" at bounding box center [350, 235] width 419 height 866
